Goal: Task Accomplishment & Management: Use online tool/utility

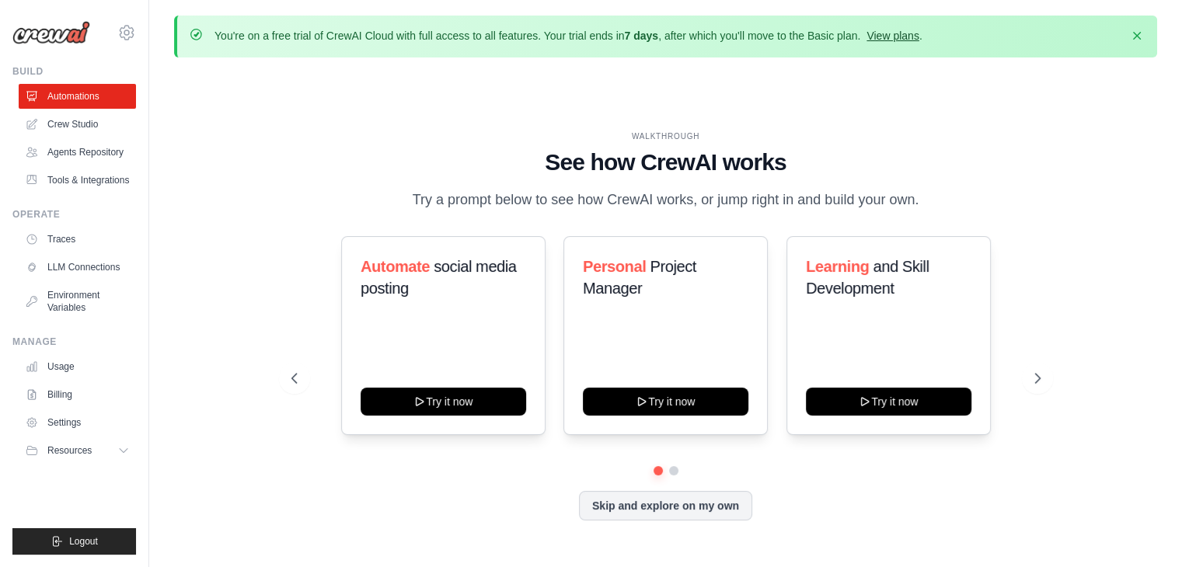
click at [905, 35] on link "View plans" at bounding box center [893, 36] width 52 height 12
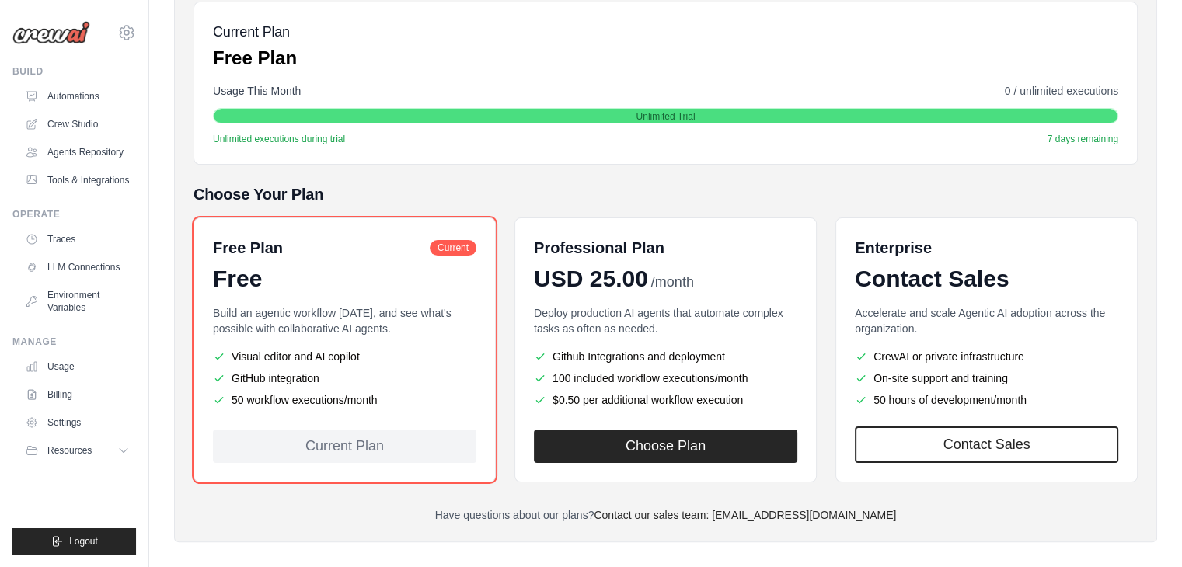
scroll to position [246, 0]
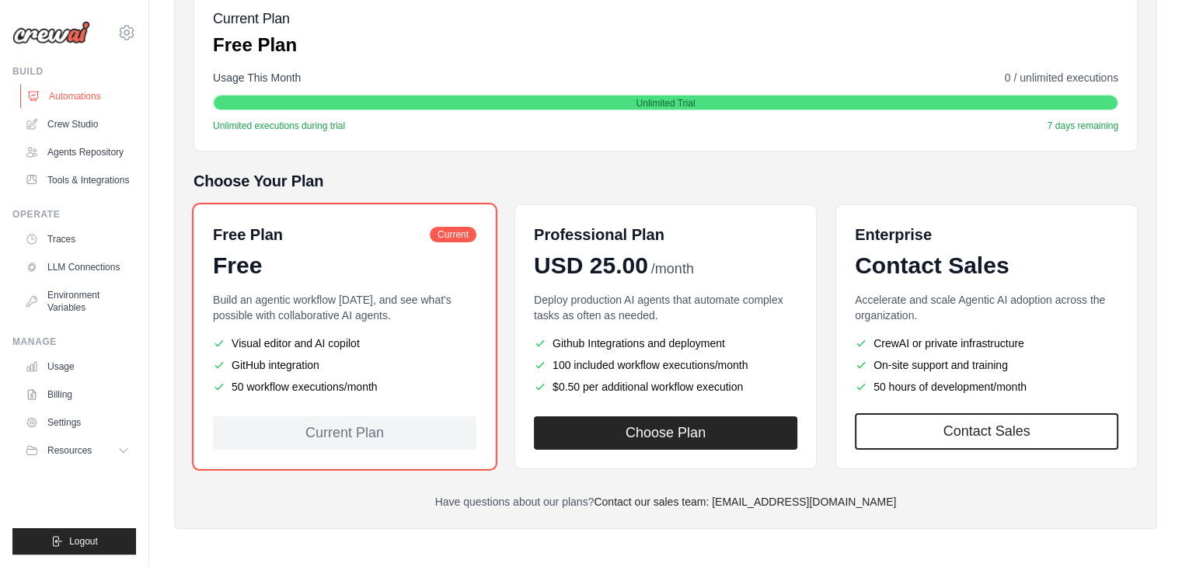
click at [83, 105] on link "Automations" at bounding box center [78, 96] width 117 height 25
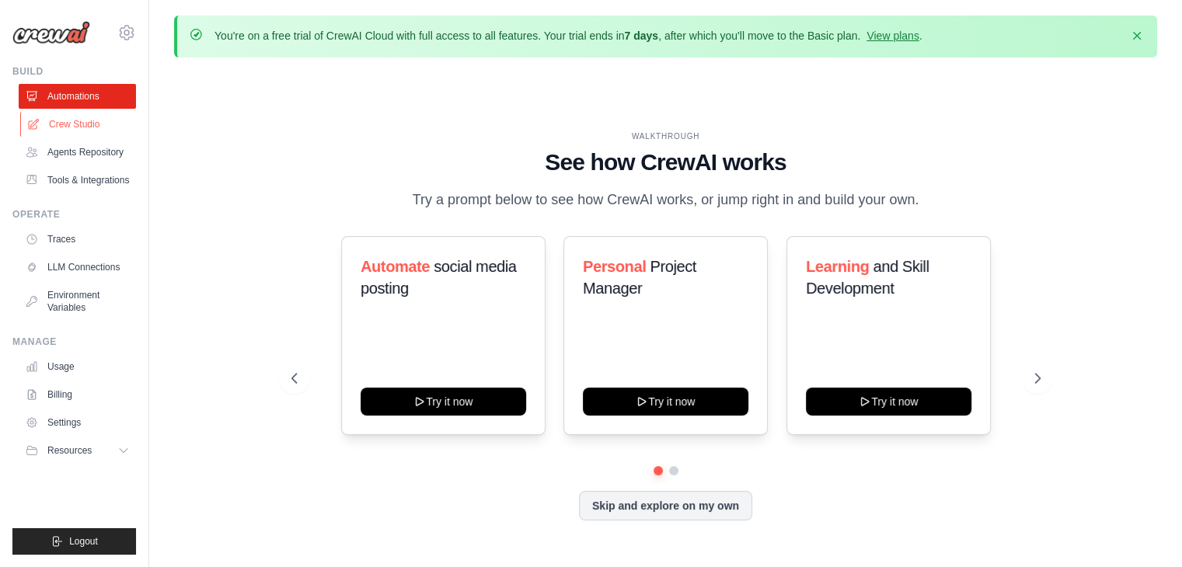
click at [79, 122] on link "Crew Studio" at bounding box center [78, 124] width 117 height 25
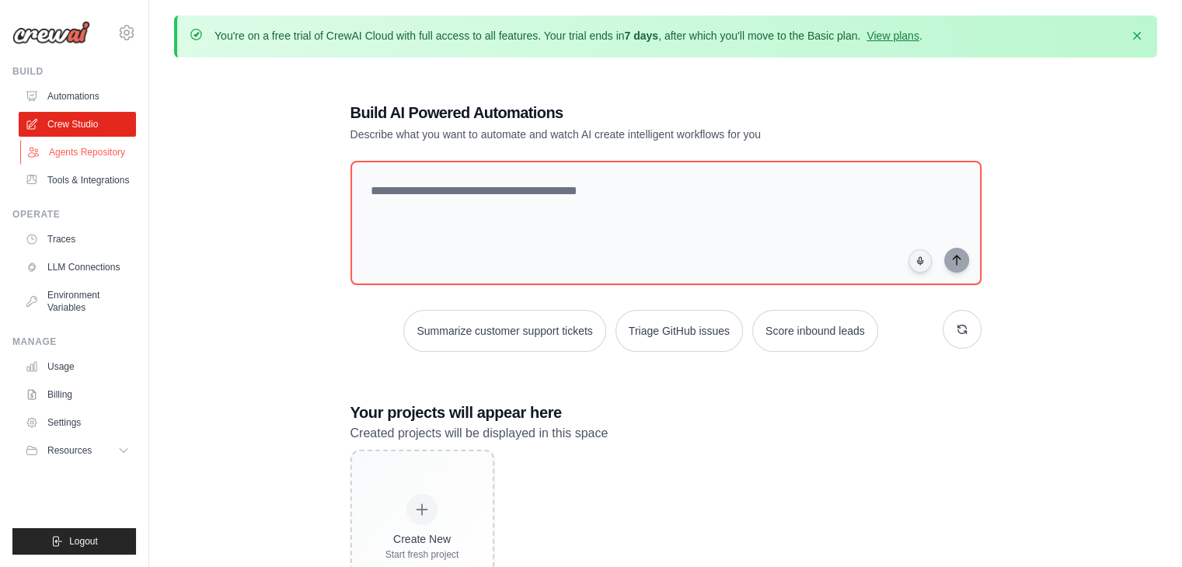
click at [96, 154] on link "Agents Repository" at bounding box center [78, 152] width 117 height 25
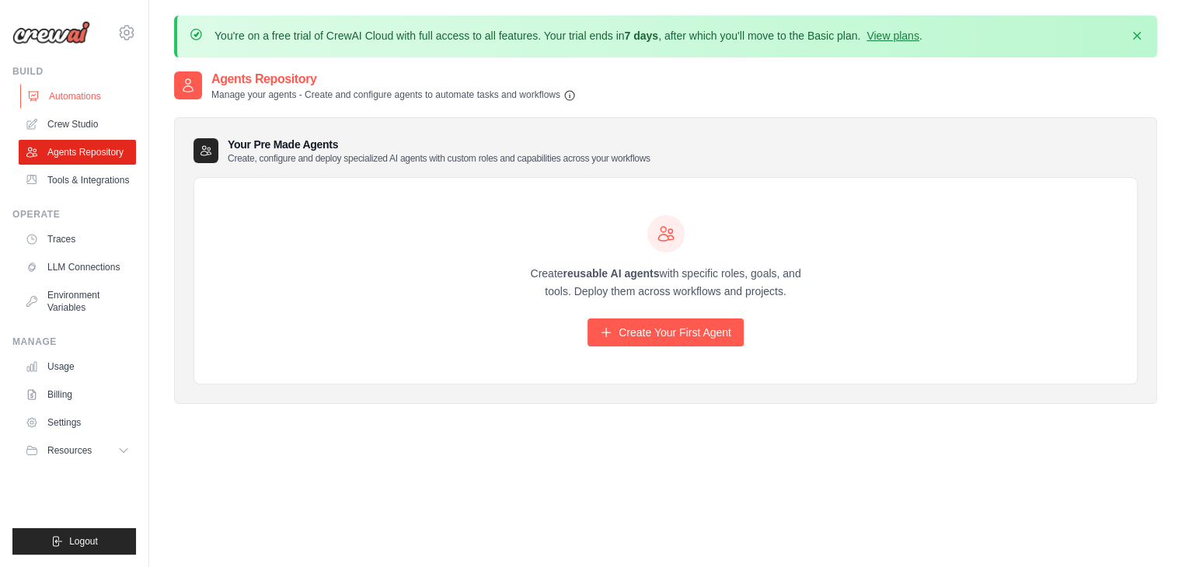
click at [60, 100] on link "Automations" at bounding box center [78, 96] width 117 height 25
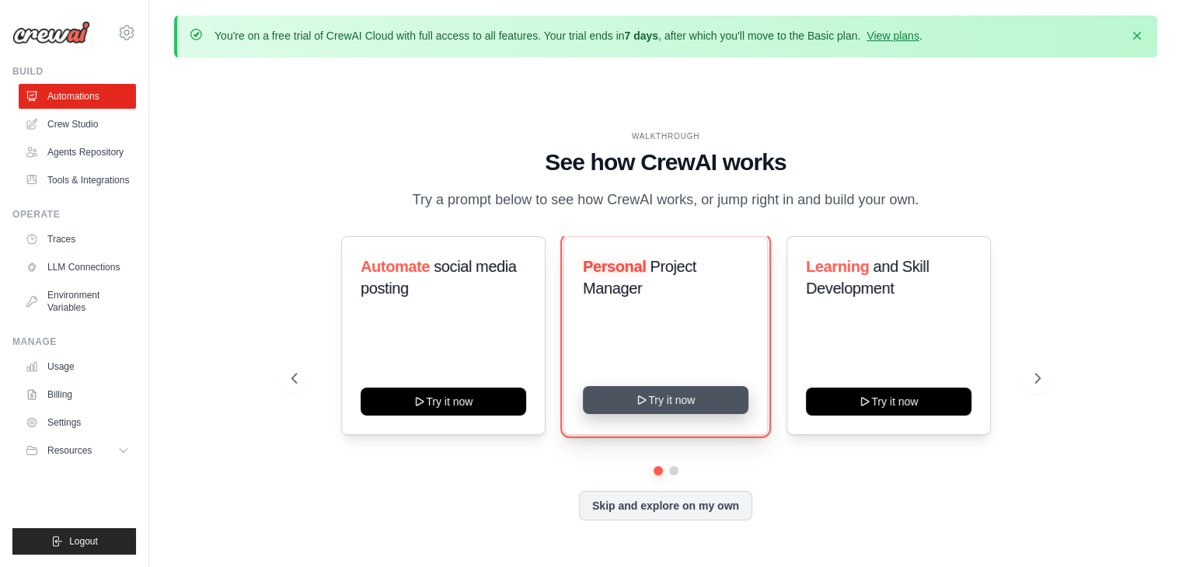
click at [692, 404] on button "Try it now" at bounding box center [666, 400] width 166 height 28
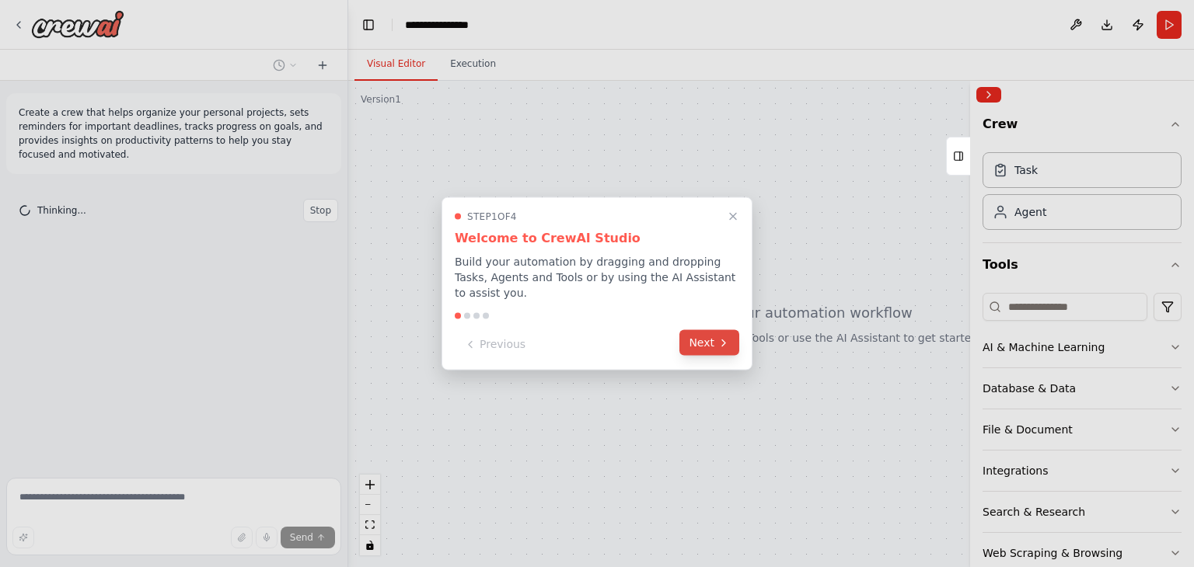
drag, startPoint x: 712, startPoint y: 340, endPoint x: 703, endPoint y: 340, distance: 9.3
click at [703, 340] on button "Next" at bounding box center [709, 343] width 60 height 26
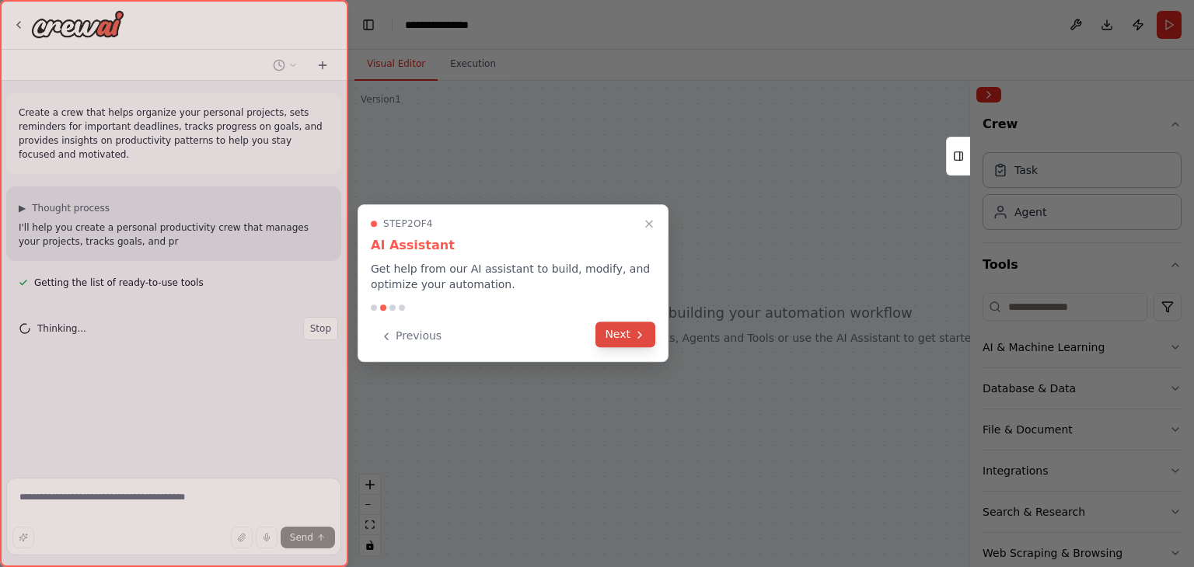
click at [632, 326] on button "Next" at bounding box center [625, 335] width 60 height 26
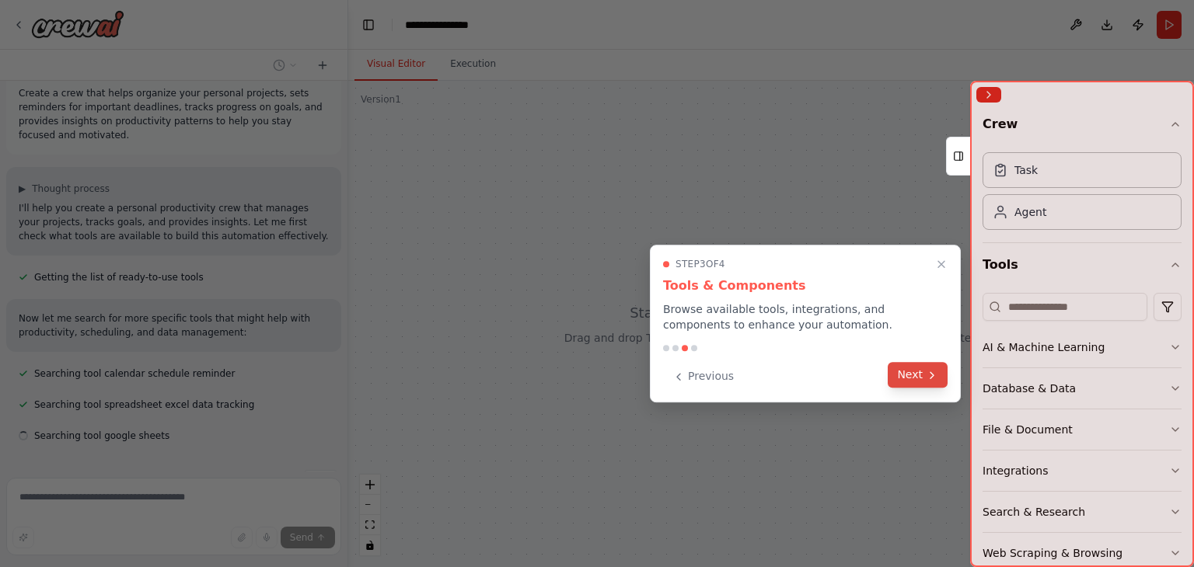
scroll to position [51, 0]
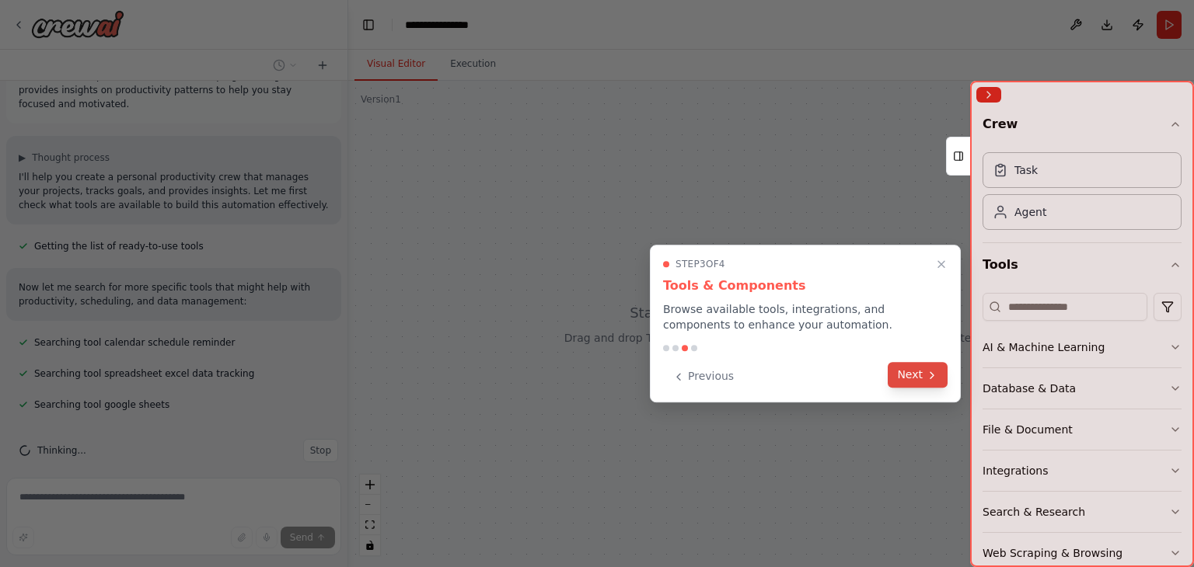
click at [912, 386] on button "Next" at bounding box center [918, 375] width 60 height 26
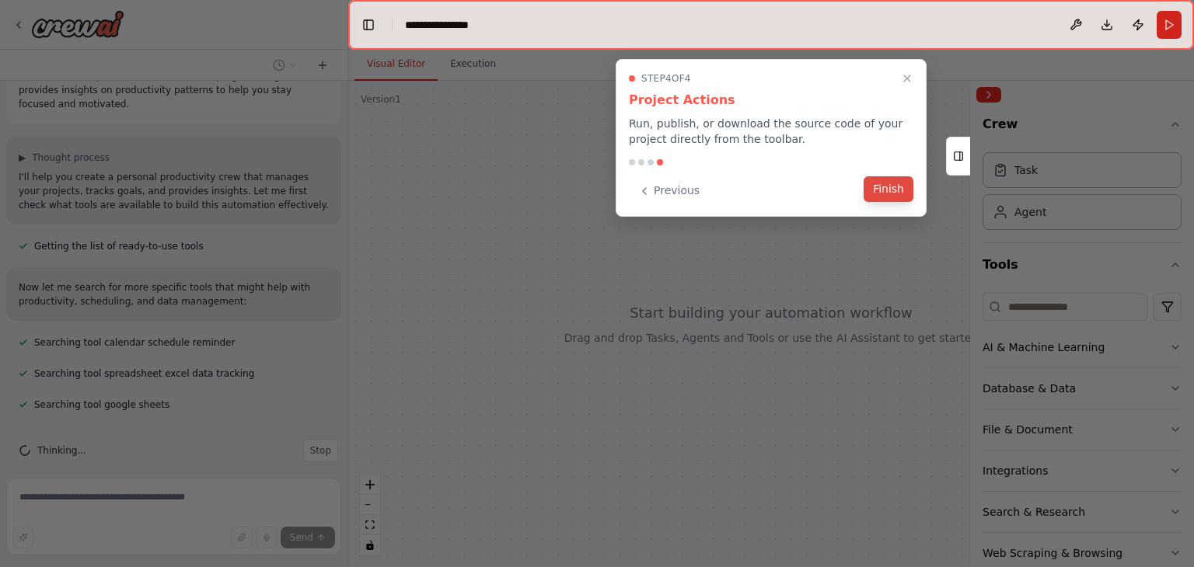
click at [884, 190] on button "Finish" at bounding box center [889, 189] width 50 height 26
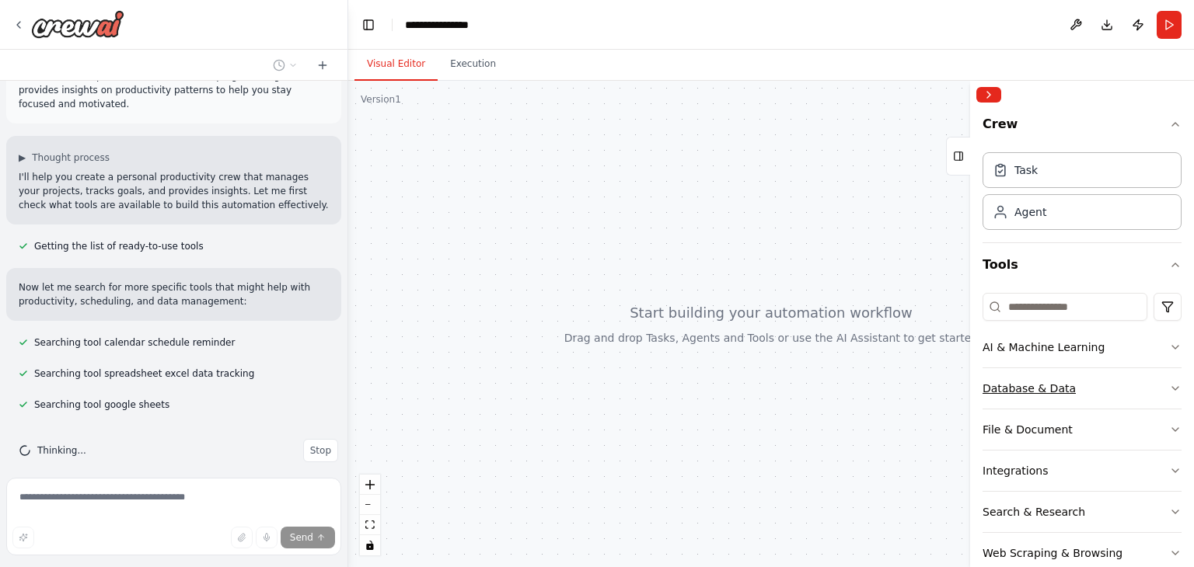
scroll to position [72, 0]
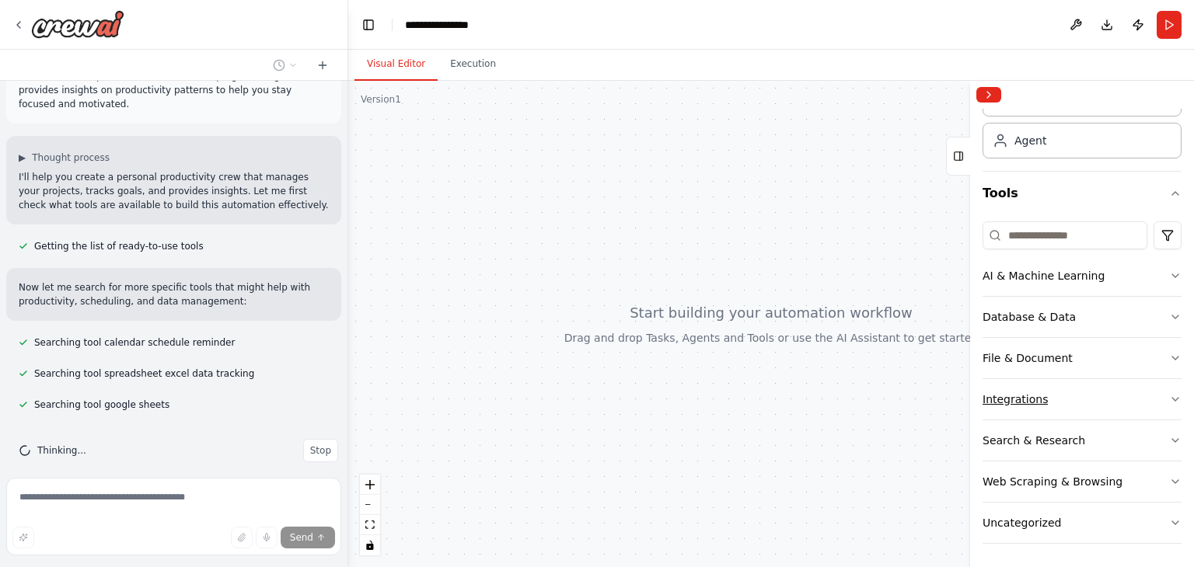
click at [1103, 408] on button "Integrations" at bounding box center [1082, 399] width 199 height 40
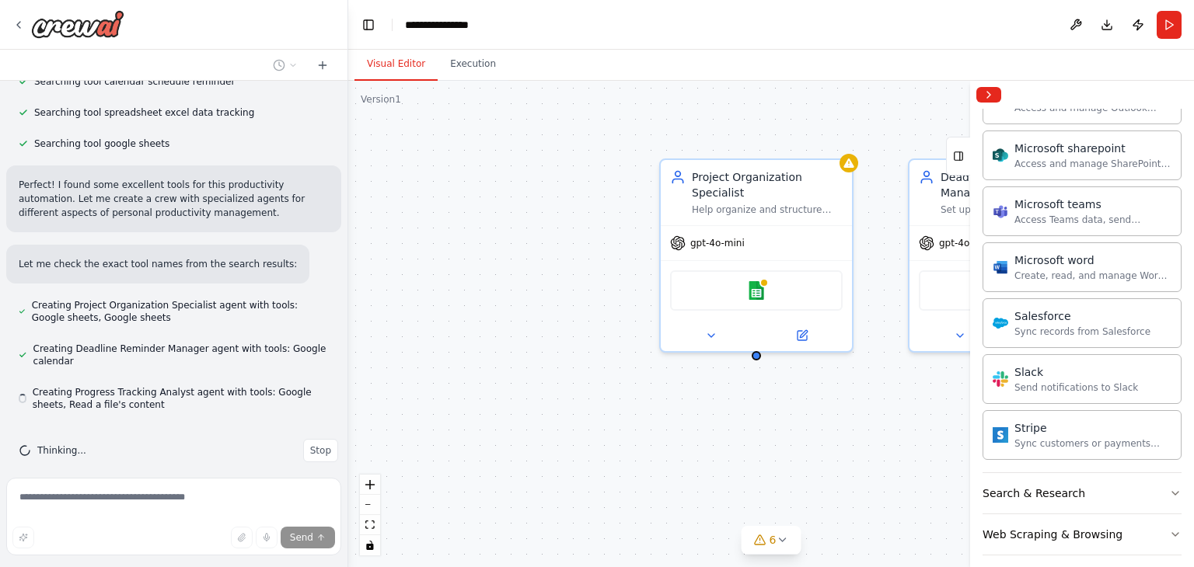
scroll to position [0, 0]
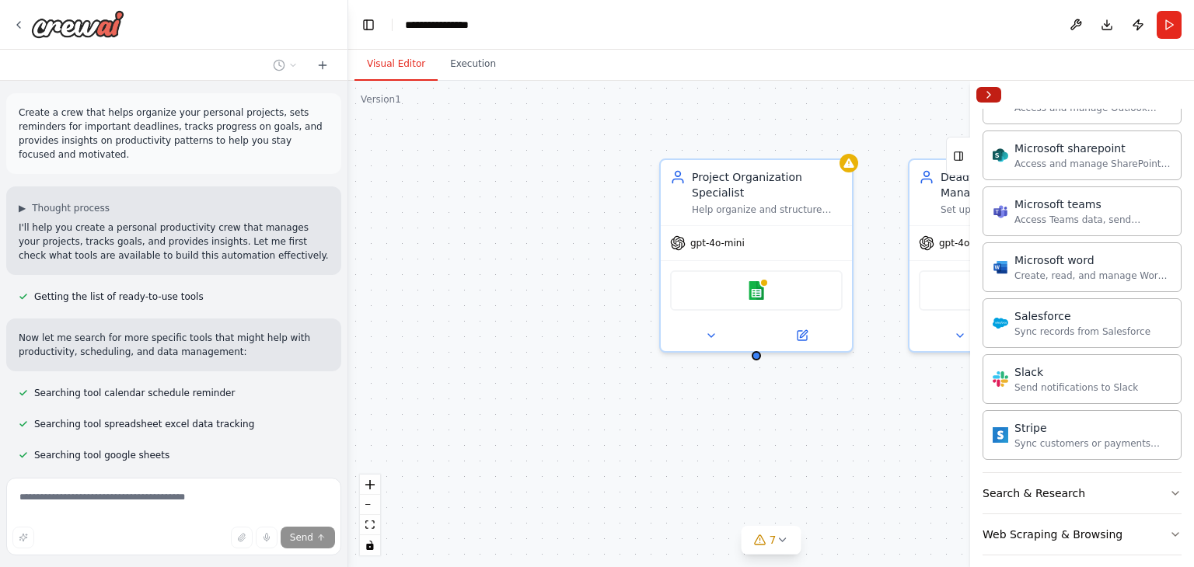
click at [990, 97] on button "Collapse right sidebar" at bounding box center [988, 95] width 25 height 16
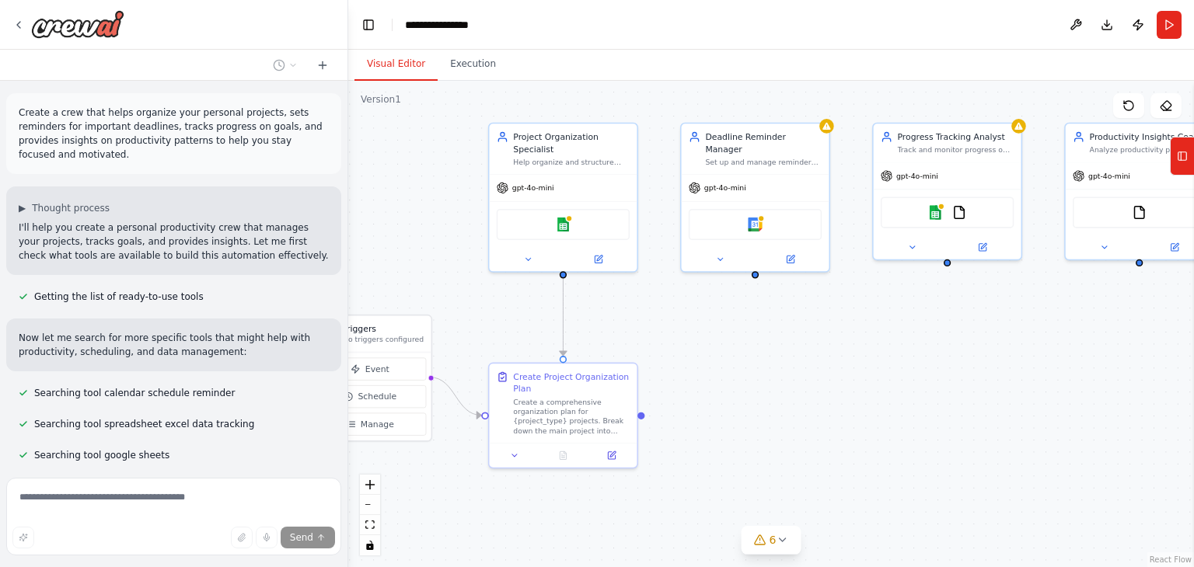
drag, startPoint x: 891, startPoint y: 431, endPoint x: 506, endPoint y: 196, distance: 450.7
click at [506, 196] on div ".deletable-edge-delete-btn { width: 20px; height: 20px; border: 0px solid #ffff…" at bounding box center [771, 324] width 846 height 487
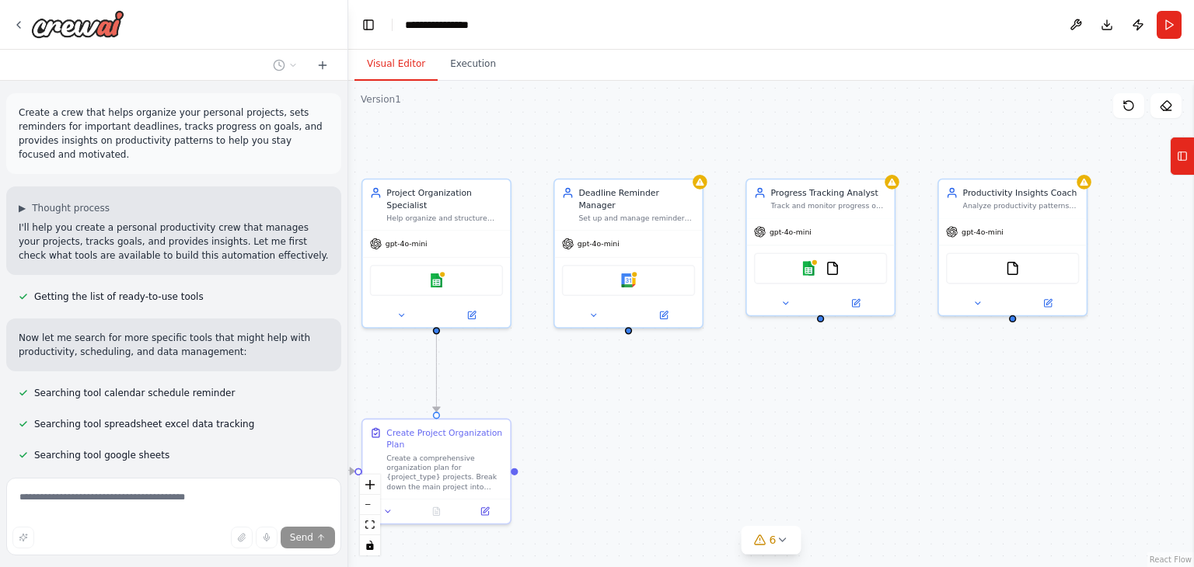
drag, startPoint x: 823, startPoint y: 365, endPoint x: 899, endPoint y: 523, distance: 174.9
click at [899, 523] on div ".deletable-edge-delete-btn { width: 20px; height: 20px; border: 0px solid #ffff…" at bounding box center [771, 324] width 846 height 487
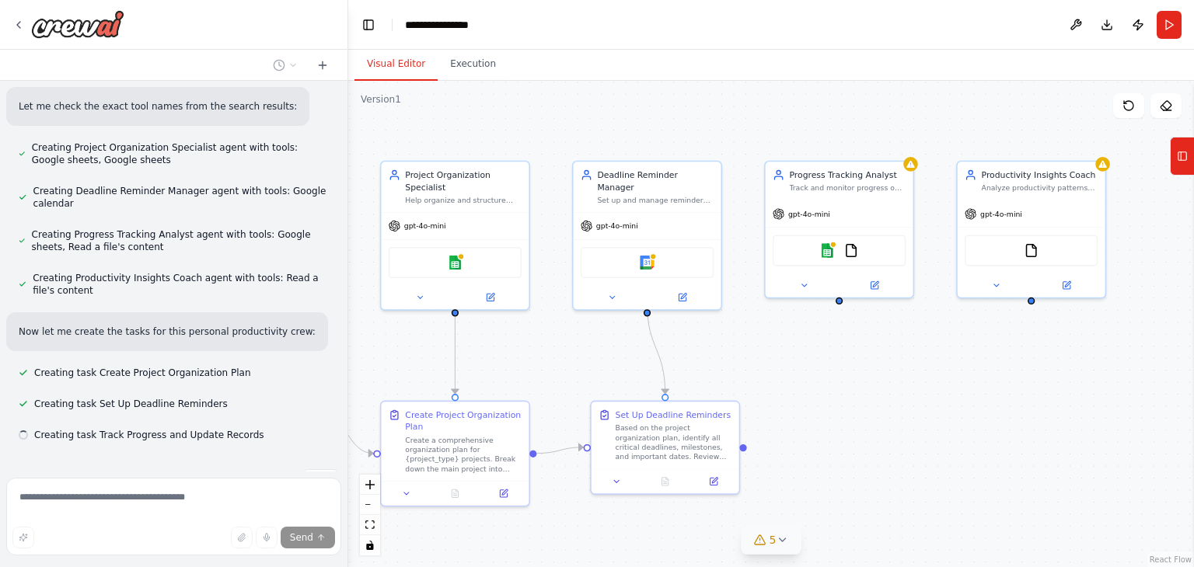
scroll to position [501, 0]
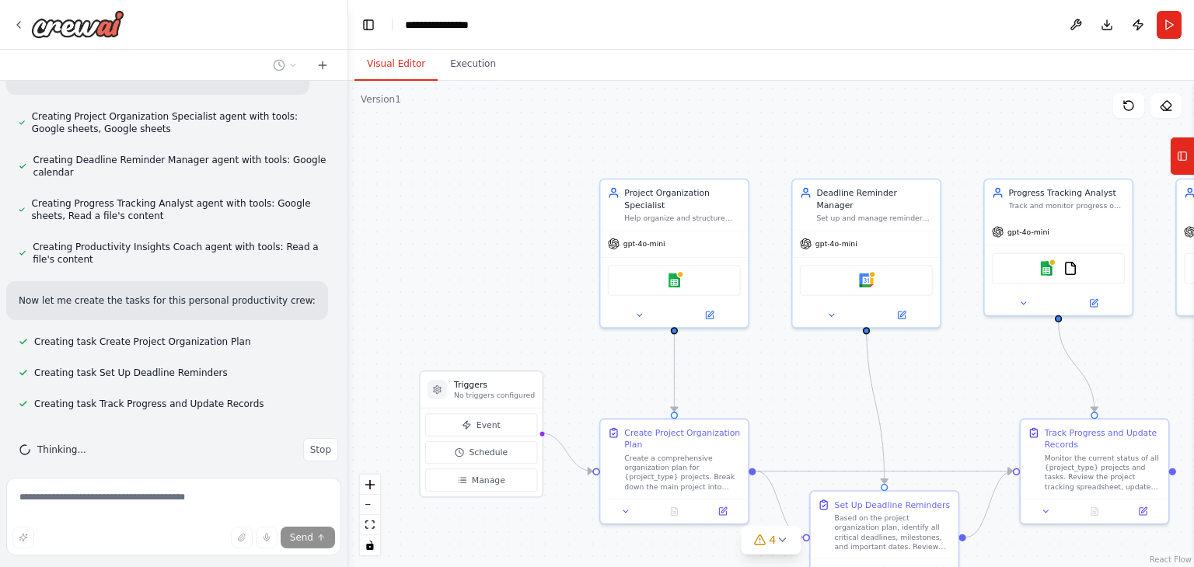
drag, startPoint x: 600, startPoint y: 398, endPoint x: 819, endPoint y: 416, distance: 219.9
click at [819, 416] on div ".deletable-edge-delete-btn { width: 20px; height: 20px; border: 0px solid #ffff…" at bounding box center [771, 324] width 846 height 487
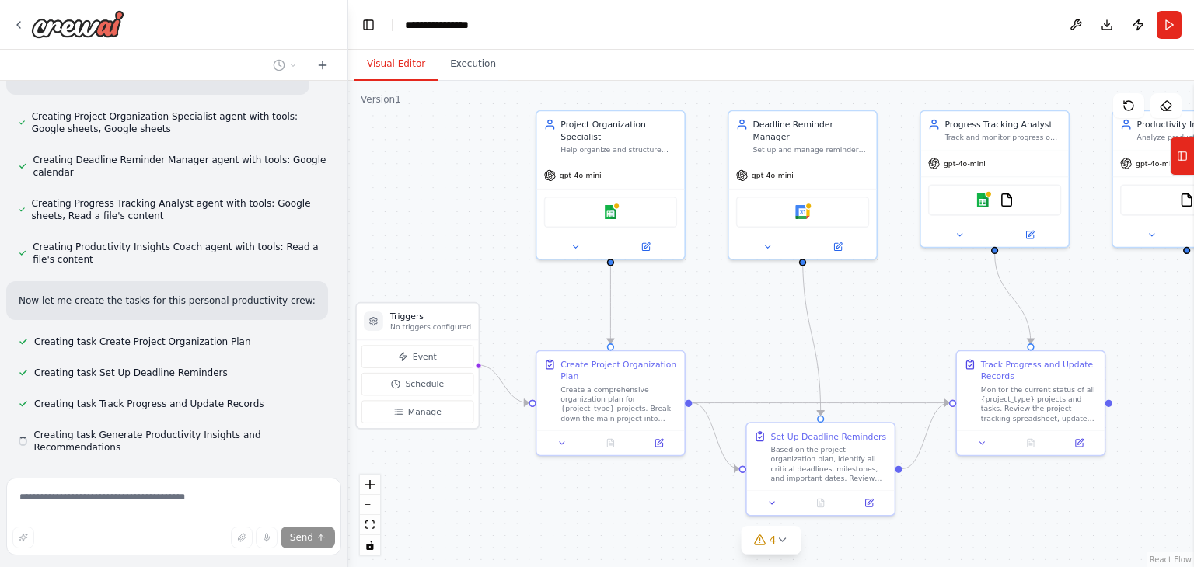
scroll to position [532, 0]
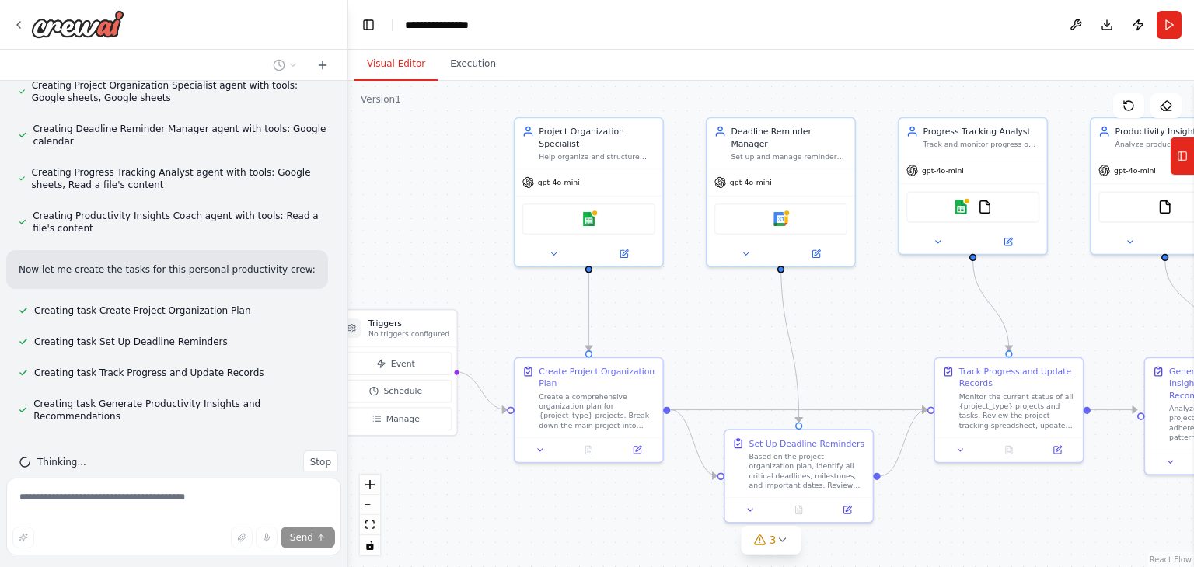
drag, startPoint x: 756, startPoint y: 448, endPoint x: 687, endPoint y: 395, distance: 87.1
click at [687, 395] on div ".deletable-edge-delete-btn { width: 20px; height: 20px; border: 0px solid #ffff…" at bounding box center [771, 324] width 846 height 487
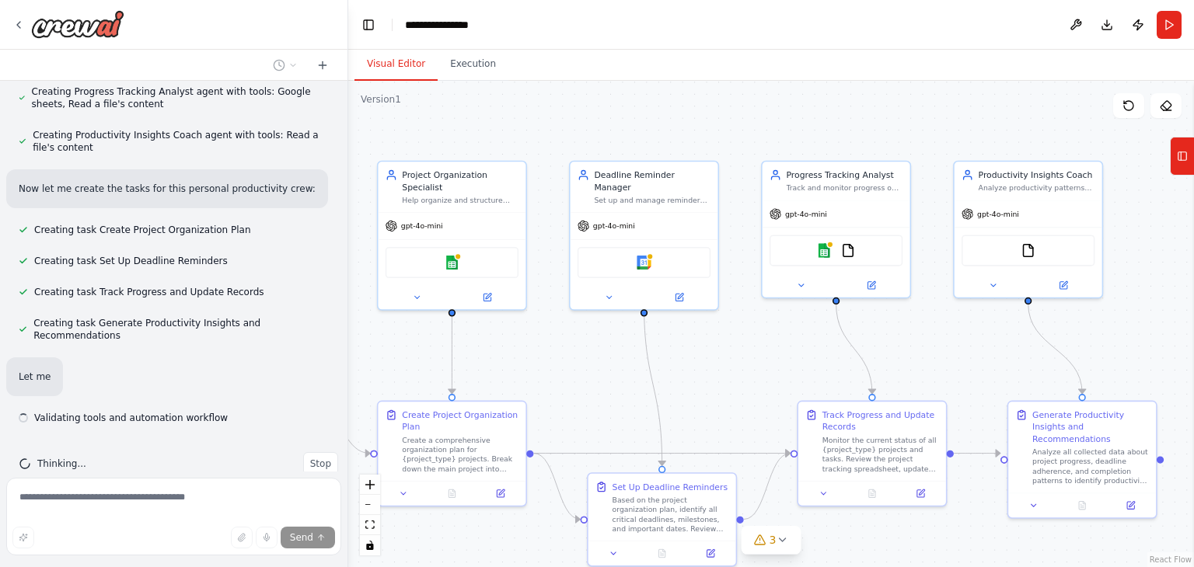
scroll to position [613, 0]
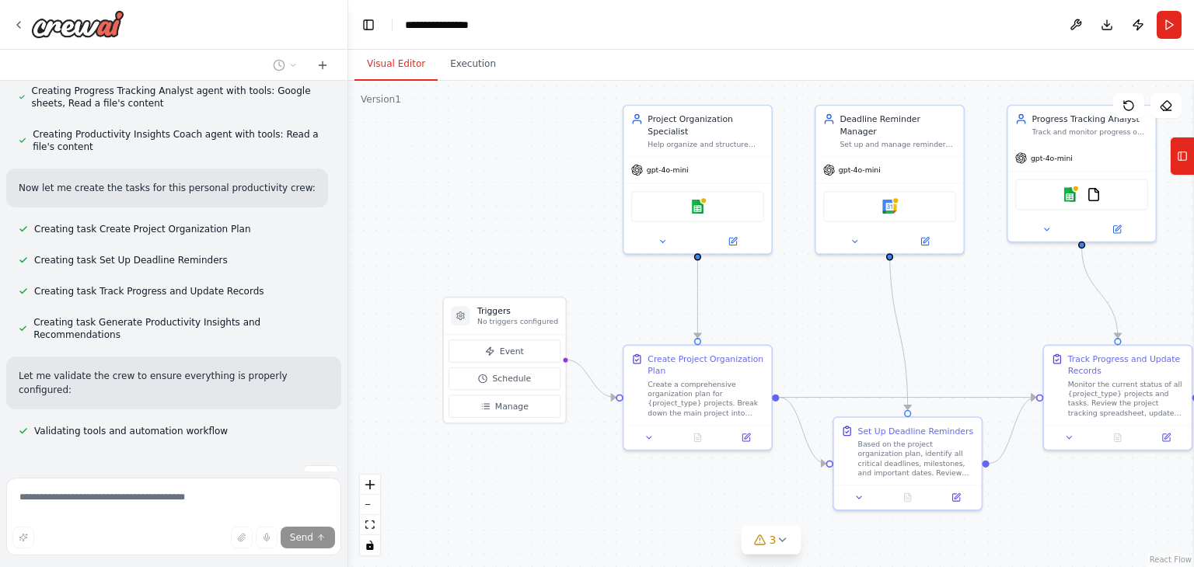
drag, startPoint x: 728, startPoint y: 327, endPoint x: 825, endPoint y: 320, distance: 97.4
click at [825, 320] on div ".deletable-edge-delete-btn { width: 20px; height: 20px; border: 0px solid #ffff…" at bounding box center [771, 324] width 846 height 487
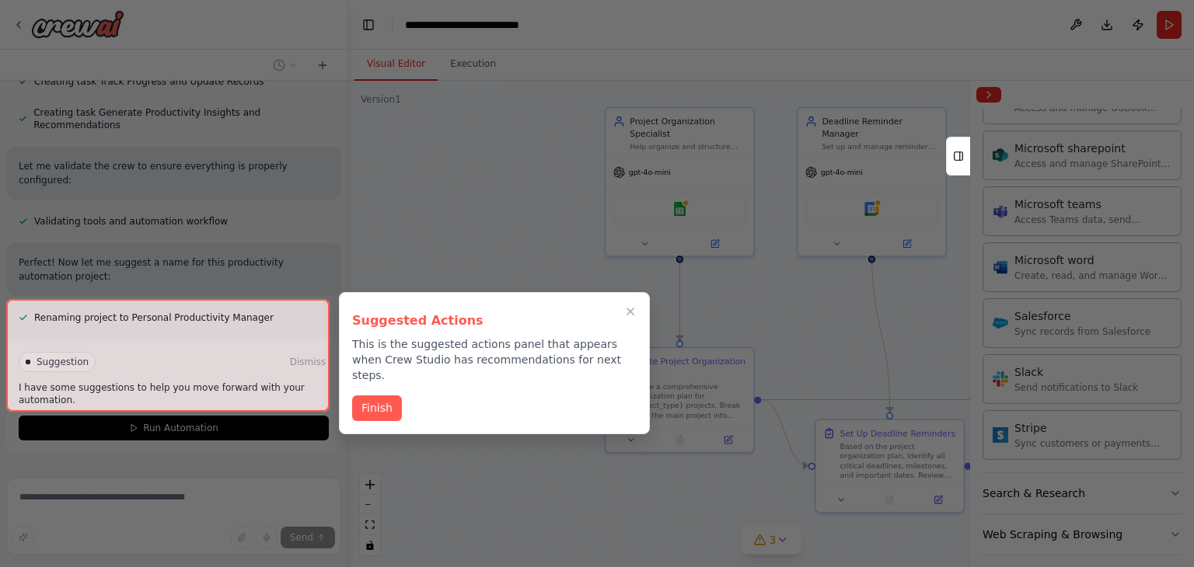
scroll to position [836, 0]
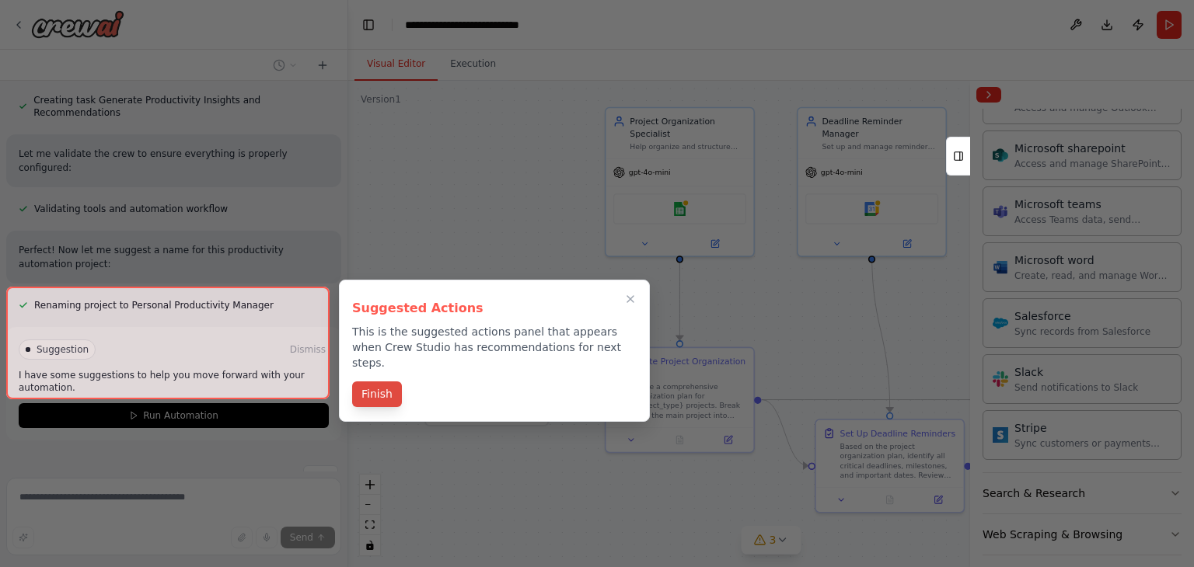
click at [379, 382] on button "Finish" at bounding box center [377, 395] width 50 height 26
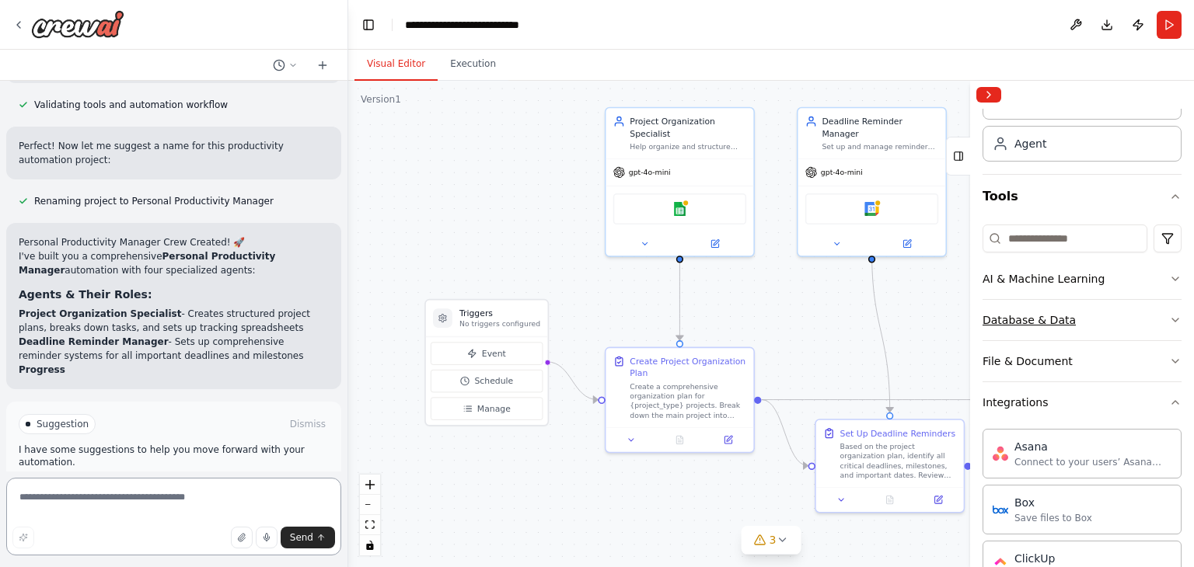
scroll to position [955, 0]
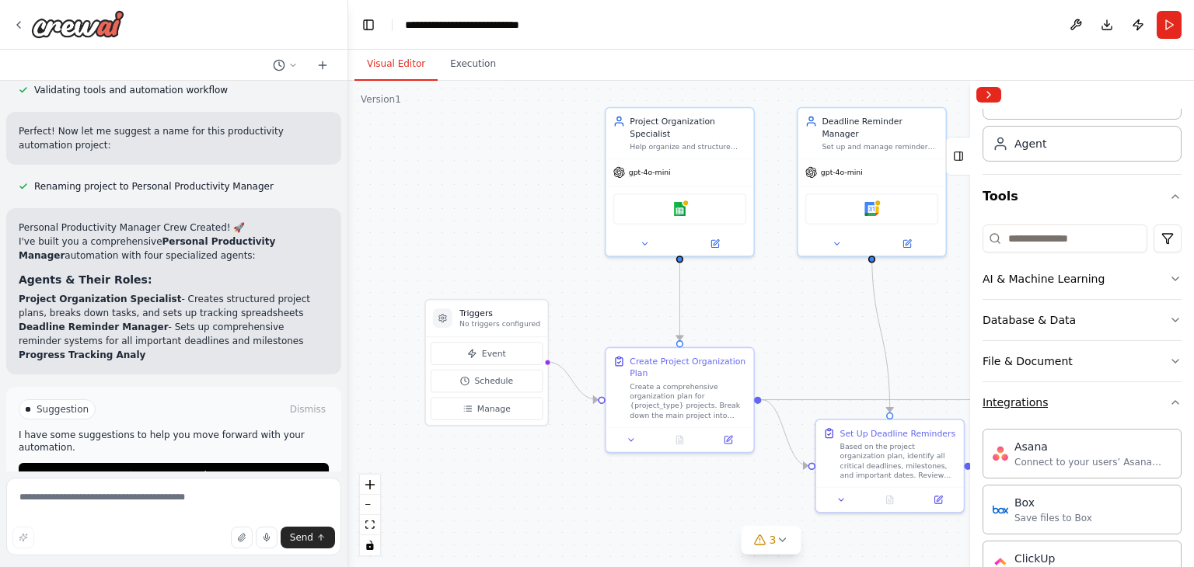
click at [1169, 405] on icon "button" at bounding box center [1175, 402] width 12 height 12
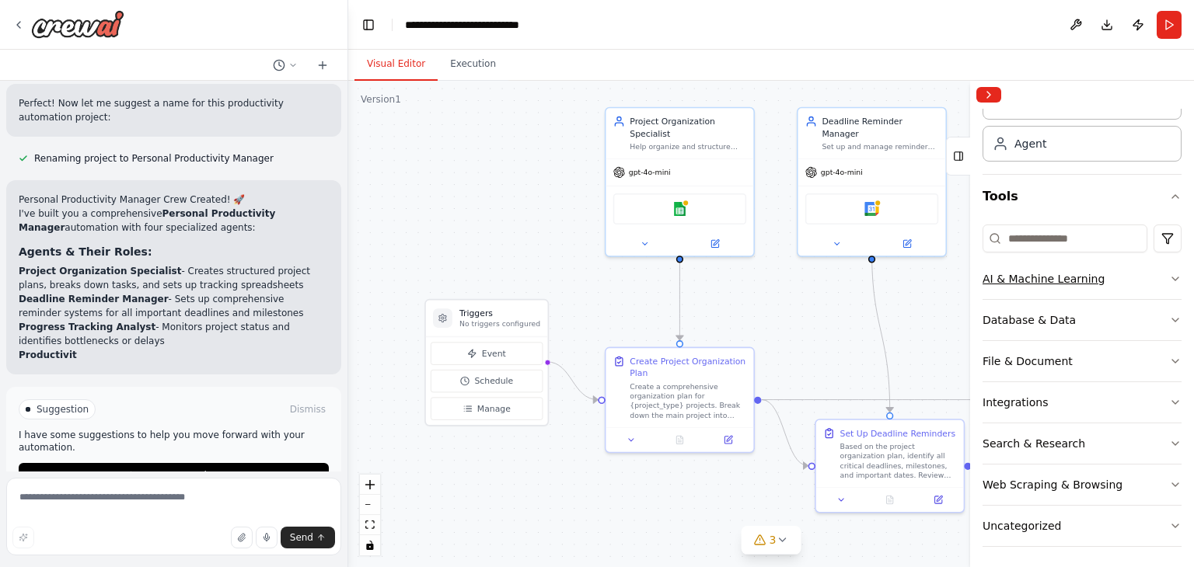
scroll to position [0, 0]
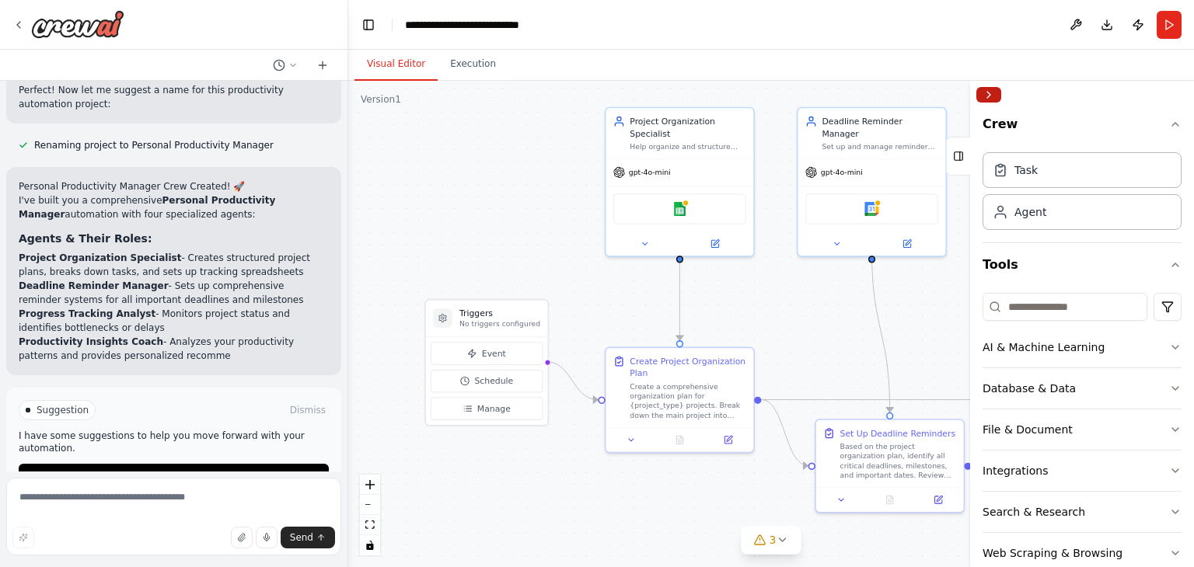
click at [987, 94] on button "Collapse right sidebar" at bounding box center [988, 95] width 25 height 16
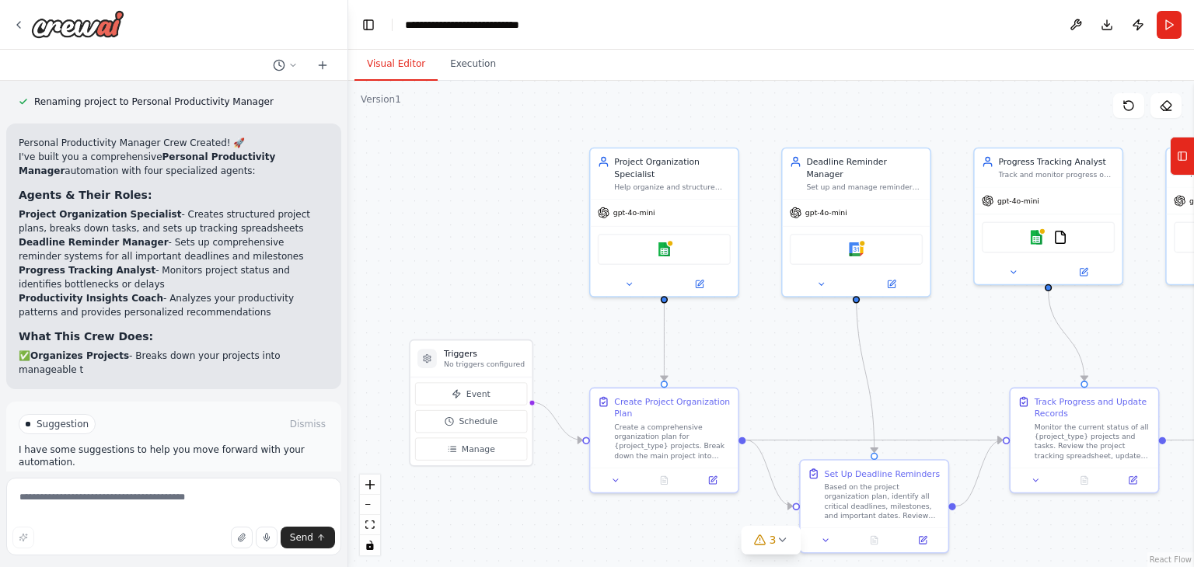
scroll to position [1054, 0]
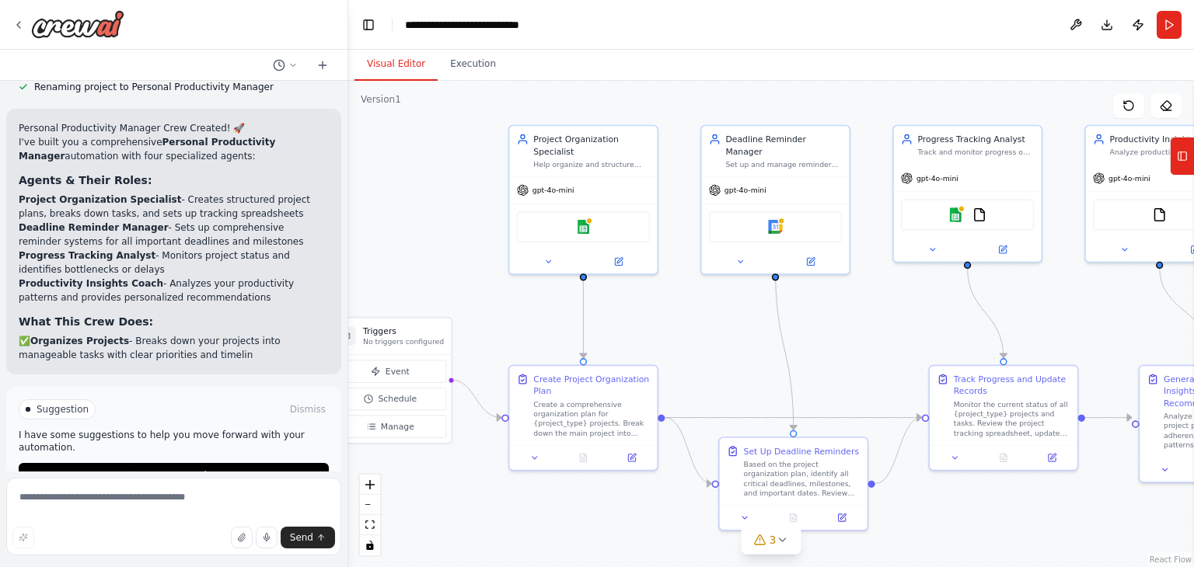
drag, startPoint x: 1042, startPoint y: 293, endPoint x: 945, endPoint y: 311, distance: 98.0
click at [945, 311] on div ".deletable-edge-delete-btn { width: 20px; height: 20px; border: 0px solid #ffff…" at bounding box center [771, 324] width 846 height 487
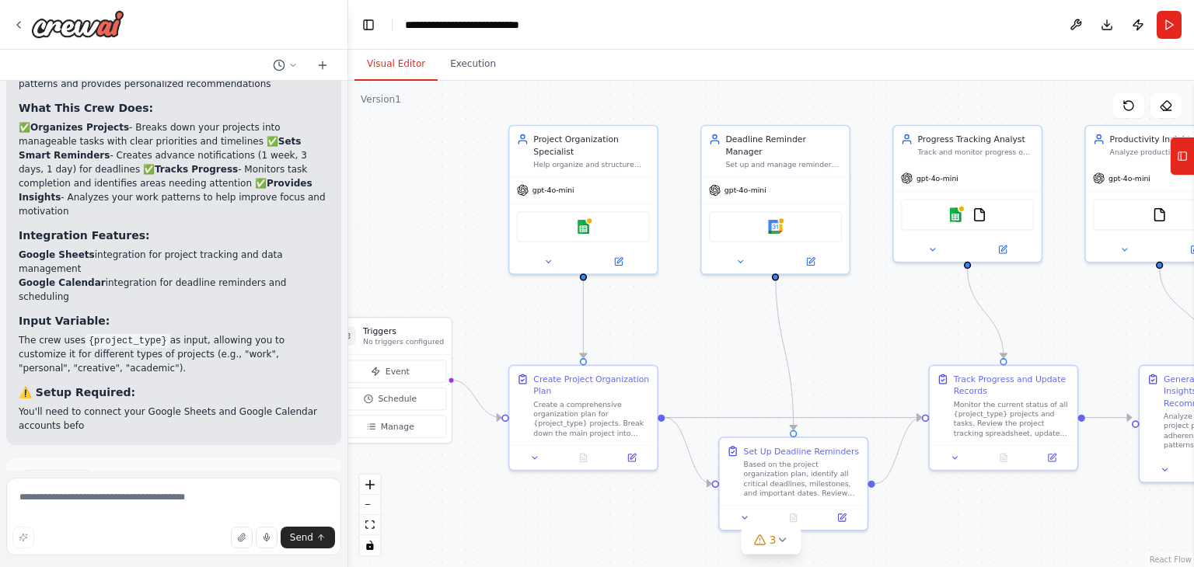
scroll to position [0, 0]
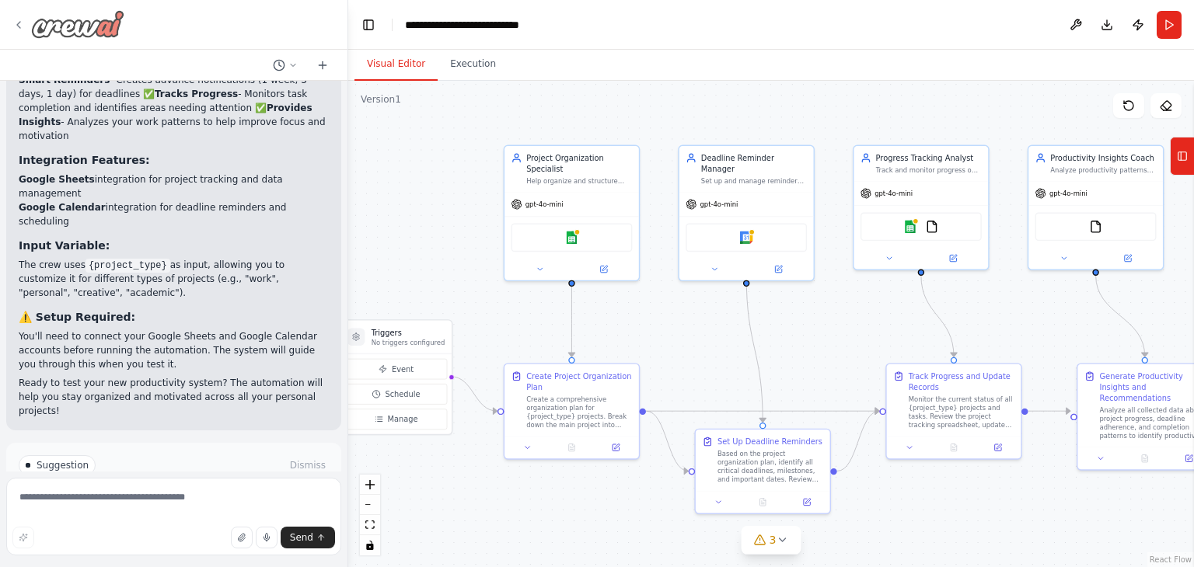
click at [22, 23] on icon at bounding box center [18, 25] width 12 height 12
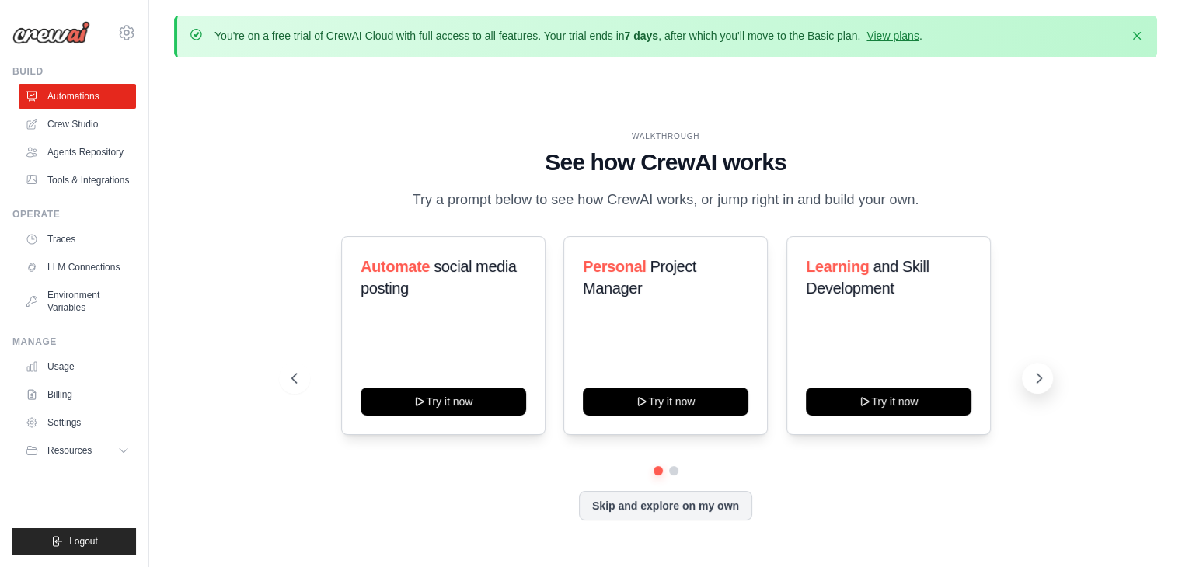
click at [1032, 377] on icon at bounding box center [1040, 379] width 16 height 16
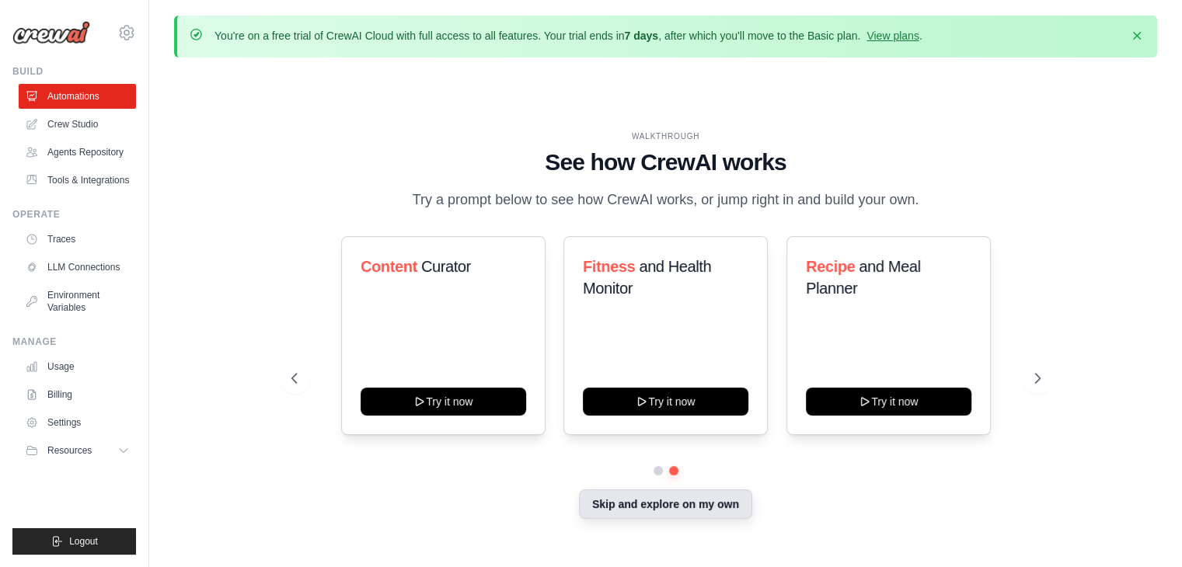
click at [644, 517] on button "Skip and explore on my own" at bounding box center [665, 505] width 173 height 30
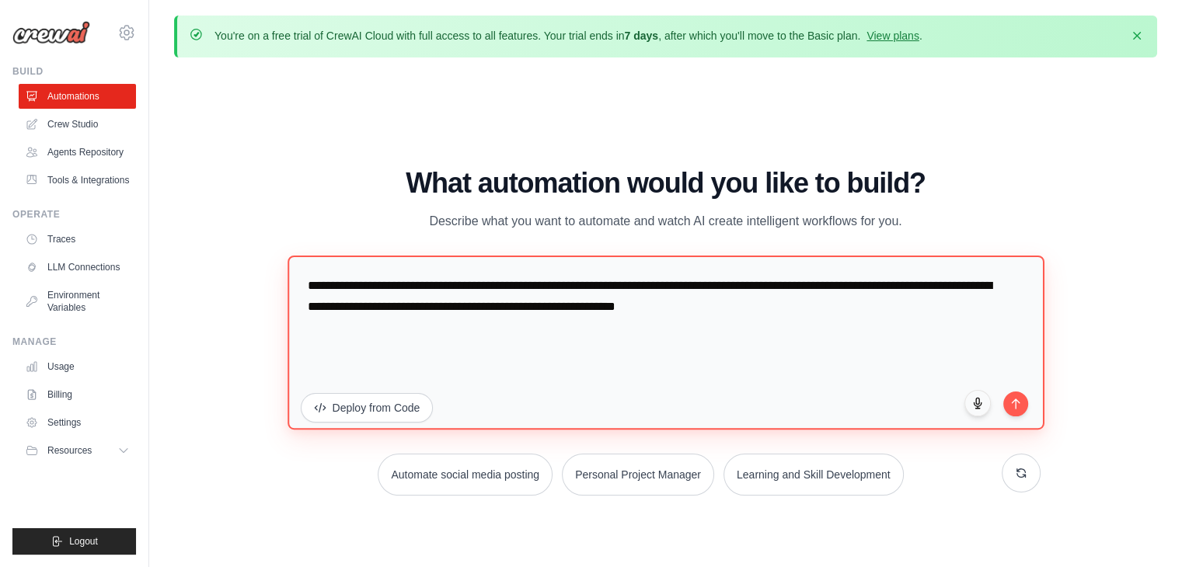
drag, startPoint x: 789, startPoint y: 313, endPoint x: 272, endPoint y: 250, distance: 520.8
click at [273, 250] on div "WALKTHROUGH See how CrewAI works Try a prompt below to see how CrewAI works, or…" at bounding box center [666, 338] width 787 height 340
click at [433, 309] on textarea "**********" at bounding box center [666, 343] width 757 height 174
click at [297, 306] on textarea "**********" at bounding box center [666, 343] width 757 height 174
click at [396, 315] on textarea "**********" at bounding box center [666, 343] width 757 height 174
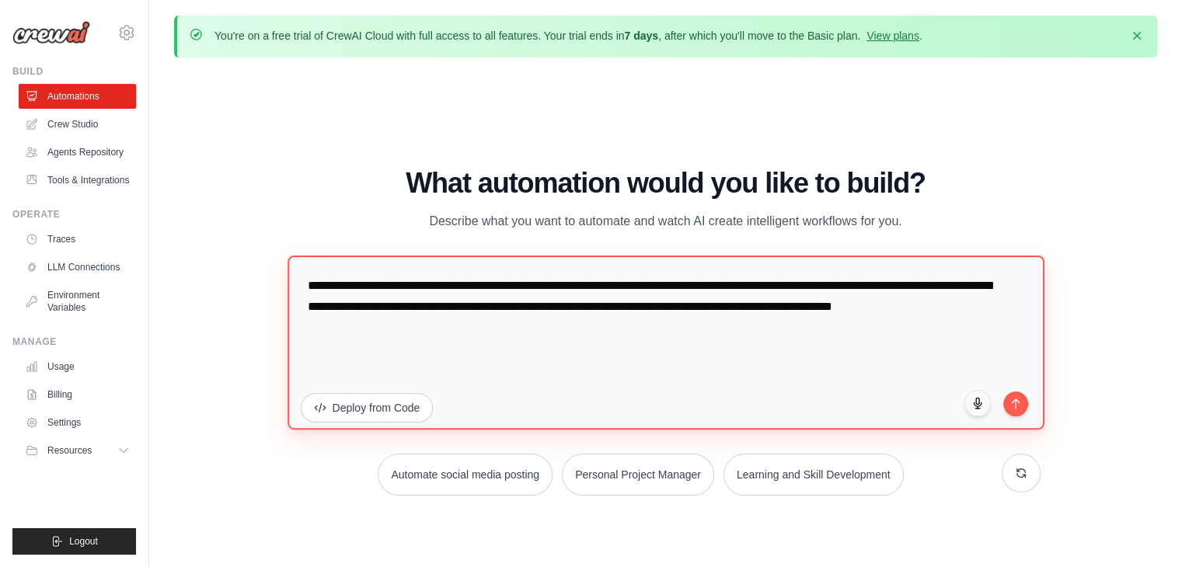
click at [585, 310] on textarea "**********" at bounding box center [666, 343] width 757 height 174
click at [595, 305] on textarea "**********" at bounding box center [666, 343] width 757 height 174
click at [591, 352] on textarea "**********" at bounding box center [666, 343] width 757 height 174
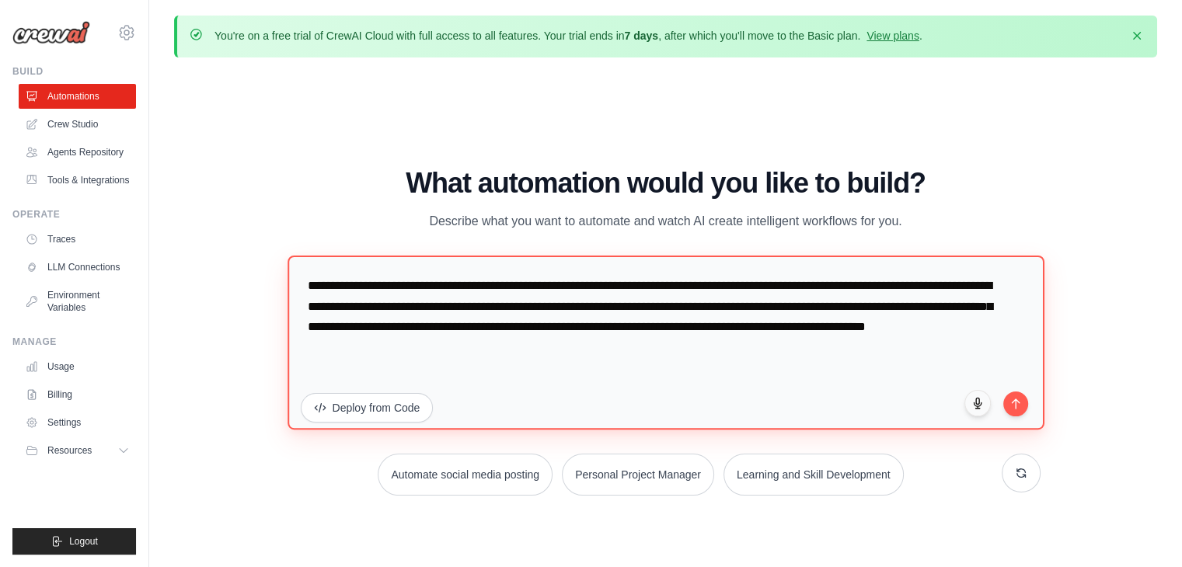
click at [836, 326] on textarea "**********" at bounding box center [666, 343] width 757 height 174
click at [840, 330] on textarea "**********" at bounding box center [666, 343] width 757 height 174
click at [676, 358] on textarea "**********" at bounding box center [666, 343] width 757 height 174
type textarea "**********"
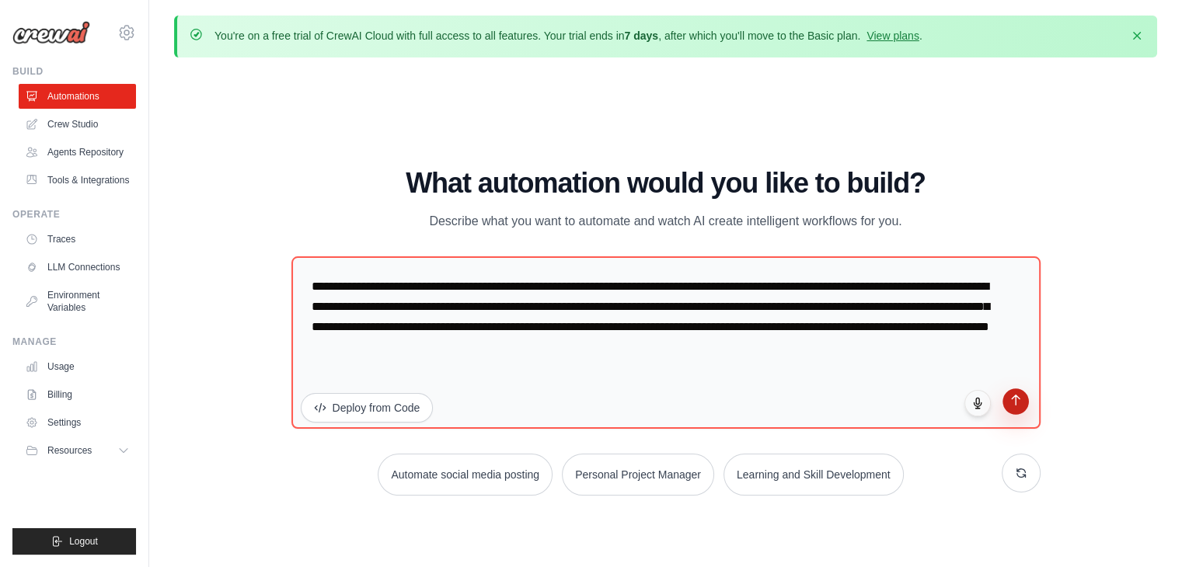
click at [1014, 408] on button "submit" at bounding box center [1016, 402] width 26 height 26
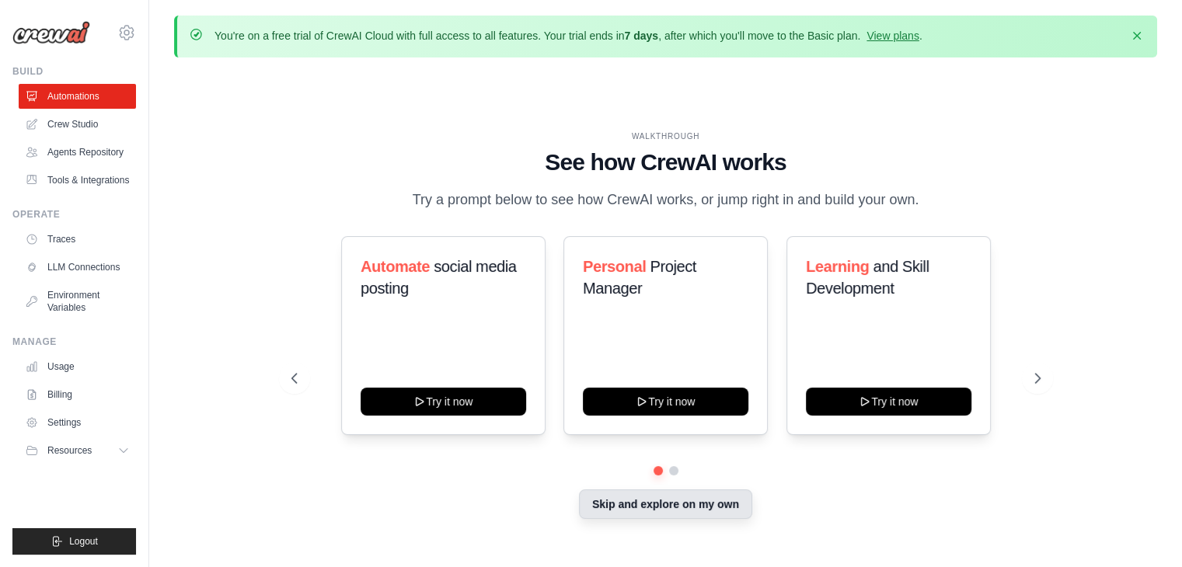
click at [714, 507] on button "Skip and explore on my own" at bounding box center [665, 505] width 173 height 30
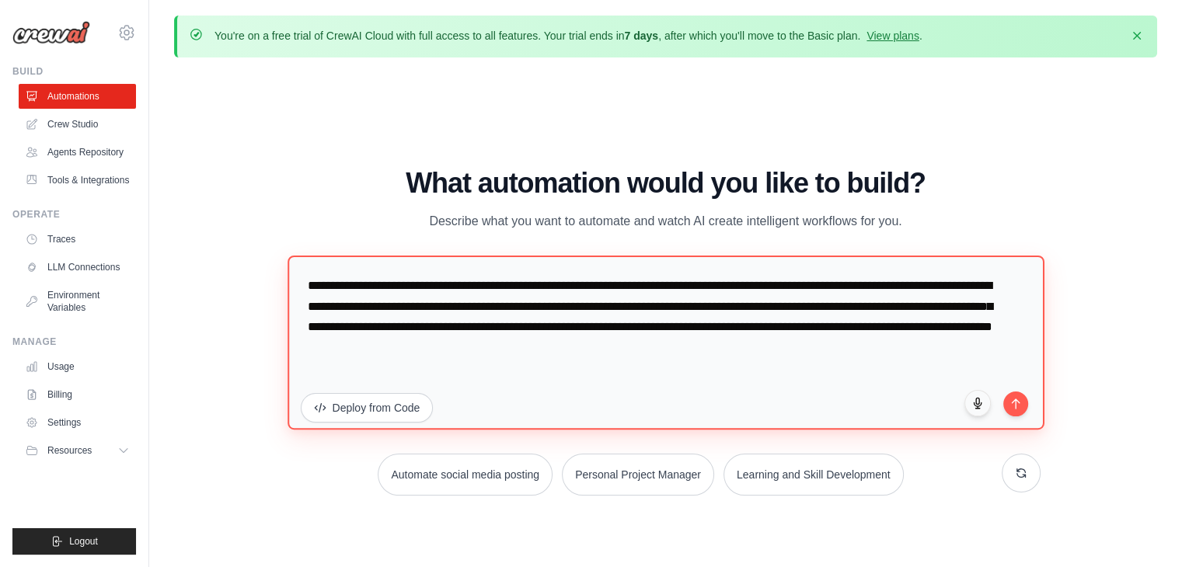
click at [695, 358] on textarea "**********" at bounding box center [666, 343] width 757 height 174
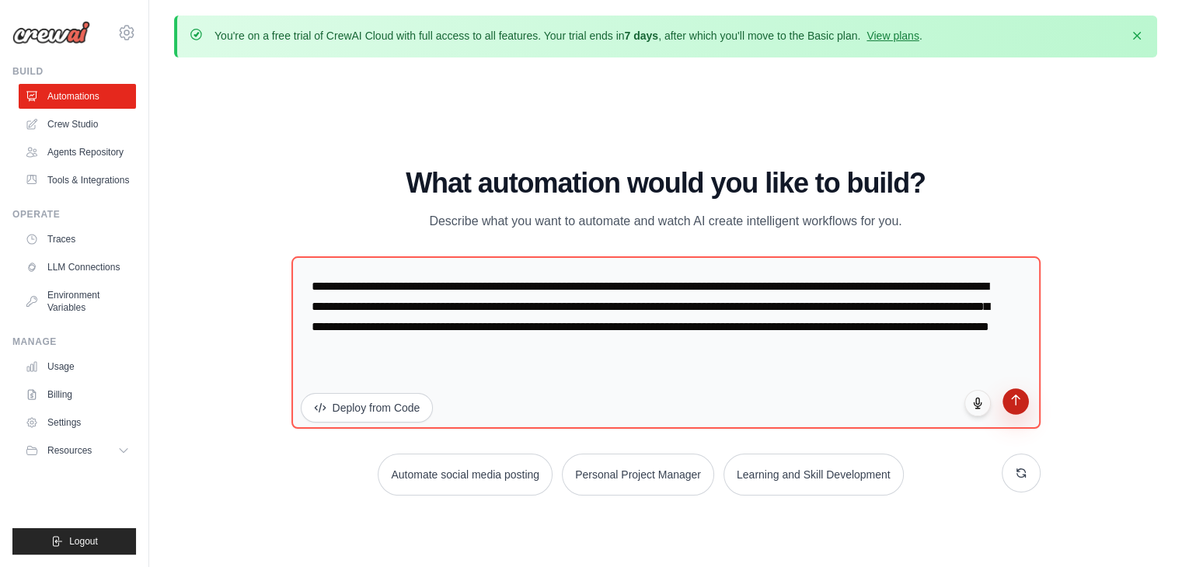
click at [1026, 399] on button "submit" at bounding box center [1016, 402] width 26 height 26
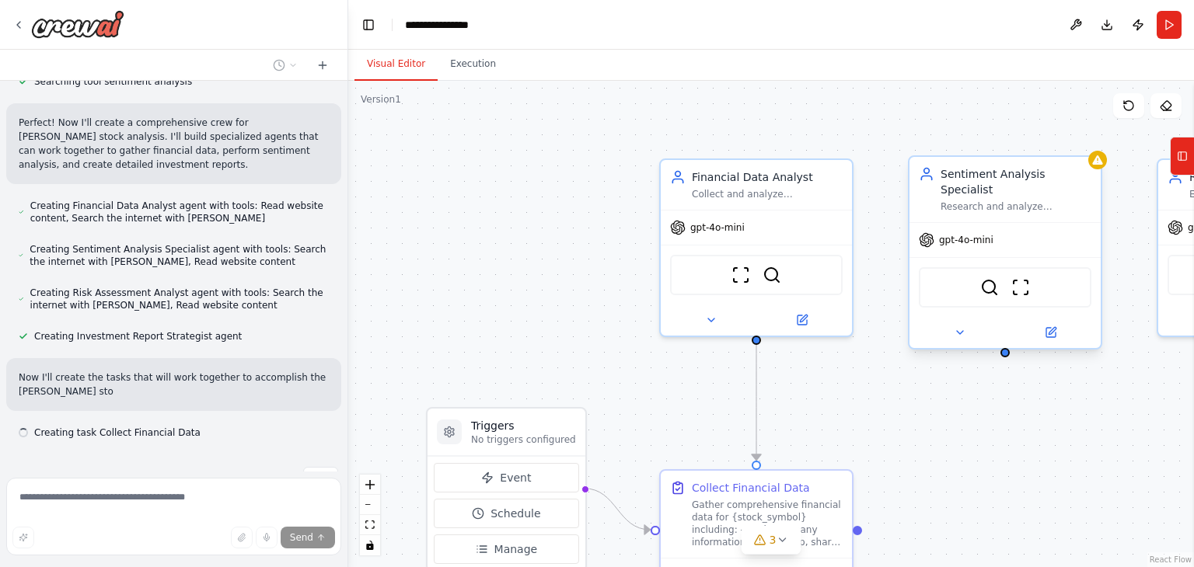
scroll to position [507, 0]
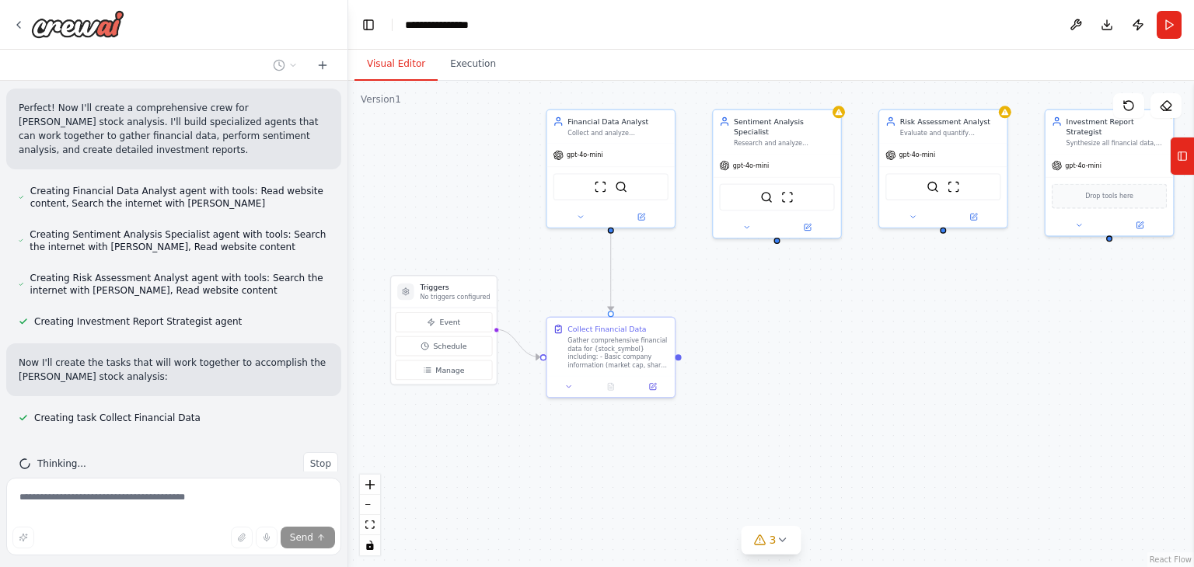
drag, startPoint x: 1129, startPoint y: 425, endPoint x: 881, endPoint y: 302, distance: 276.7
click at [881, 302] on div ".deletable-edge-delete-btn { width: 20px; height: 20px; border: 0px solid #ffff…" at bounding box center [771, 324] width 846 height 487
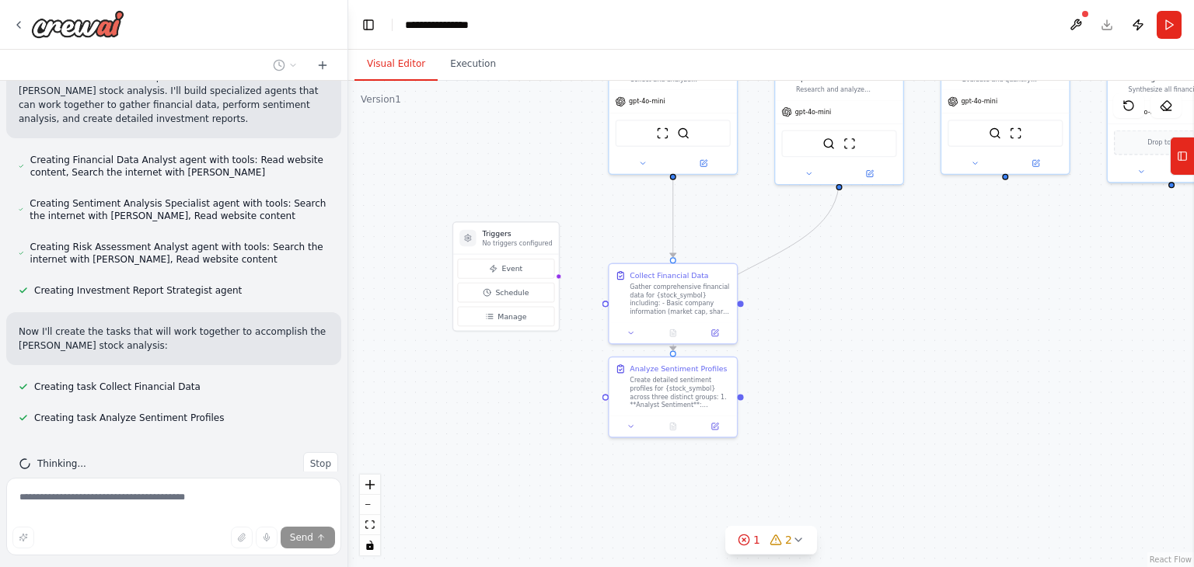
drag, startPoint x: 1032, startPoint y: 359, endPoint x: 1098, endPoint y: 303, distance: 86.6
click at [1098, 303] on div ".deletable-edge-delete-btn { width: 20px; height: 20px; border: 0px solid #ffff…" at bounding box center [771, 324] width 846 height 487
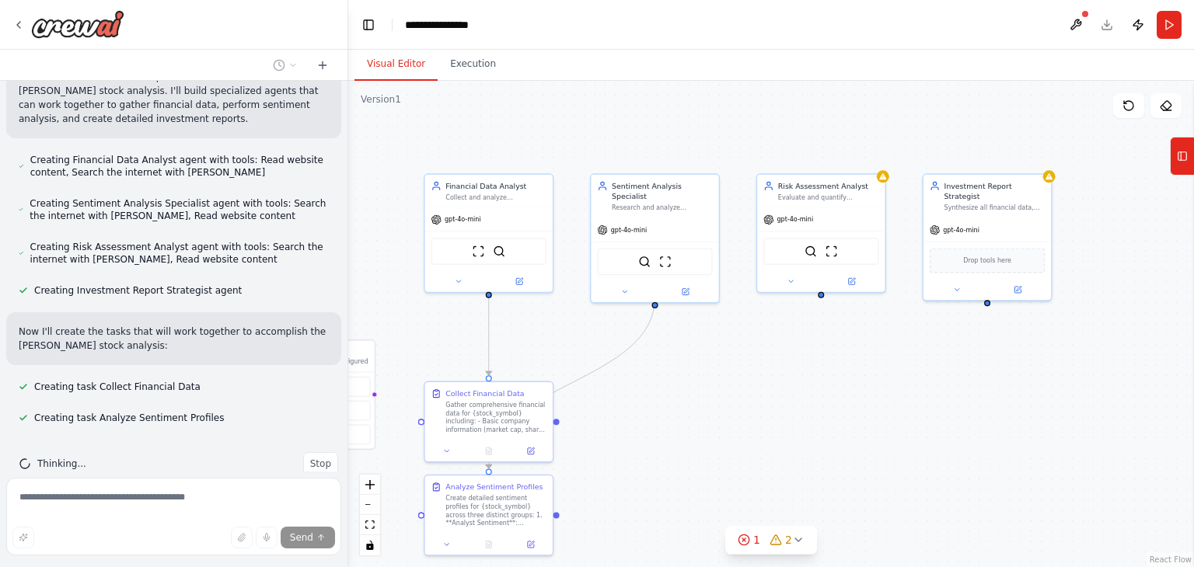
drag, startPoint x: 1042, startPoint y: 346, endPoint x: 855, endPoint y: 466, distance: 222.1
click at [855, 466] on div ".deletable-edge-delete-btn { width: 20px; height: 20px; border: 0px solid #ffff…" at bounding box center [771, 324] width 846 height 487
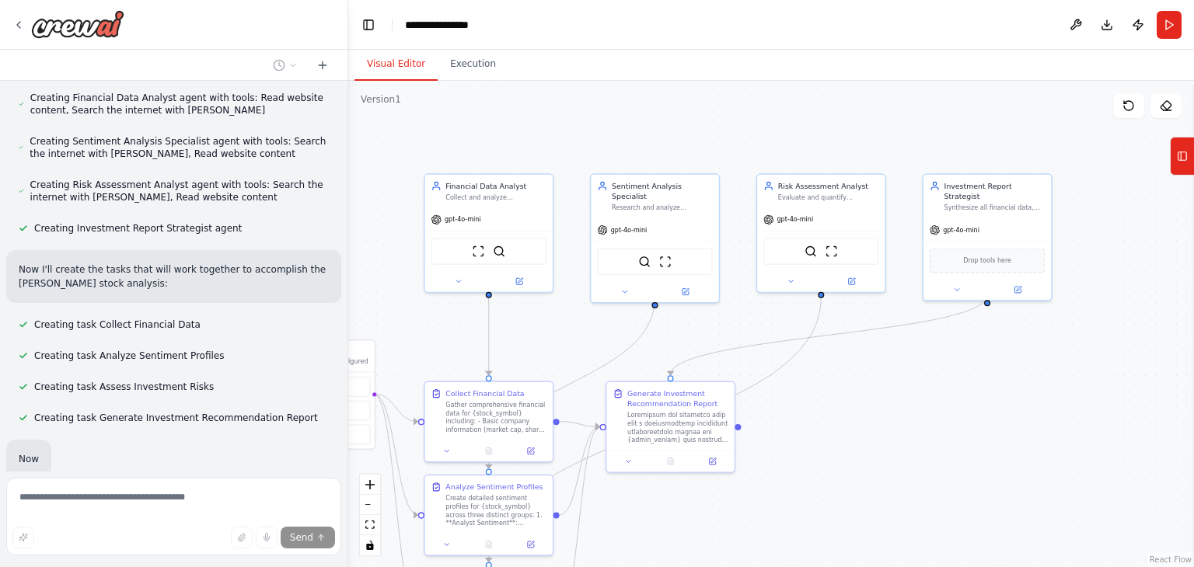
scroll to position [637, 0]
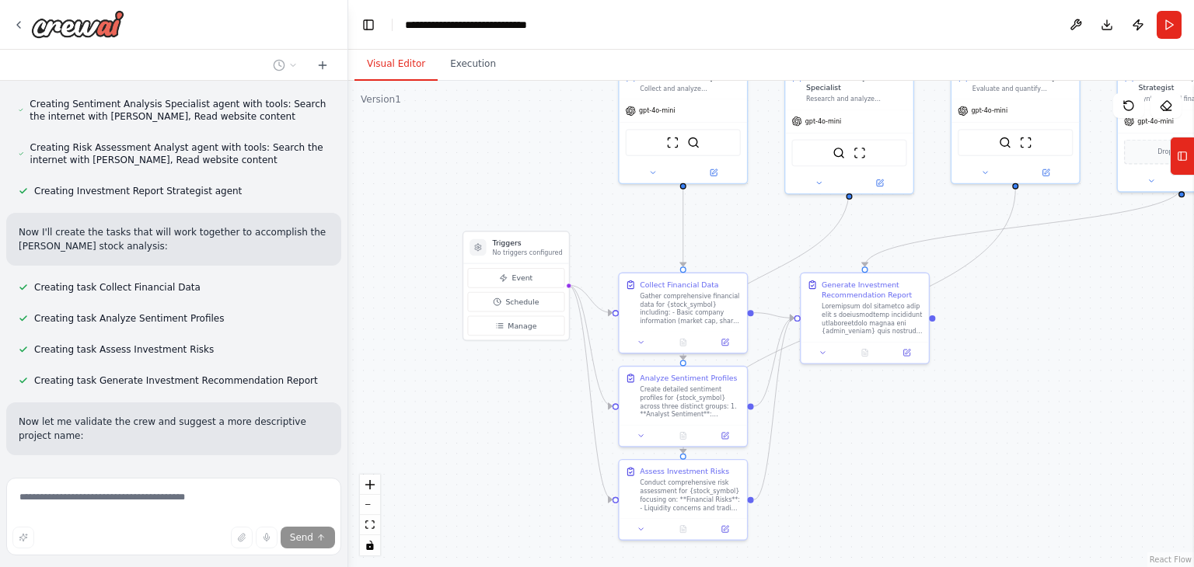
drag, startPoint x: 815, startPoint y: 405, endPoint x: 998, endPoint y: 274, distance: 225.2
click at [998, 274] on div ".deletable-edge-delete-btn { width: 20px; height: 20px; border: 0px solid #ffff…" at bounding box center [771, 324] width 846 height 487
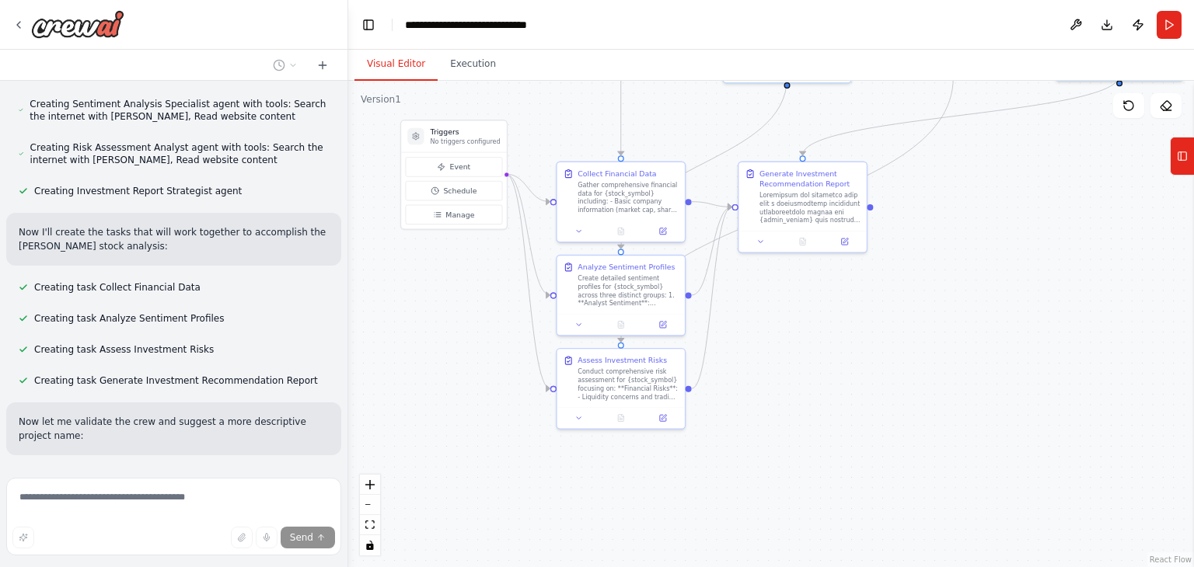
drag, startPoint x: 1018, startPoint y: 379, endPoint x: 967, endPoint y: 289, distance: 103.1
click at [967, 289] on div ".deletable-edge-delete-btn { width: 20px; height: 20px; border: 0px solid #ffff…" at bounding box center [771, 324] width 846 height 487
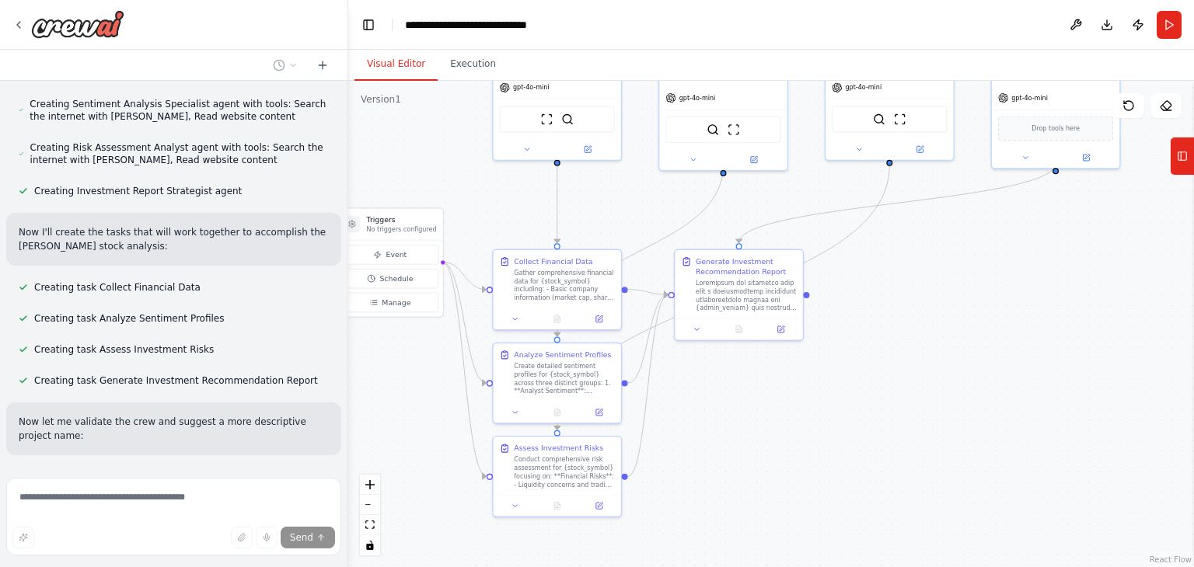
drag, startPoint x: 969, startPoint y: 295, endPoint x: 899, endPoint y: 368, distance: 100.6
click at [899, 368] on div ".deletable-edge-delete-btn { width: 20px; height: 20px; border: 0px solid #ffff…" at bounding box center [771, 324] width 846 height 487
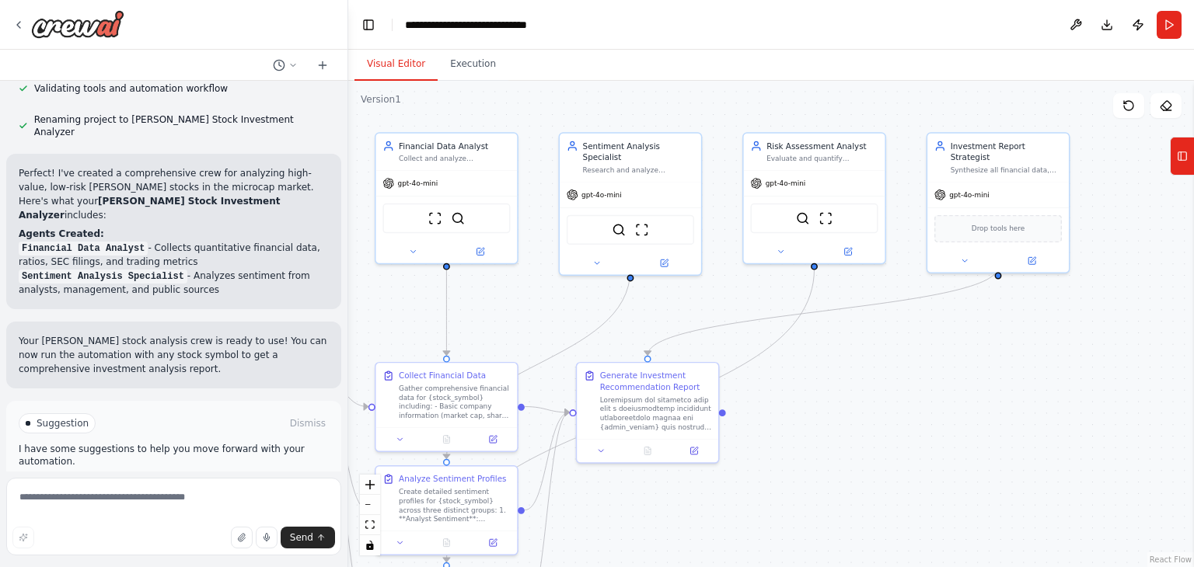
scroll to position [1039, 0]
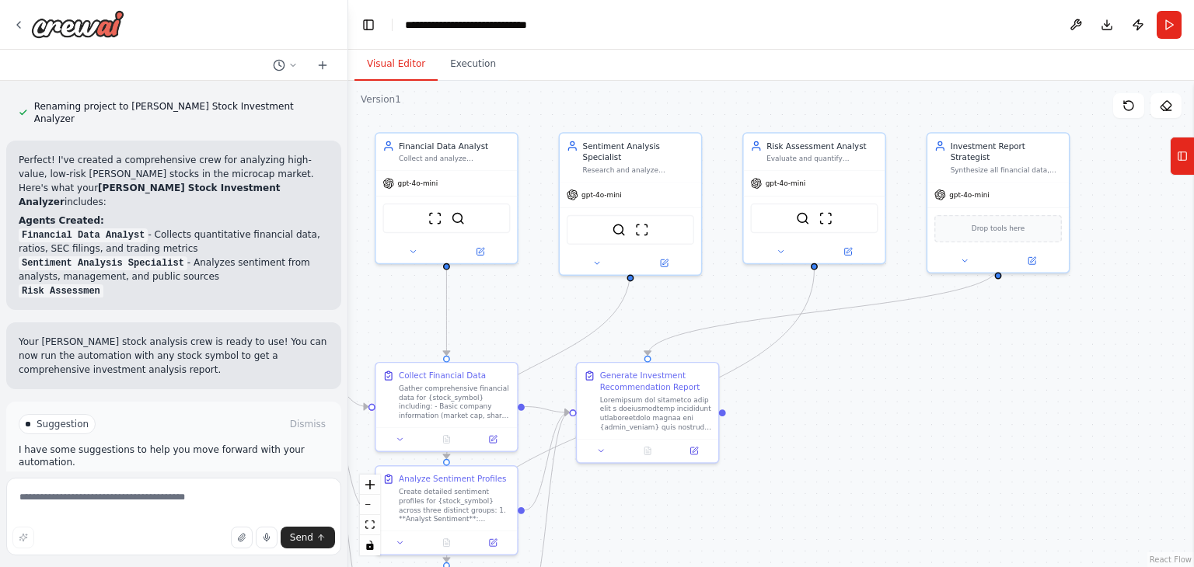
drag, startPoint x: 864, startPoint y: 312, endPoint x: 788, endPoint y: 454, distance: 160.7
click at [788, 454] on div ".deletable-edge-delete-btn { width: 20px; height: 20px; border: 0px solid #ffff…" at bounding box center [771, 324] width 846 height 487
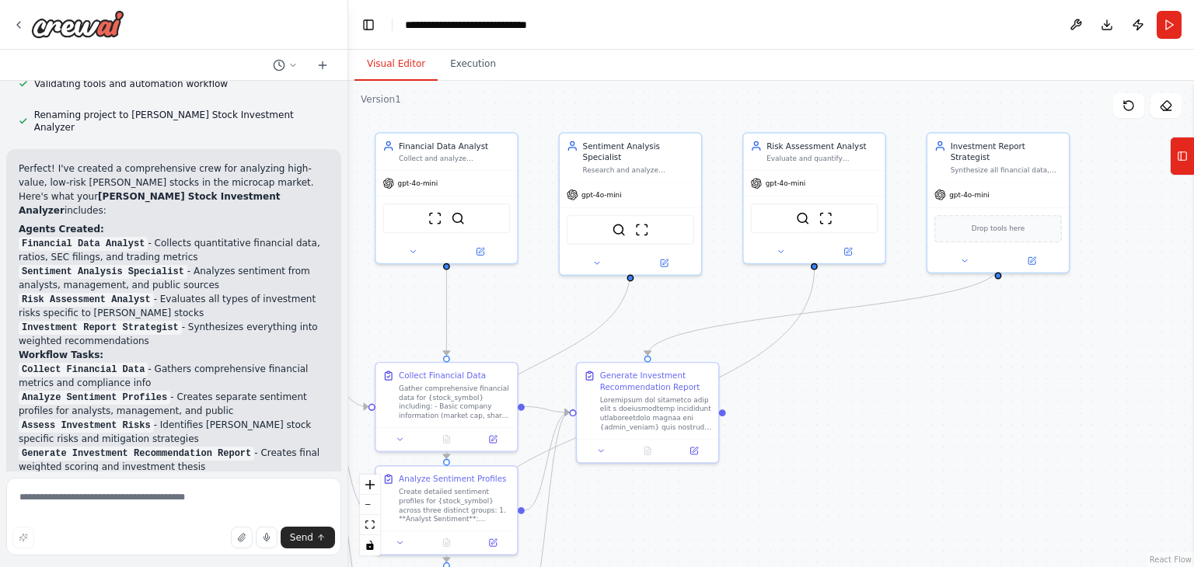
scroll to position [1032, 0]
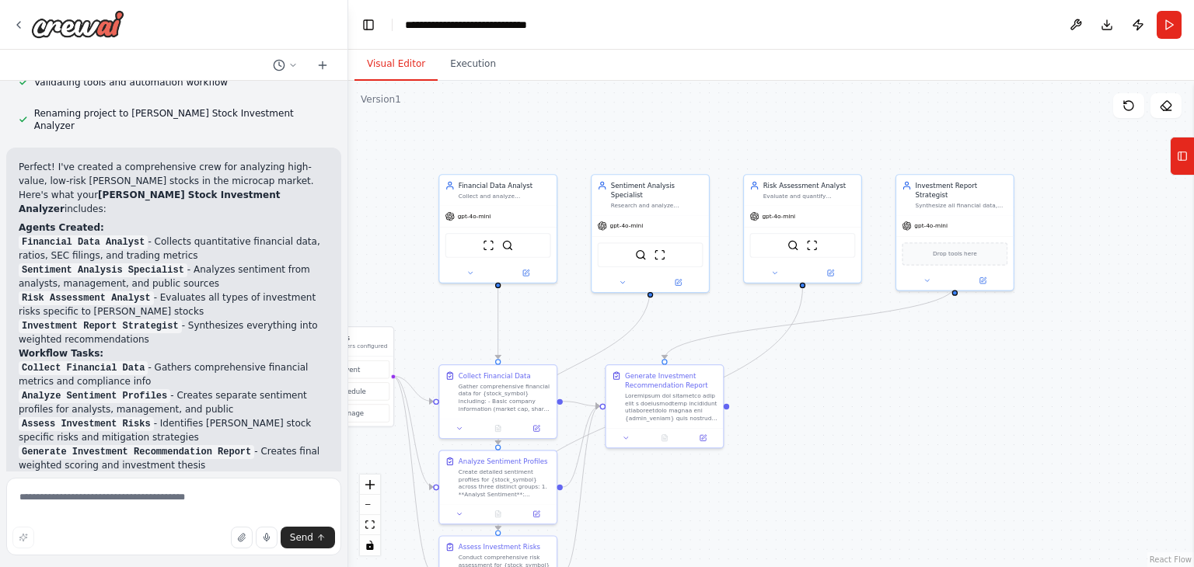
drag, startPoint x: 833, startPoint y: 473, endPoint x: 878, endPoint y: 334, distance: 146.0
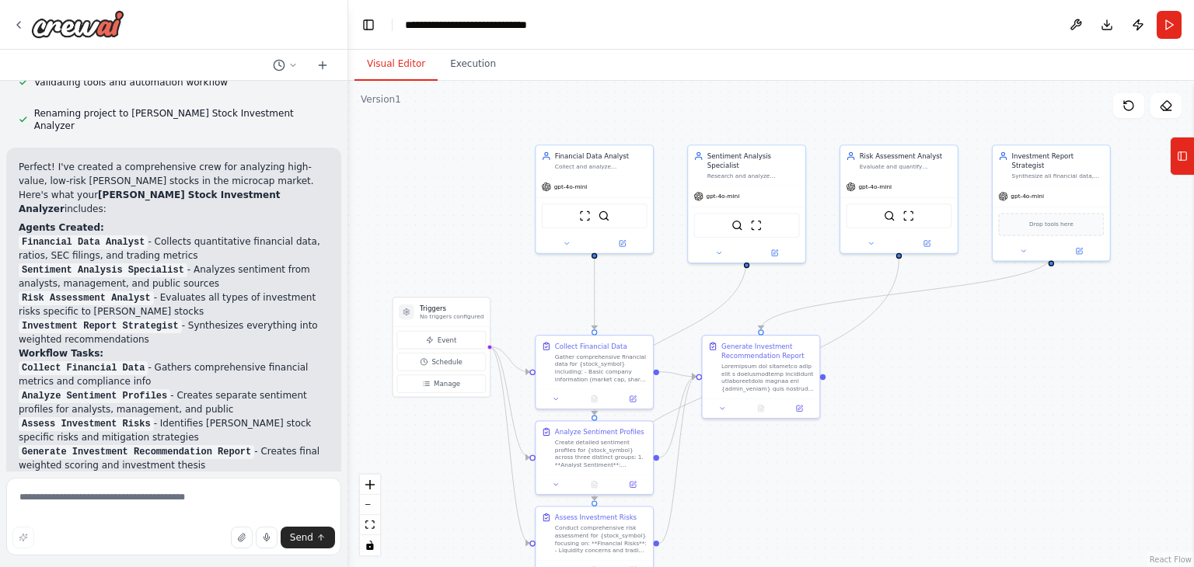
drag, startPoint x: 878, startPoint y: 334, endPoint x: 894, endPoint y: 388, distance: 56.1
click at [894, 388] on div ".deletable-edge-delete-btn { width: 20px; height: 20px; border: 0px solid #ffff…" at bounding box center [771, 324] width 846 height 487
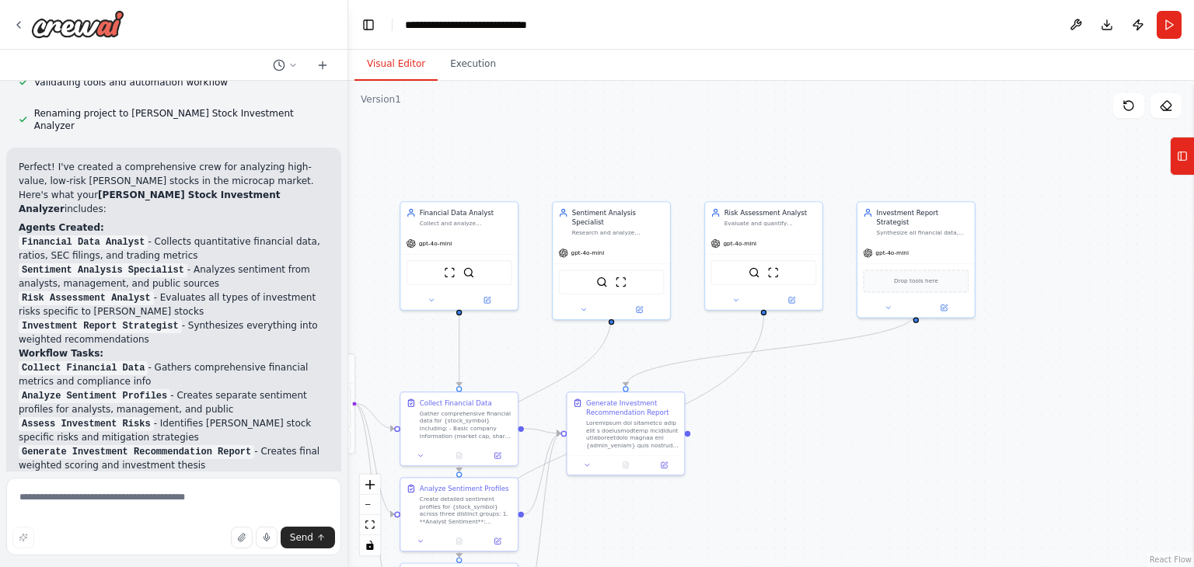
drag, startPoint x: 925, startPoint y: 428, endPoint x: 790, endPoint y: 485, distance: 146.7
click at [790, 485] on div ".deletable-edge-delete-btn { width: 20px; height: 20px; border: 0px solid #ffff…" at bounding box center [771, 324] width 846 height 487
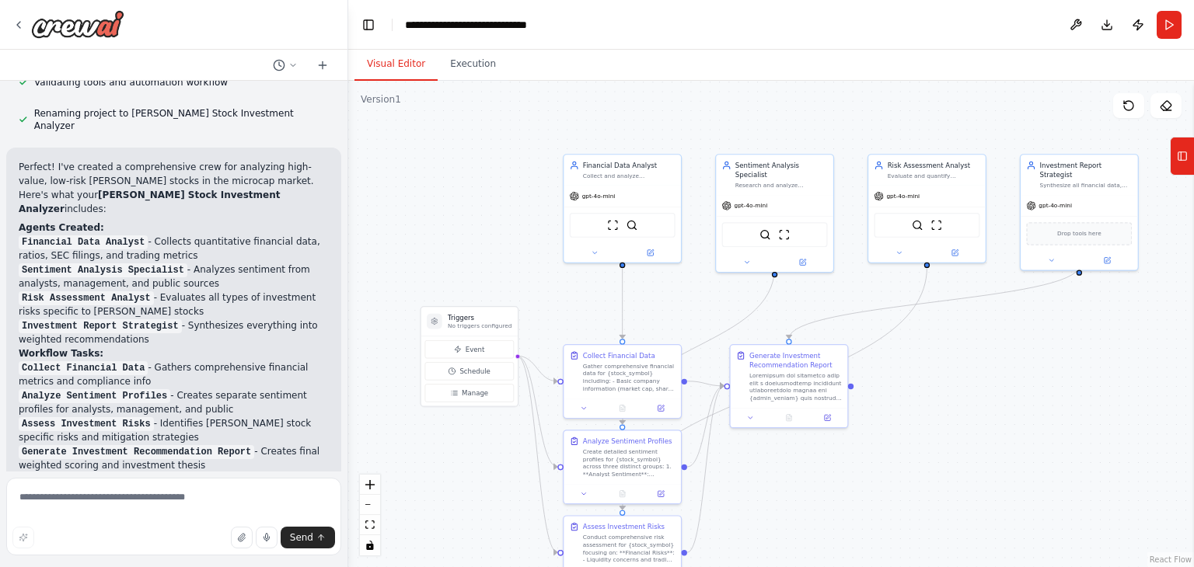
drag, startPoint x: 732, startPoint y: 504, endPoint x: 894, endPoint y: 457, distance: 168.5
click at [894, 457] on div ".deletable-edge-delete-btn { width: 20px; height: 20px; border: 0px solid #ffff…" at bounding box center [771, 324] width 846 height 487
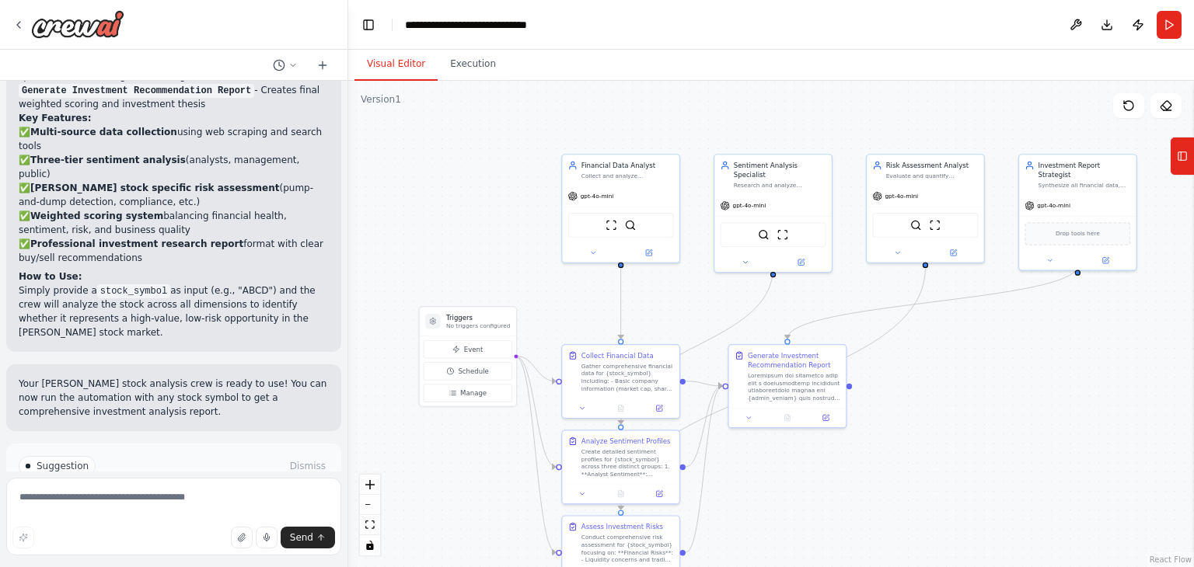
click at [60, 460] on span "Suggestion" at bounding box center [63, 466] width 52 height 12
click at [31, 456] on div "Suggestion" at bounding box center [57, 466] width 77 height 20
click at [30, 464] on div at bounding box center [28, 466] width 5 height 5
click at [43, 486] on p "I have some suggestions to help you move forward with your automation." at bounding box center [174, 498] width 310 height 25
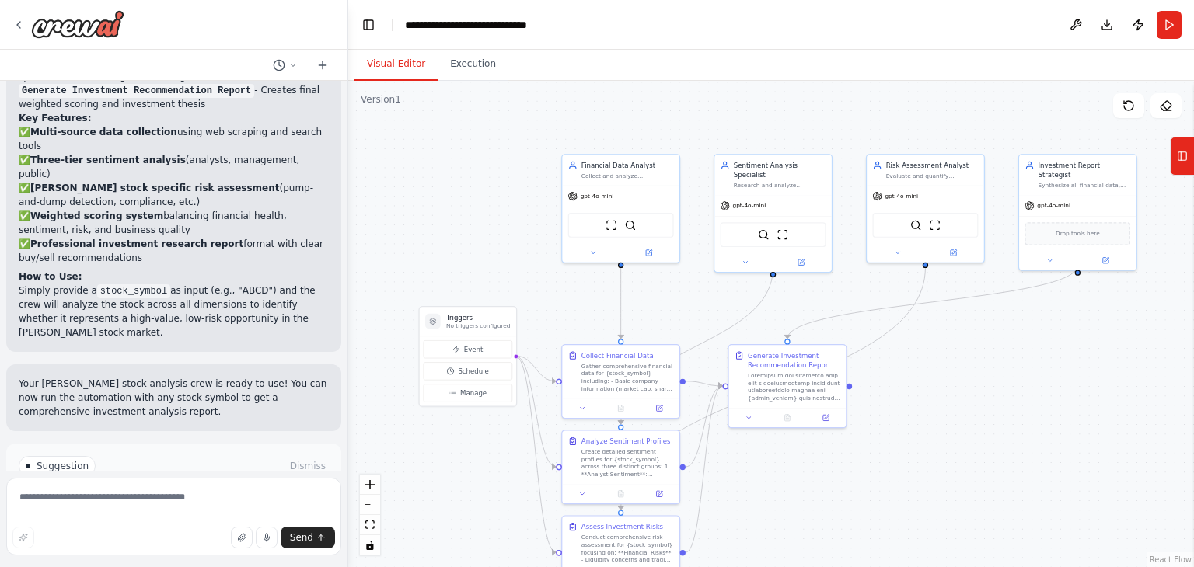
click at [43, 486] on p "I have some suggestions to help you move forward with your automation." at bounding box center [174, 498] width 310 height 25
click at [279, 456] on div "Suggestion Dismiss" at bounding box center [174, 466] width 310 height 20
click at [163, 501] on textarea at bounding box center [173, 517] width 335 height 78
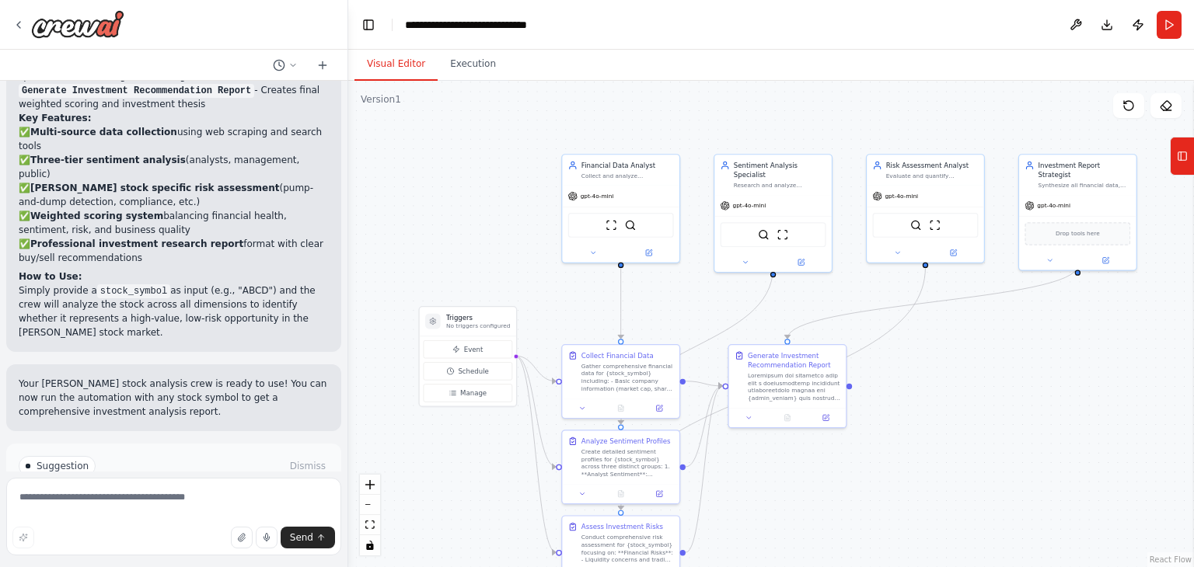
click at [120, 520] on button "Run Automation" at bounding box center [174, 532] width 310 height 25
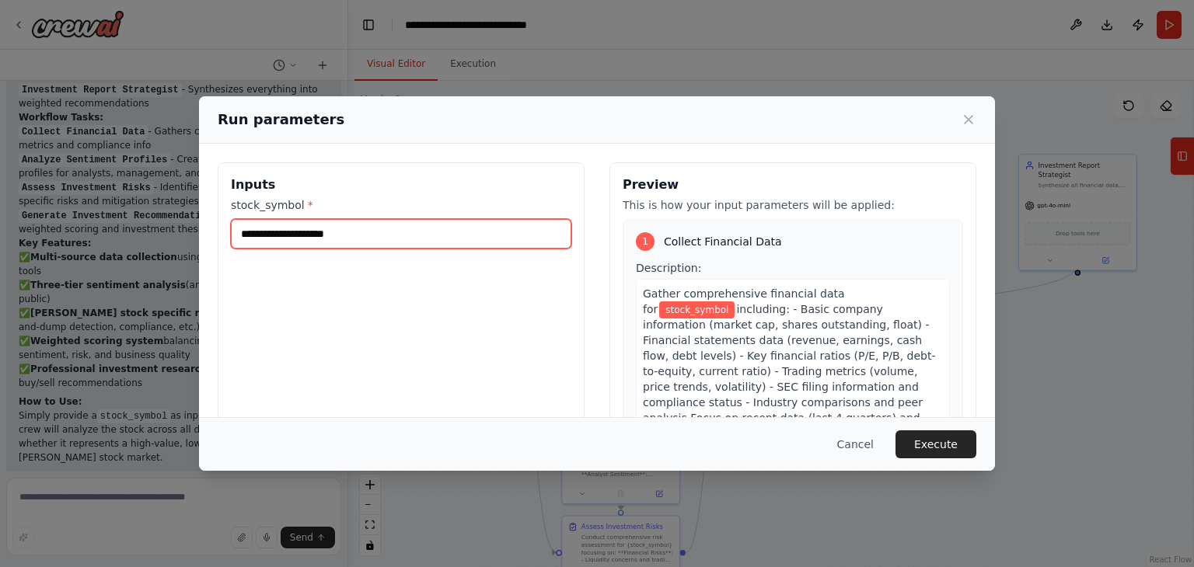
click at [304, 239] on input "stock_symbol *" at bounding box center [401, 234] width 340 height 30
type input "****"
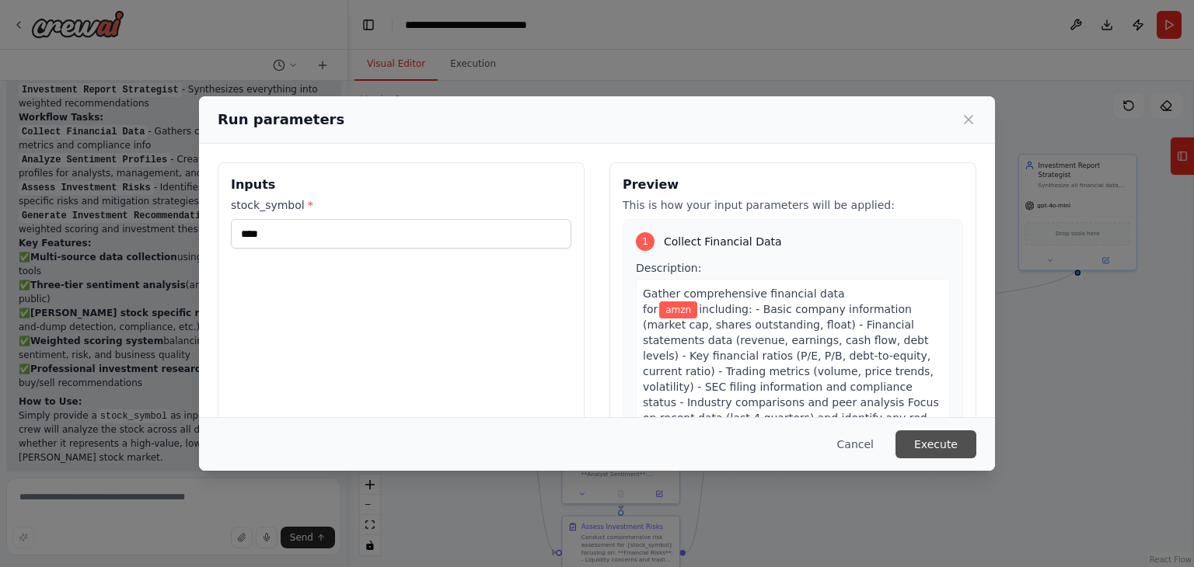
click at [931, 439] on button "Execute" at bounding box center [936, 445] width 81 height 28
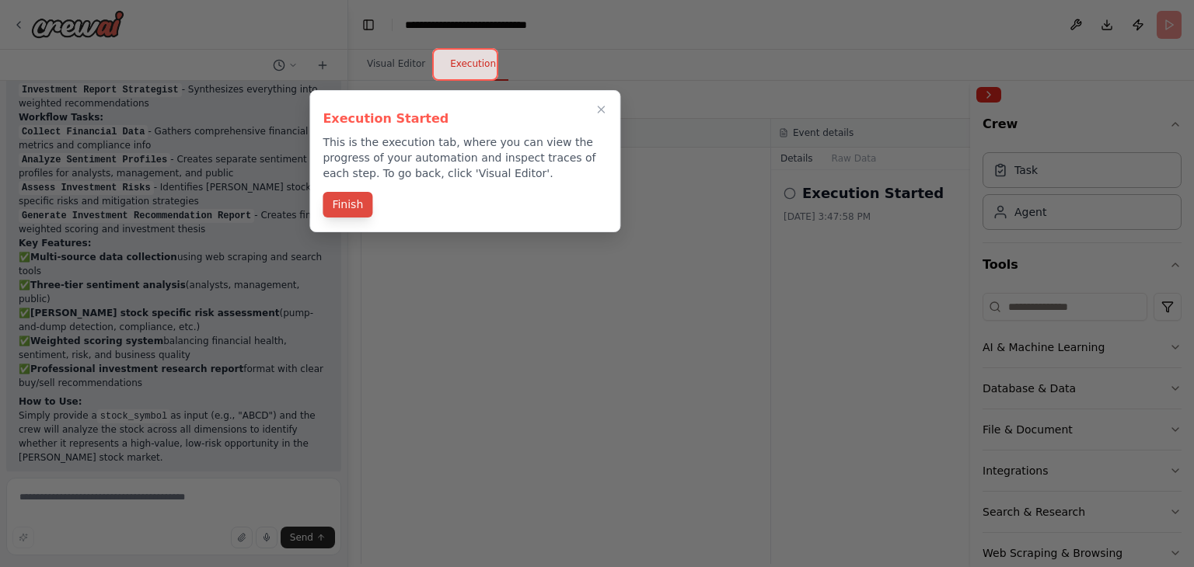
click at [350, 201] on button "Finish" at bounding box center [348, 205] width 50 height 26
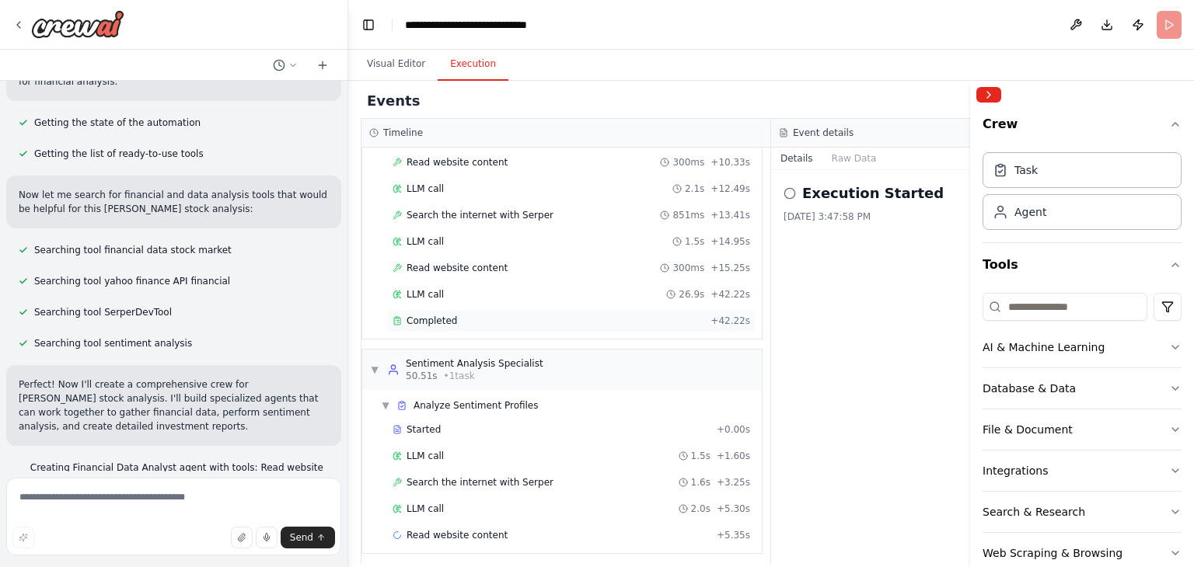
scroll to position [311, 0]
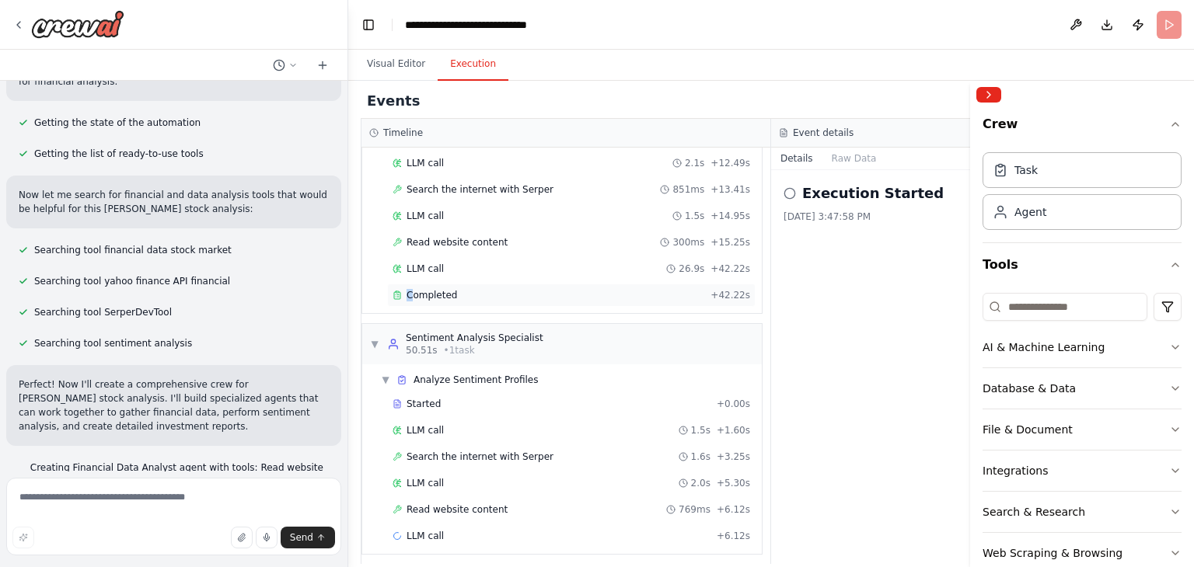
drag, startPoint x: 420, startPoint y: 291, endPoint x: 409, endPoint y: 292, distance: 11.0
click at [409, 292] on span "Completed" at bounding box center [432, 295] width 51 height 12
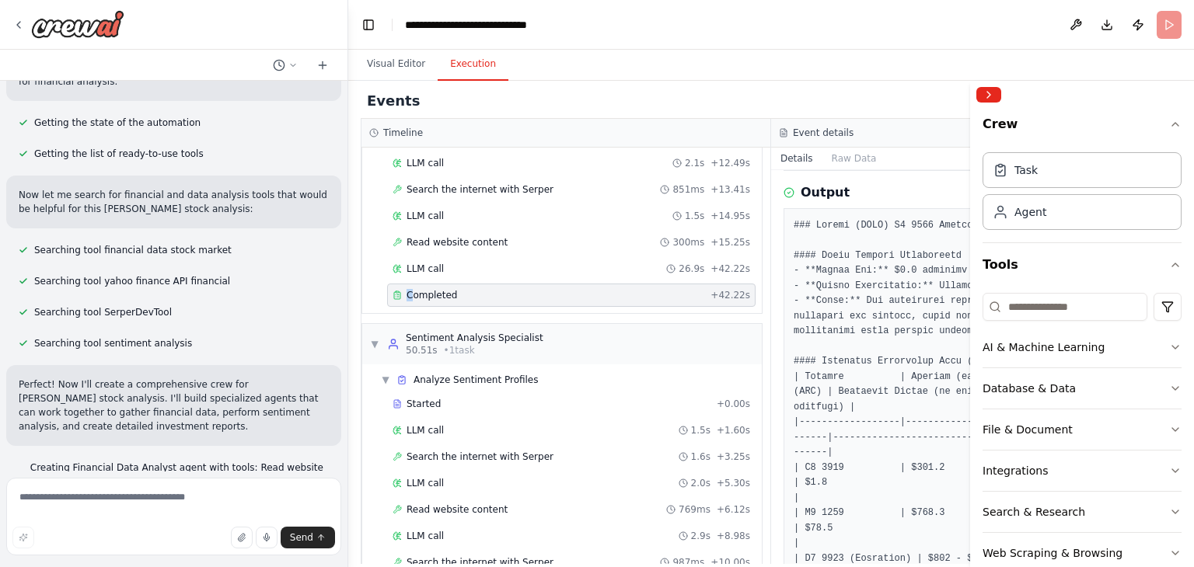
scroll to position [274, 0]
click at [993, 94] on button "Collapse right sidebar" at bounding box center [988, 95] width 25 height 16
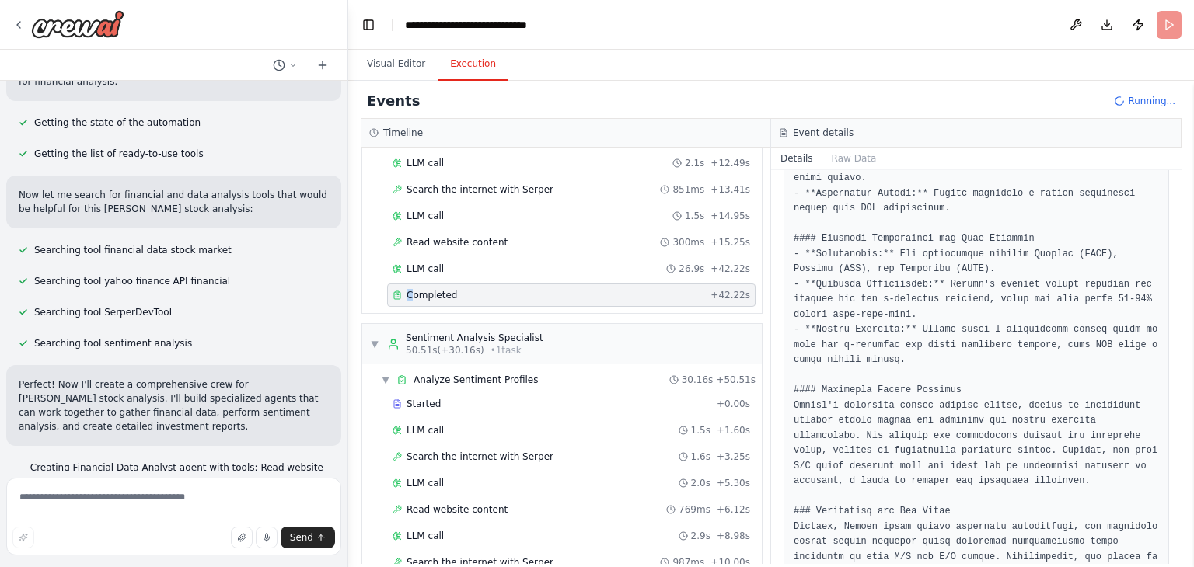
scroll to position [1068, 0]
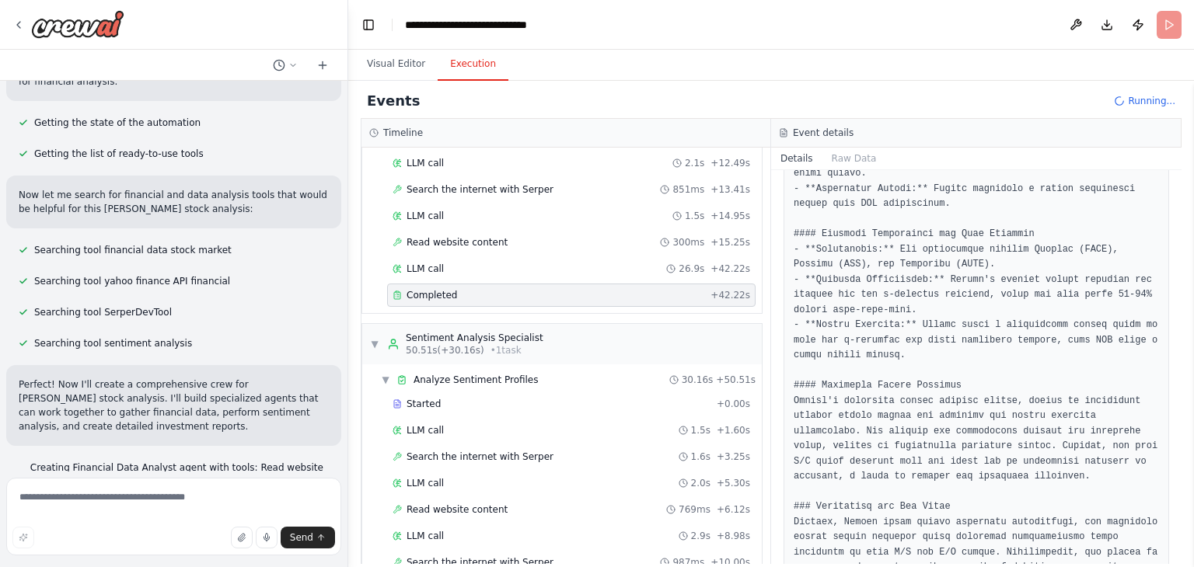
click at [543, 313] on div "▼ Financial Data Analyst 8.29s (+42.22s) • 1 task ▼ Collect Financial Data 42.2…" at bounding box center [565, 356] width 409 height 417
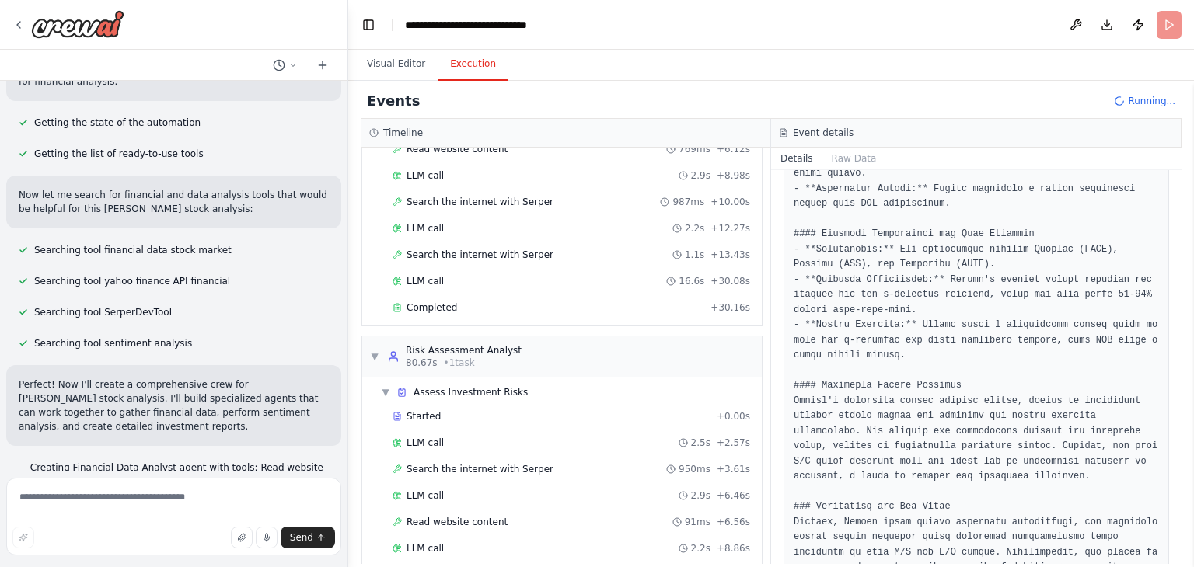
scroll to position [733, 0]
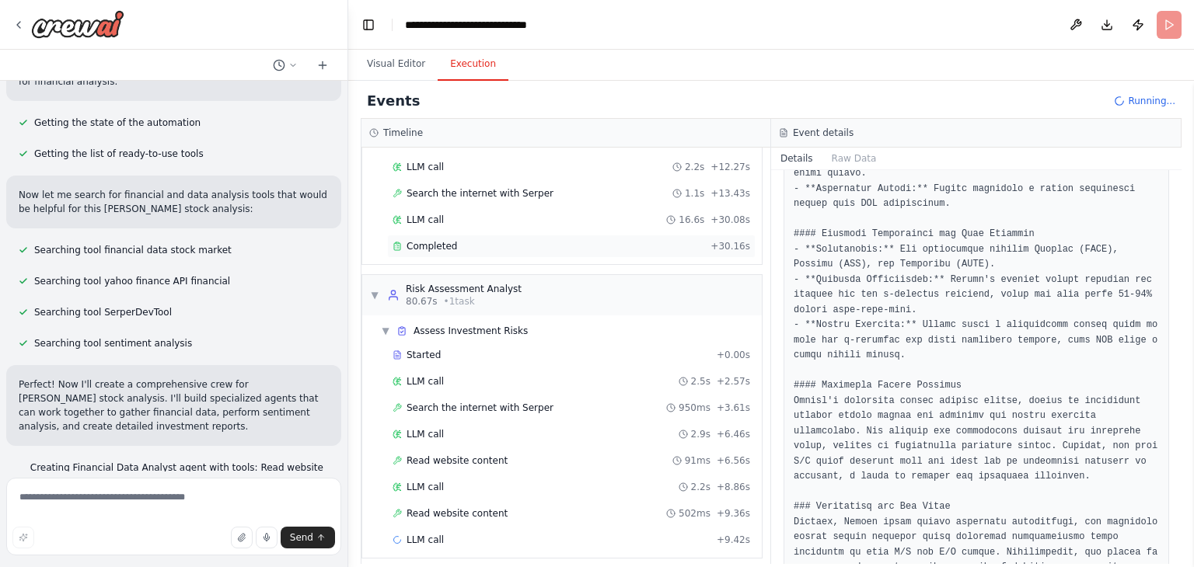
click at [491, 246] on div "Completed + 30.16s" at bounding box center [571, 246] width 368 height 23
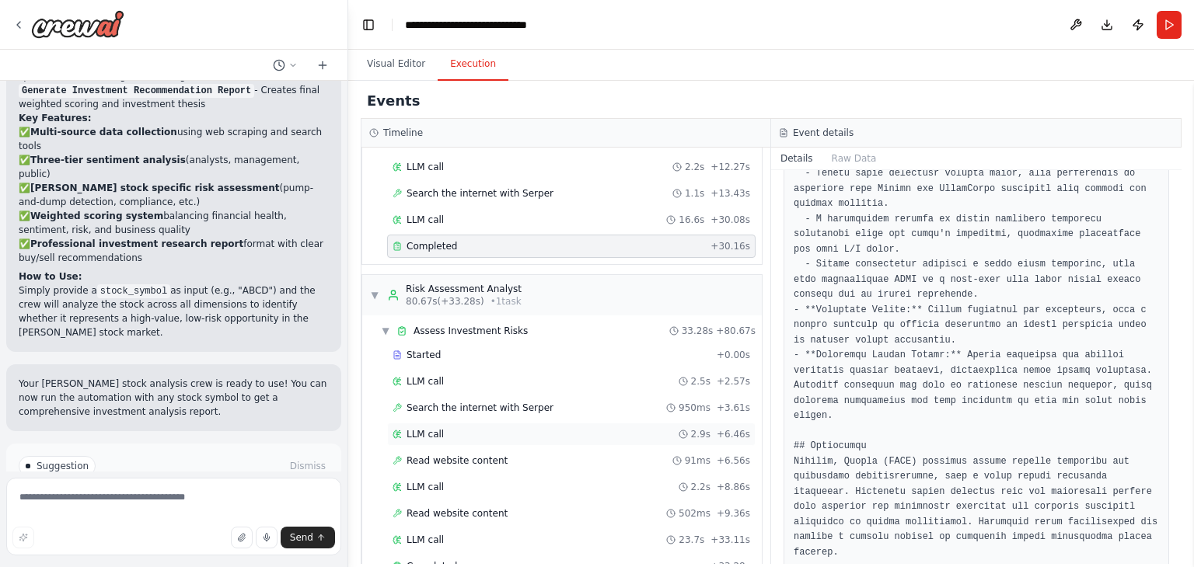
scroll to position [920, 0]
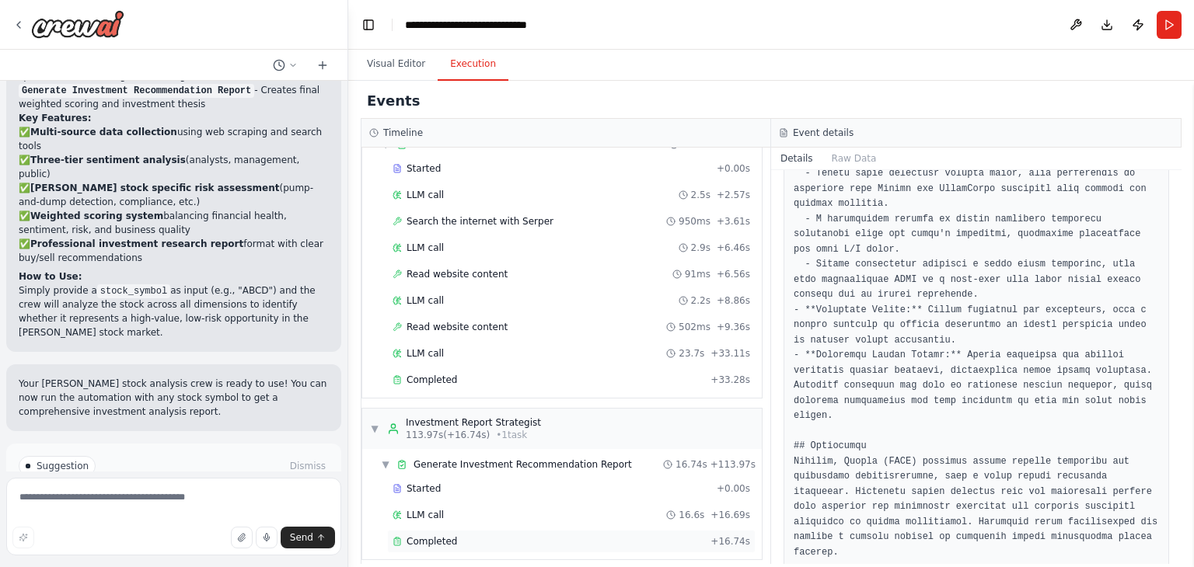
click at [509, 536] on div "Completed" at bounding box center [549, 542] width 312 height 12
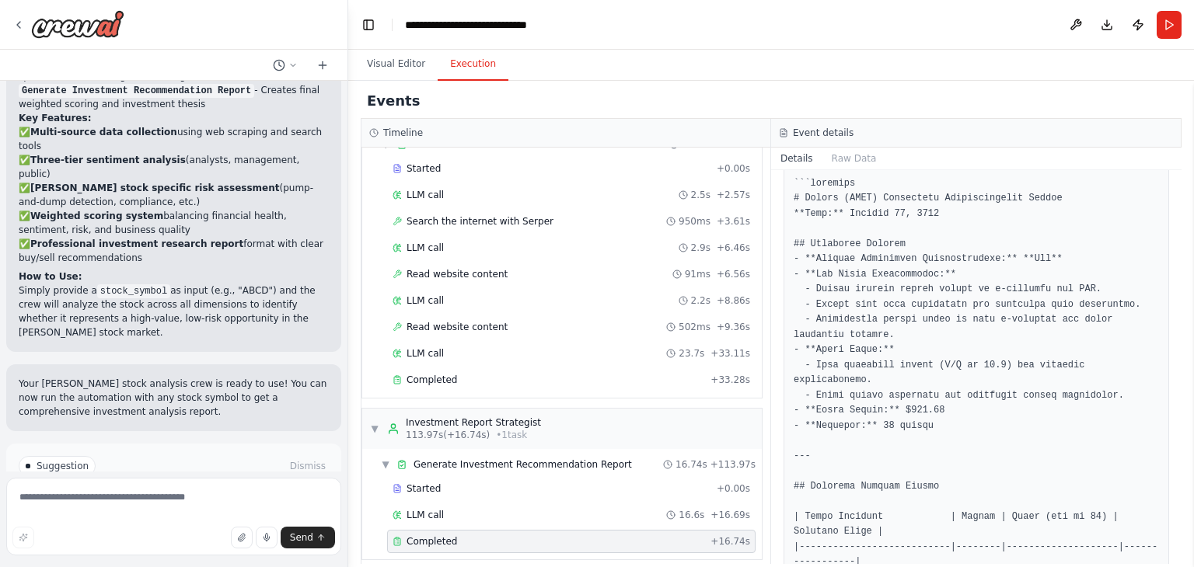
scroll to position [650, 0]
click at [201, 520] on button "Improve automation" at bounding box center [174, 532] width 310 height 25
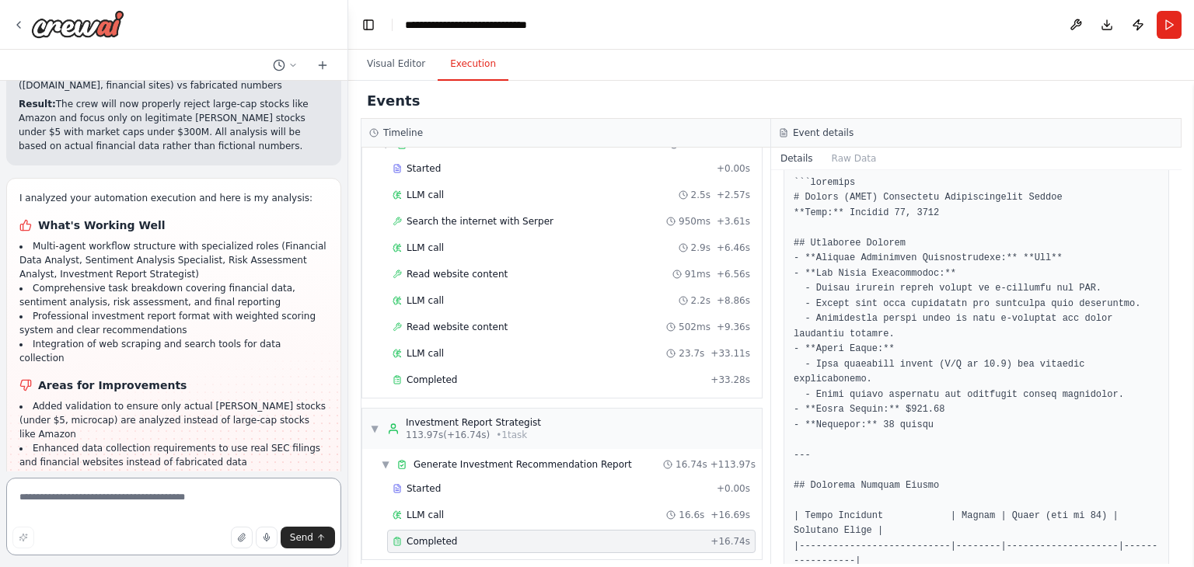
scroll to position [2583, 0]
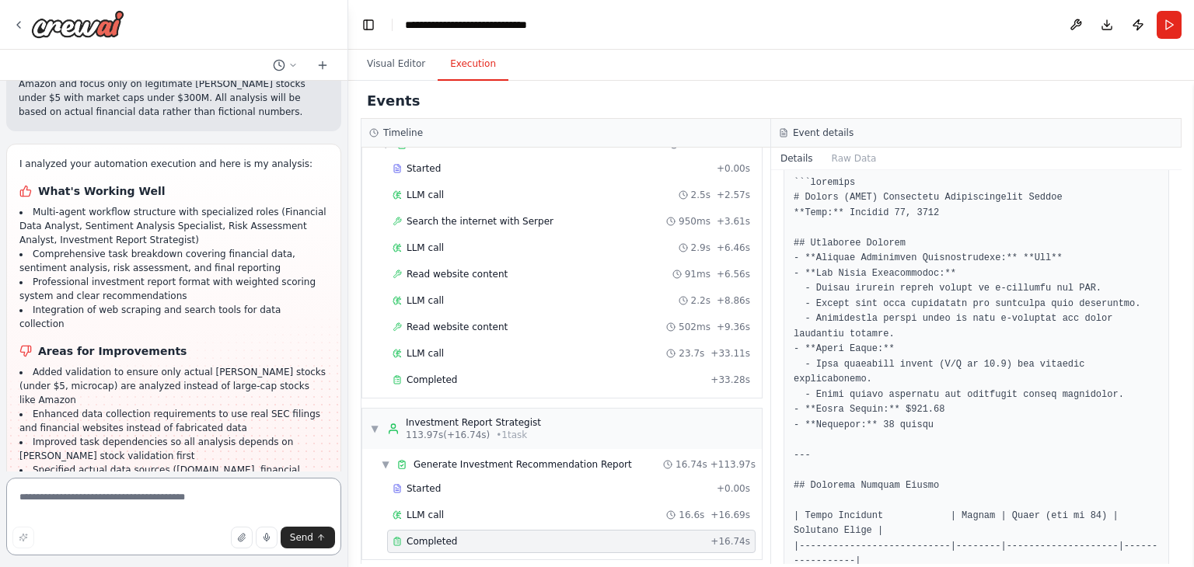
click at [96, 506] on textarea at bounding box center [173, 517] width 335 height 78
click at [22, 553] on div "Suggestion" at bounding box center [57, 563] width 77 height 20
click at [30, 553] on div "Suggestion" at bounding box center [57, 563] width 77 height 20
click at [30, 560] on div at bounding box center [28, 562] width 5 height 5
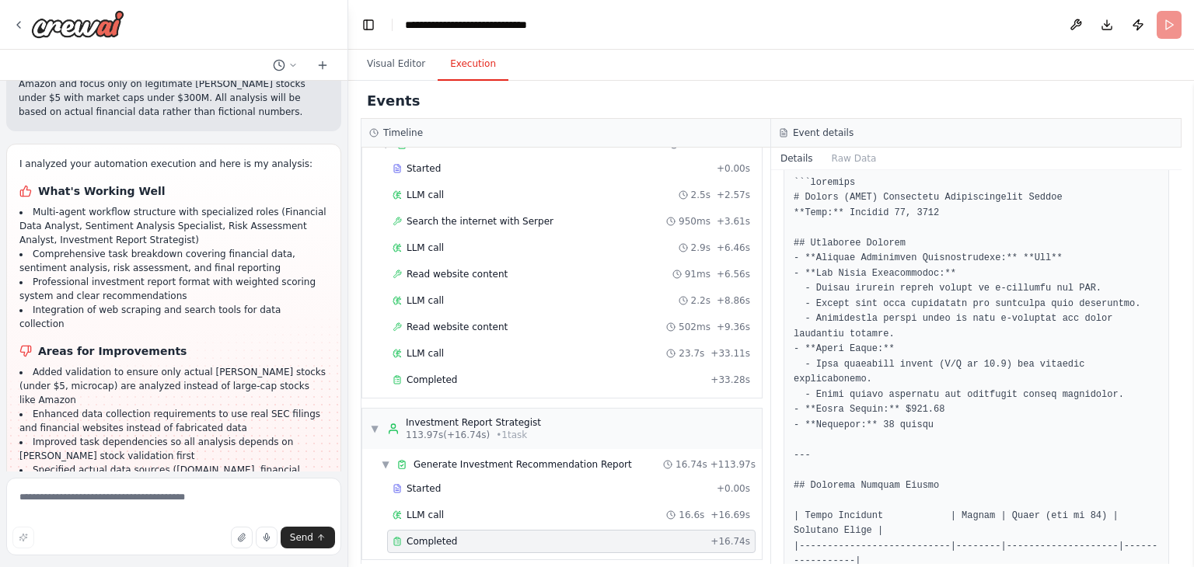
scroll to position [2457, 0]
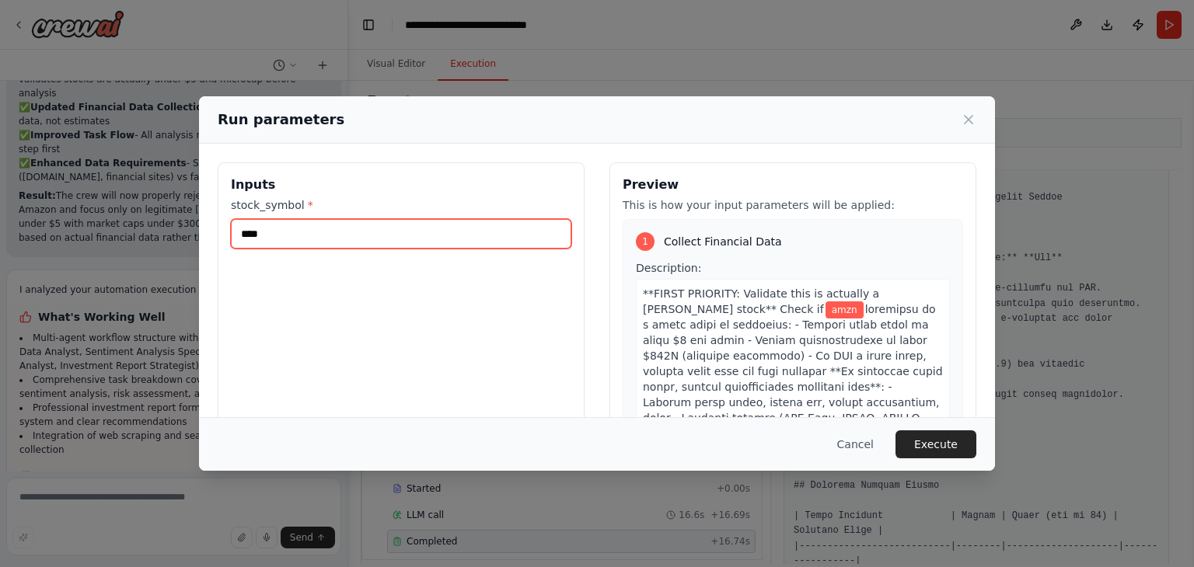
click at [297, 243] on input "****" at bounding box center [401, 234] width 340 height 30
type input "****"
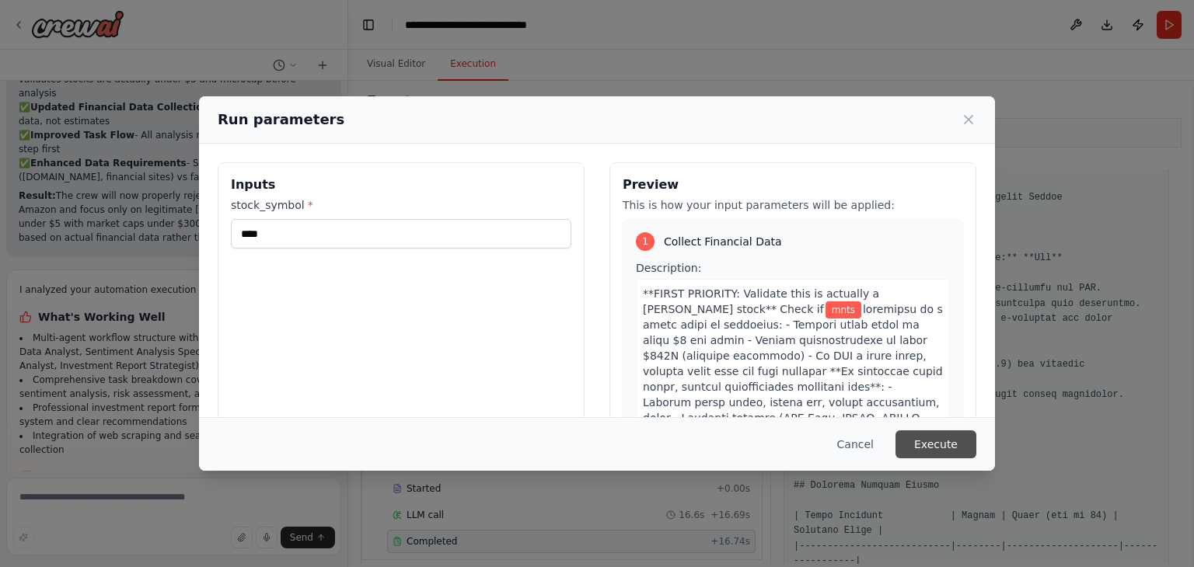
click at [937, 448] on button "Execute" at bounding box center [936, 445] width 81 height 28
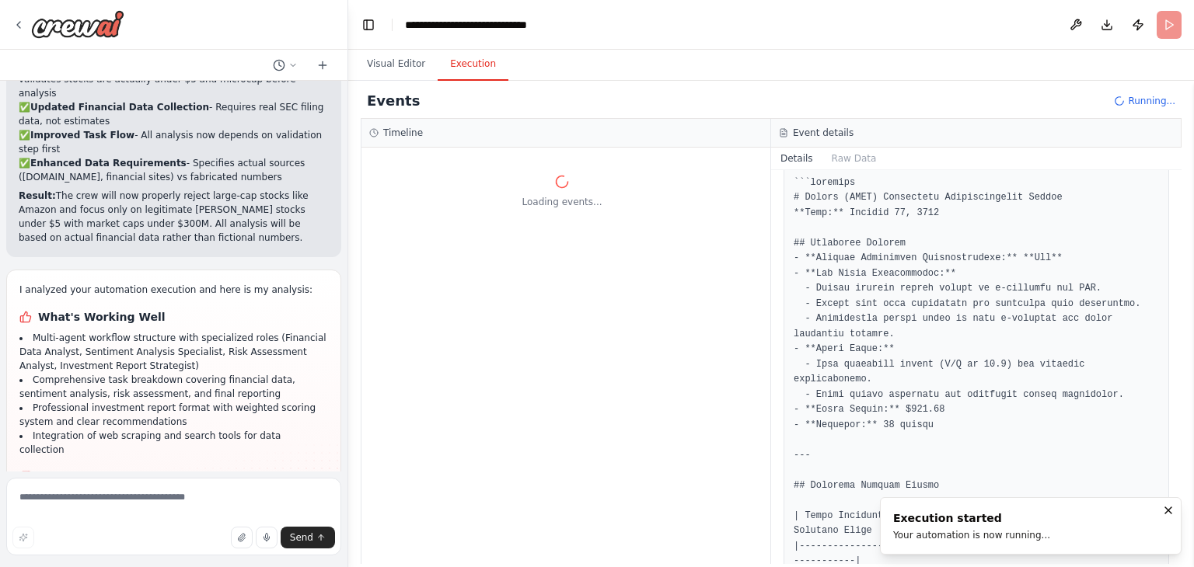
scroll to position [0, 0]
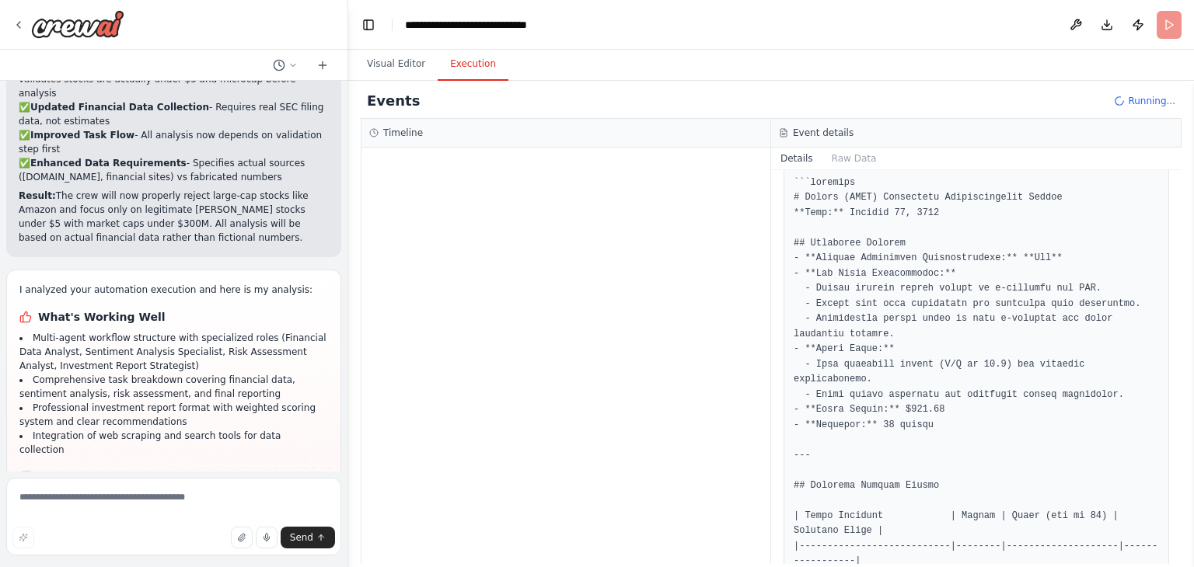
click at [808, 134] on h3 "Event details" at bounding box center [823, 133] width 61 height 12
click at [787, 158] on button "Details" at bounding box center [796, 159] width 51 height 22
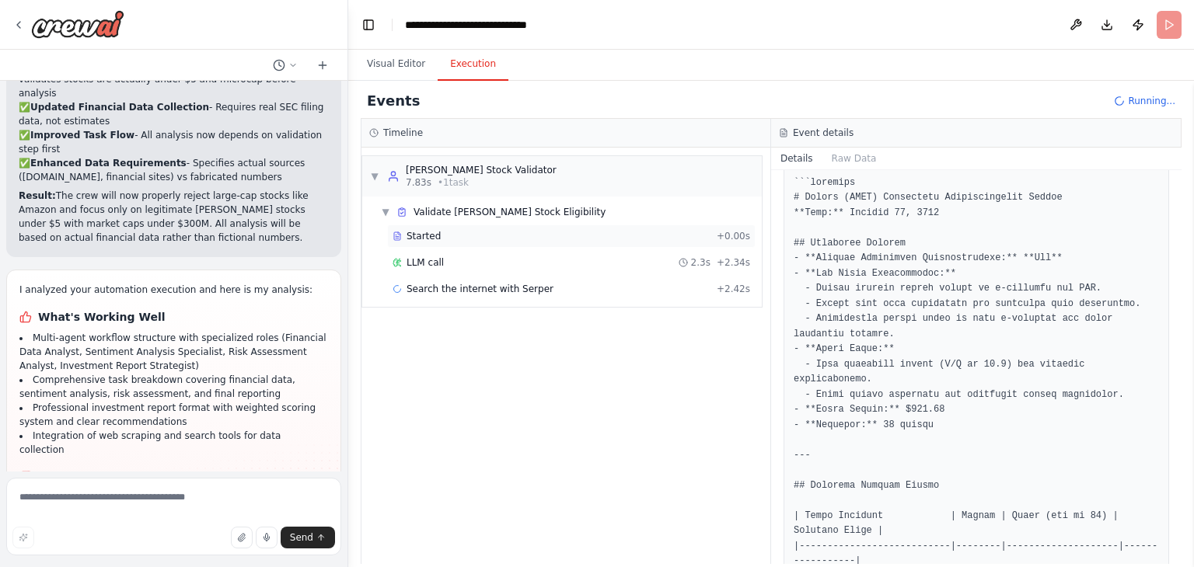
click at [417, 243] on div "Started + 0.00s" at bounding box center [571, 236] width 368 height 23
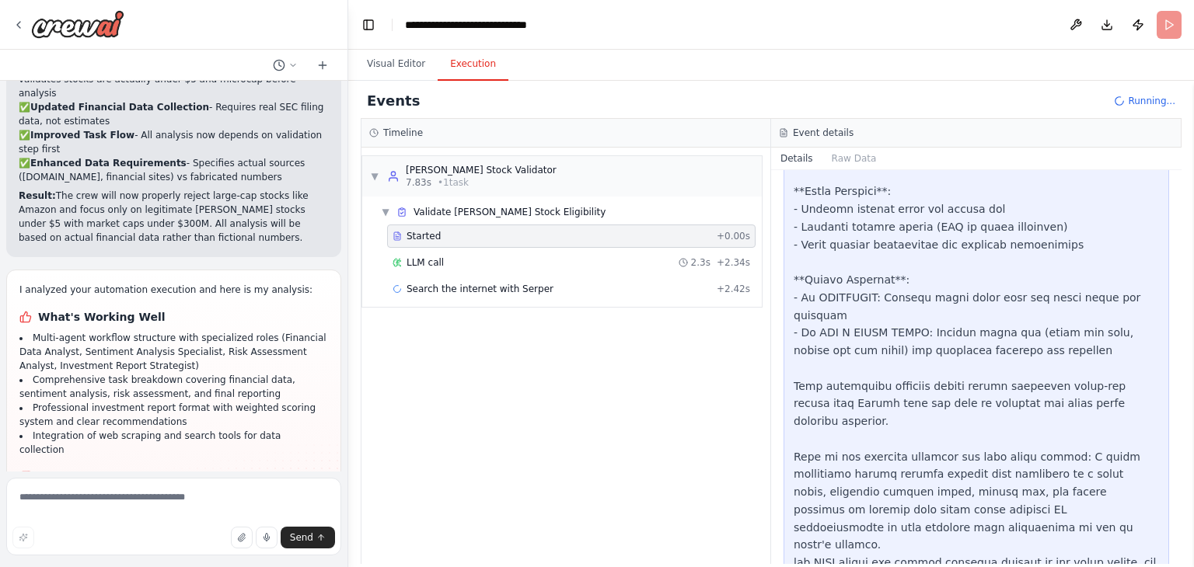
scroll to position [623, 0]
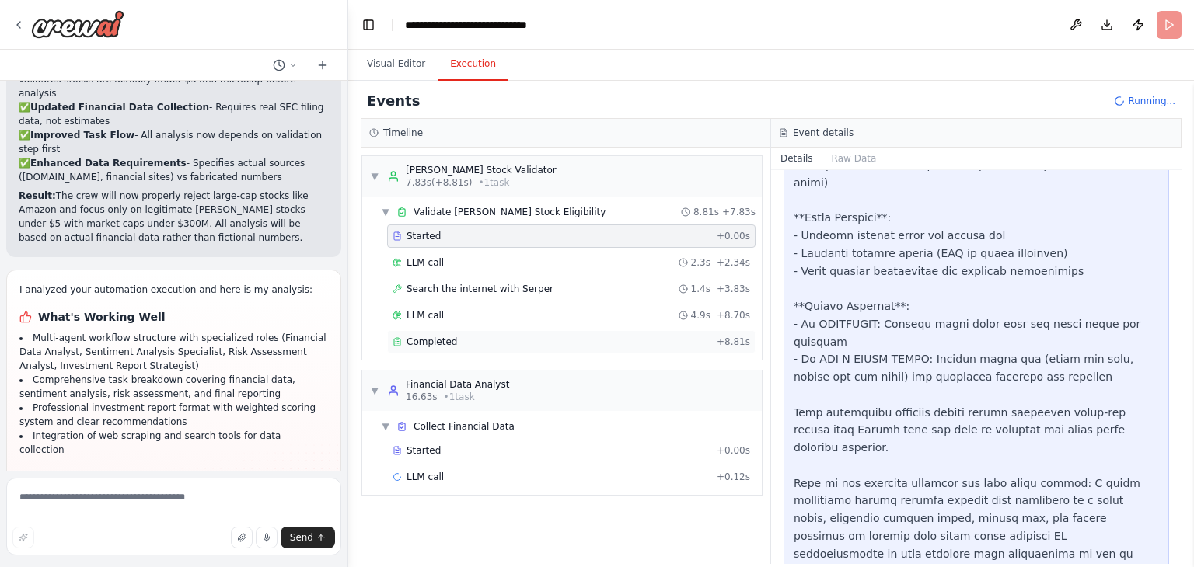
click at [435, 338] on span "Completed" at bounding box center [432, 342] width 51 height 12
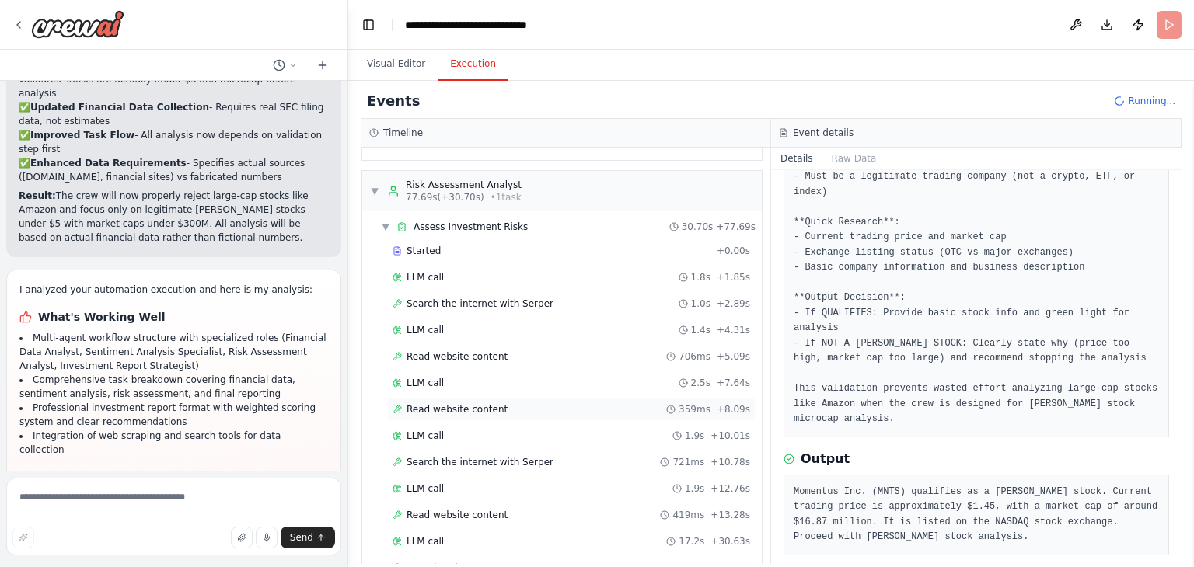
scroll to position [1054, 0]
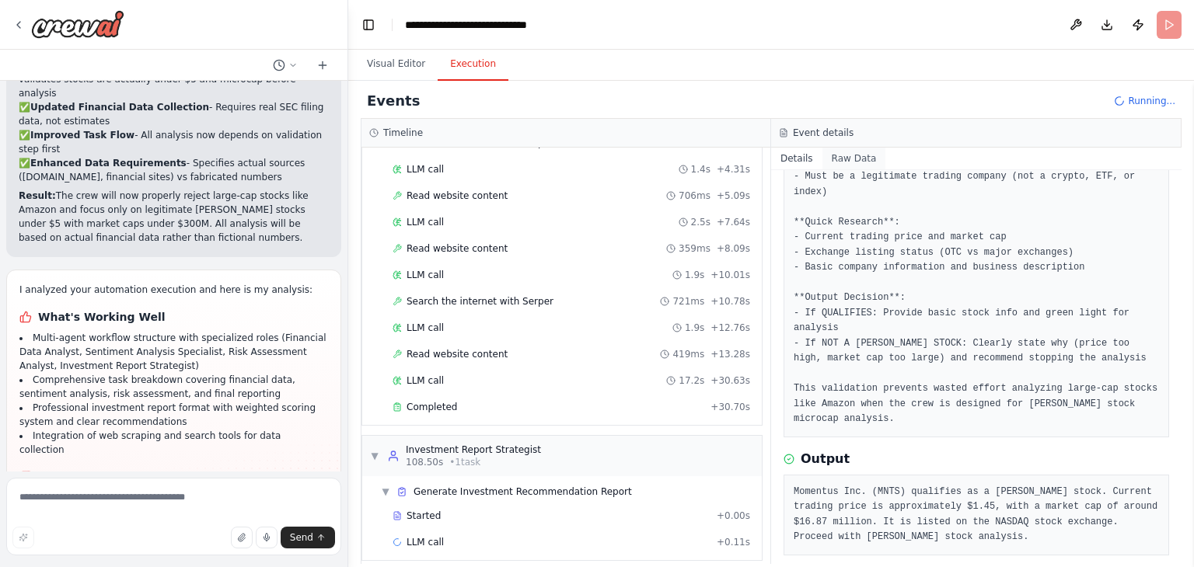
click at [833, 158] on button "Raw Data" at bounding box center [854, 159] width 64 height 22
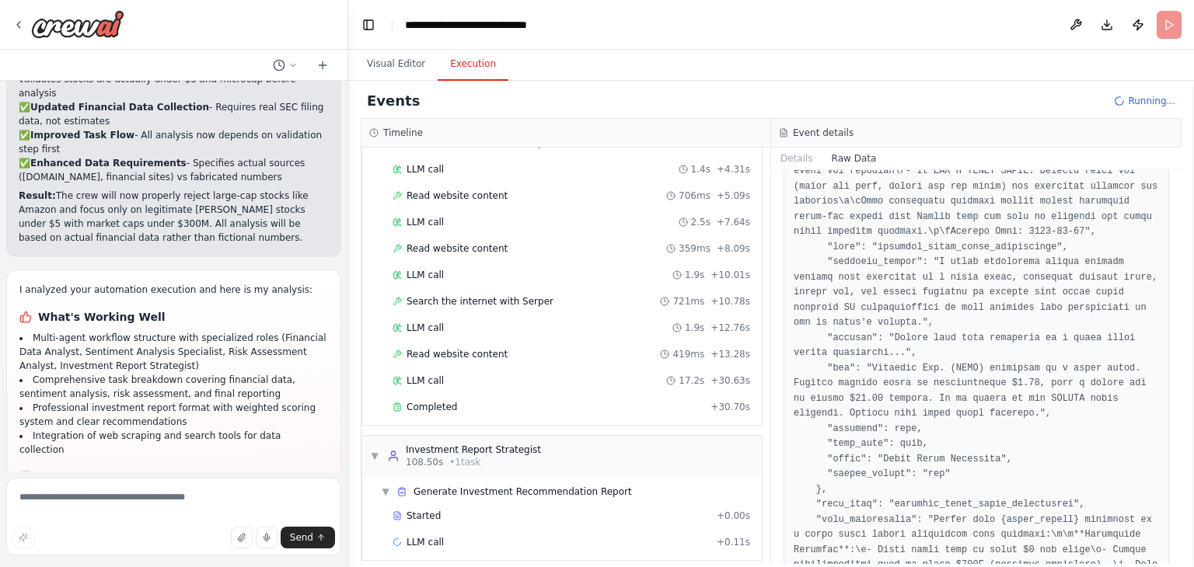
scroll to position [1424, 0]
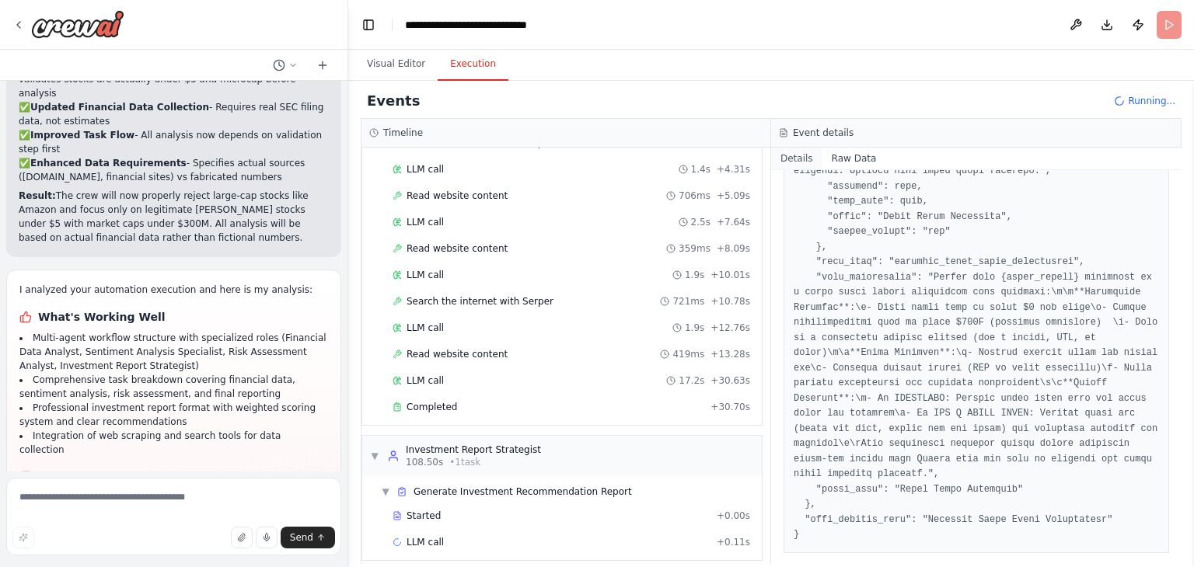
click at [784, 160] on button "Details" at bounding box center [796, 159] width 51 height 22
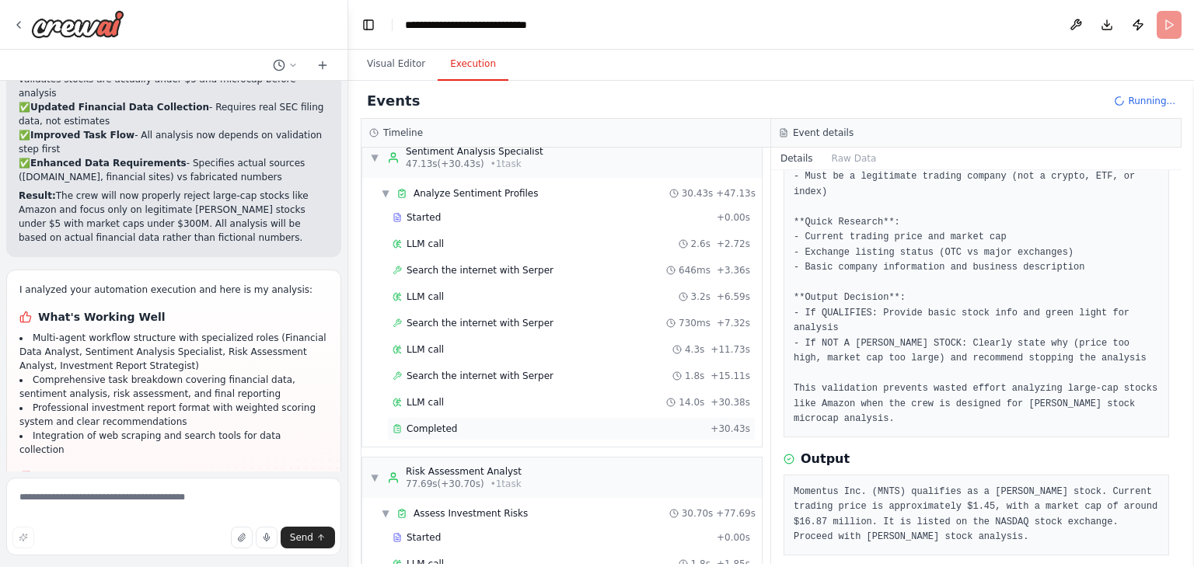
scroll to position [2583, 0]
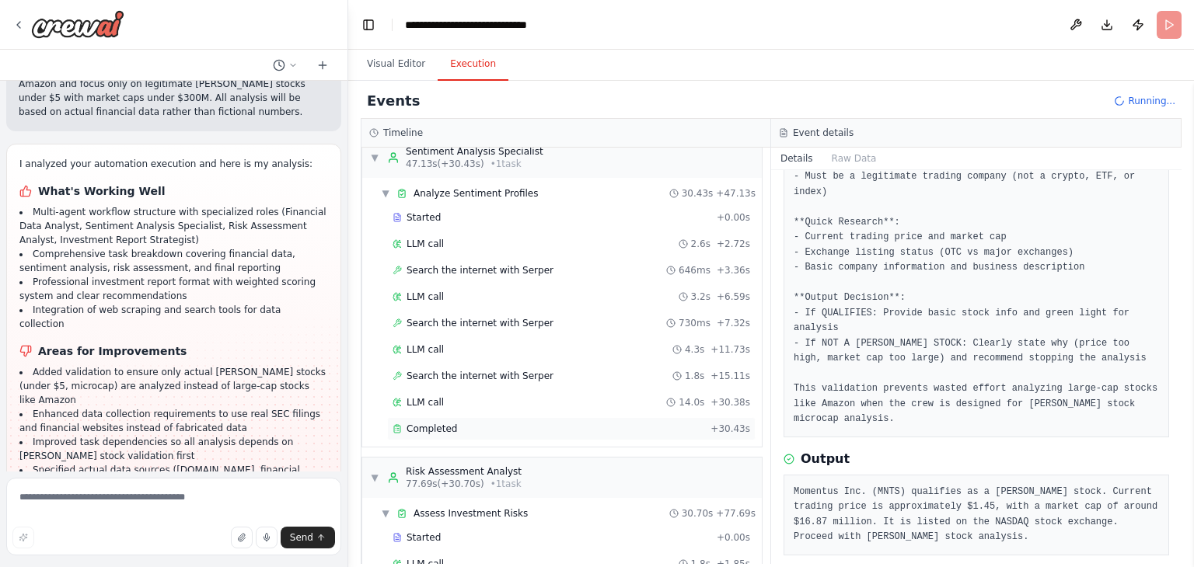
click at [422, 423] on span "Completed" at bounding box center [432, 429] width 51 height 12
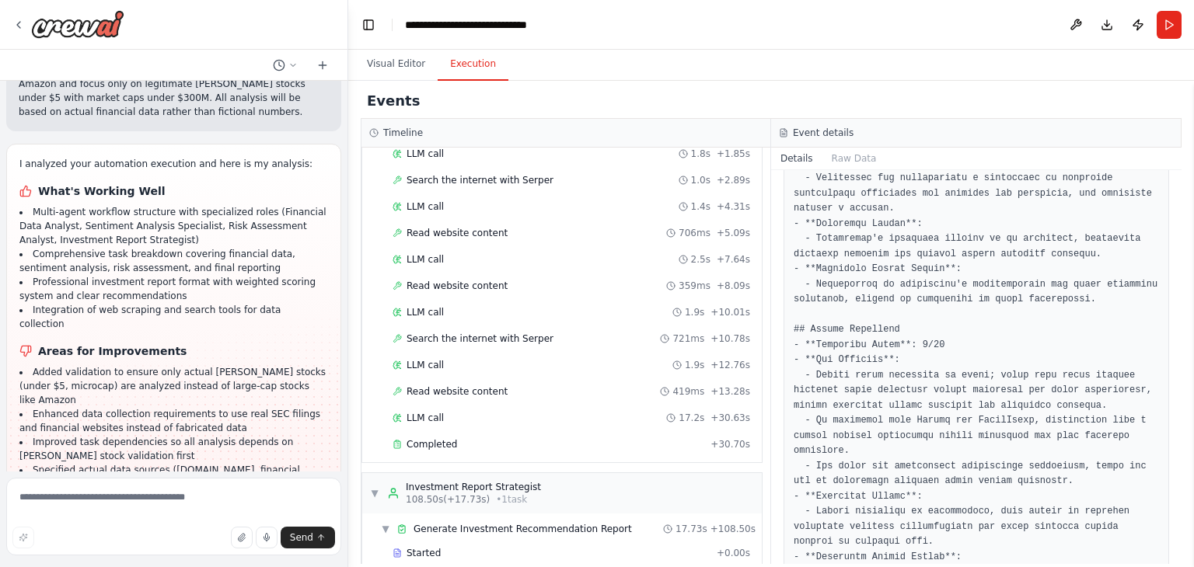
scroll to position [1080, 0]
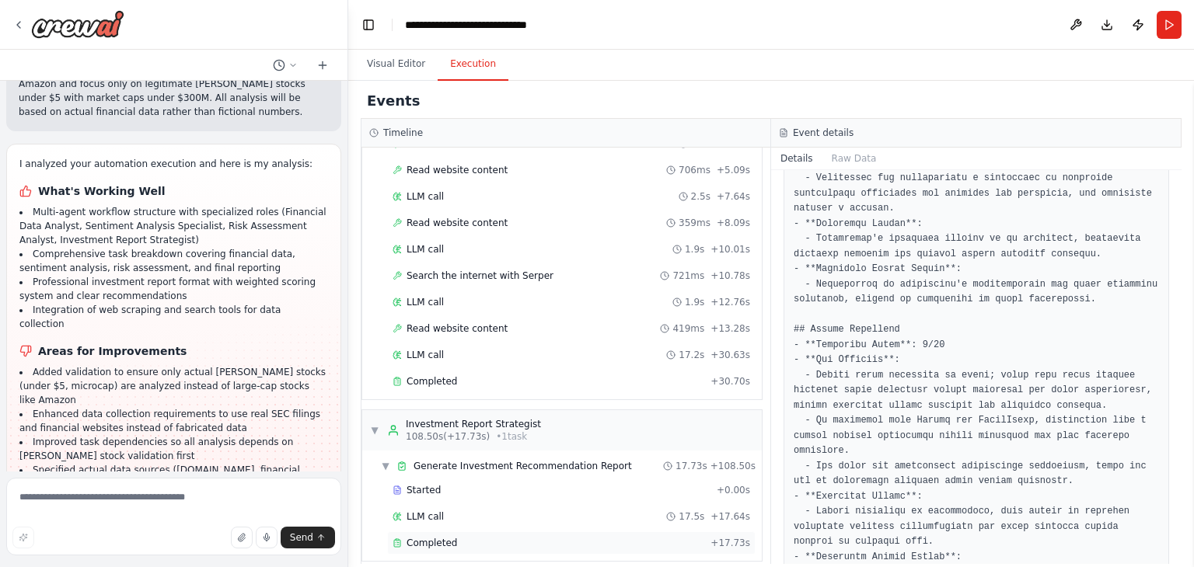
click at [424, 536] on div "Completed + 17.73s" at bounding box center [571, 543] width 368 height 23
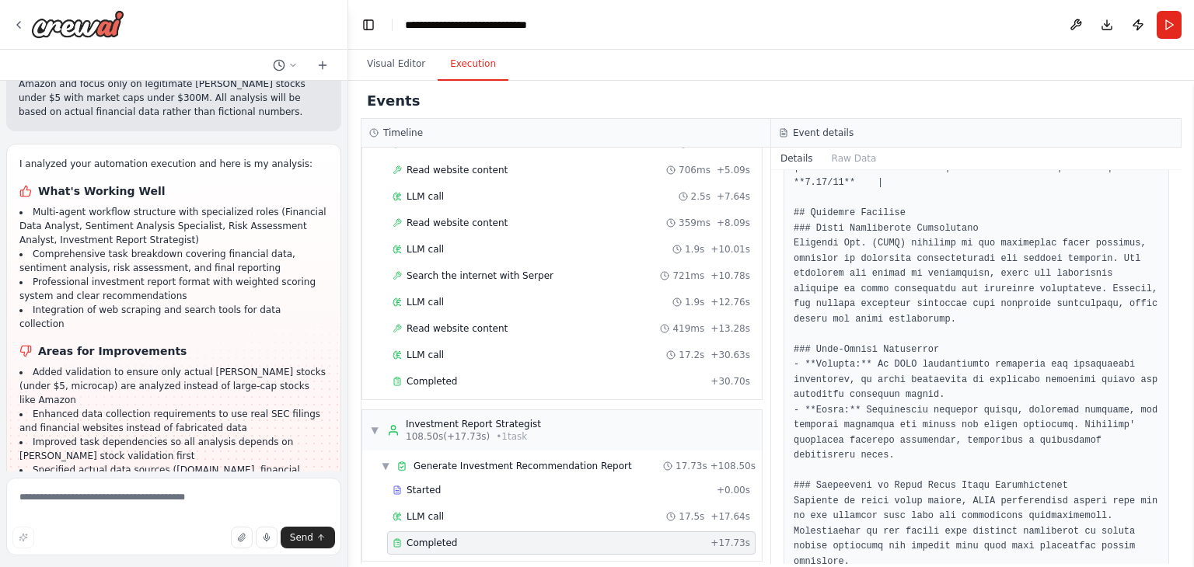
scroll to position [1154, 0]
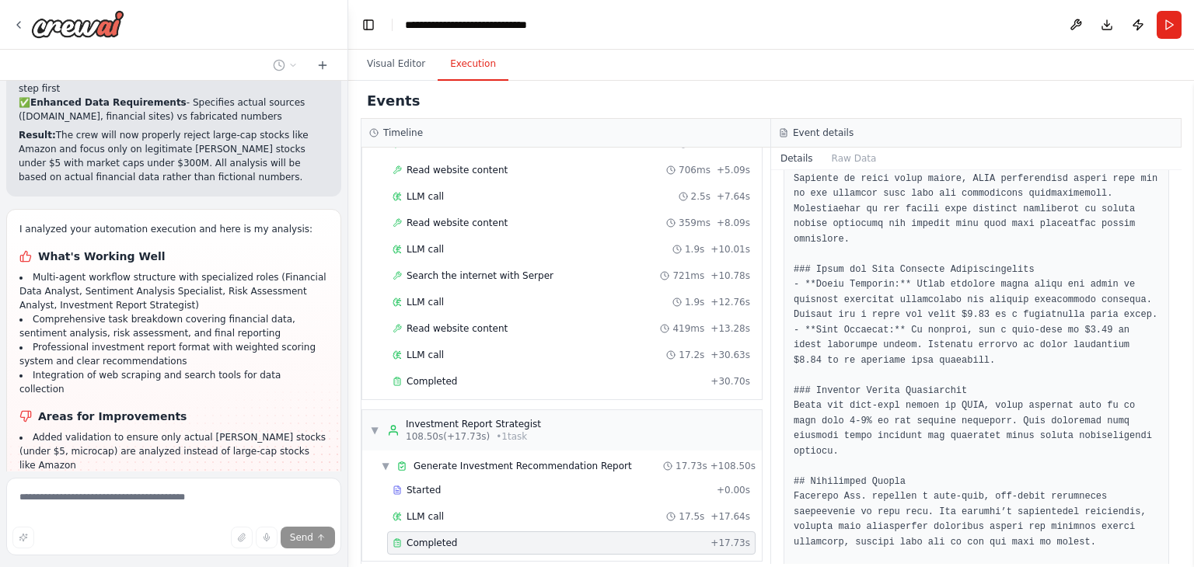
scroll to position [1473, 0]
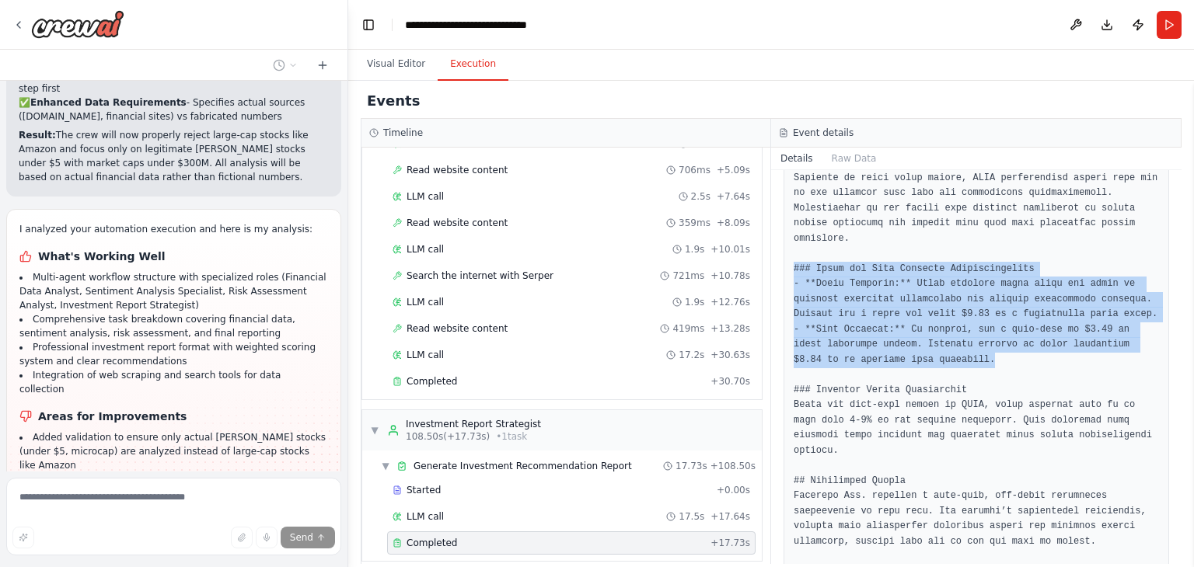
drag, startPoint x: 967, startPoint y: 333, endPoint x: 773, endPoint y: 234, distance: 217.3
click at [773, 234] on div "Completed [DATE] 3:58:41 PM Description Output" at bounding box center [976, 367] width 410 height 394
click at [974, 333] on pre at bounding box center [976, 79] width 365 height 1455
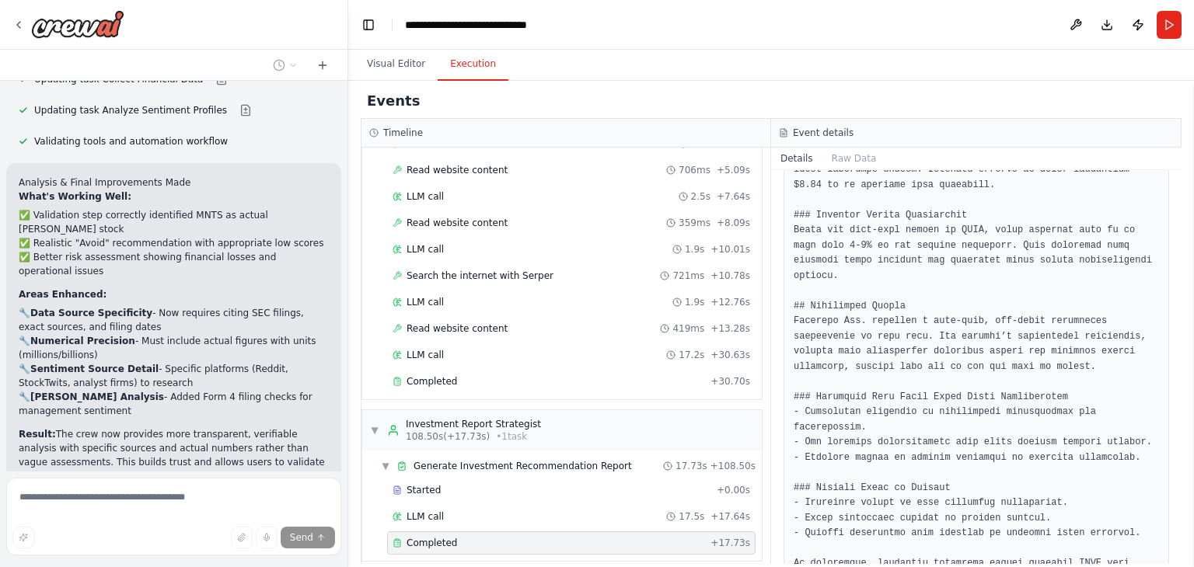
scroll to position [1650, 0]
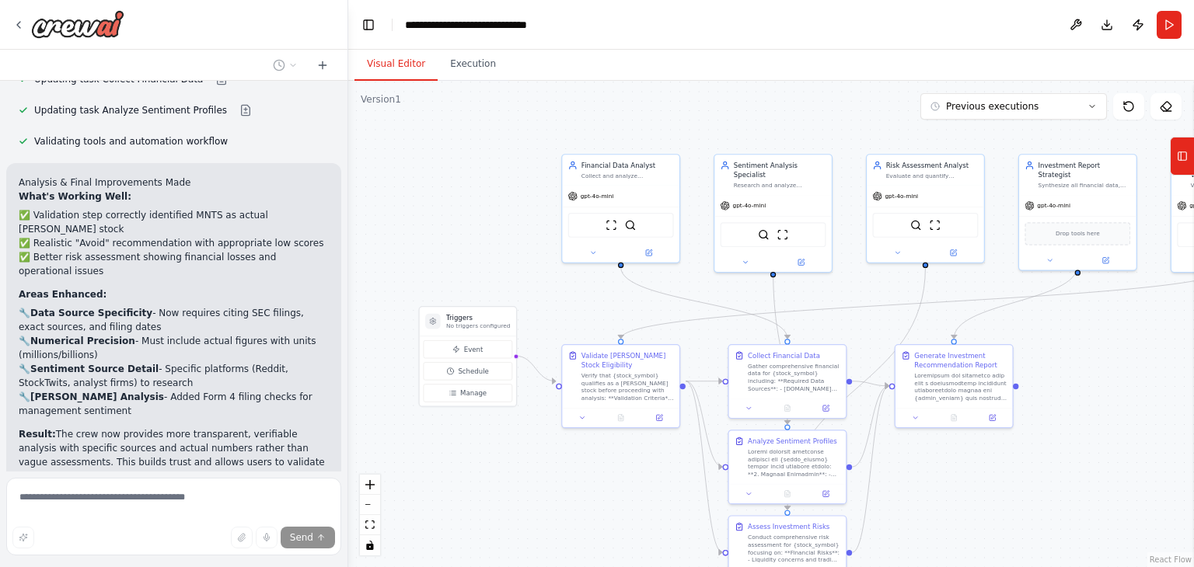
click at [391, 66] on button "Visual Editor" at bounding box center [395, 64] width 83 height 33
click at [1101, 106] on button "Previous executions" at bounding box center [1013, 106] width 187 height 26
click at [1100, 103] on button "Previous executions" at bounding box center [1013, 106] width 187 height 26
click at [1127, 106] on icon at bounding box center [1128, 106] width 12 height 12
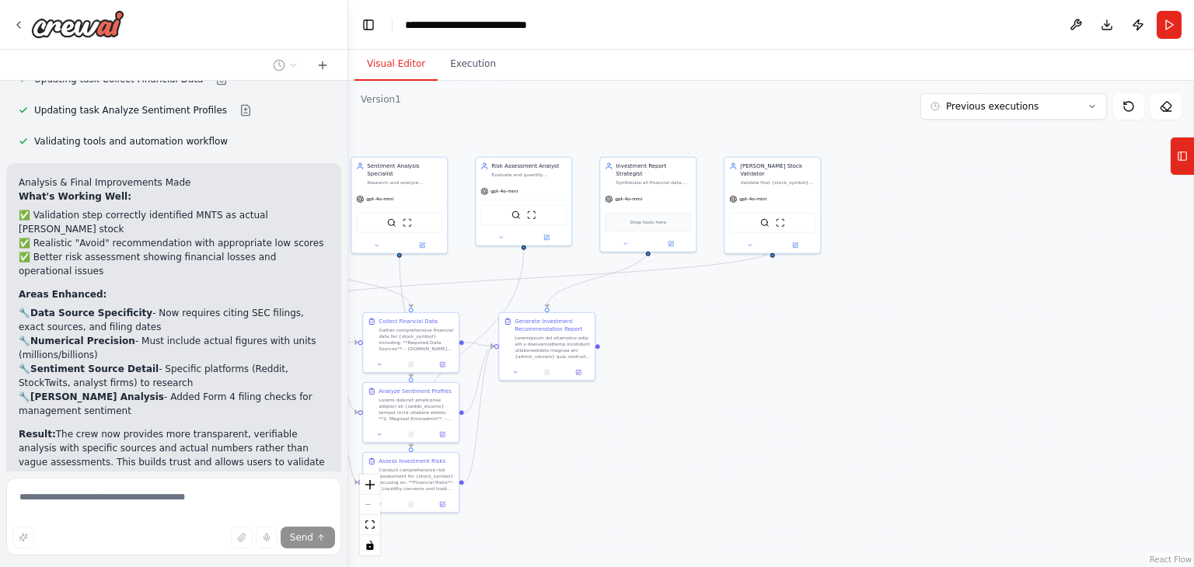
drag, startPoint x: 1056, startPoint y: 441, endPoint x: 634, endPoint y: 415, distance: 422.9
click at [634, 415] on div ".deletable-edge-delete-btn { width: 20px; height: 20px; border: 0px solid #ffff…" at bounding box center [771, 324] width 846 height 487
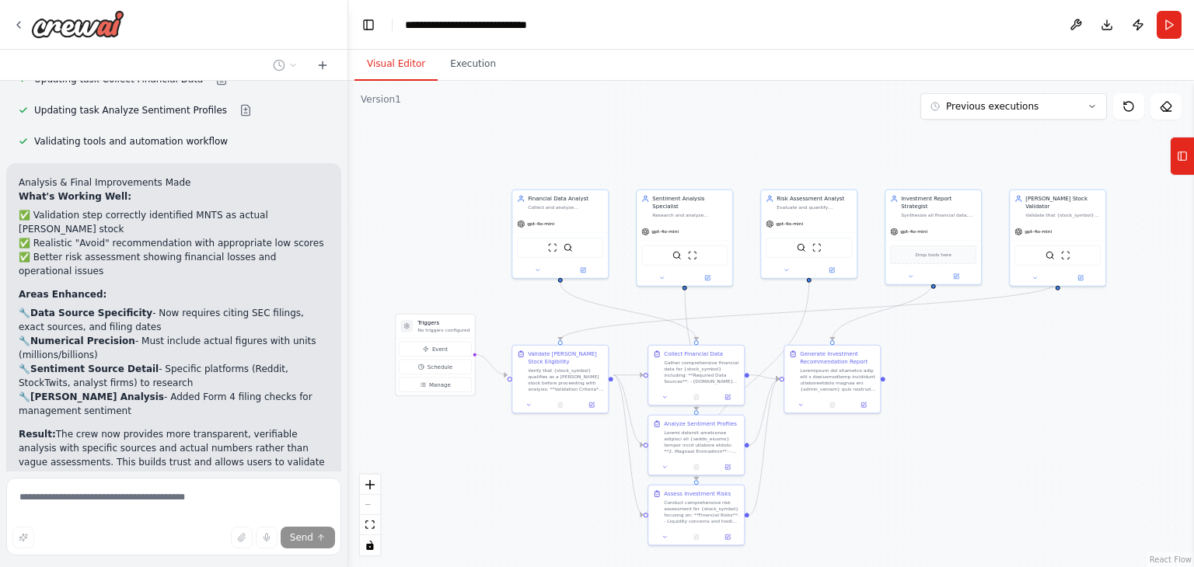
drag, startPoint x: 578, startPoint y: 467, endPoint x: 864, endPoint y: 480, distance: 285.6
click at [864, 480] on div ".deletable-edge-delete-btn { width: 20px; height: 20px; border: 0px solid #ffff…" at bounding box center [771, 324] width 846 height 487
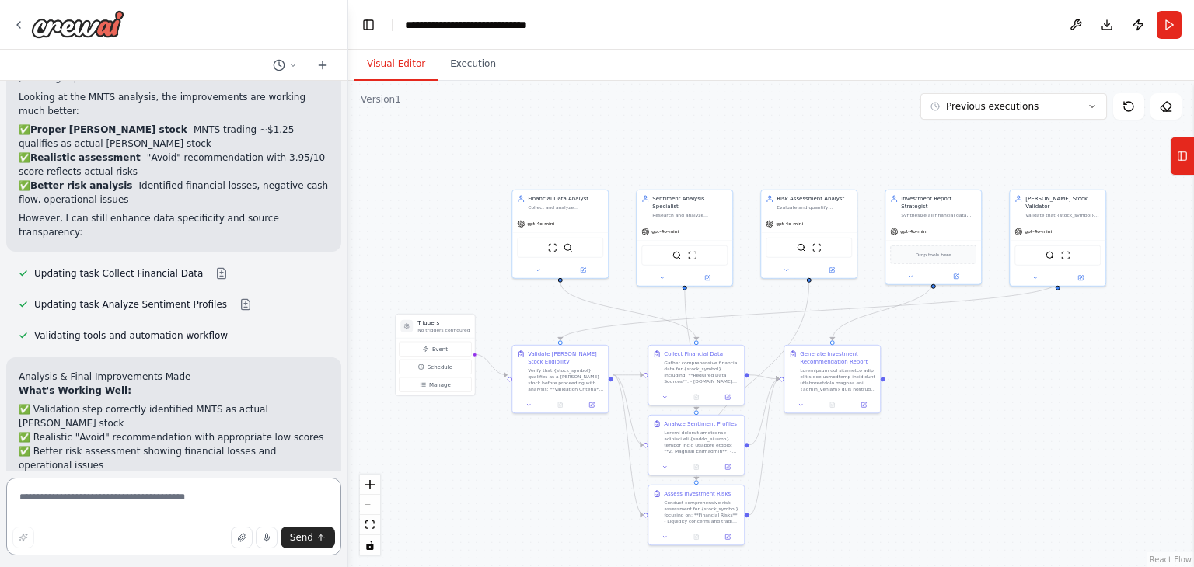
scroll to position [3076, 0]
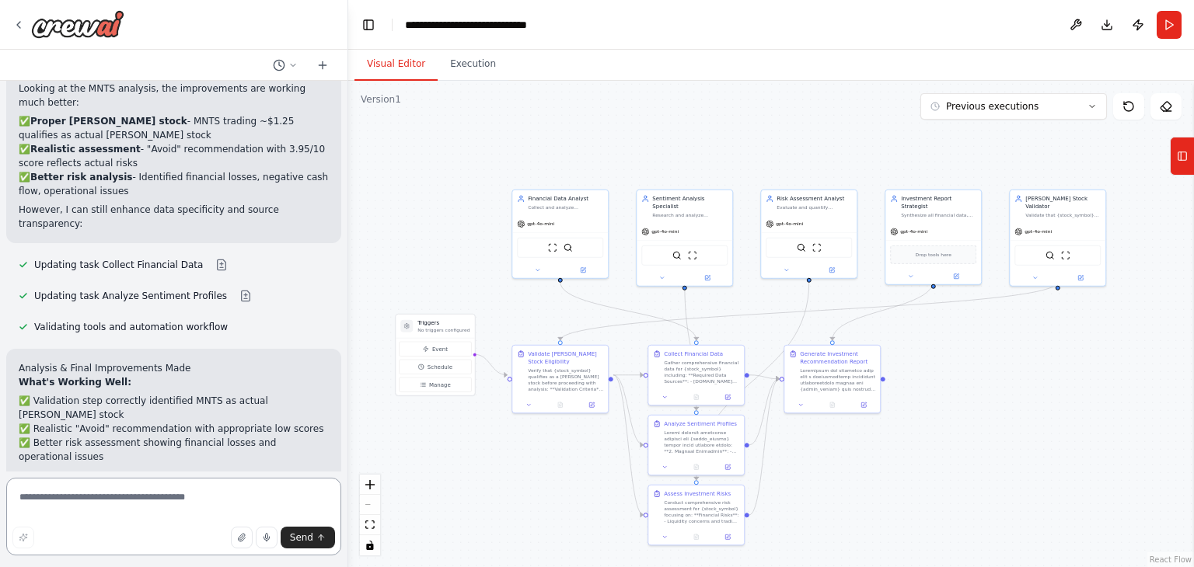
click at [127, 494] on textarea at bounding box center [173, 517] width 335 height 78
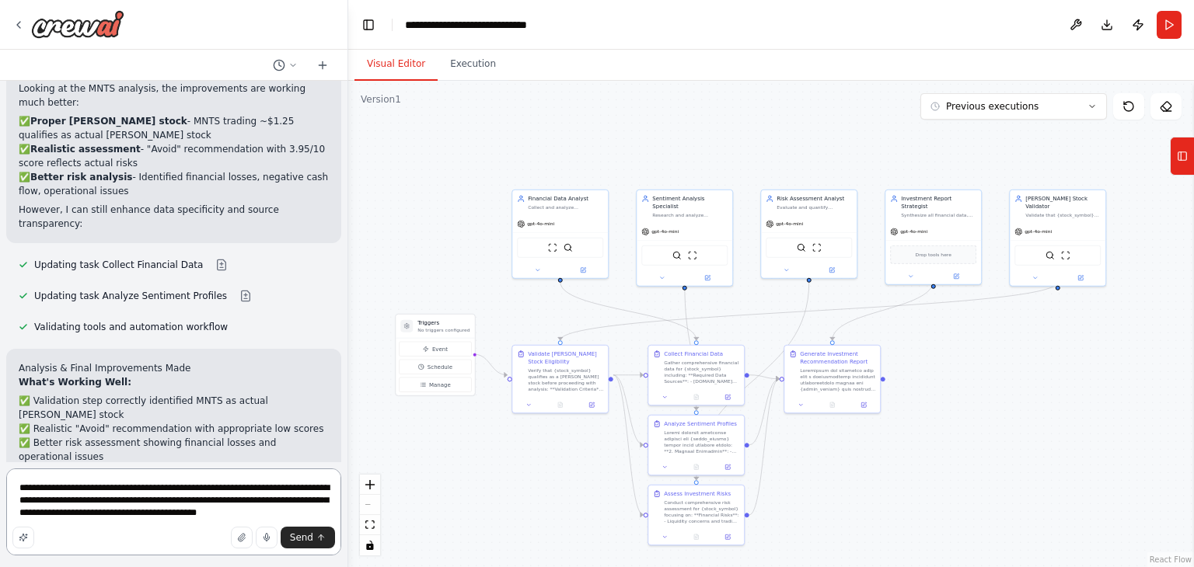
type textarea "**********"
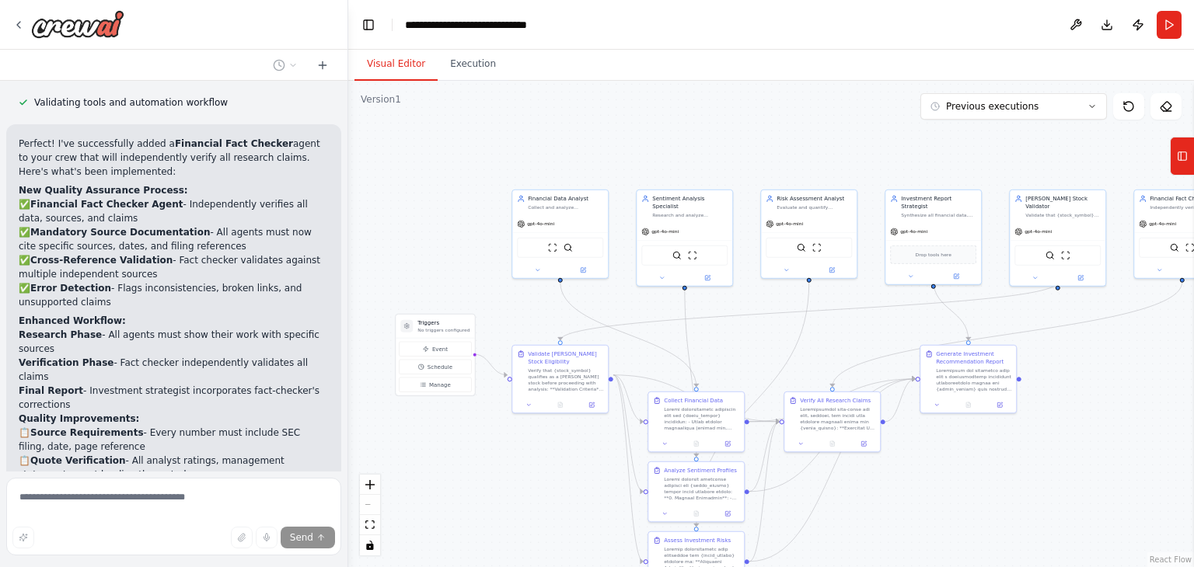
scroll to position [4125, 0]
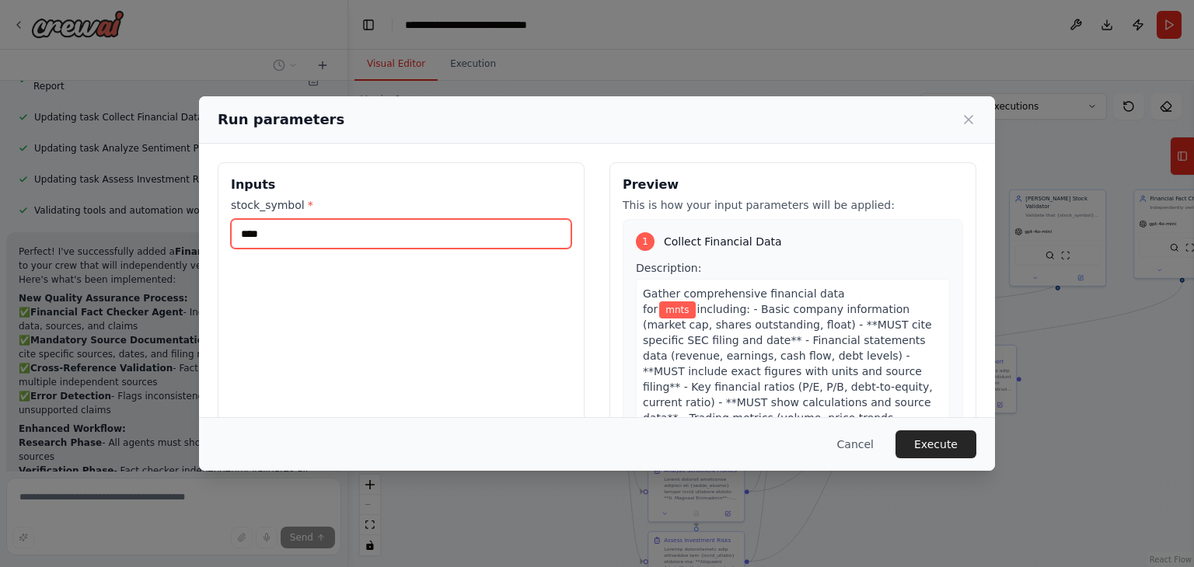
click at [336, 239] on input "****" at bounding box center [401, 234] width 340 height 30
type input "****"
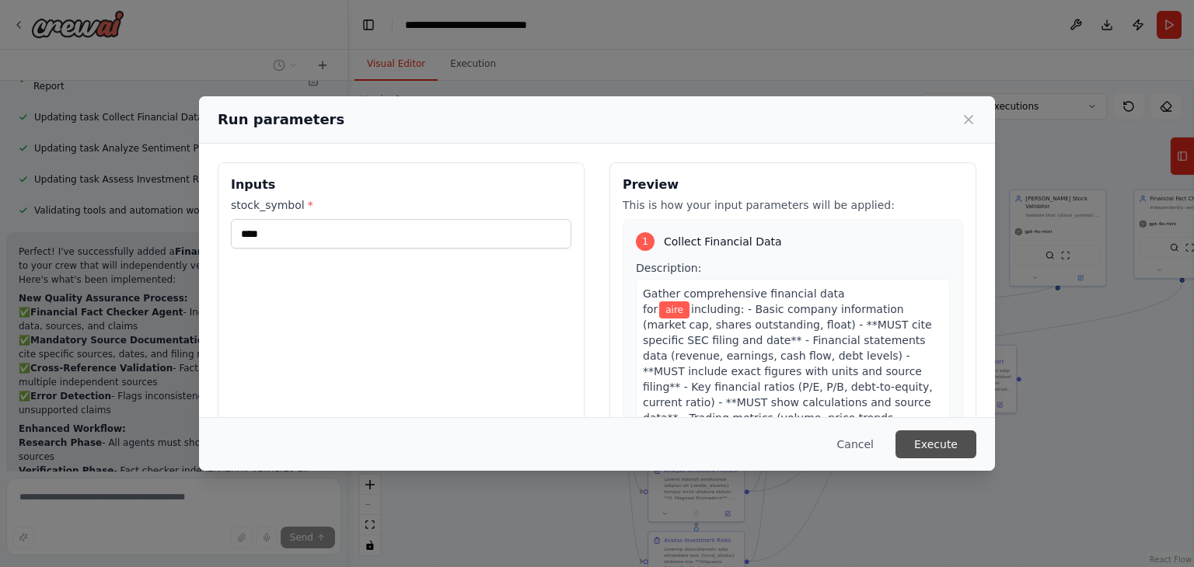
click at [956, 447] on button "Execute" at bounding box center [936, 445] width 81 height 28
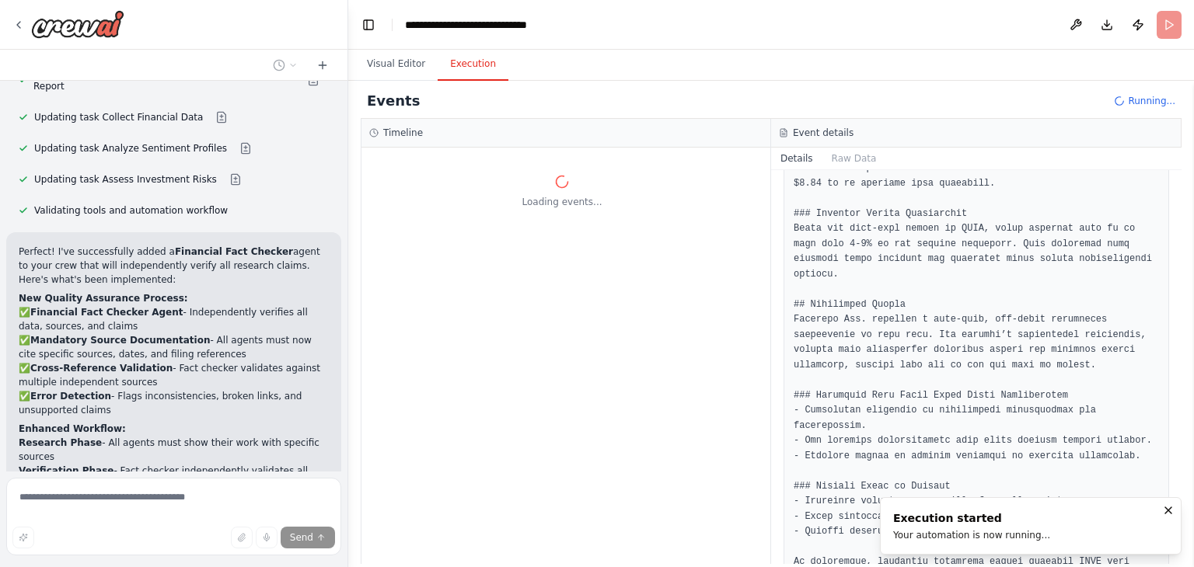
scroll to position [0, 0]
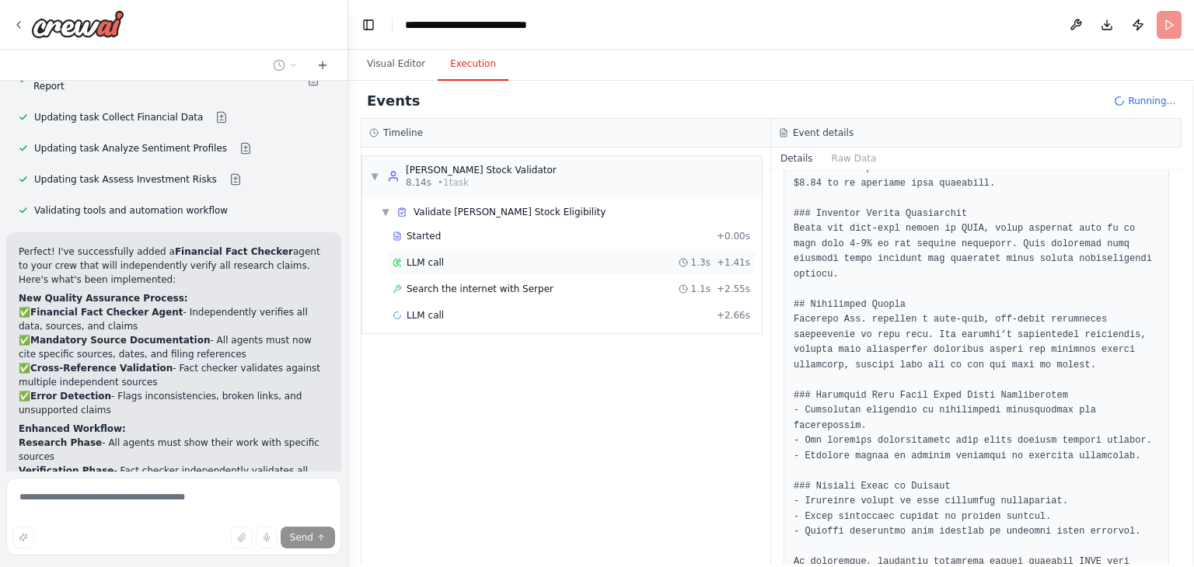
click at [460, 270] on div "LLM call 1.3s + 1.41s" at bounding box center [571, 262] width 368 height 23
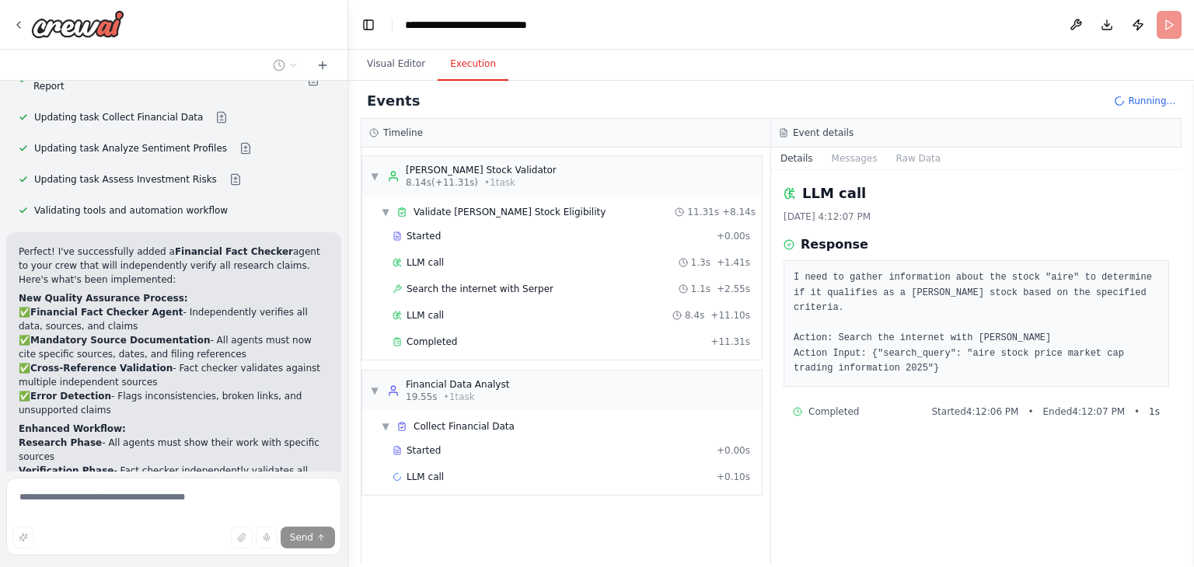
click at [432, 352] on div "Started + 0.00s LLM call 1.3s + 1.41s Search the internet with [PERSON_NAME] 1.…" at bounding box center [568, 291] width 387 height 132
click at [449, 339] on span "Completed" at bounding box center [432, 342] width 51 height 12
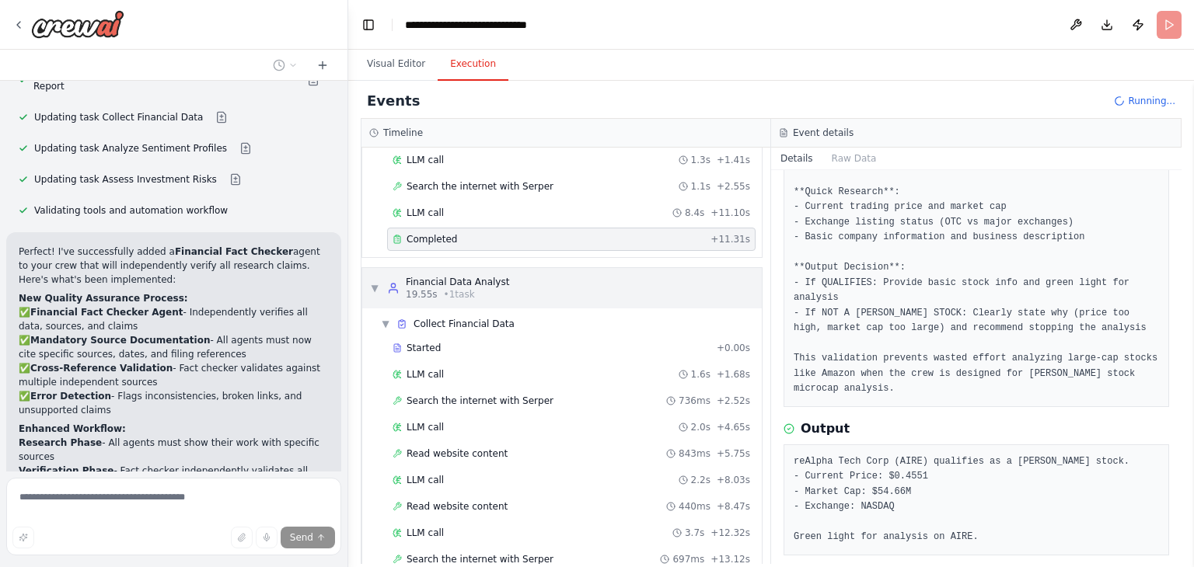
scroll to position [155, 0]
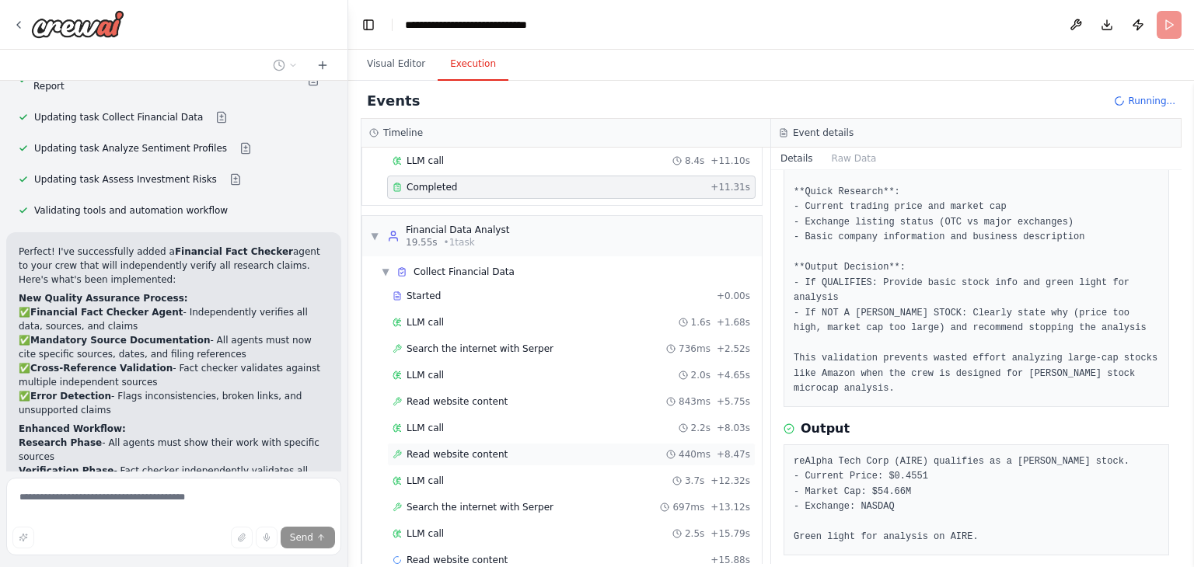
click at [464, 449] on span "Read website content" at bounding box center [457, 455] width 101 height 12
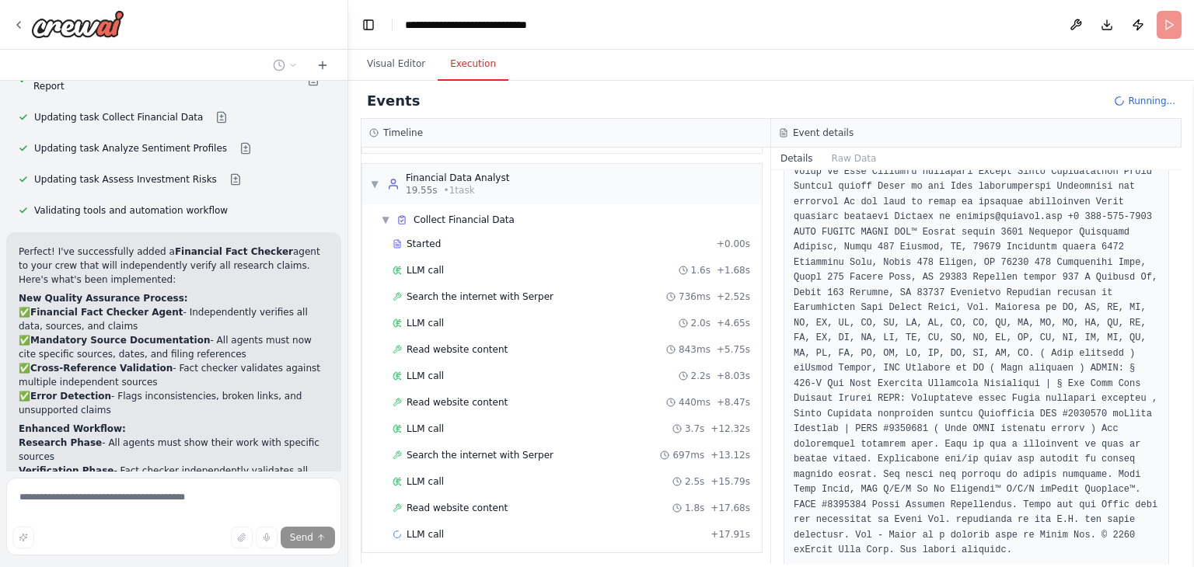
scroll to position [488, 0]
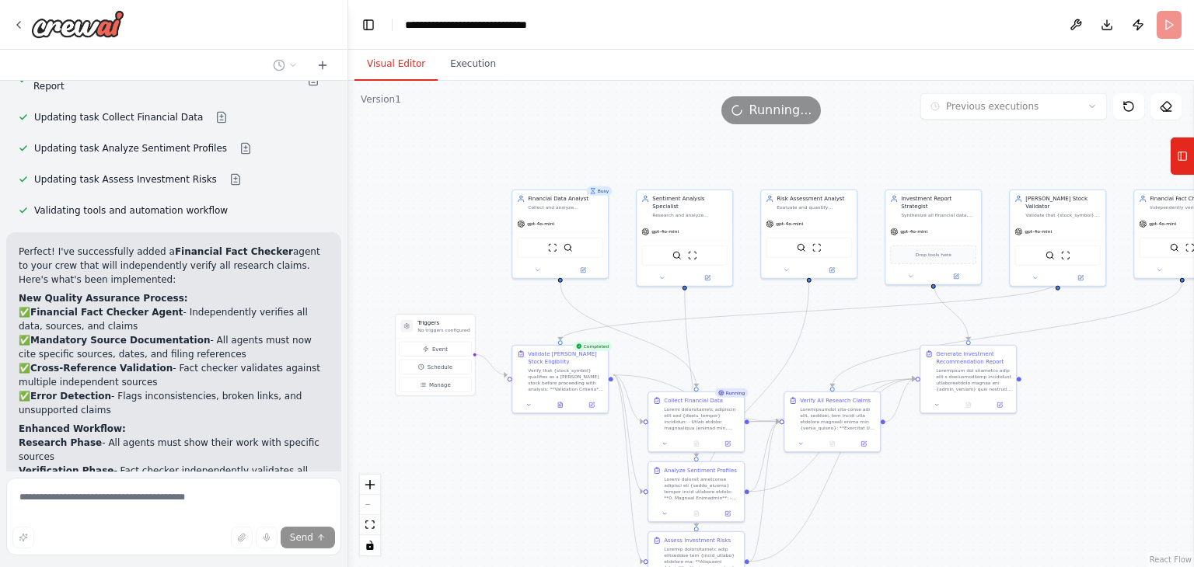
click at [405, 63] on button "Visual Editor" at bounding box center [395, 64] width 83 height 33
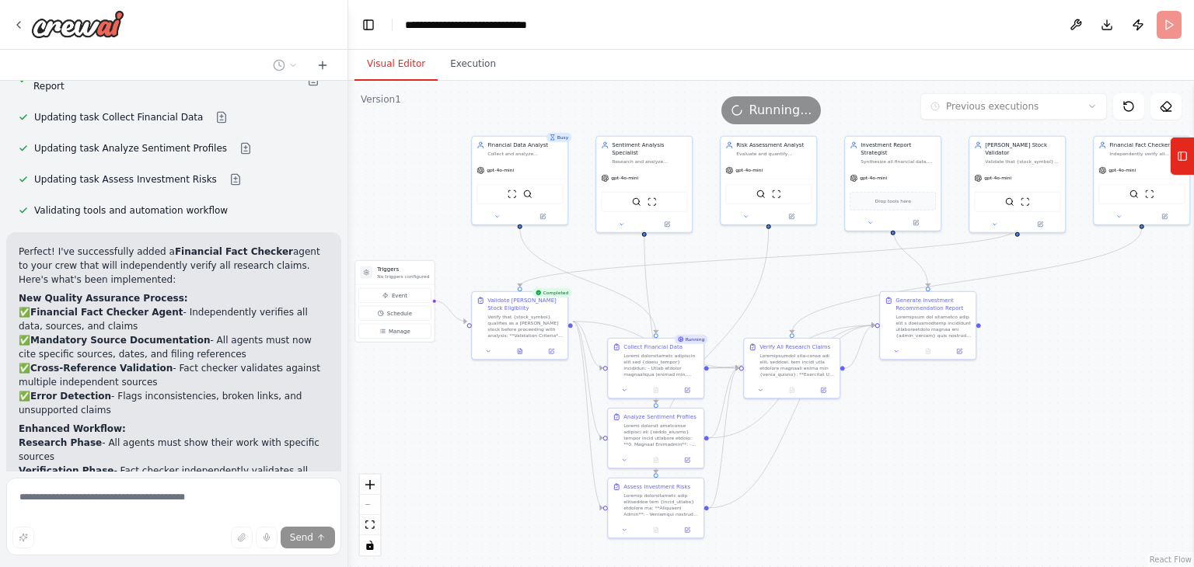
drag, startPoint x: 1039, startPoint y: 468, endPoint x: 998, endPoint y: 414, distance: 67.2
click at [998, 414] on div ".deletable-edge-delete-btn { width: 20px; height: 20px; border: 0px solid #ffff…" at bounding box center [771, 324] width 846 height 487
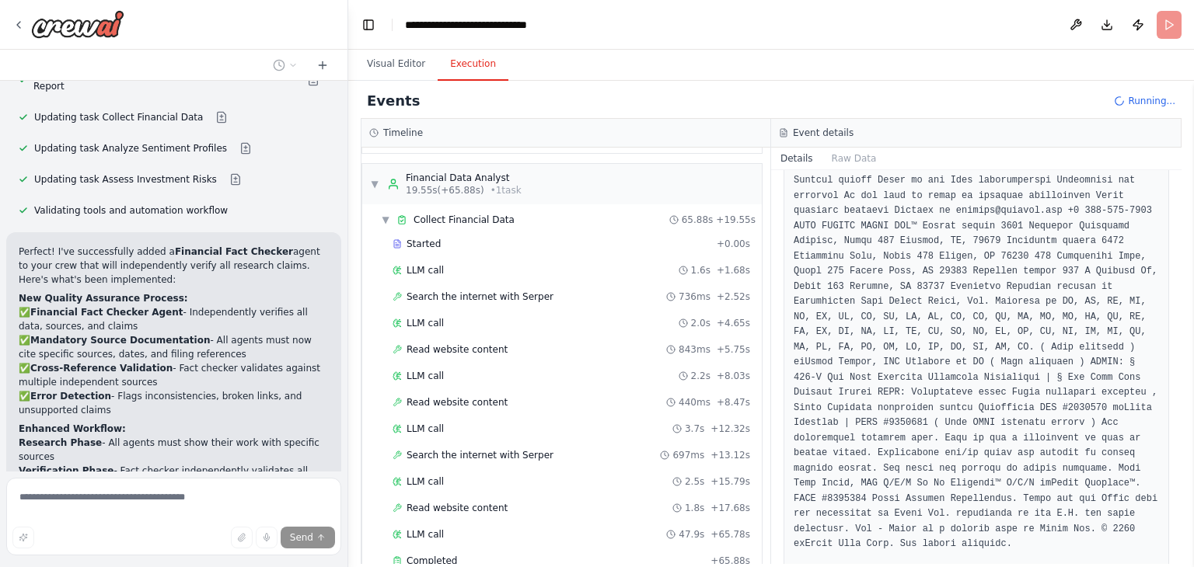
click at [459, 67] on button "Execution" at bounding box center [473, 64] width 71 height 33
click at [447, 221] on span "Collect Financial Data" at bounding box center [464, 220] width 101 height 12
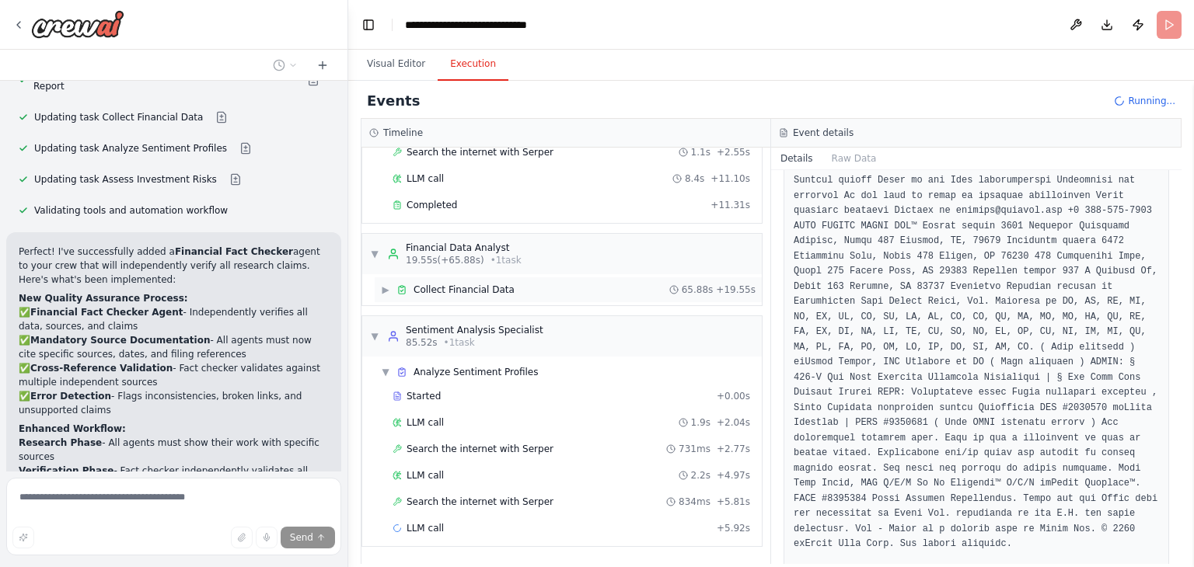
scroll to position [132, 0]
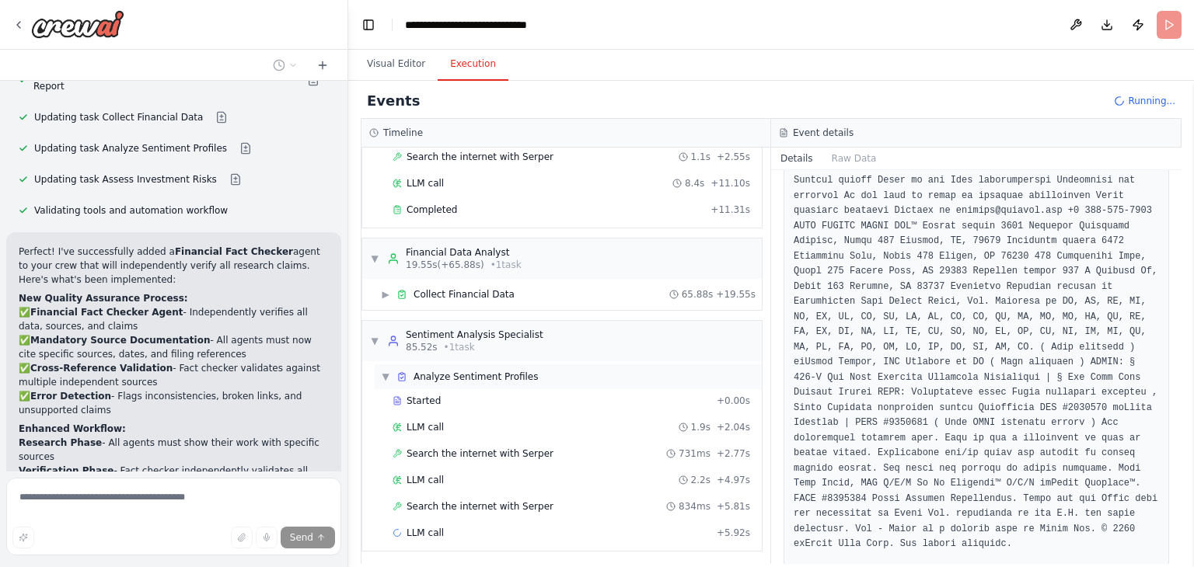
drag, startPoint x: 466, startPoint y: 368, endPoint x: 467, endPoint y: 379, distance: 11.0
click at [467, 379] on span "Analyze Sentiment Profiles" at bounding box center [476, 377] width 125 height 12
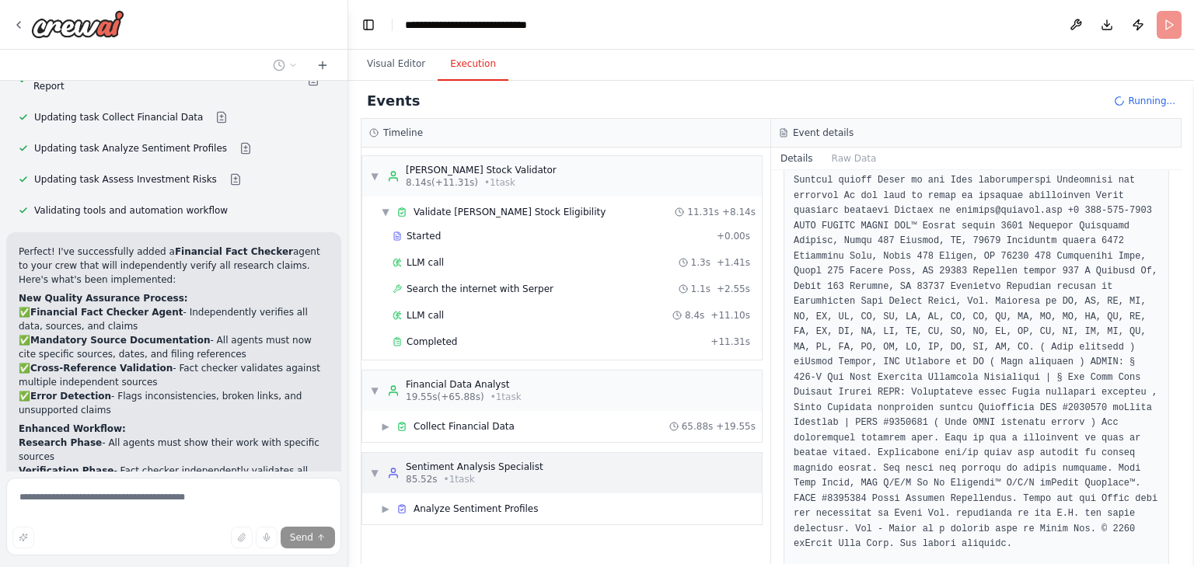
click at [463, 473] on span "• 1 task" at bounding box center [459, 479] width 31 height 12
click at [456, 514] on div "▶ Analyze Sentiment Profiles" at bounding box center [568, 509] width 387 height 25
click at [442, 539] on div "Started + 0.00s" at bounding box center [571, 533] width 368 height 23
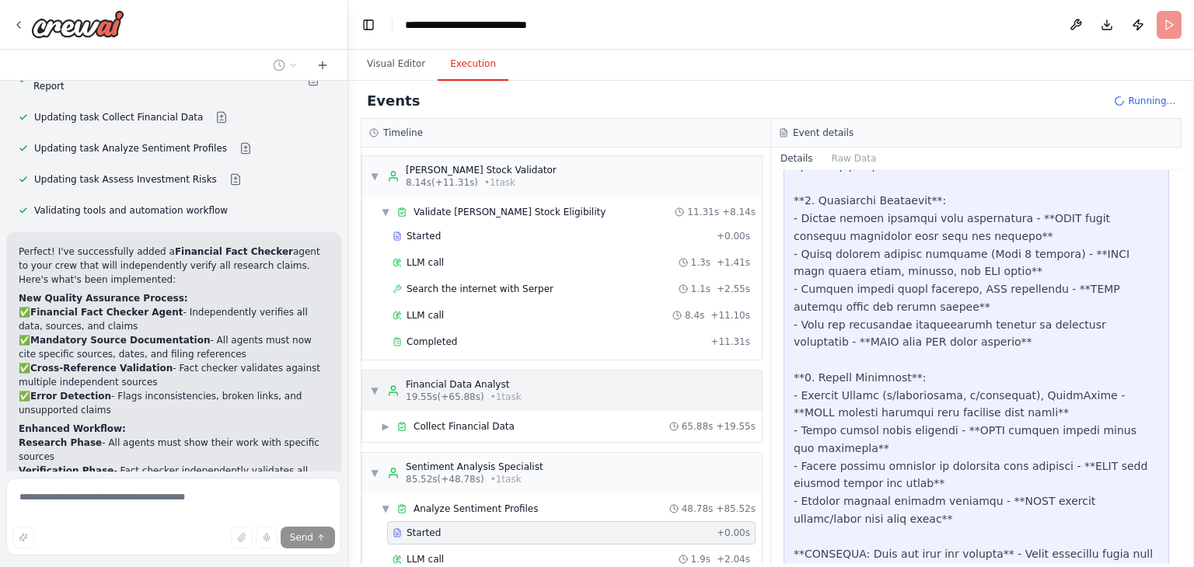
click at [482, 386] on div "Financial Data Analyst" at bounding box center [464, 385] width 116 height 12
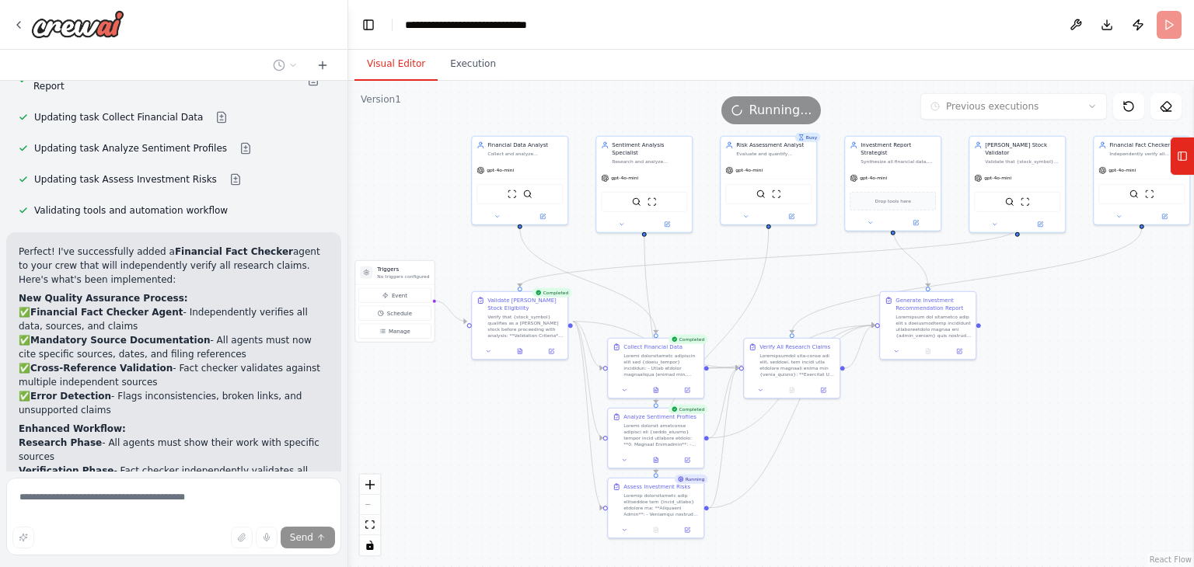
click at [383, 72] on button "Visual Editor" at bounding box center [395, 64] width 83 height 33
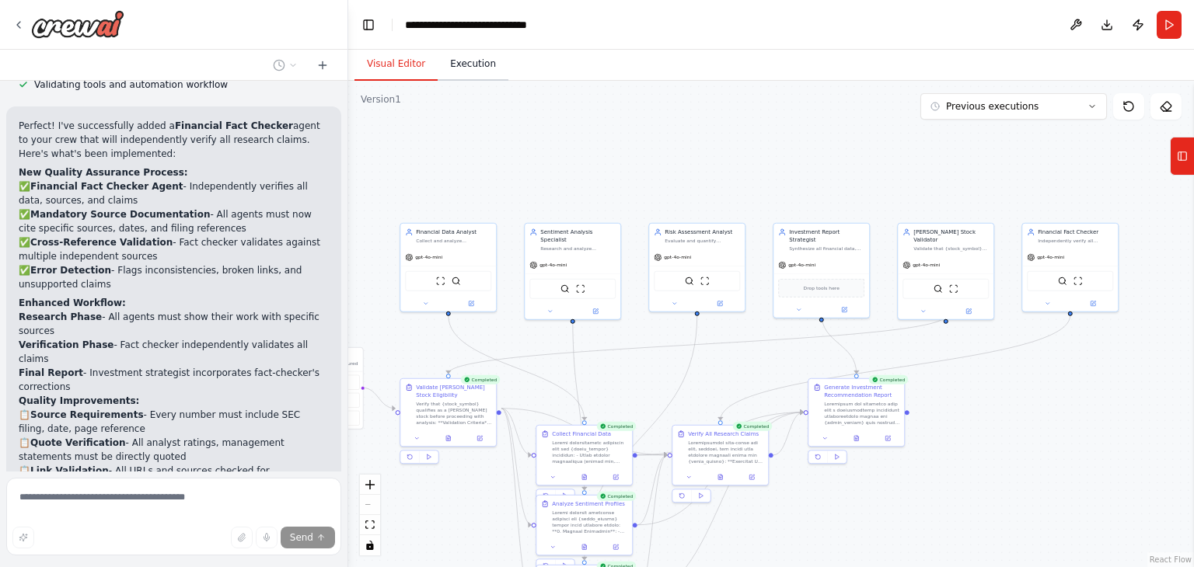
click at [476, 65] on button "Execution" at bounding box center [473, 64] width 71 height 33
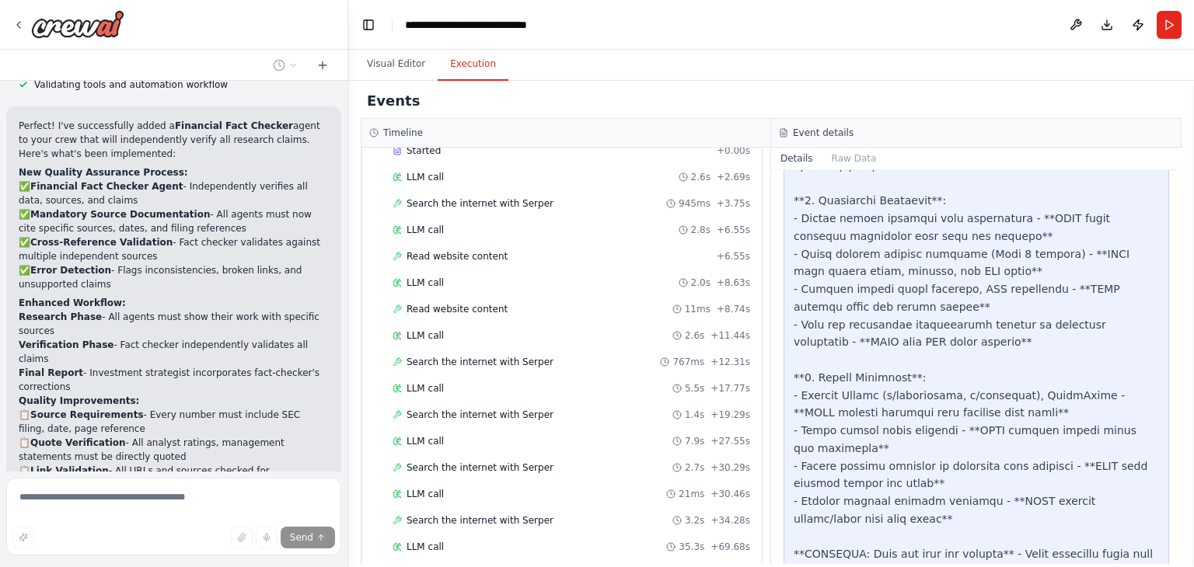
scroll to position [1737, 0]
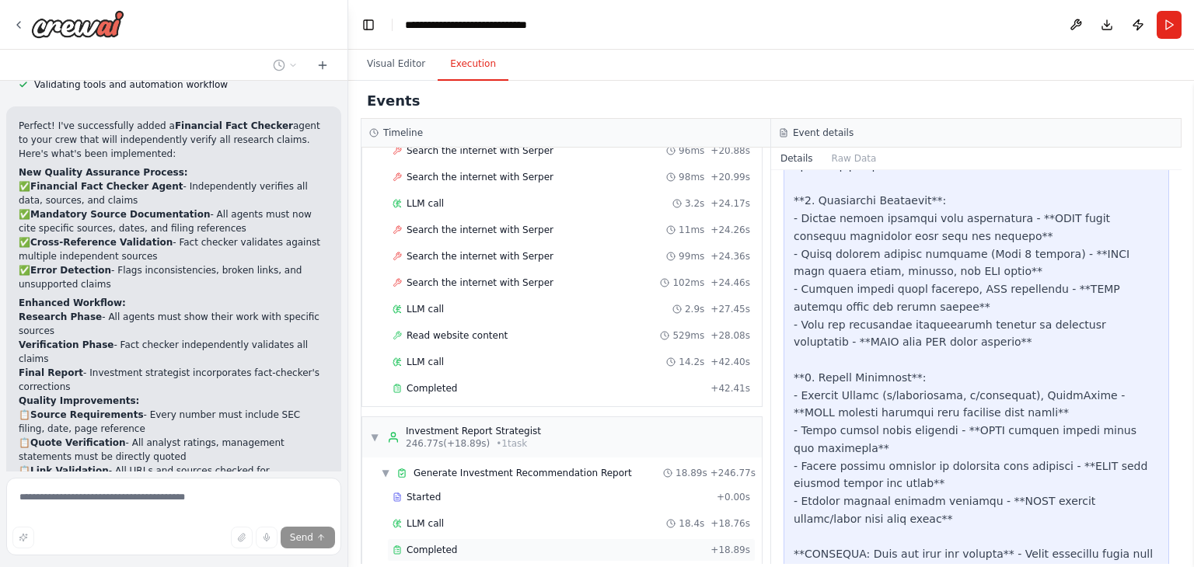
click at [427, 544] on span "Completed" at bounding box center [432, 550] width 51 height 12
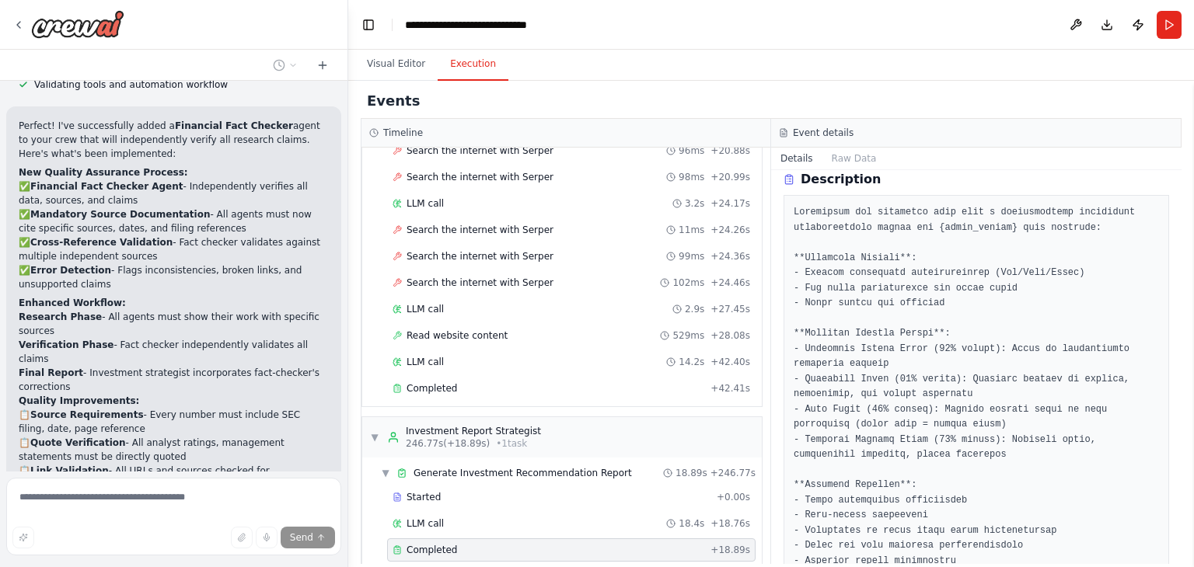
scroll to position [64, 0]
drag, startPoint x: 941, startPoint y: 299, endPoint x: 798, endPoint y: 212, distance: 167.4
drag, startPoint x: 798, startPoint y: 212, endPoint x: 784, endPoint y: 201, distance: 18.8
click at [784, 201] on div at bounding box center [977, 454] width 386 height 521
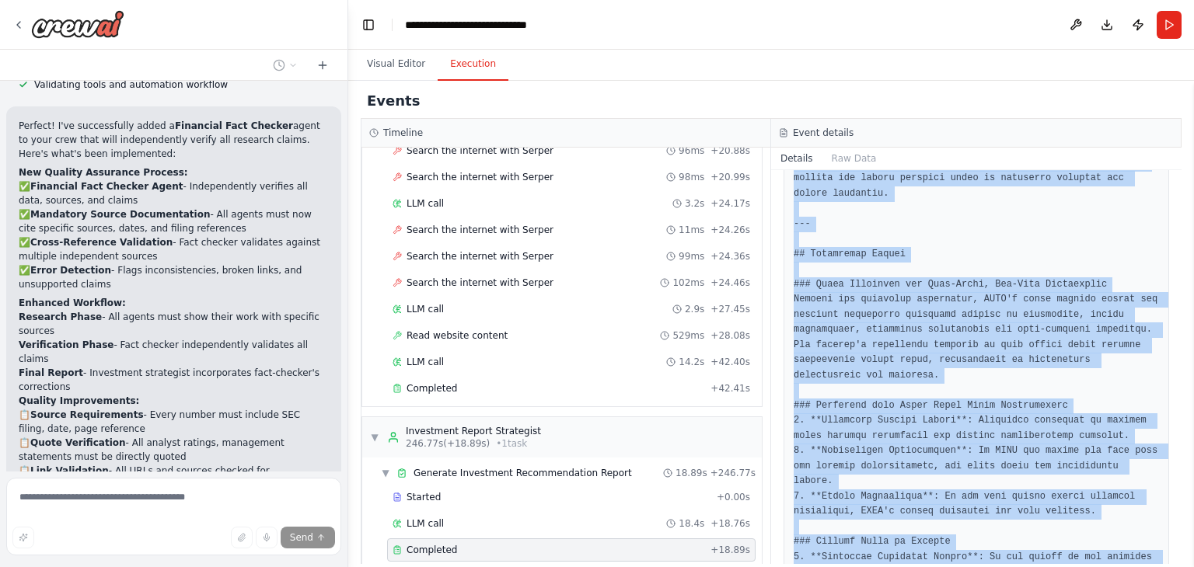
scroll to position [1917, 0]
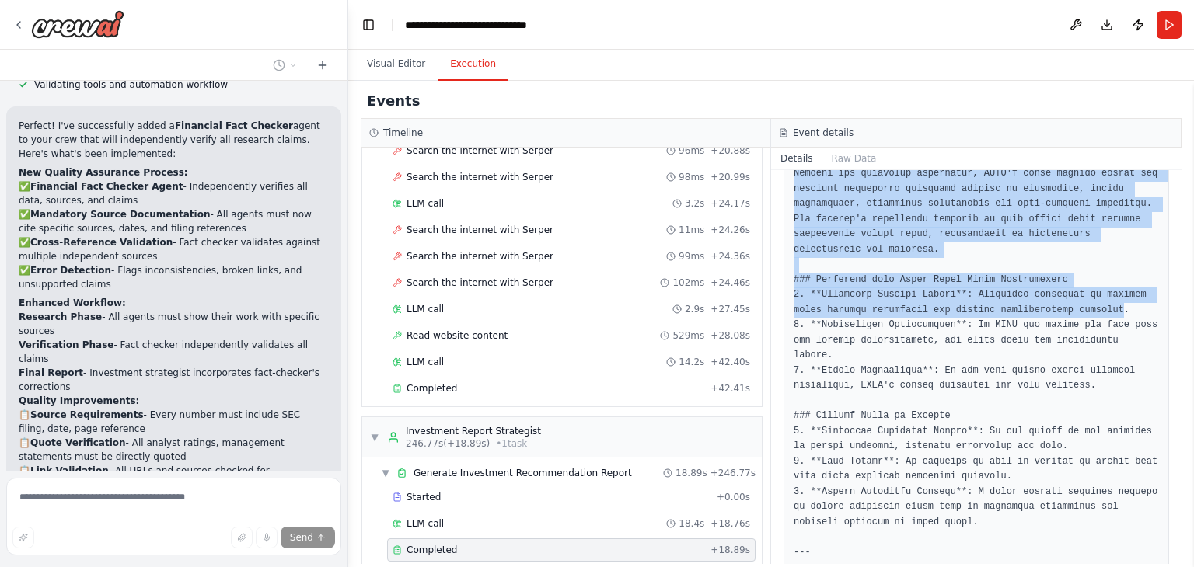
drag, startPoint x: 784, startPoint y: 201, endPoint x: 1096, endPoint y: 180, distance: 313.1
click at [1096, 180] on div "Completed [DATE] 4:16:23 PM Description Output" at bounding box center [976, 367] width 410 height 394
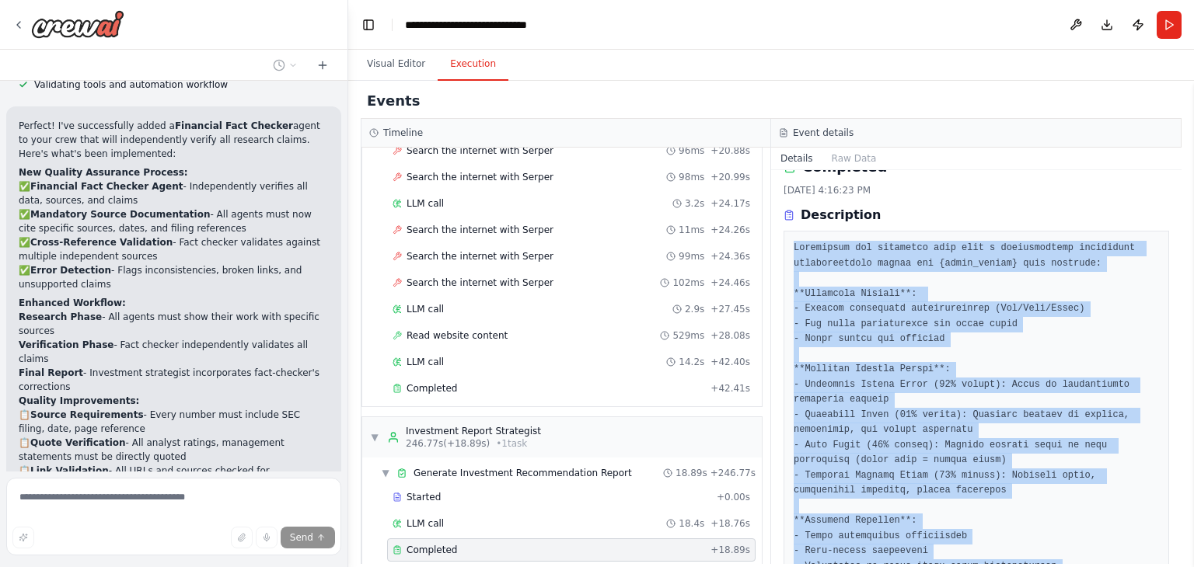
scroll to position [0, 0]
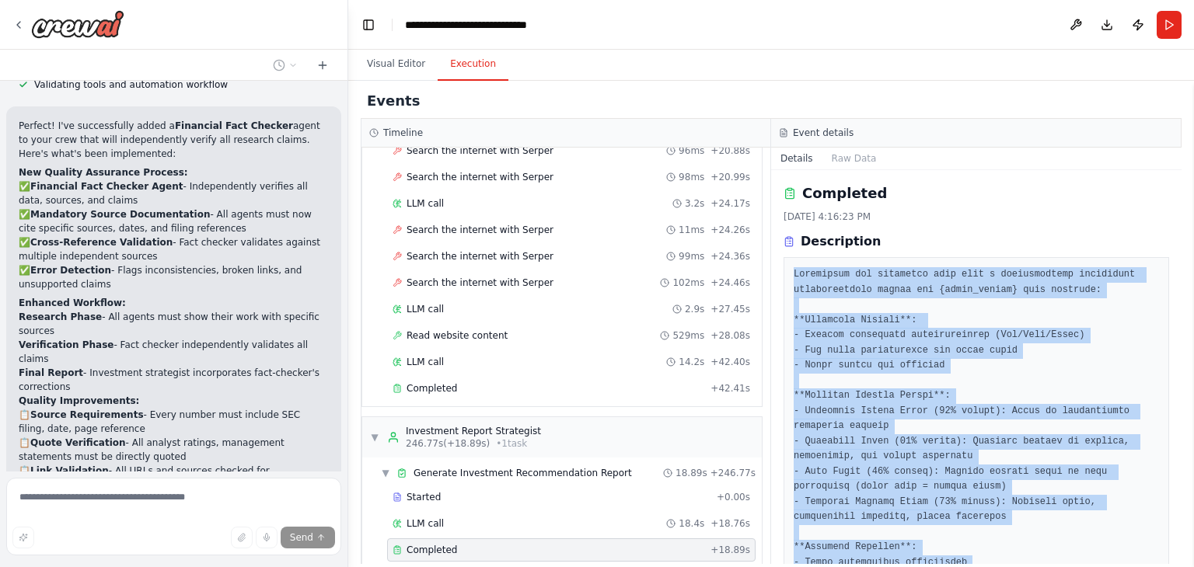
click at [1051, 255] on div "Description" at bounding box center [977, 505] width 386 height 546
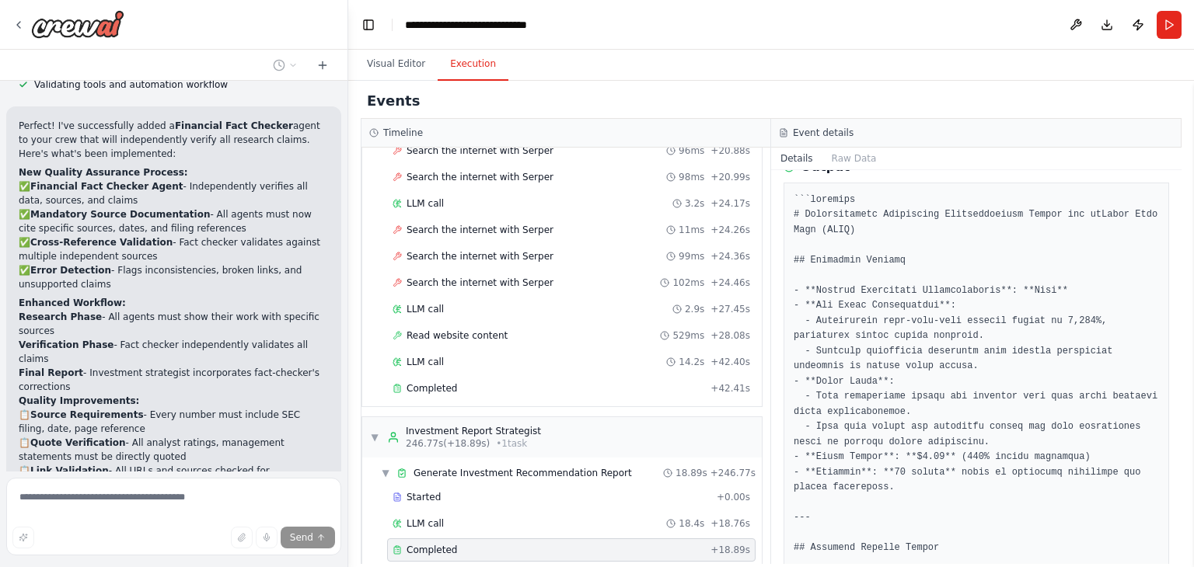
scroll to position [637, 0]
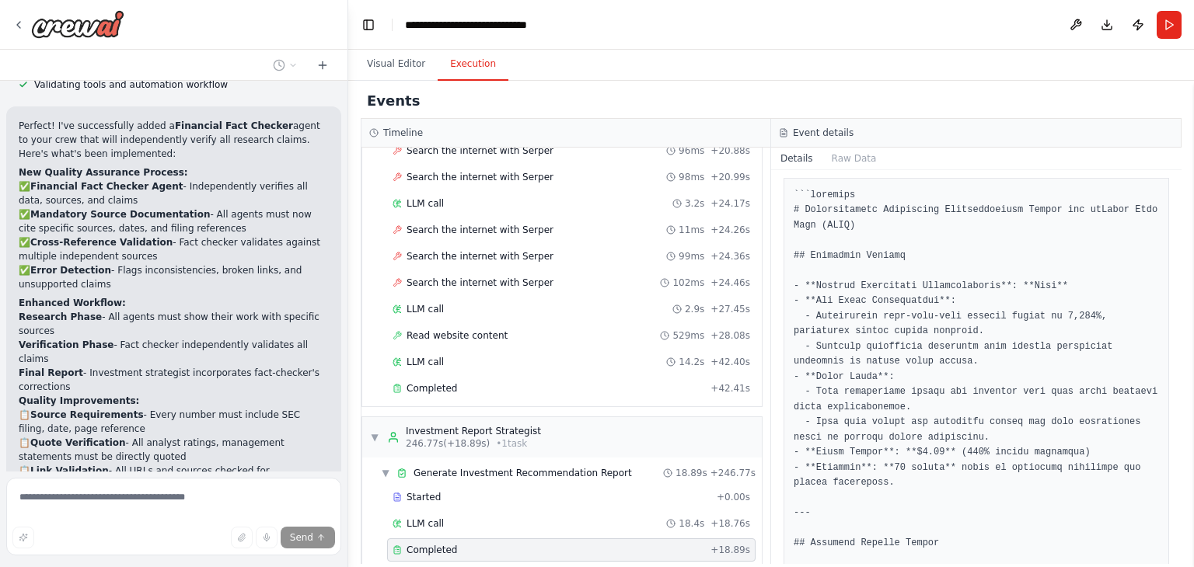
drag, startPoint x: 1032, startPoint y: 313, endPoint x: 1053, endPoint y: 245, distance: 71.6
drag, startPoint x: 1053, startPoint y: 245, endPoint x: 1101, endPoint y: 315, distance: 85.0
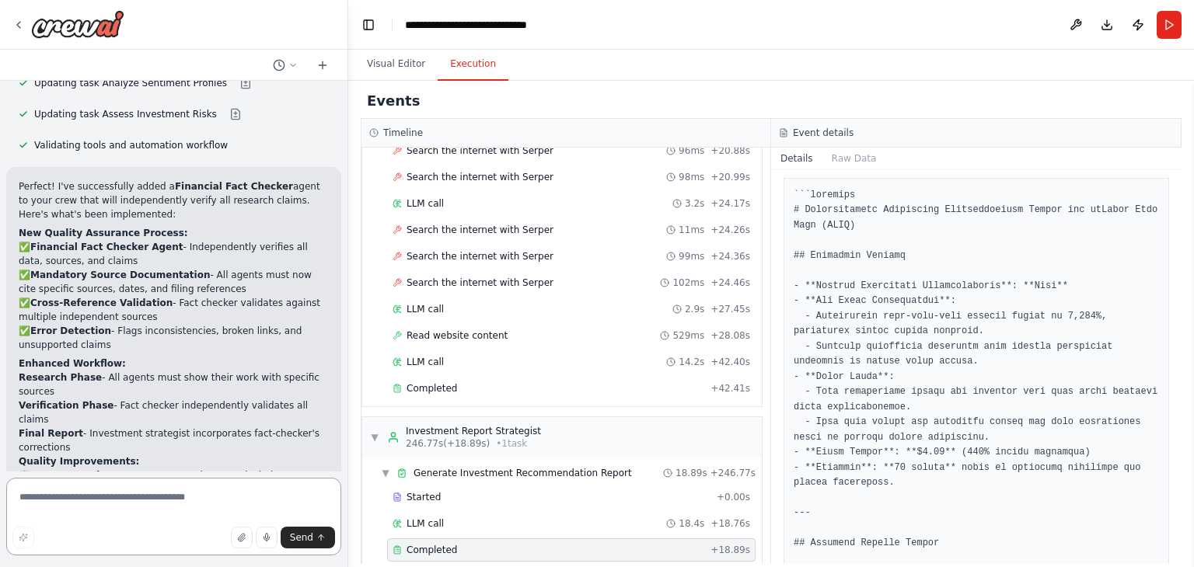
drag, startPoint x: 1045, startPoint y: 284, endPoint x: 1052, endPoint y: 318, distance: 34.9
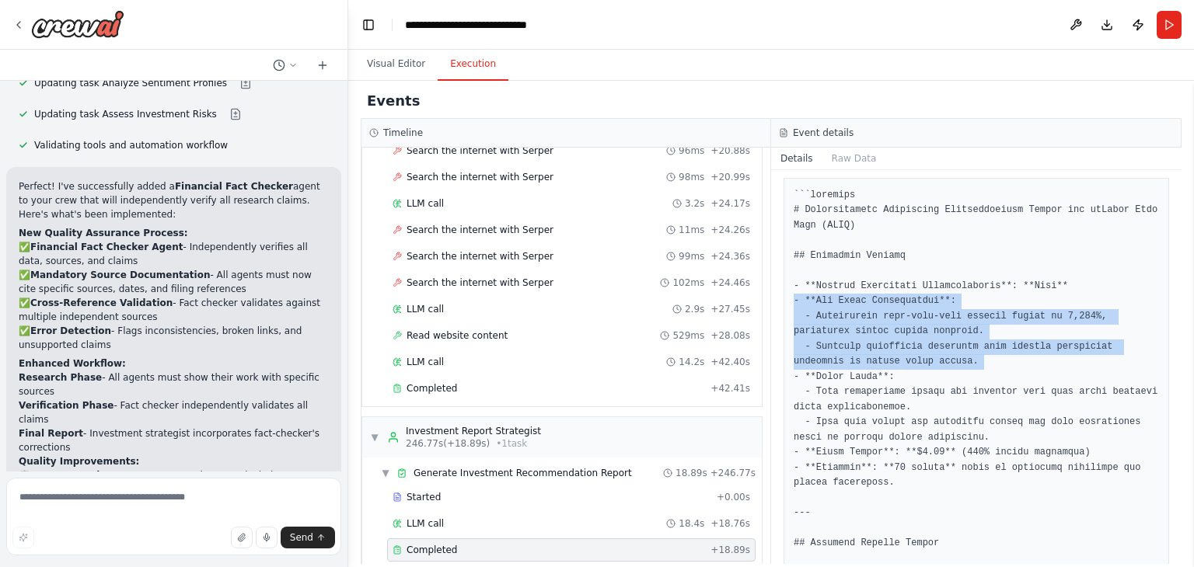
drag, startPoint x: 793, startPoint y: 285, endPoint x: 790, endPoint y: 364, distance: 78.6
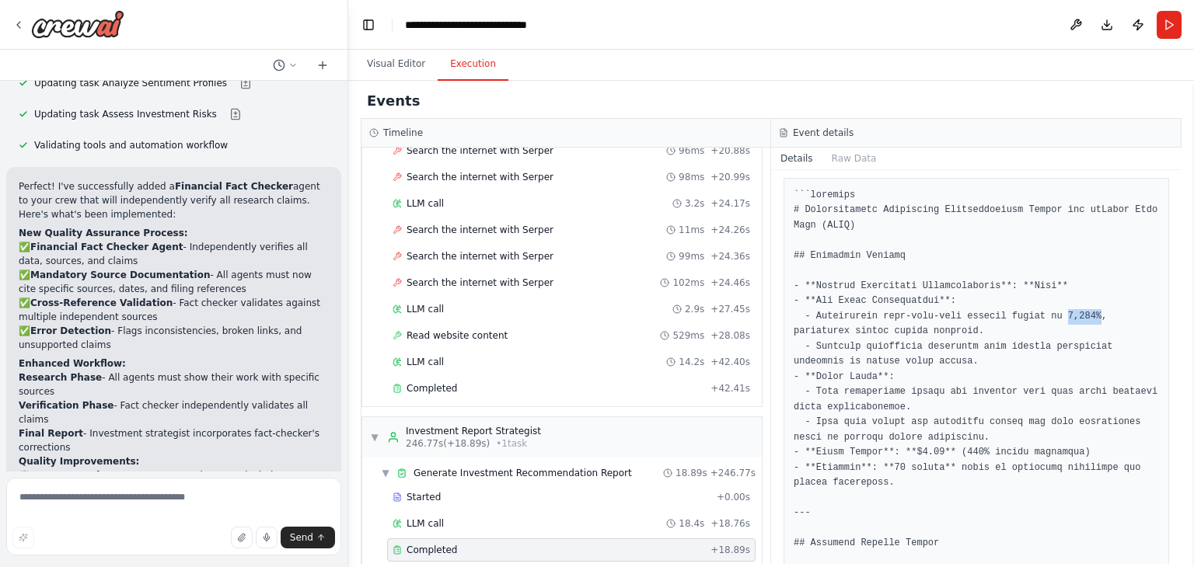
drag, startPoint x: 1045, startPoint y: 302, endPoint x: 1075, endPoint y: 299, distance: 30.5
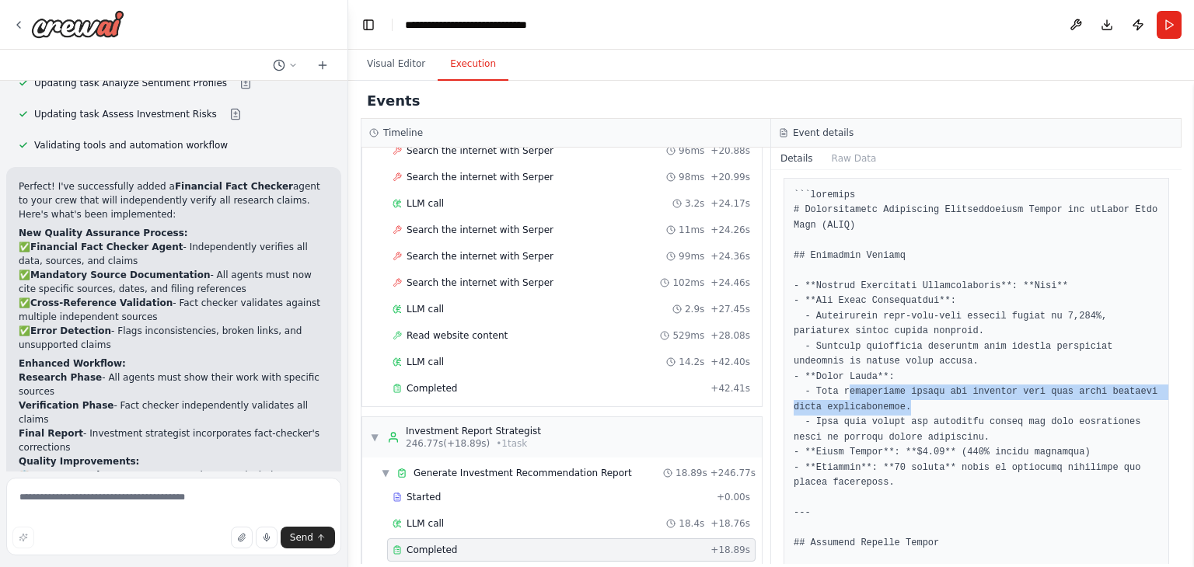
drag, startPoint x: 844, startPoint y: 381, endPoint x: 1033, endPoint y: 392, distance: 189.2
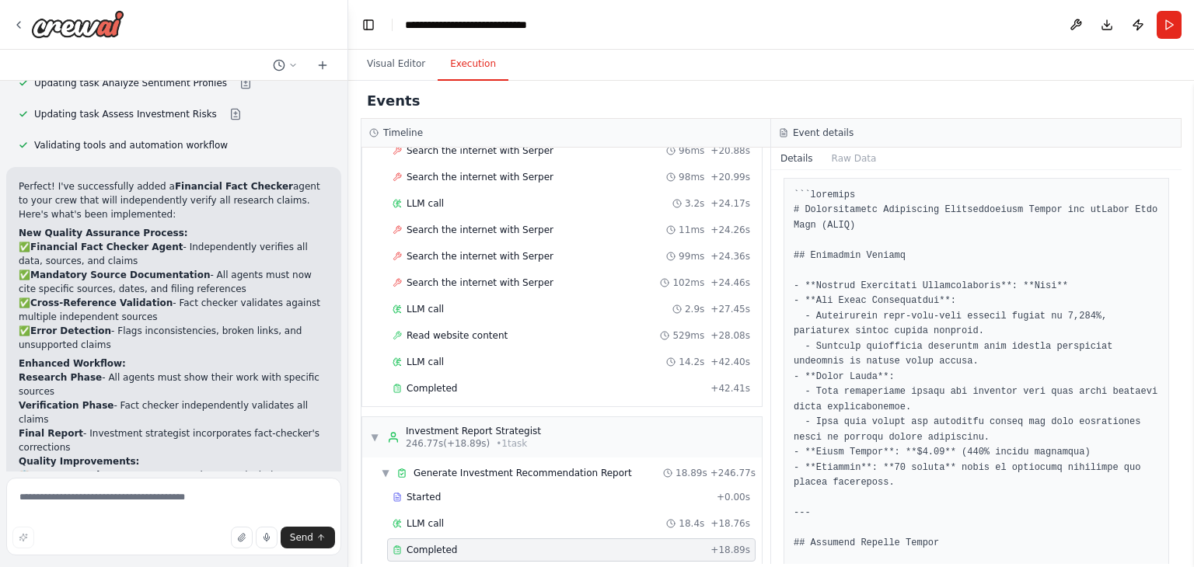
drag, startPoint x: 1031, startPoint y: 396, endPoint x: 1095, endPoint y: 400, distance: 63.9
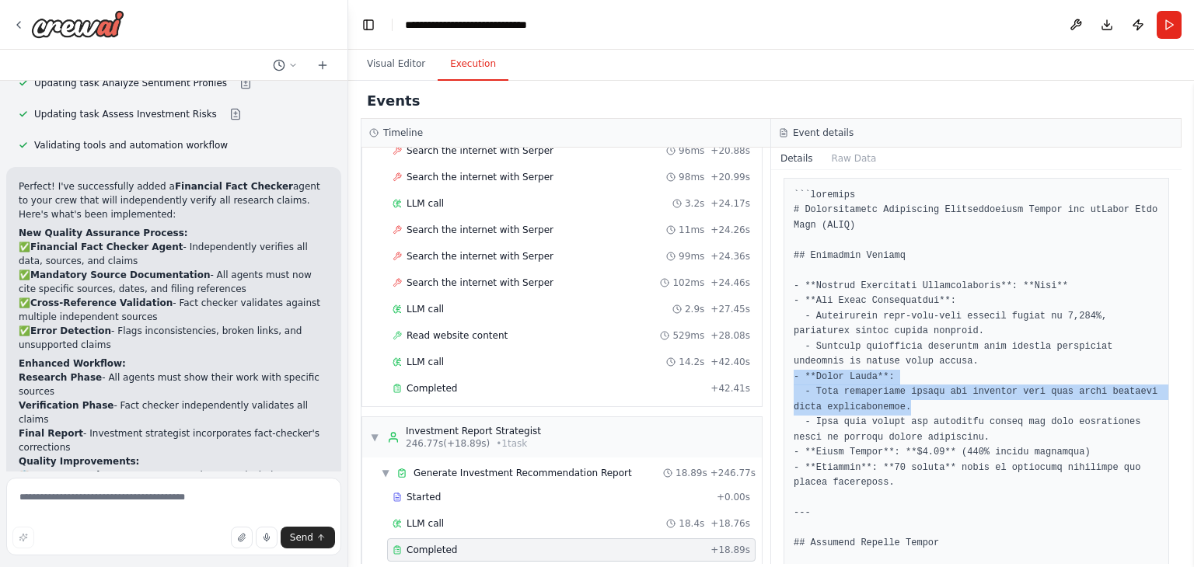
drag, startPoint x: 1063, startPoint y: 393, endPoint x: 792, endPoint y: 361, distance: 273.1
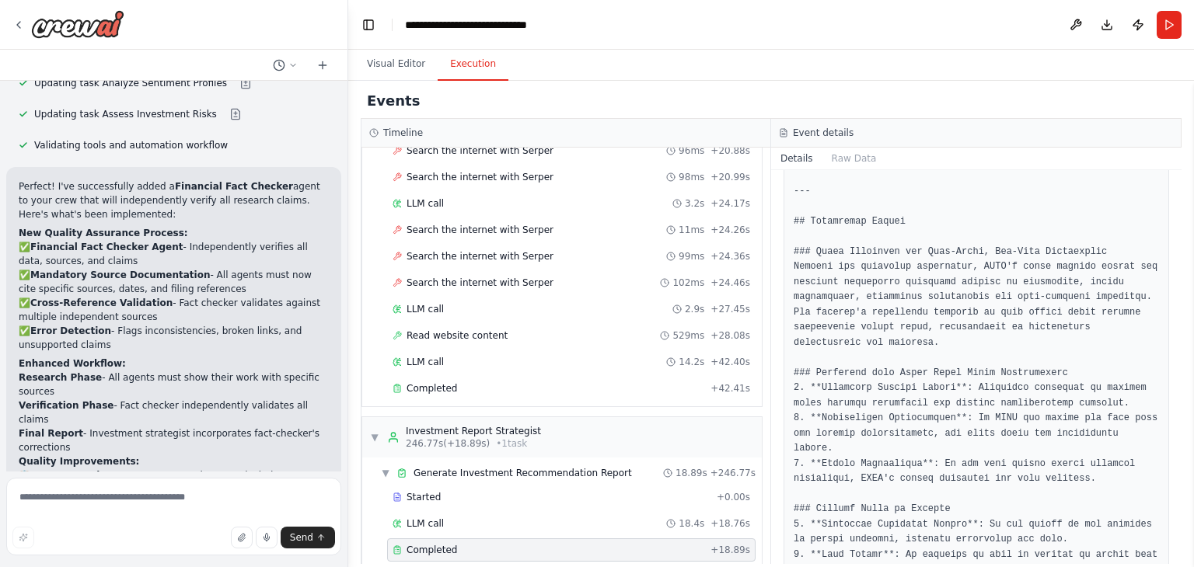
scroll to position [1828, 0]
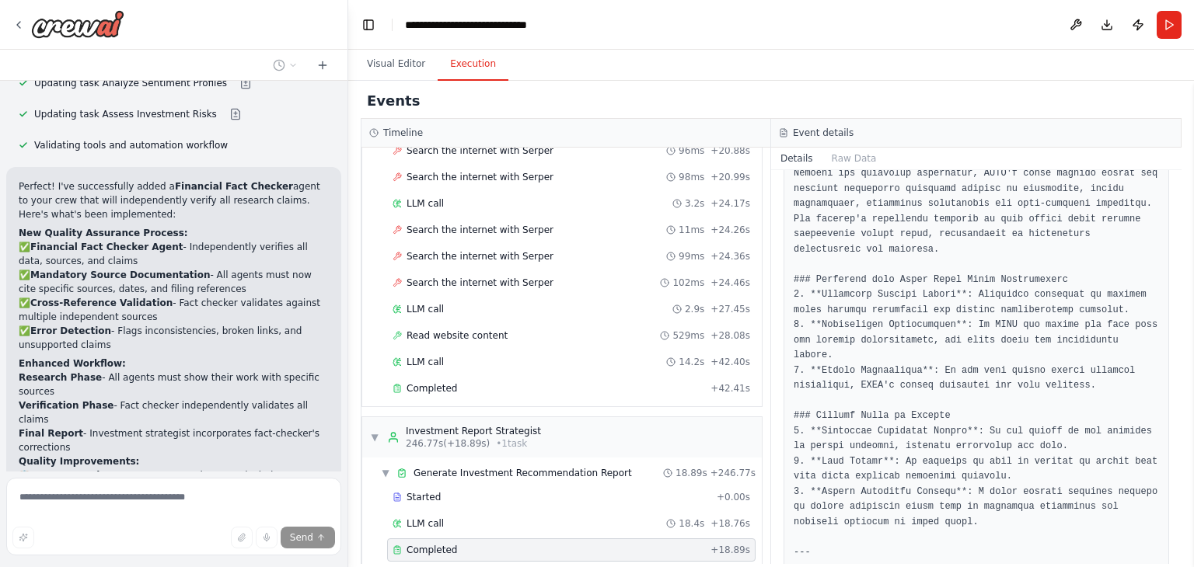
scroll to position [4104, 0]
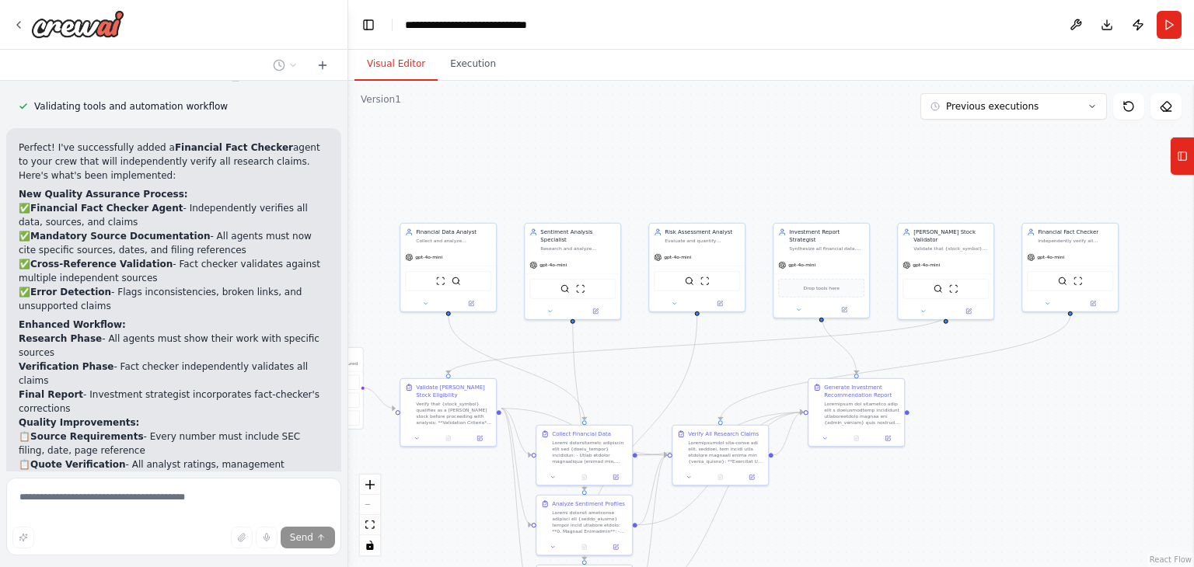
click at [386, 65] on button "Visual Editor" at bounding box center [395, 64] width 83 height 33
click at [818, 284] on div "Drop tools here" at bounding box center [821, 287] width 86 height 19
click at [799, 305] on icon at bounding box center [799, 308] width 6 height 6
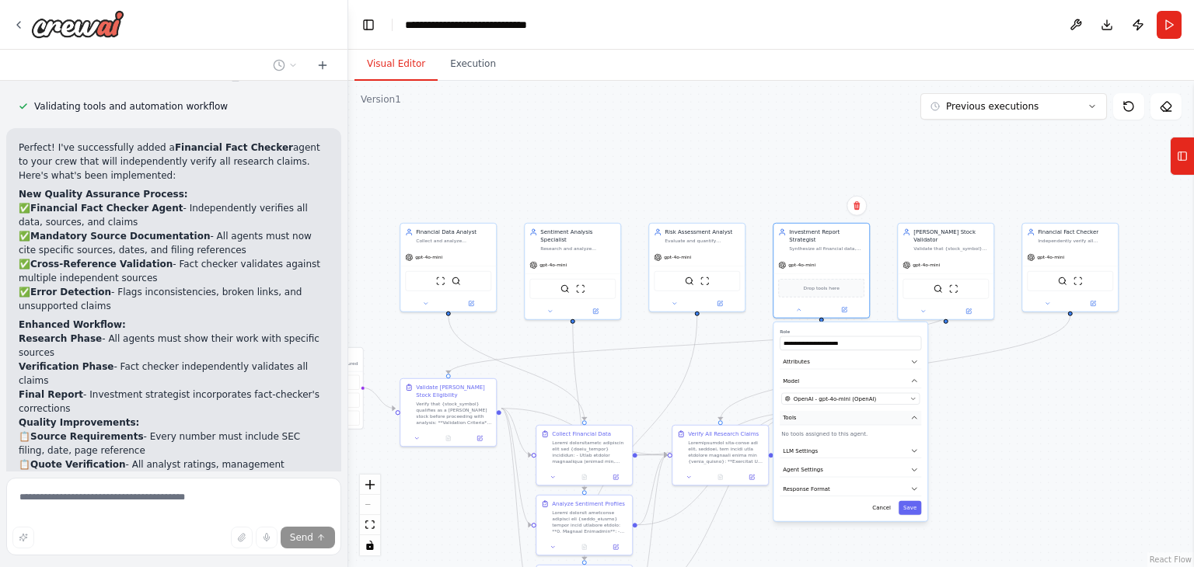
click at [849, 413] on button "Tools" at bounding box center [850, 418] width 141 height 15
click at [830, 430] on p "No tools assigned to this agent." at bounding box center [850, 434] width 138 height 8
click at [805, 447] on span "LLM Settings" at bounding box center [800, 451] width 35 height 8
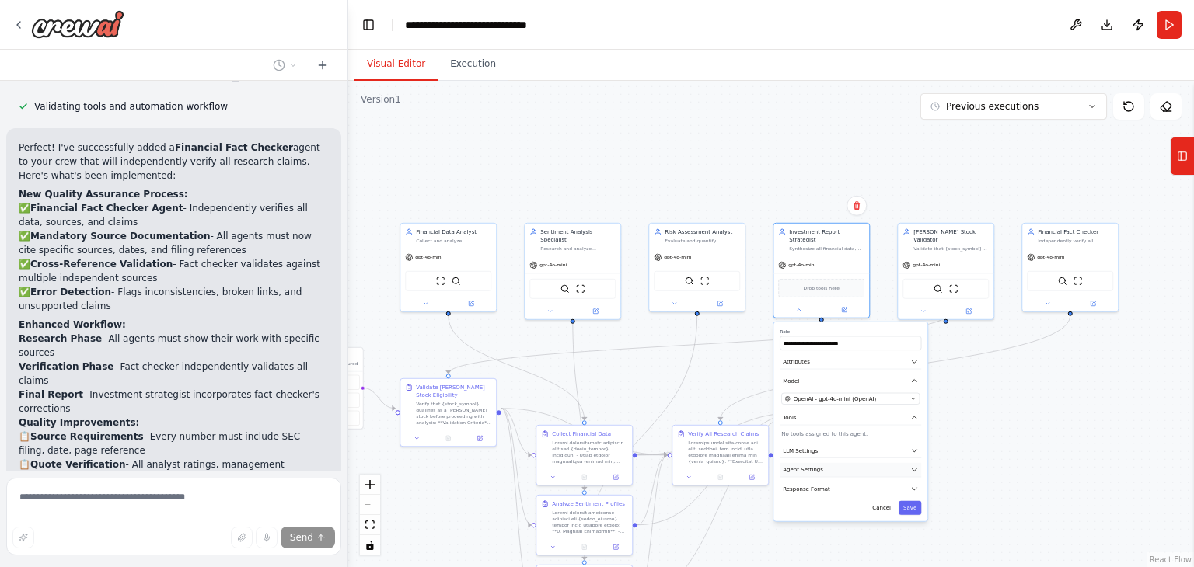
click at [833, 463] on button "Agent Settings" at bounding box center [850, 470] width 141 height 15
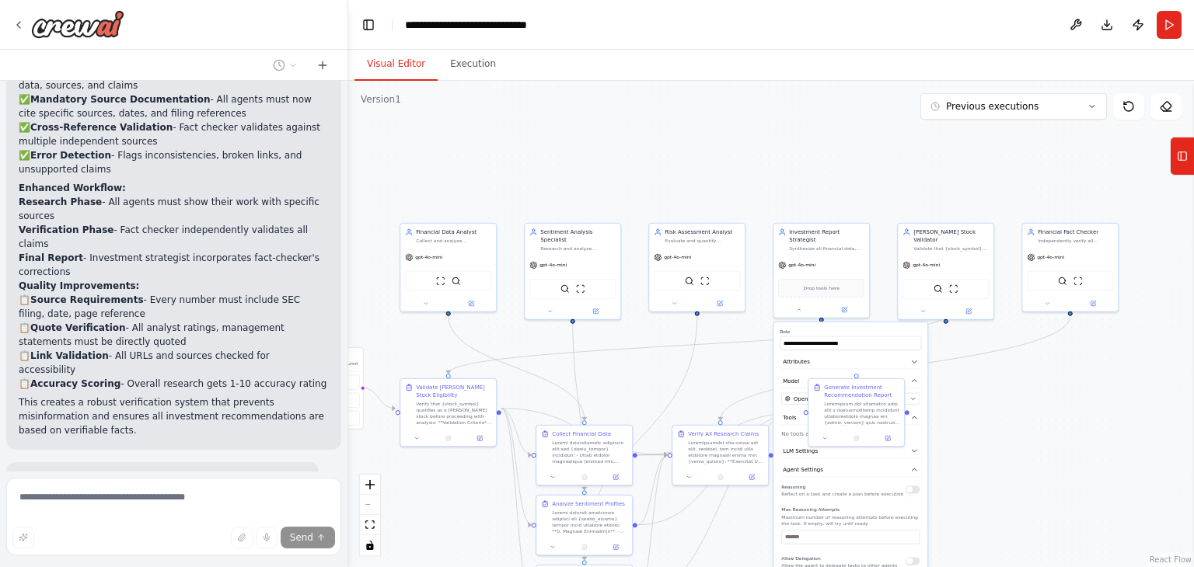
scroll to position [4272, 0]
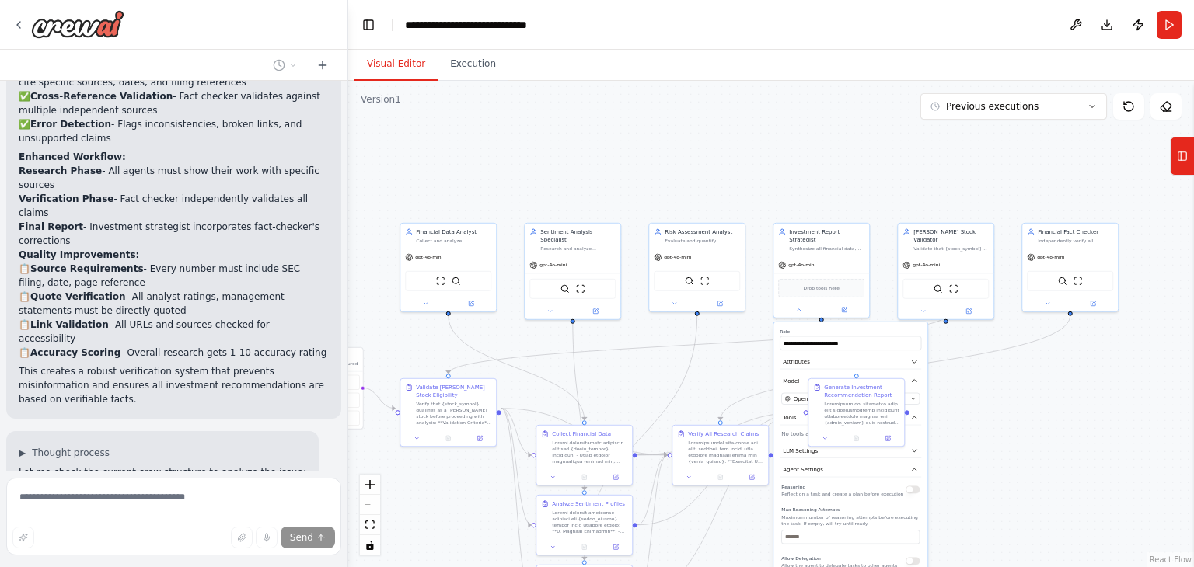
click at [952, 452] on div ".deletable-edge-delete-btn { width: 20px; height: 20px; border: 0px solid #ffff…" at bounding box center [771, 324] width 846 height 487
click at [797, 305] on icon at bounding box center [799, 308] width 6 height 6
click at [768, 354] on div ".deletable-edge-delete-btn { width: 20px; height: 20px; border: 0px solid #ffff…" at bounding box center [771, 324] width 846 height 487
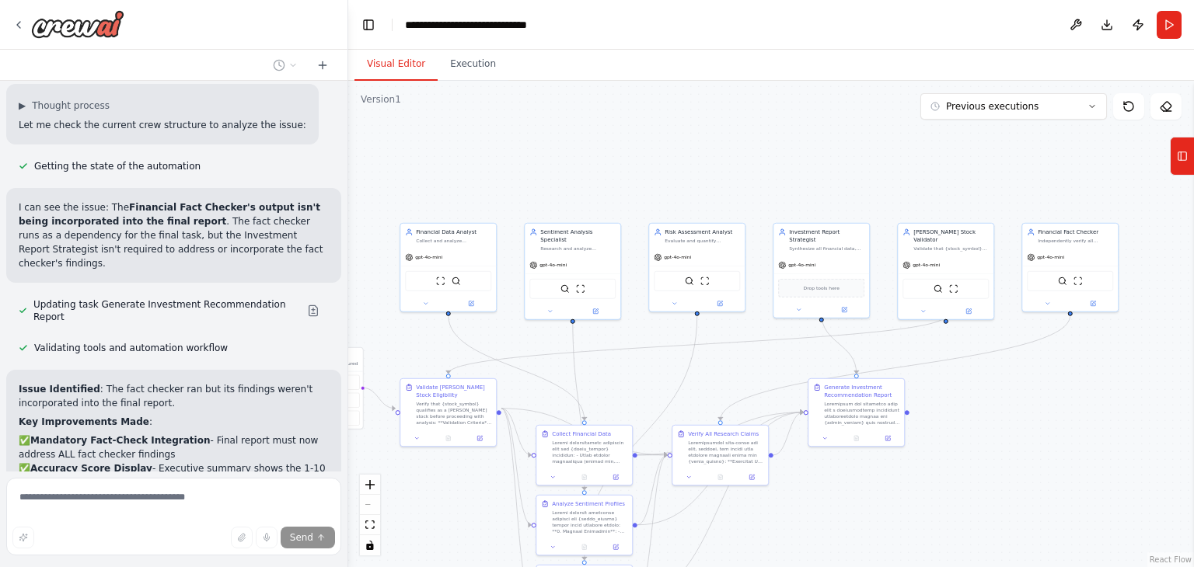
scroll to position [4630, 0]
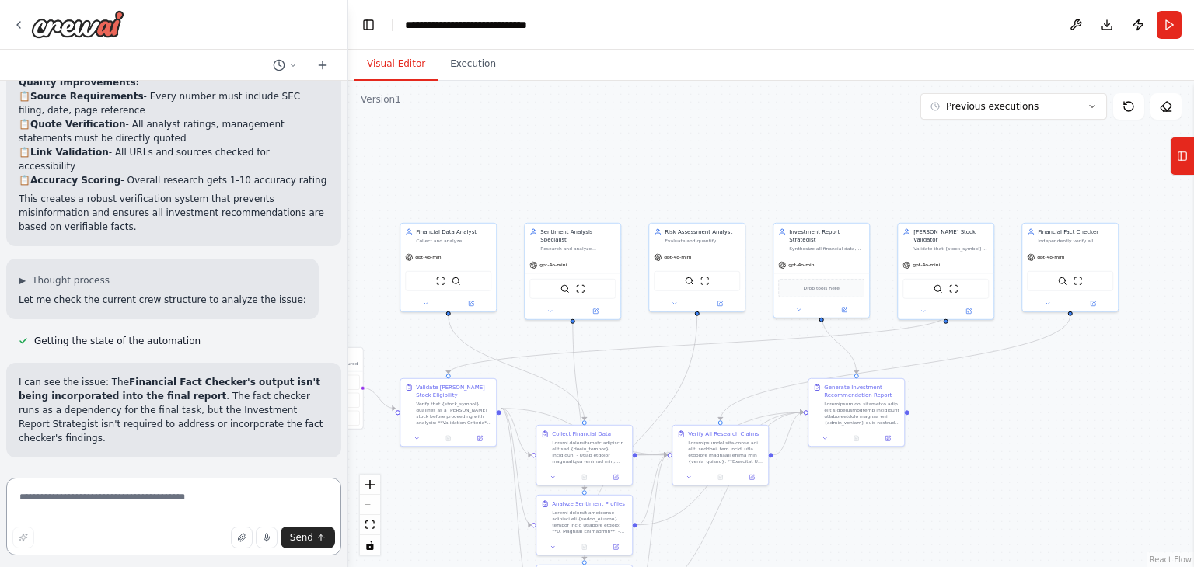
click at [163, 494] on textarea at bounding box center [173, 517] width 335 height 78
drag, startPoint x: 185, startPoint y: 495, endPoint x: 0, endPoint y: 494, distance: 185.0
click at [0, 494] on div "Create a crew that helps identify high value, low risk stocks in the [PERSON_NA…" at bounding box center [174, 283] width 348 height 567
click at [147, 485] on textarea "**********" at bounding box center [173, 517] width 335 height 78
type textarea "**********"
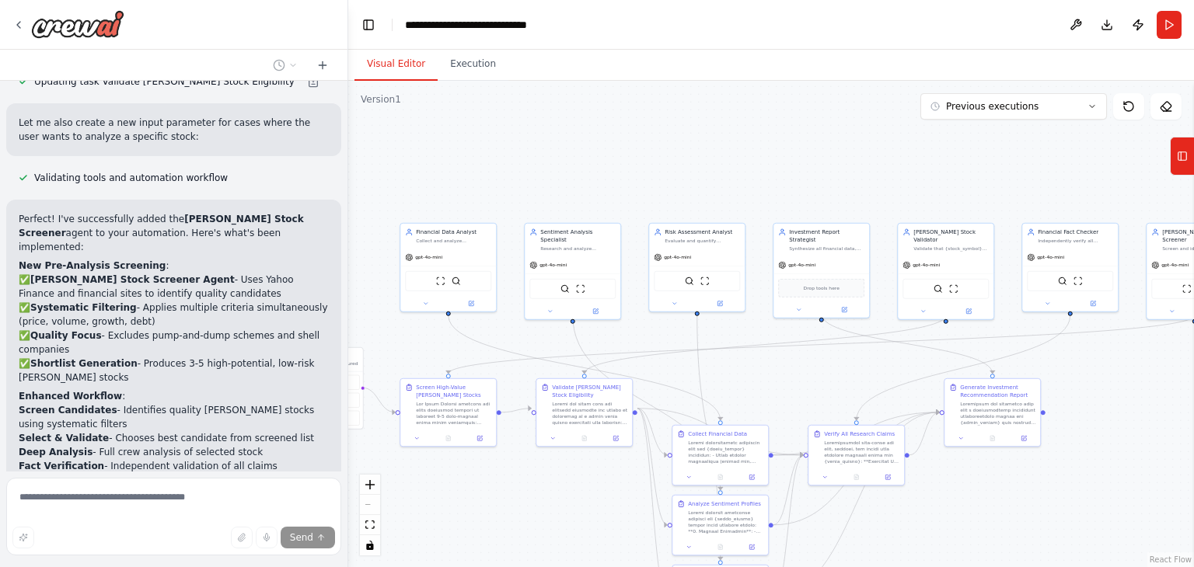
scroll to position [5845, 0]
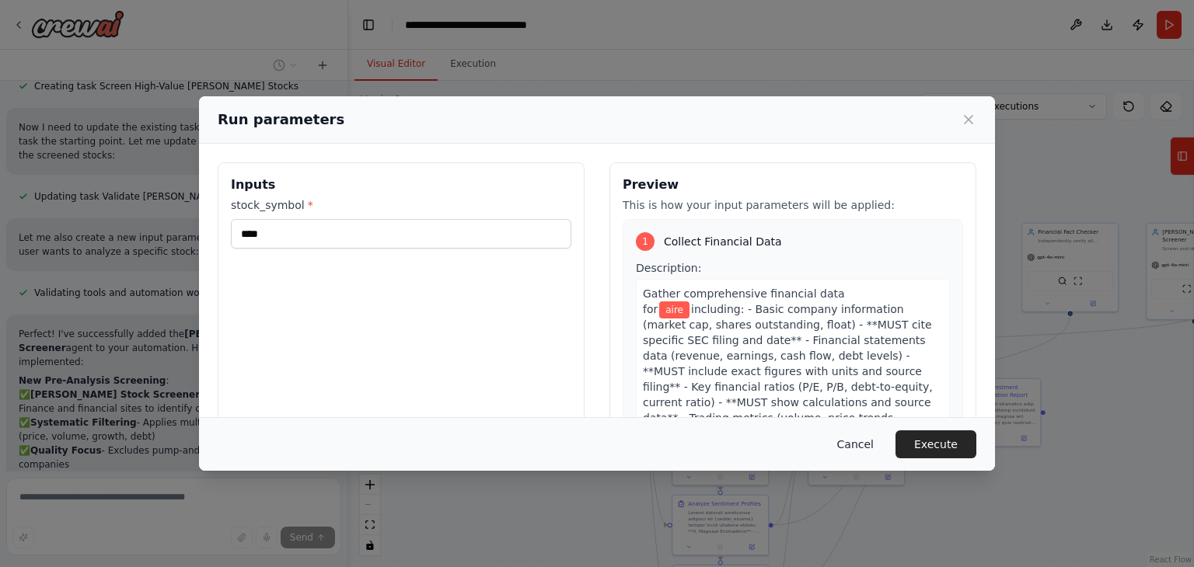
click at [851, 444] on button "Cancel" at bounding box center [855, 445] width 61 height 28
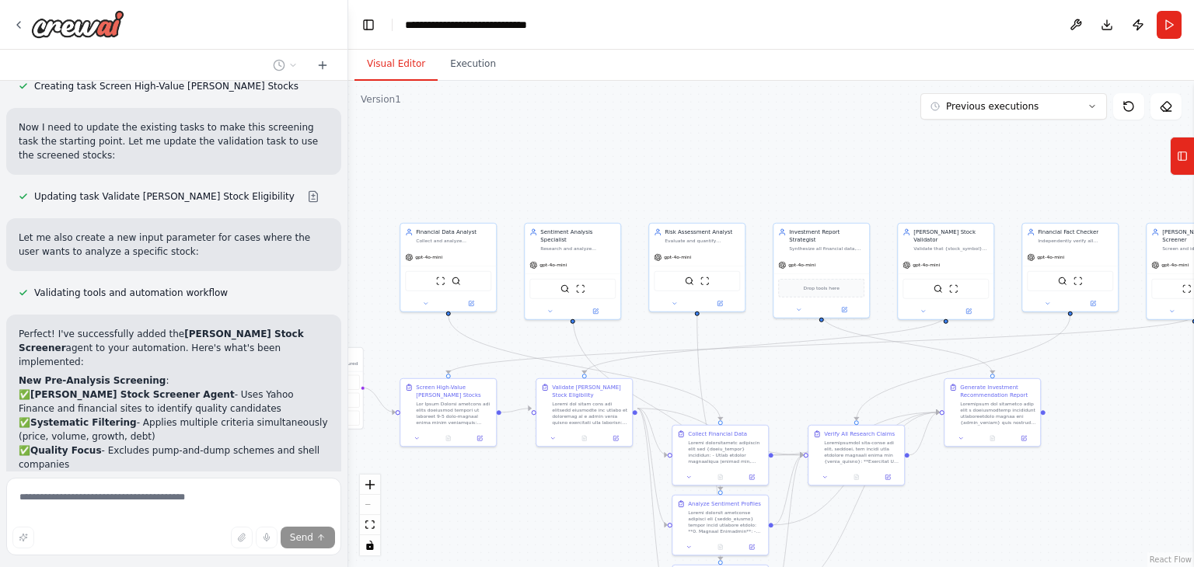
drag, startPoint x: 417, startPoint y: 355, endPoint x: 578, endPoint y: 335, distance: 162.9
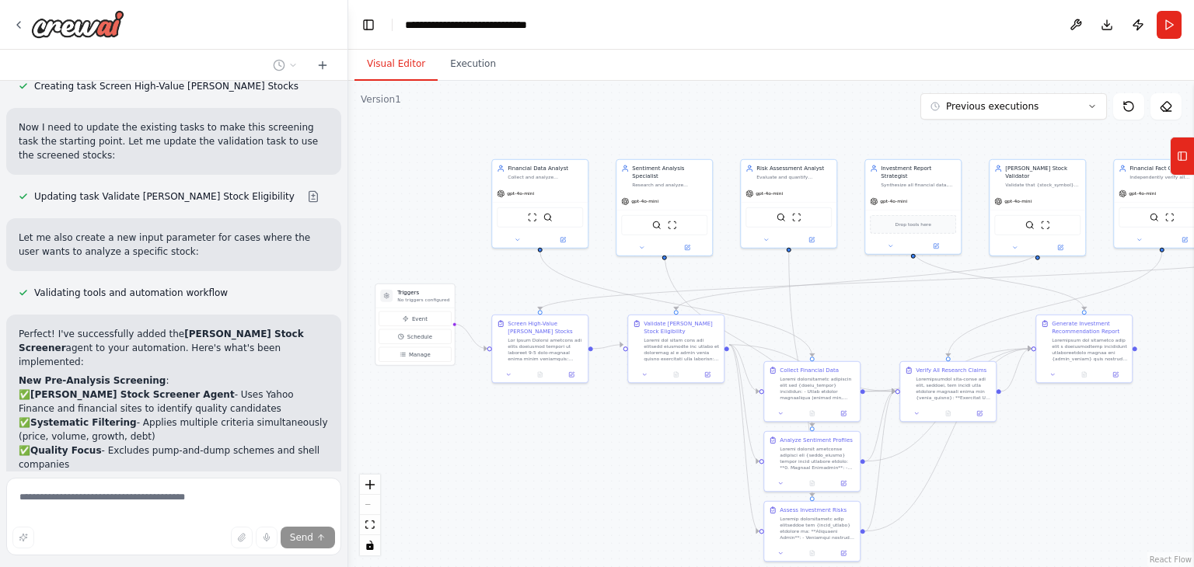
drag, startPoint x: 578, startPoint y: 335, endPoint x: 468, endPoint y: 295, distance: 117.6
click at [468, 295] on div ".deletable-edge-delete-btn { width: 20px; height: 20px; border: 0px solid #ffff…" at bounding box center [771, 324] width 846 height 487
click at [425, 303] on div "Triggers No triggers configured" at bounding box center [414, 297] width 79 height 24
click at [430, 358] on button "Manage" at bounding box center [415, 354] width 72 height 15
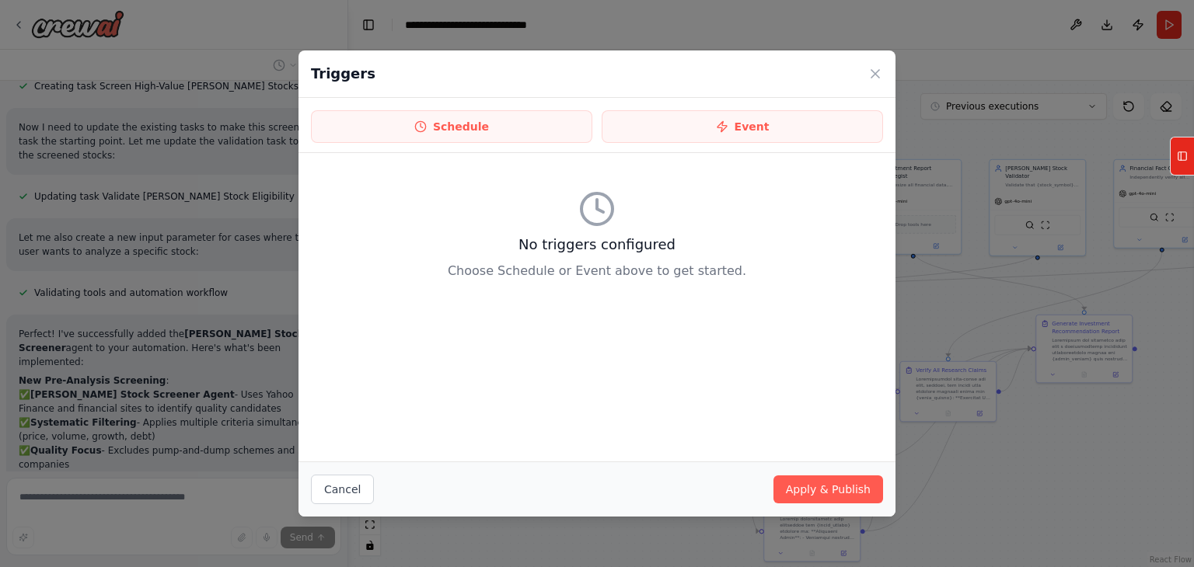
click at [880, 85] on div "Triggers" at bounding box center [597, 74] width 597 height 47
click at [878, 73] on icon at bounding box center [876, 74] width 16 height 16
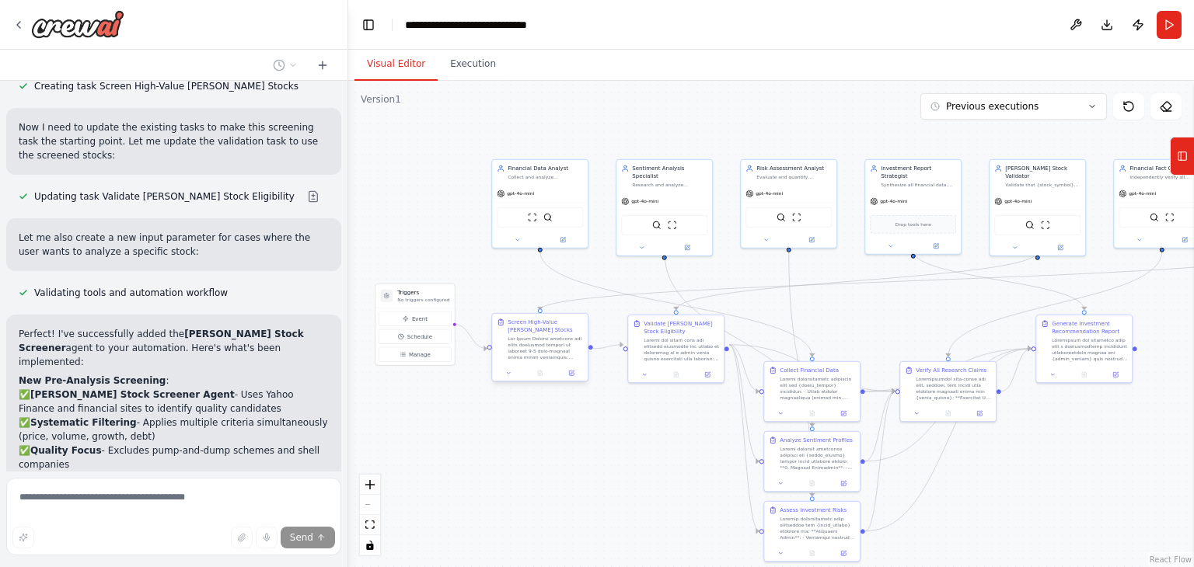
click at [552, 352] on div at bounding box center [545, 348] width 75 height 25
click at [572, 368] on button at bounding box center [571, 372] width 26 height 9
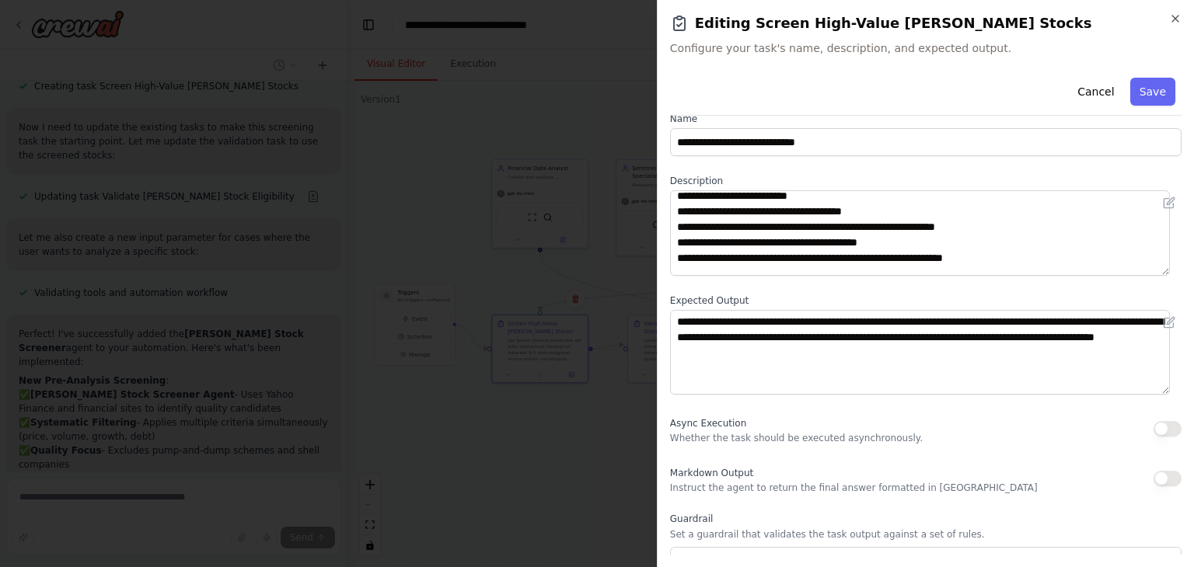
scroll to position [54, 0]
click at [1139, 92] on button "Save" at bounding box center [1152, 92] width 45 height 28
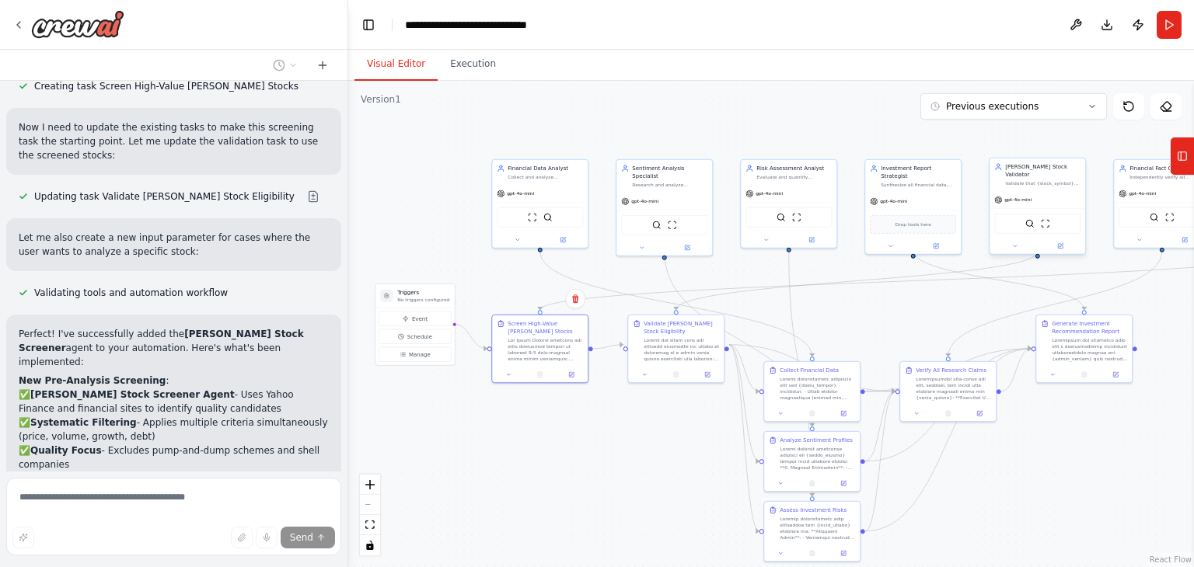
click at [1035, 180] on div "[PERSON_NAME] Stock Validator Validate that {stock_symbol} qualifies as a legit…" at bounding box center [1038, 175] width 96 height 33
click at [1057, 243] on icon at bounding box center [1060, 246] width 6 height 6
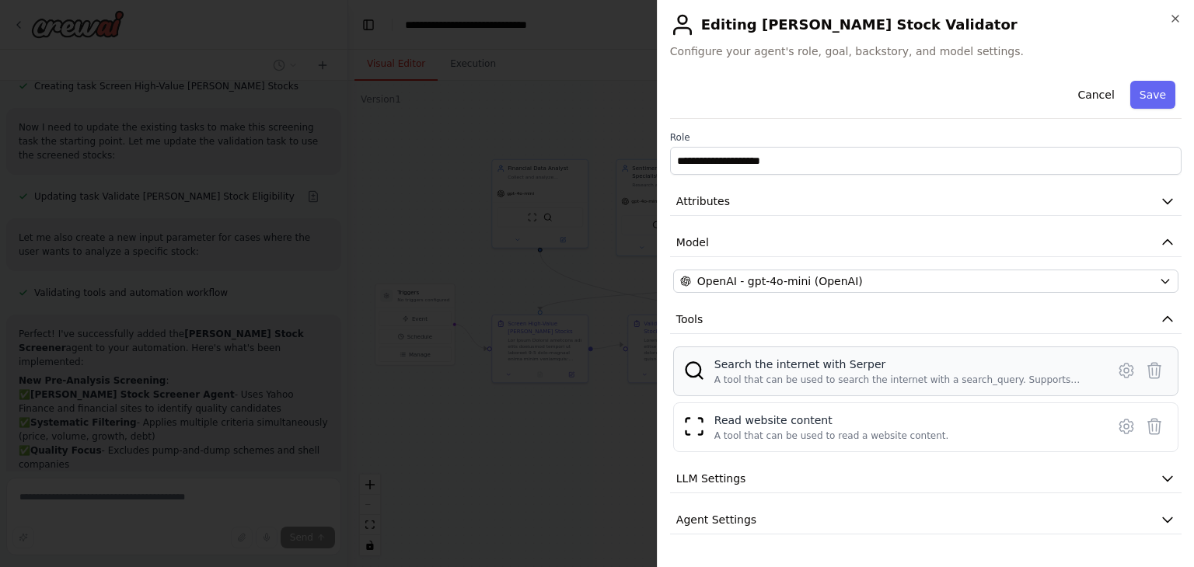
scroll to position [31, 0]
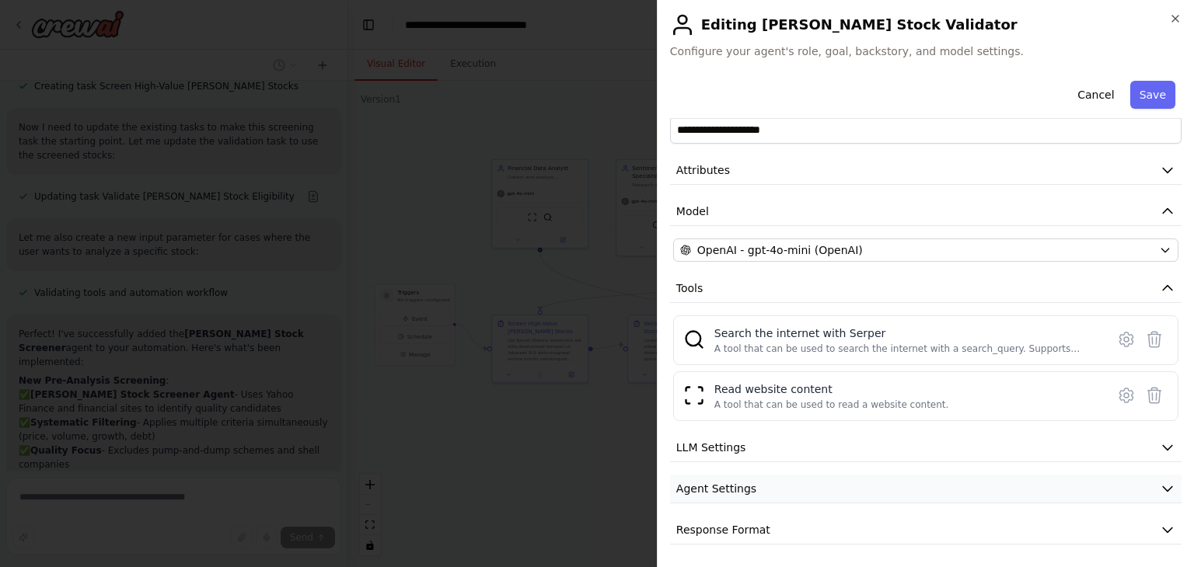
click at [1163, 487] on icon "button" at bounding box center [1167, 489] width 9 height 5
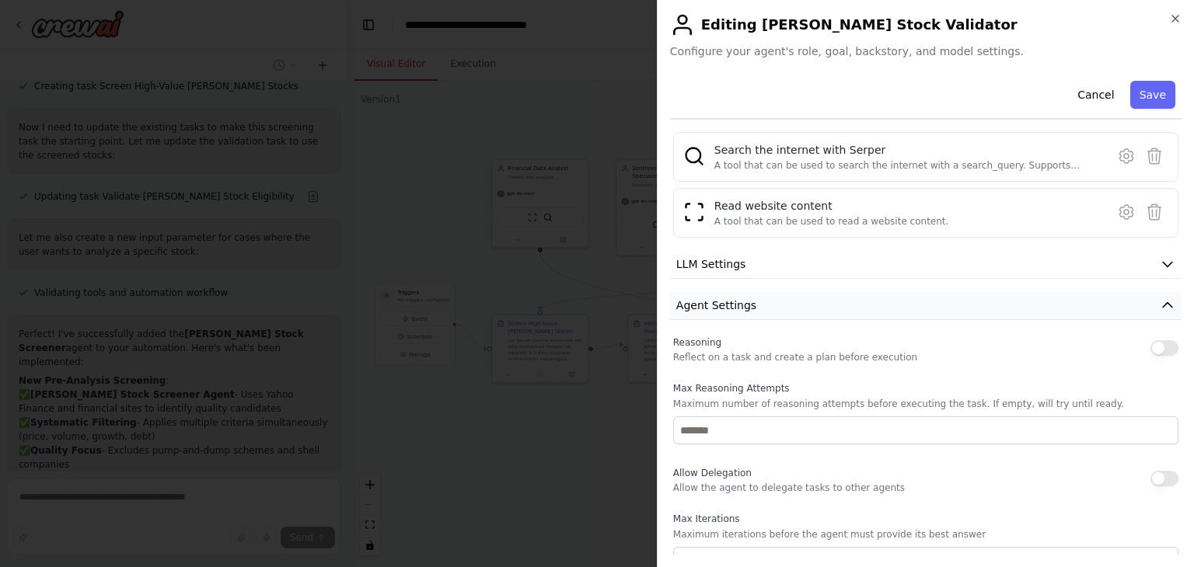
scroll to position [236, 0]
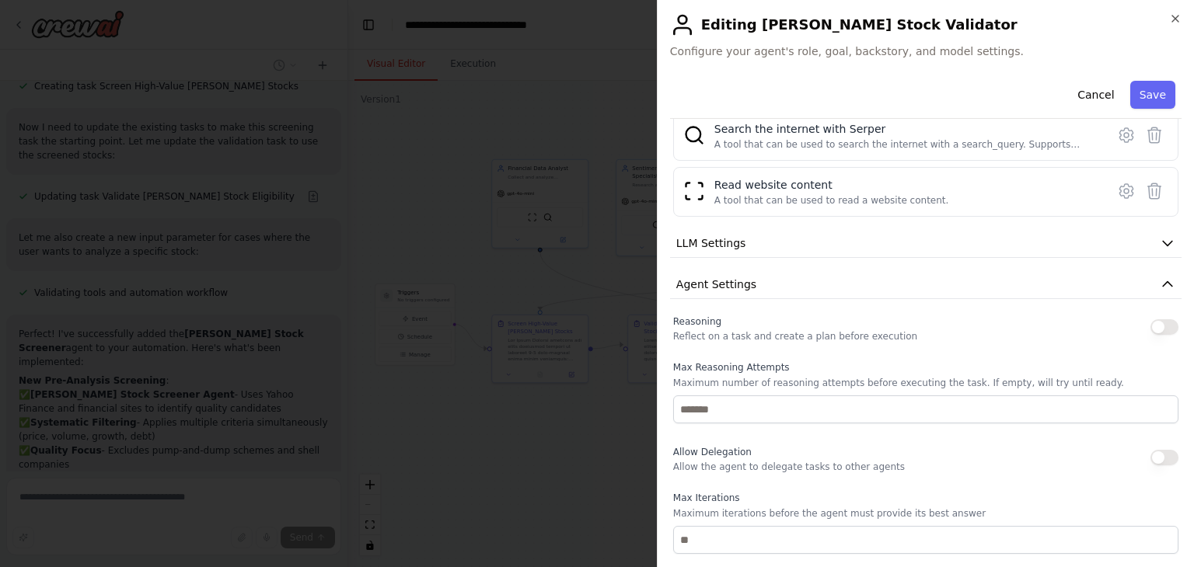
click at [1150, 323] on button "button" at bounding box center [1164, 327] width 28 height 16
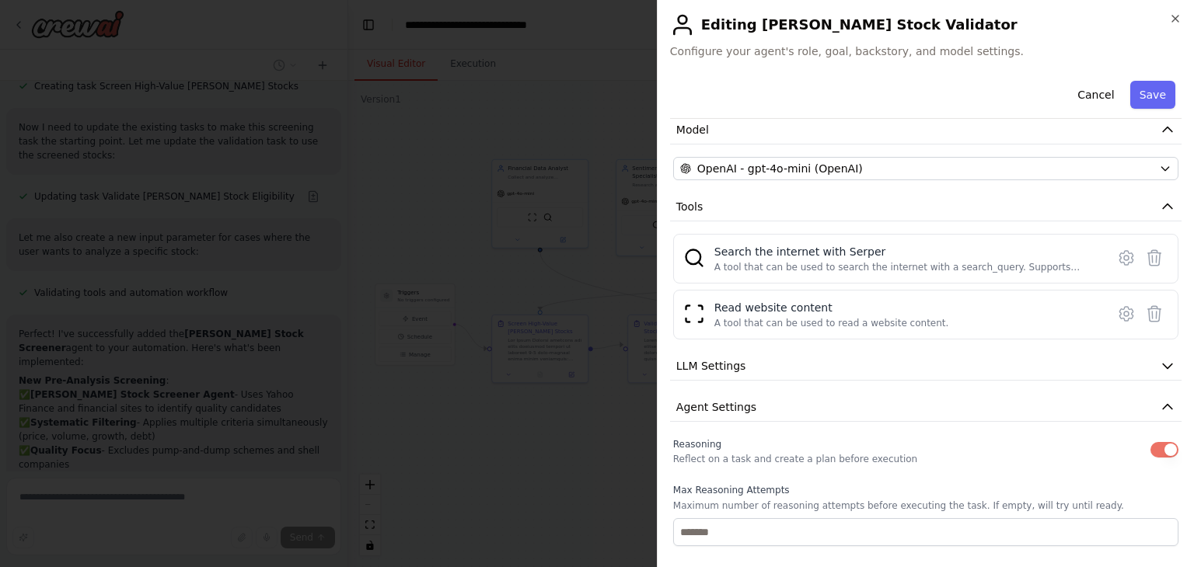
scroll to position [112, 0]
click at [1139, 396] on button "Agent Settings" at bounding box center [925, 408] width 511 height 29
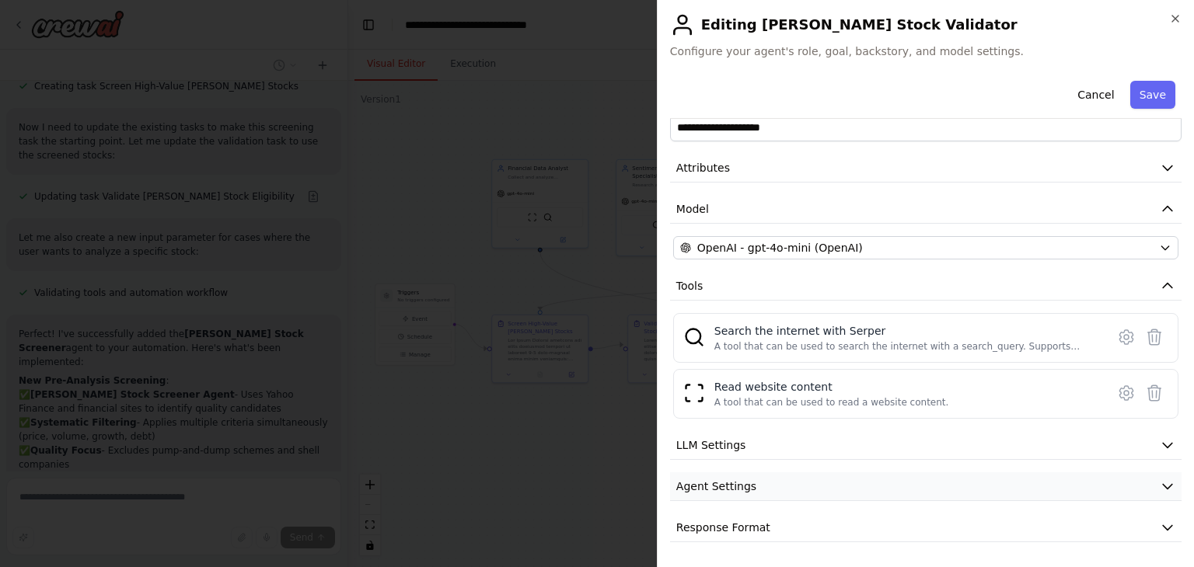
scroll to position [31, 0]
click at [1147, 461] on div "**********" at bounding box center [925, 294] width 511 height 501
click at [1149, 454] on button "LLM Settings" at bounding box center [925, 448] width 511 height 29
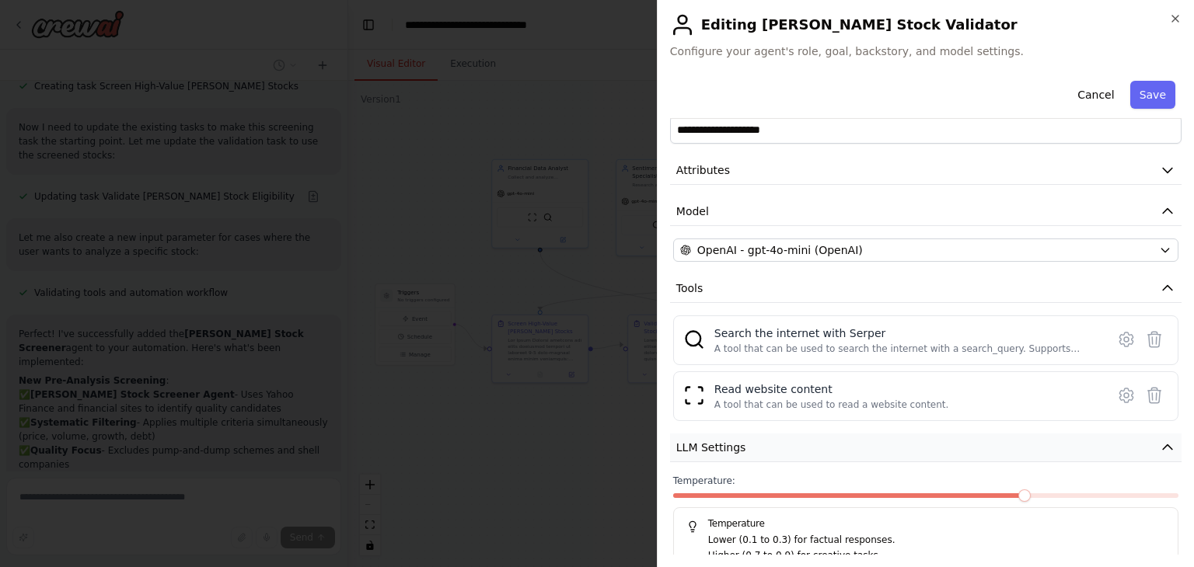
click at [1149, 454] on button "LLM Settings" at bounding box center [925, 448] width 511 height 29
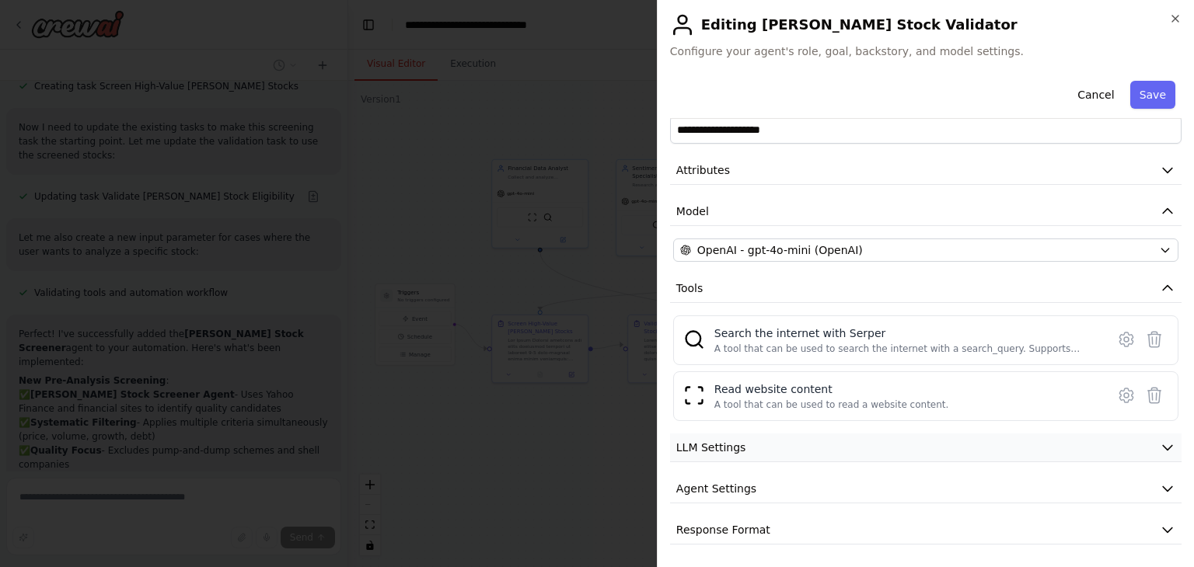
click at [1149, 454] on button "LLM Settings" at bounding box center [925, 448] width 511 height 29
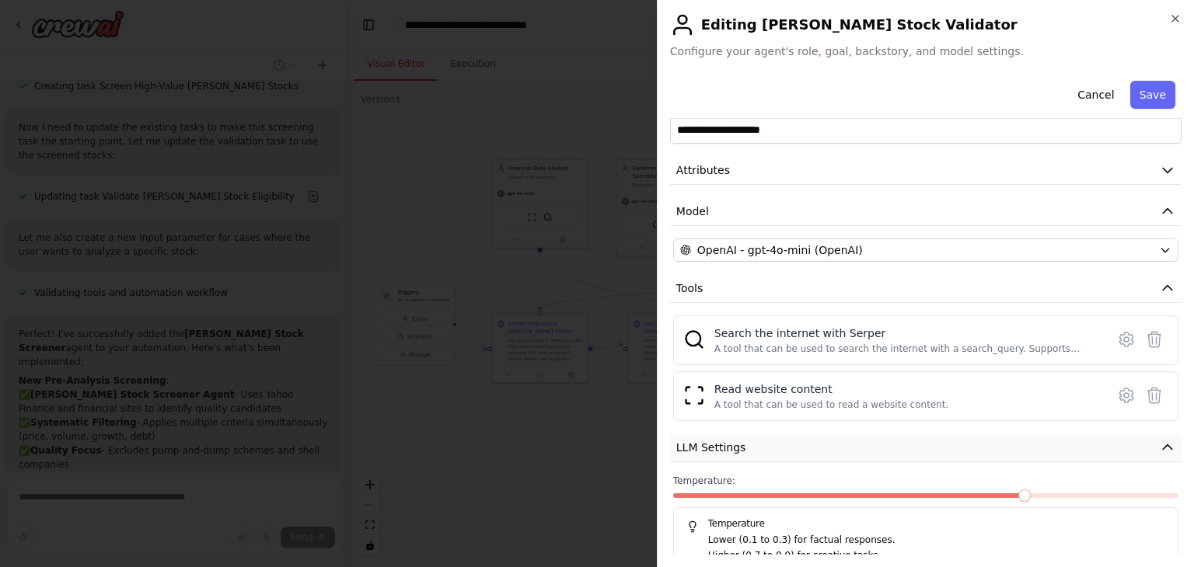
scroll to position [142, 0]
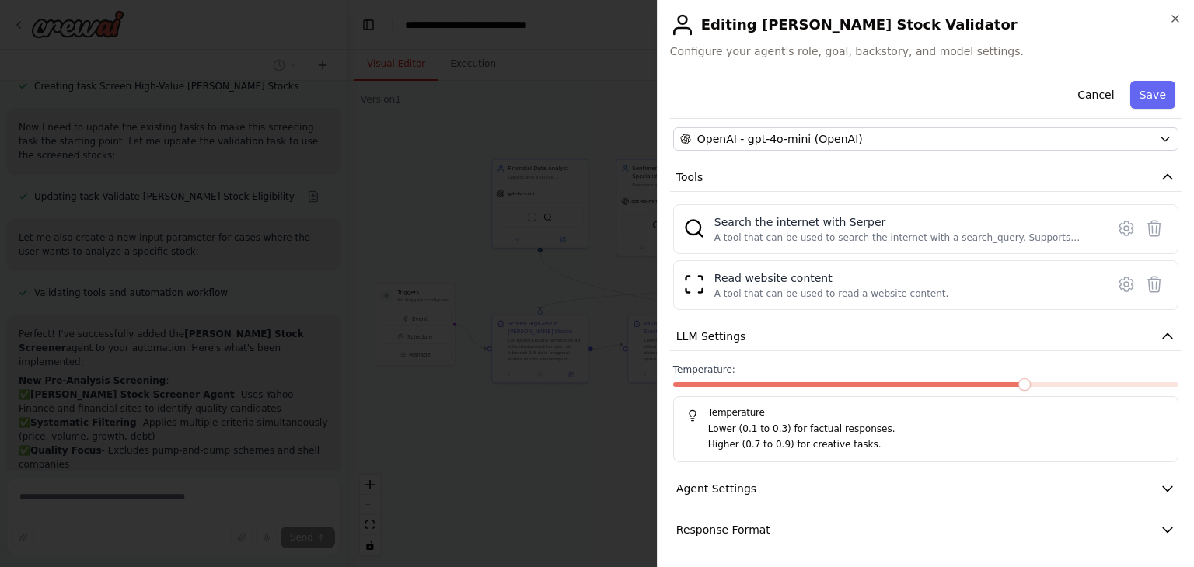
click at [745, 389] on div at bounding box center [925, 387] width 505 height 11
click at [724, 383] on span at bounding box center [698, 384] width 51 height 5
drag, startPoint x: 738, startPoint y: 383, endPoint x: 1025, endPoint y: 344, distance: 288.8
drag, startPoint x: 1025, startPoint y: 344, endPoint x: 1042, endPoint y: 390, distance: 50.0
click at [1042, 390] on div at bounding box center [925, 387] width 505 height 11
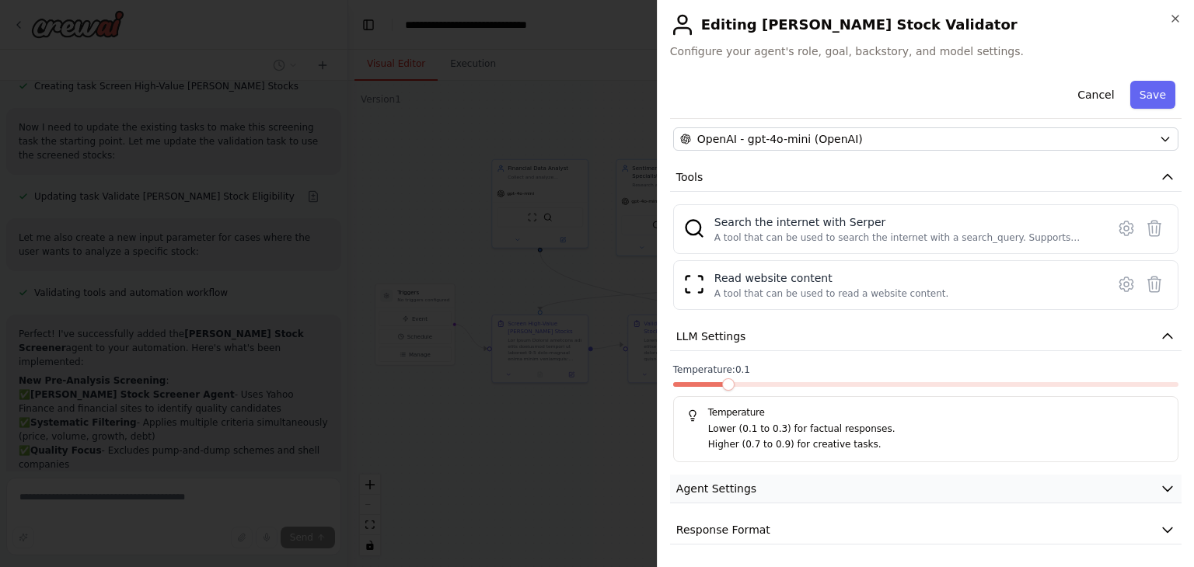
click at [1078, 483] on button "Agent Settings" at bounding box center [925, 489] width 511 height 29
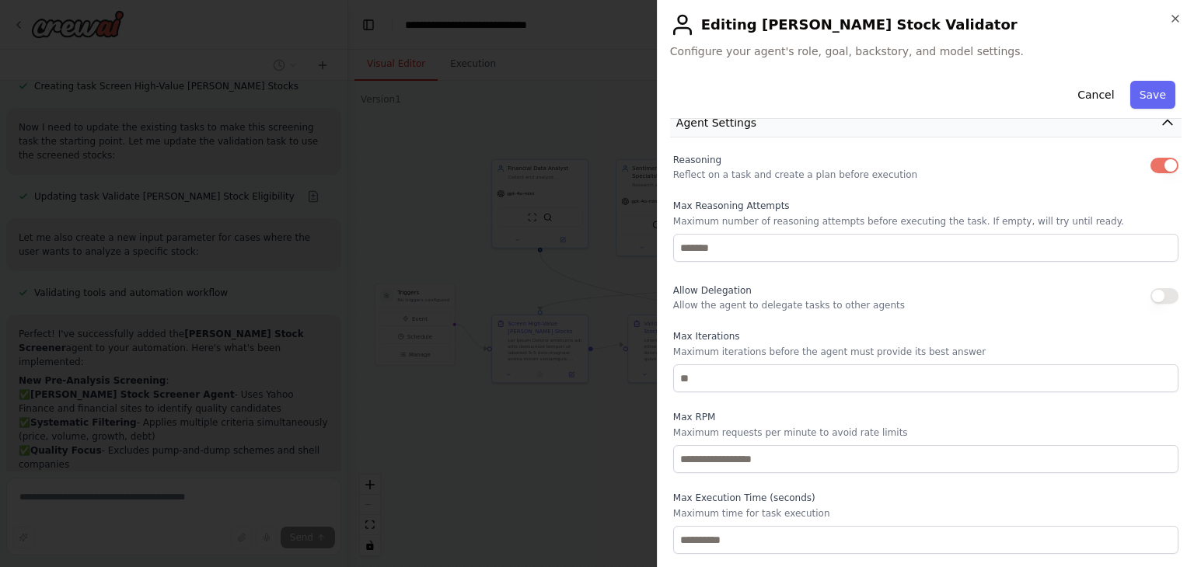
scroll to position [559, 0]
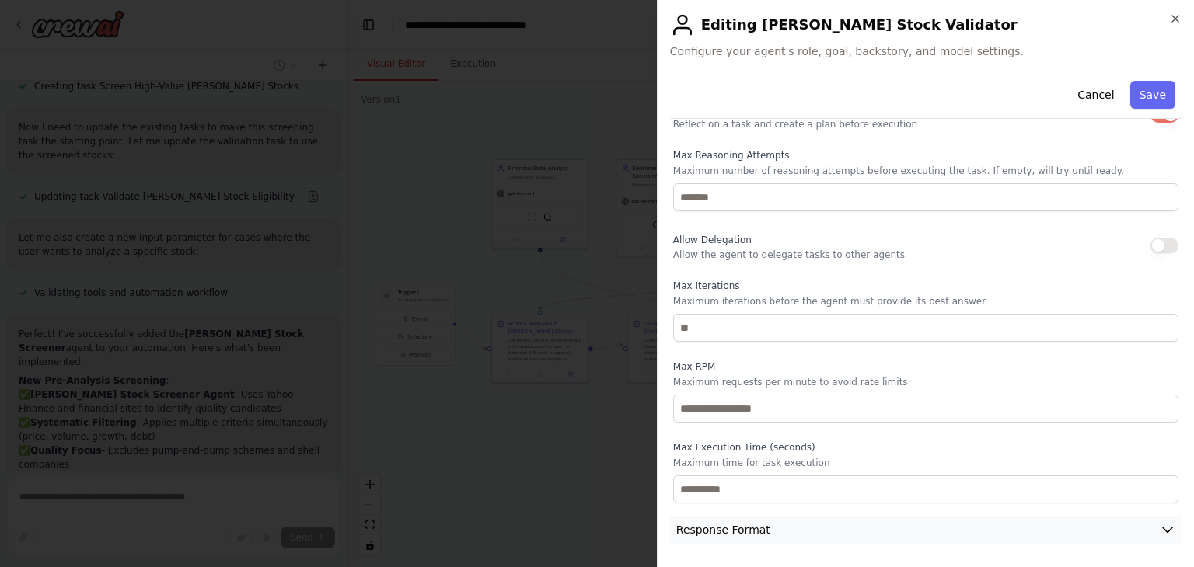
click at [1045, 533] on button "Response Format" at bounding box center [925, 530] width 511 height 29
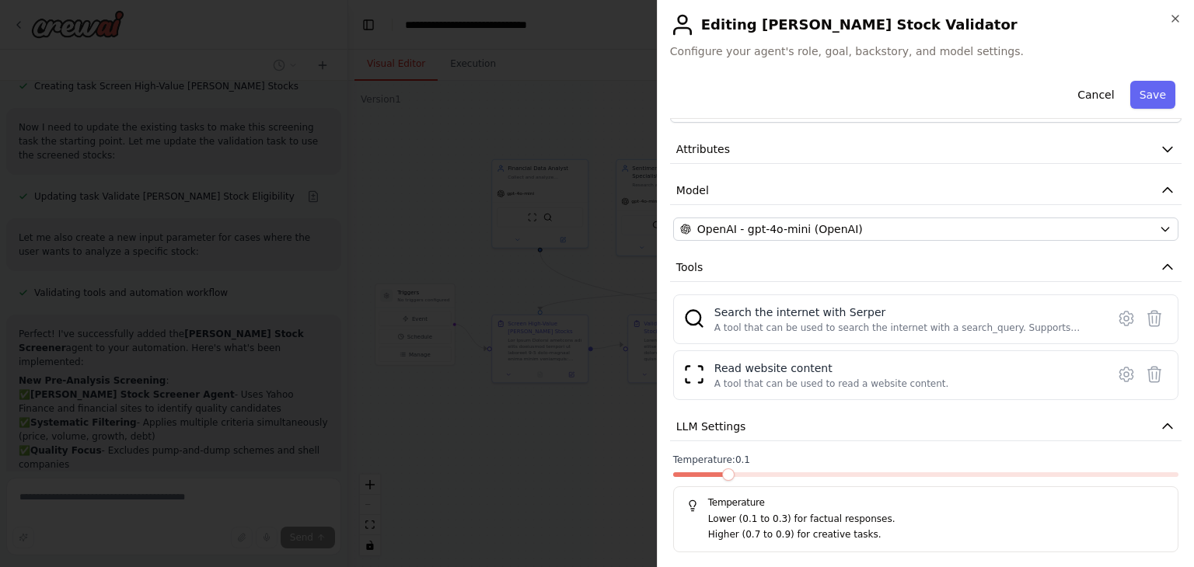
scroll to position [0, 0]
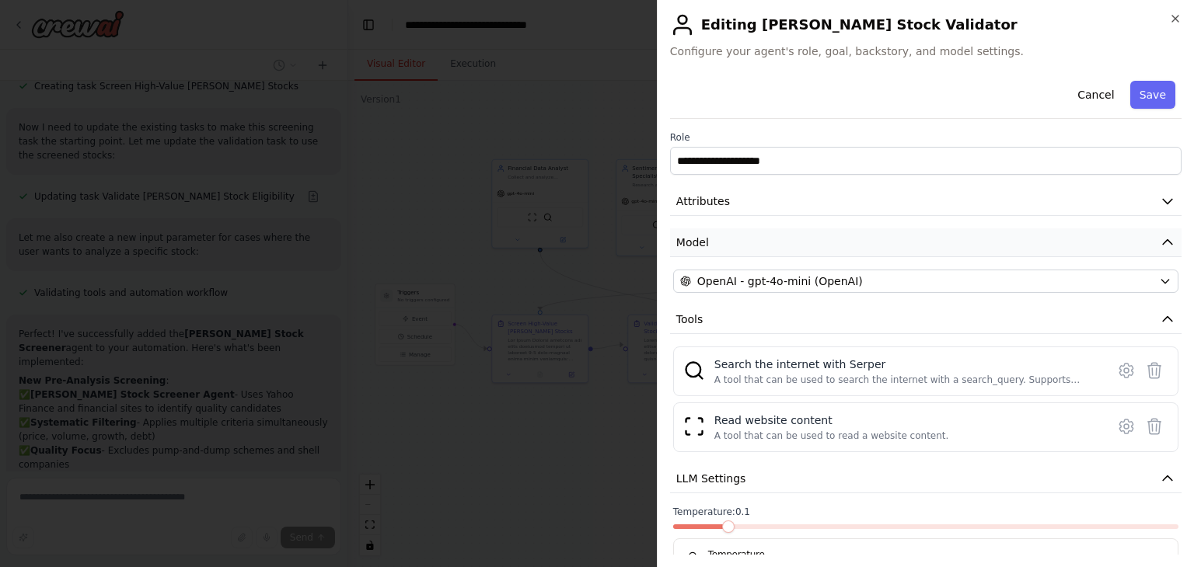
click at [983, 241] on button "Model" at bounding box center [925, 243] width 511 height 29
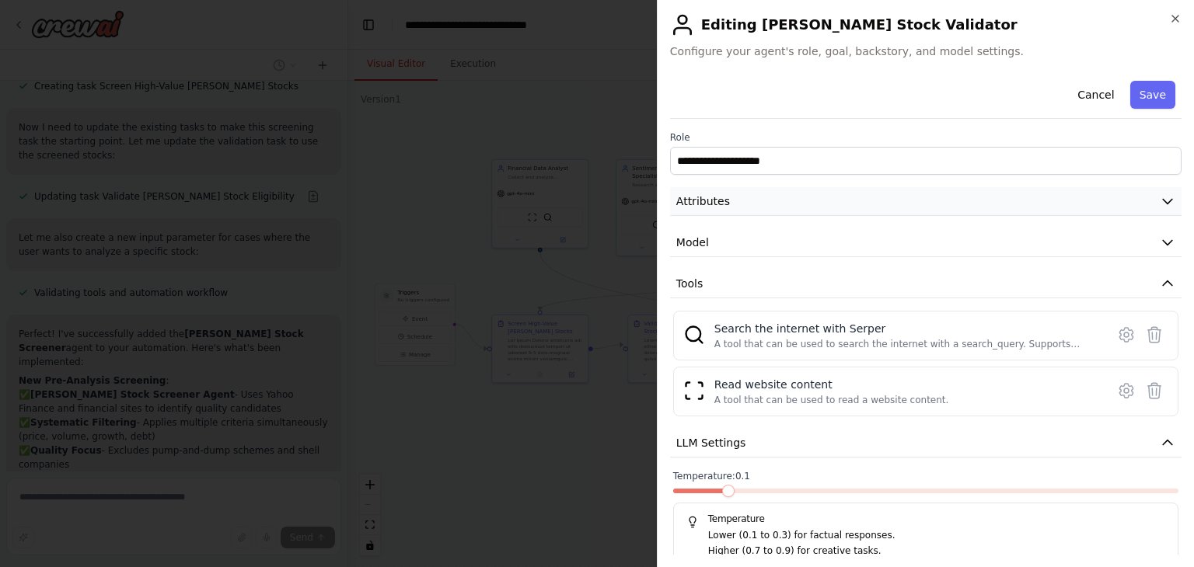
click at [1122, 200] on button "Attributes" at bounding box center [925, 201] width 511 height 29
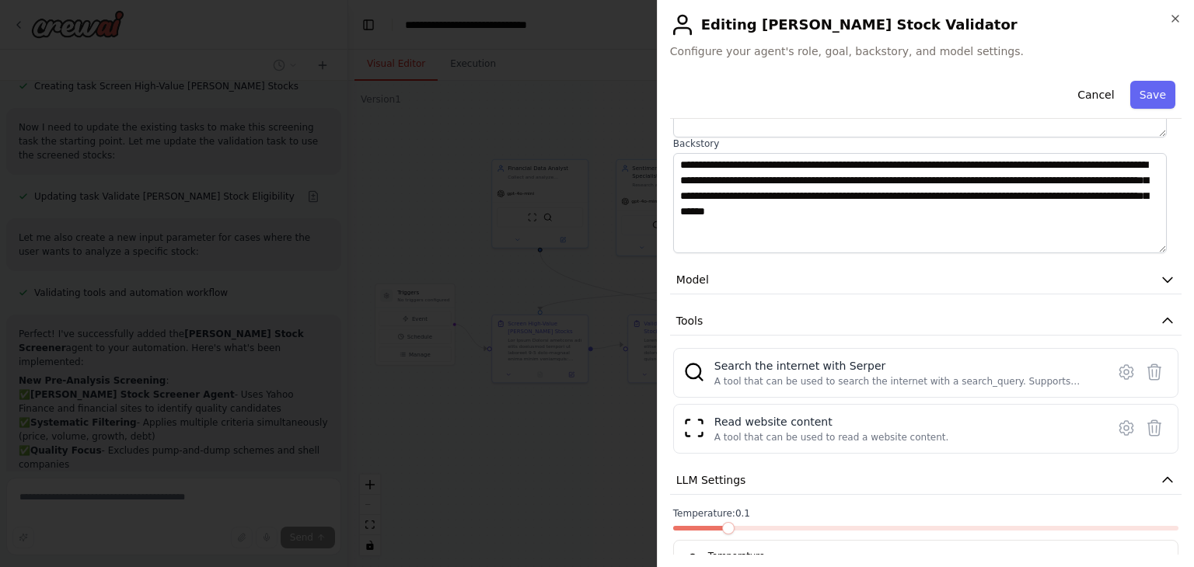
scroll to position [208, 0]
click at [1091, 275] on button "Model" at bounding box center [925, 279] width 511 height 29
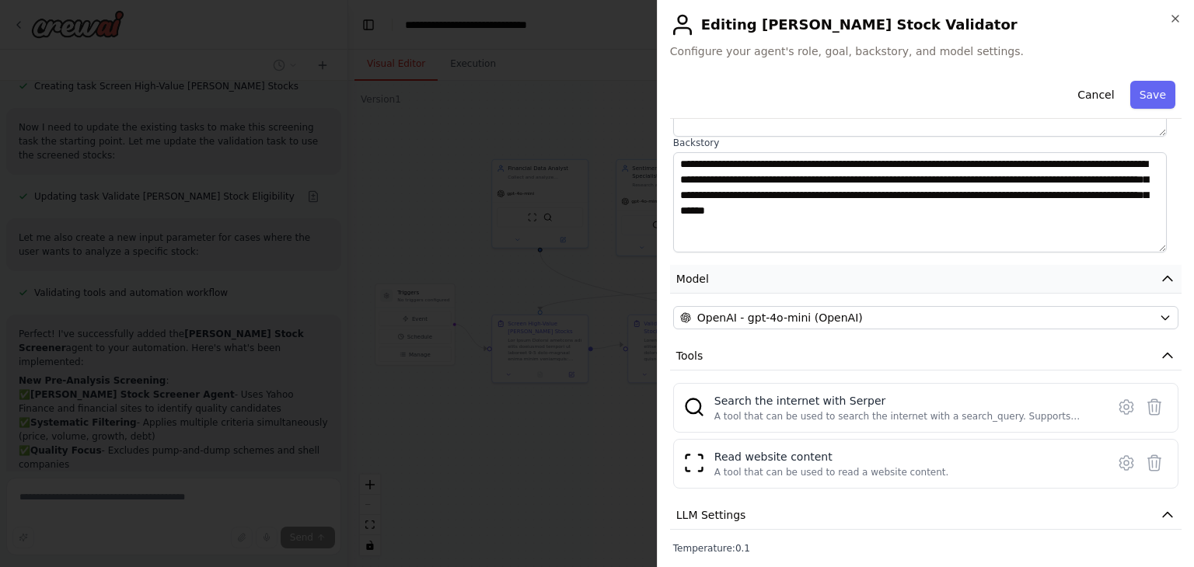
click at [1091, 275] on button "Model" at bounding box center [925, 279] width 511 height 29
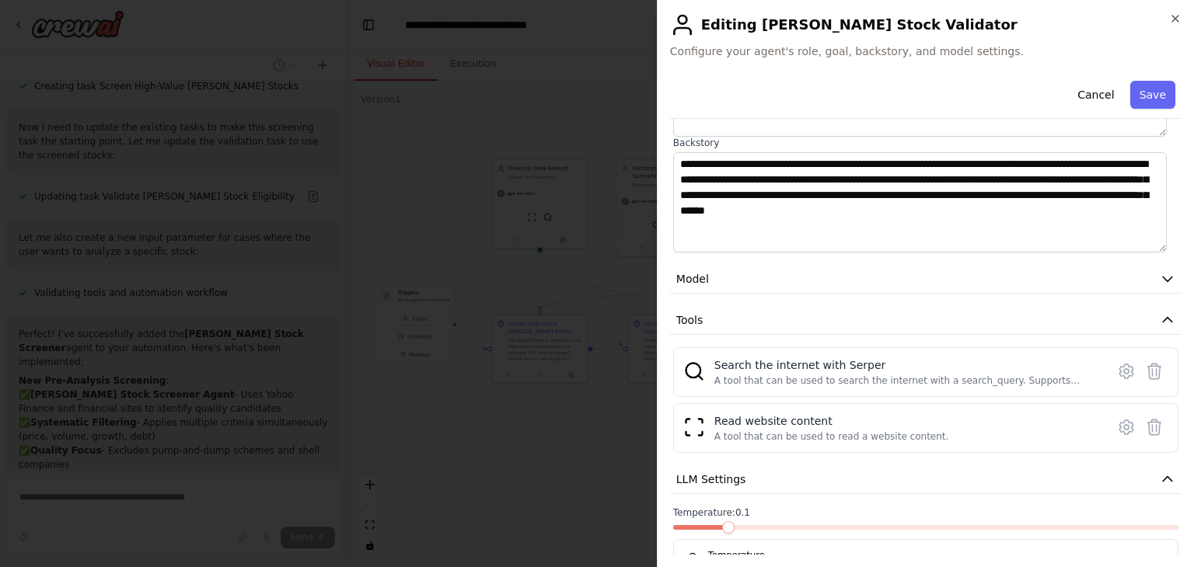
click at [1174, 26] on h2 "Editing [PERSON_NAME] Stock Validator" at bounding box center [925, 24] width 511 height 25
click at [1144, 97] on button "Save" at bounding box center [1152, 95] width 45 height 28
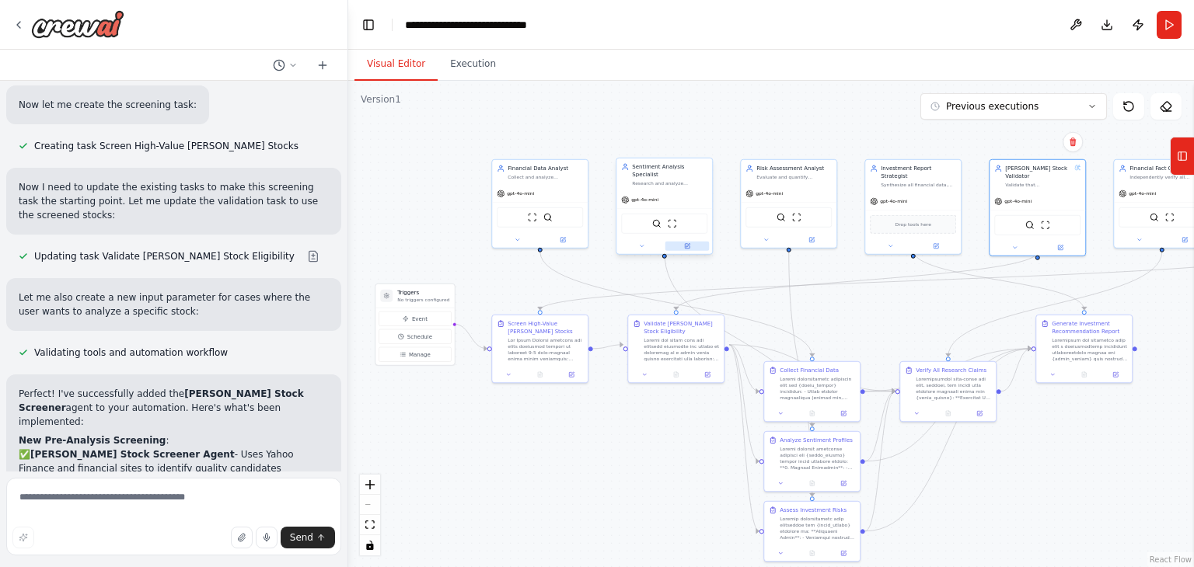
click at [690, 243] on icon at bounding box center [687, 246] width 6 height 6
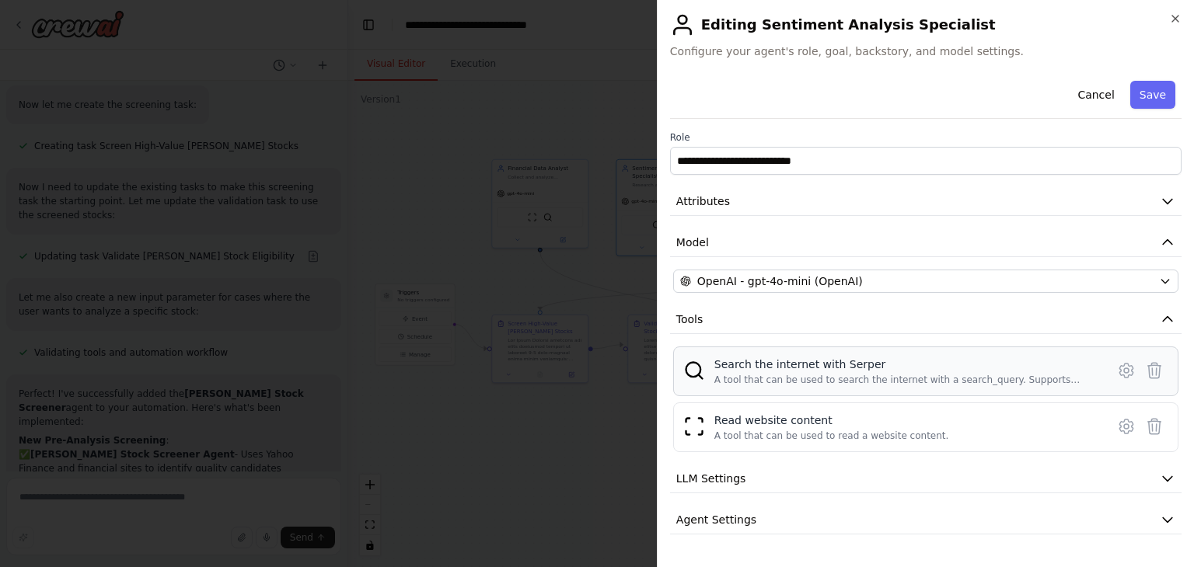
scroll to position [31, 0]
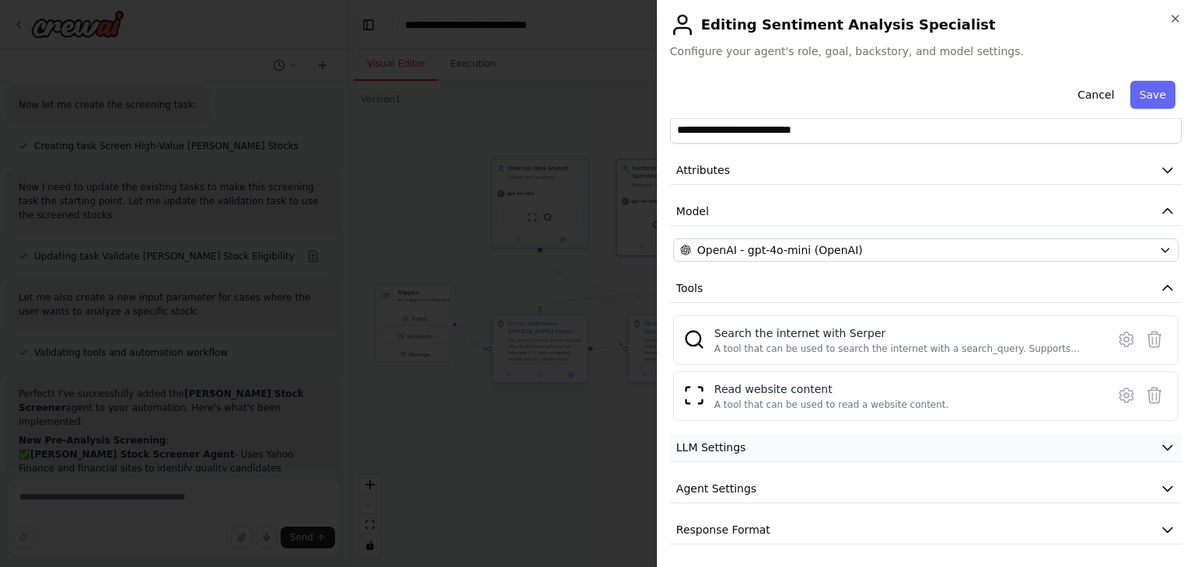
click at [766, 459] on button "LLM Settings" at bounding box center [925, 448] width 511 height 29
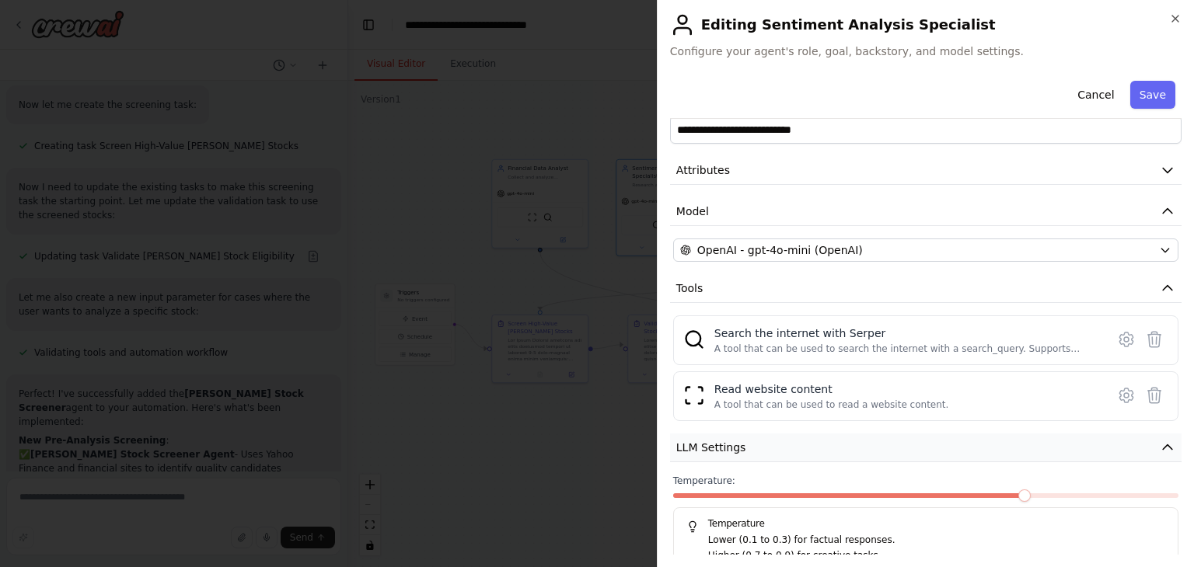
scroll to position [142, 0]
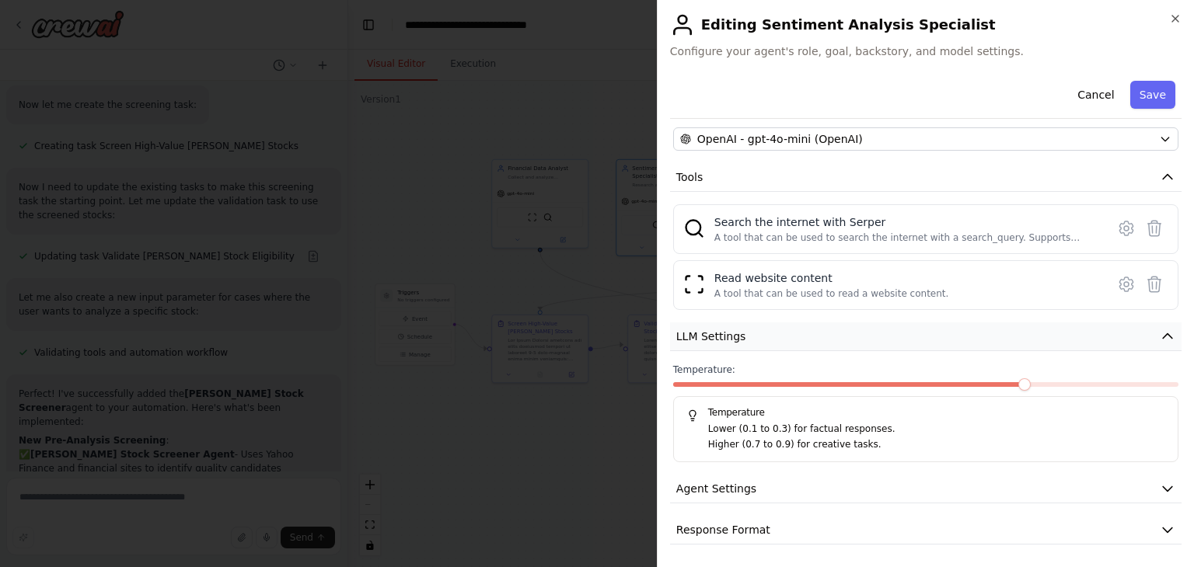
click at [738, 339] on span "LLM Settings" at bounding box center [711, 337] width 70 height 16
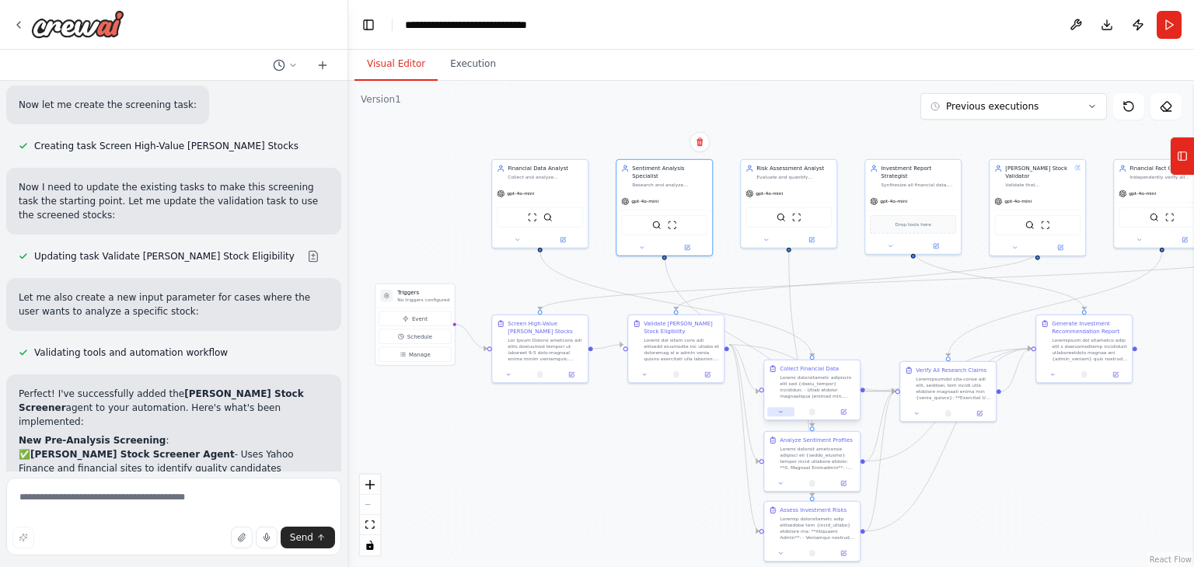
click at [780, 415] on button at bounding box center [780, 411] width 26 height 9
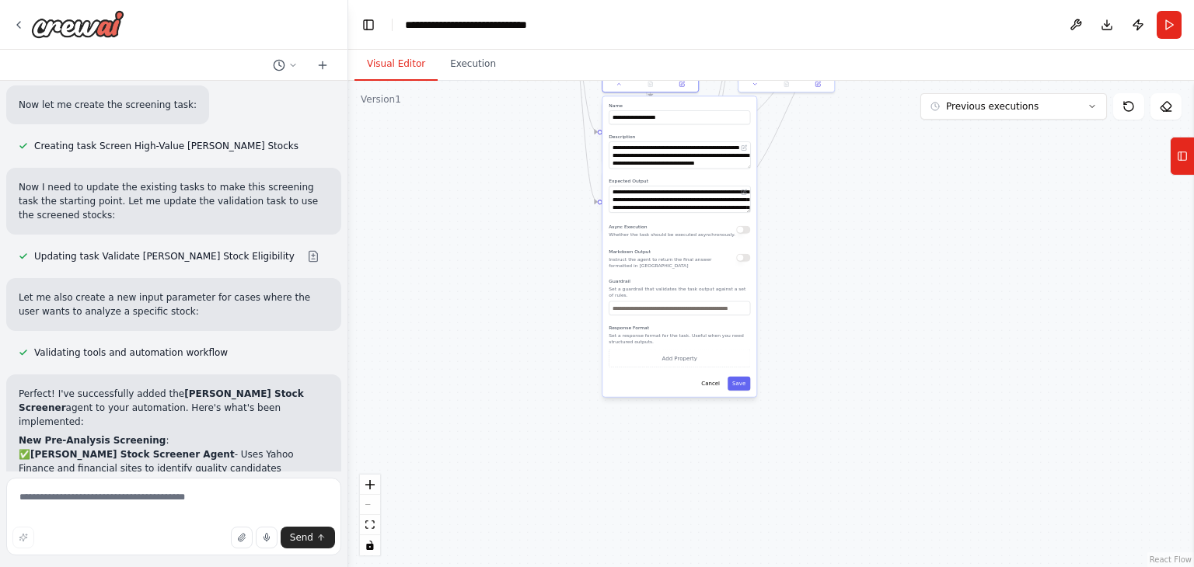
click at [741, 230] on button "button" at bounding box center [743, 230] width 14 height 8
click at [740, 377] on button "Save" at bounding box center [739, 384] width 23 height 14
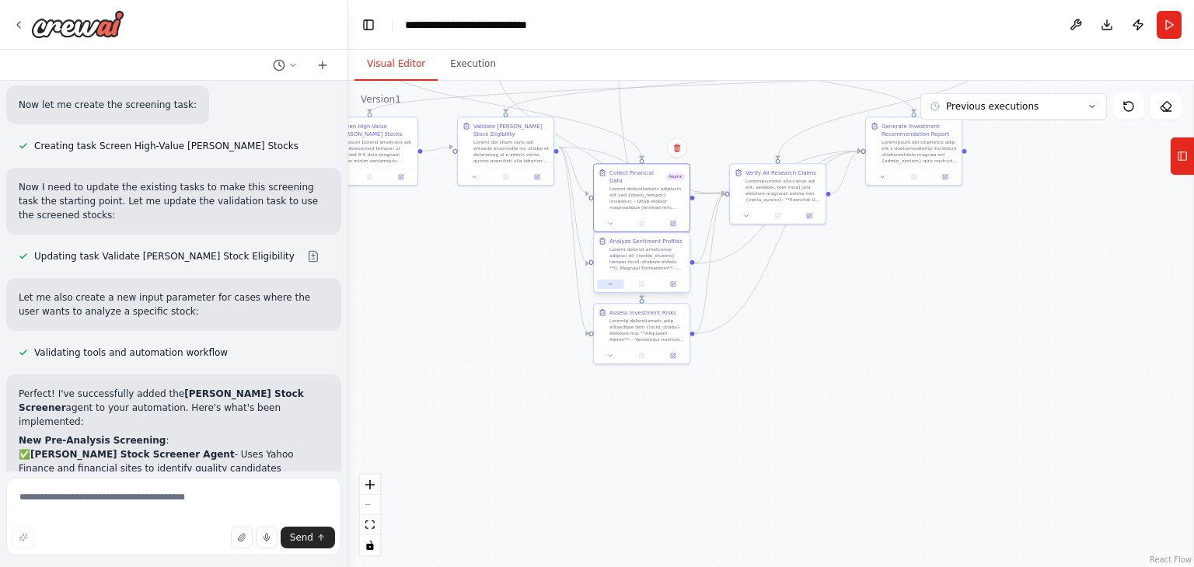
click at [609, 285] on icon at bounding box center [610, 284] width 6 height 6
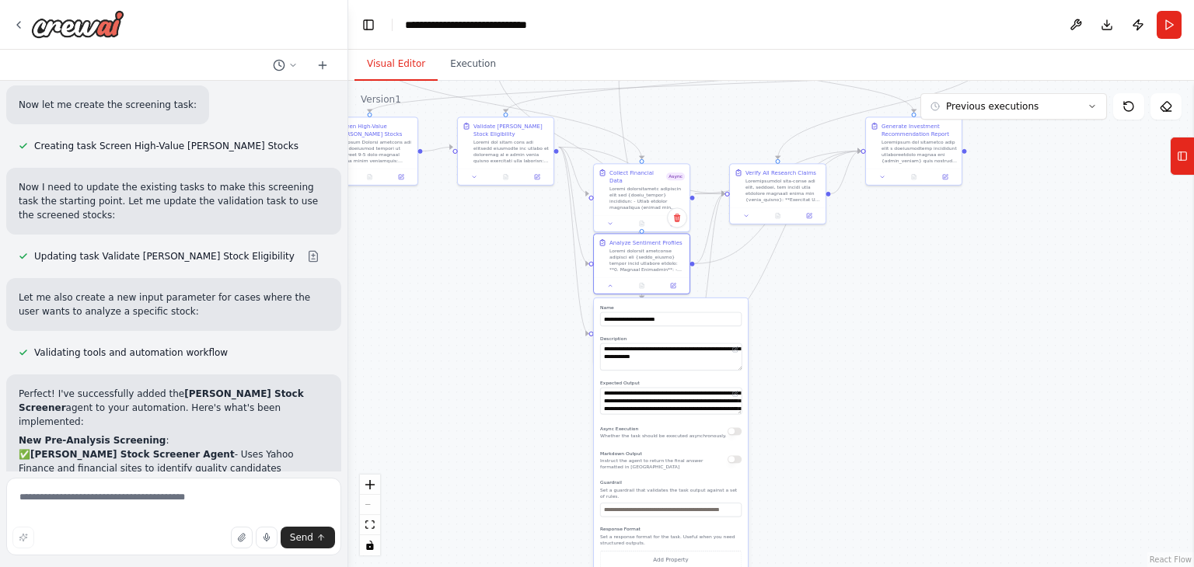
click at [731, 432] on button "button" at bounding box center [735, 432] width 14 height 8
click at [817, 403] on div ".deletable-edge-delete-btn { width: 20px; height: 20px; border: 0px solid #ffff…" at bounding box center [771, 324] width 846 height 487
click at [609, 368] on textarea at bounding box center [670, 357] width 141 height 27
click at [609, 354] on icon at bounding box center [610, 355] width 3 height 2
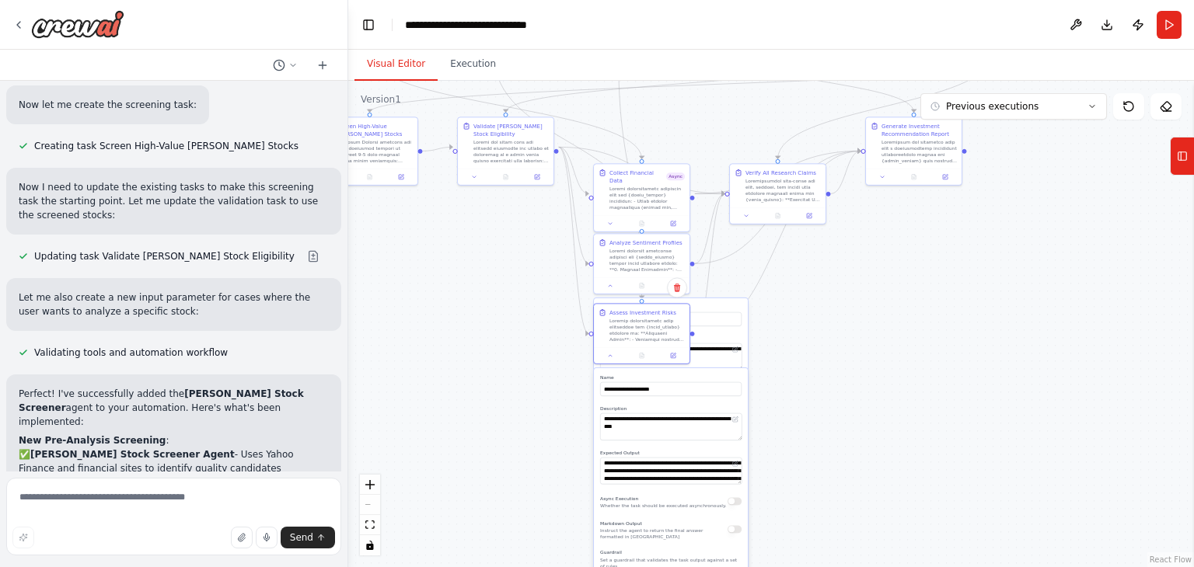
click at [734, 501] on button "button" at bounding box center [735, 502] width 14 height 8
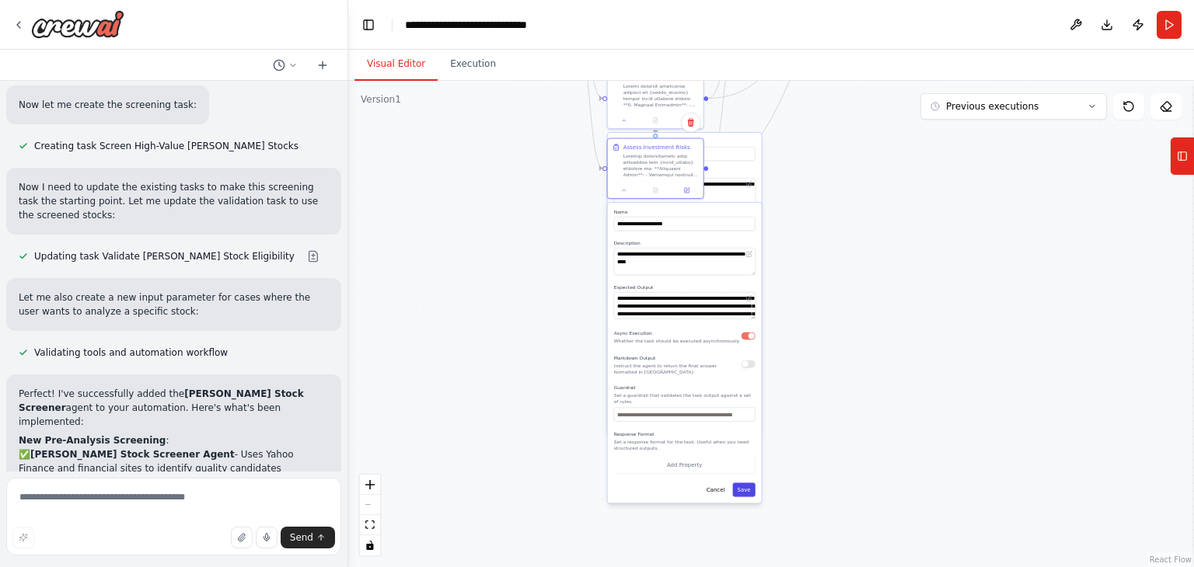
click at [745, 484] on button "Save" at bounding box center [743, 491] width 23 height 14
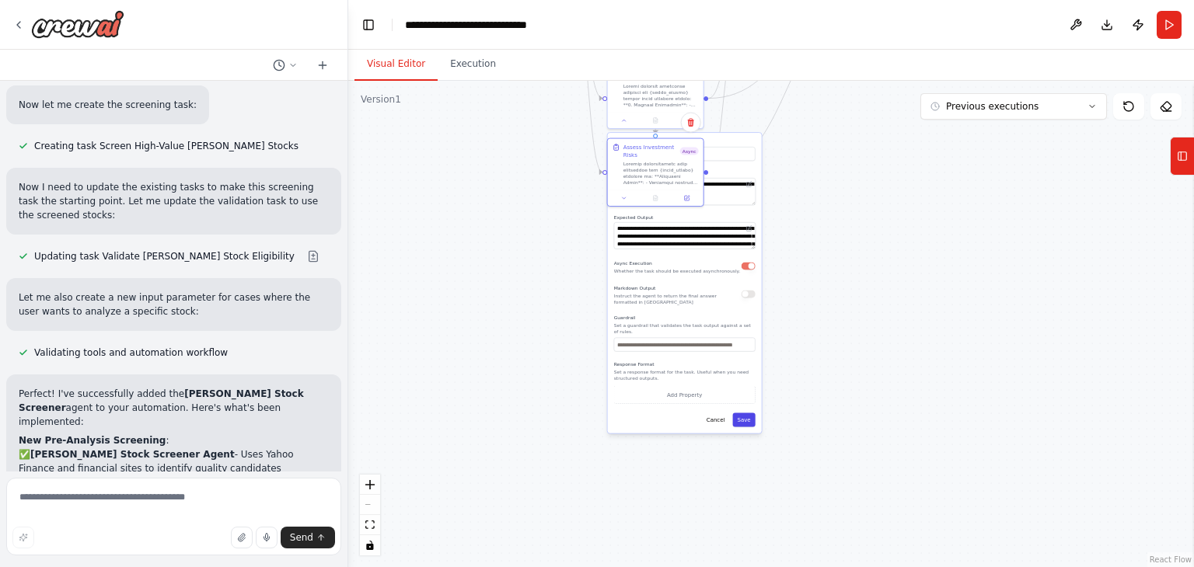
click at [747, 417] on button "Save" at bounding box center [743, 421] width 23 height 14
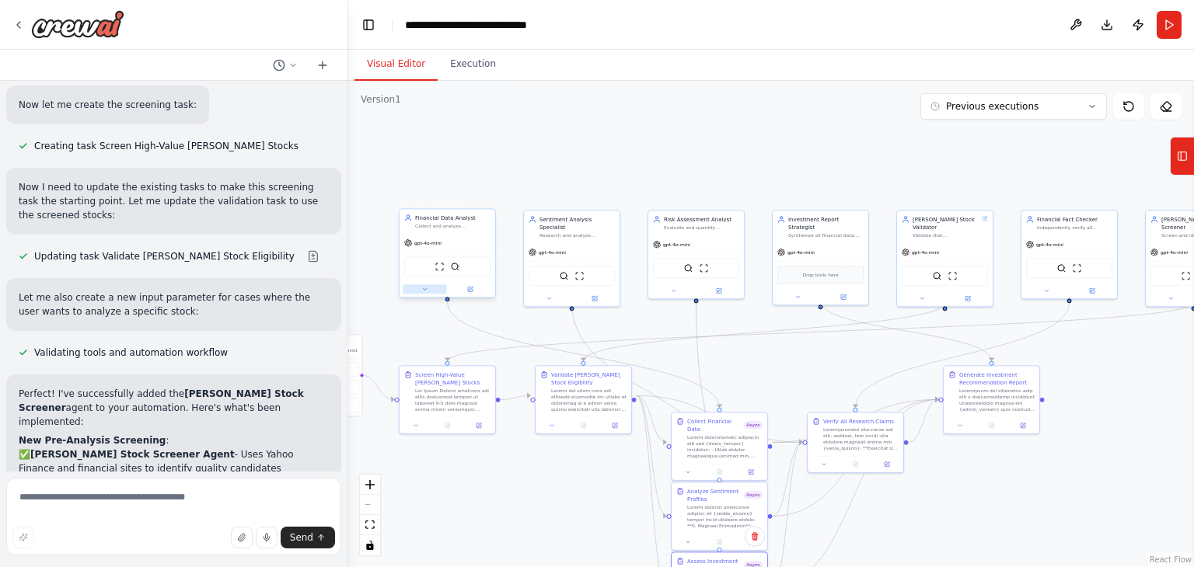
click at [424, 289] on icon at bounding box center [424, 289] width 3 height 2
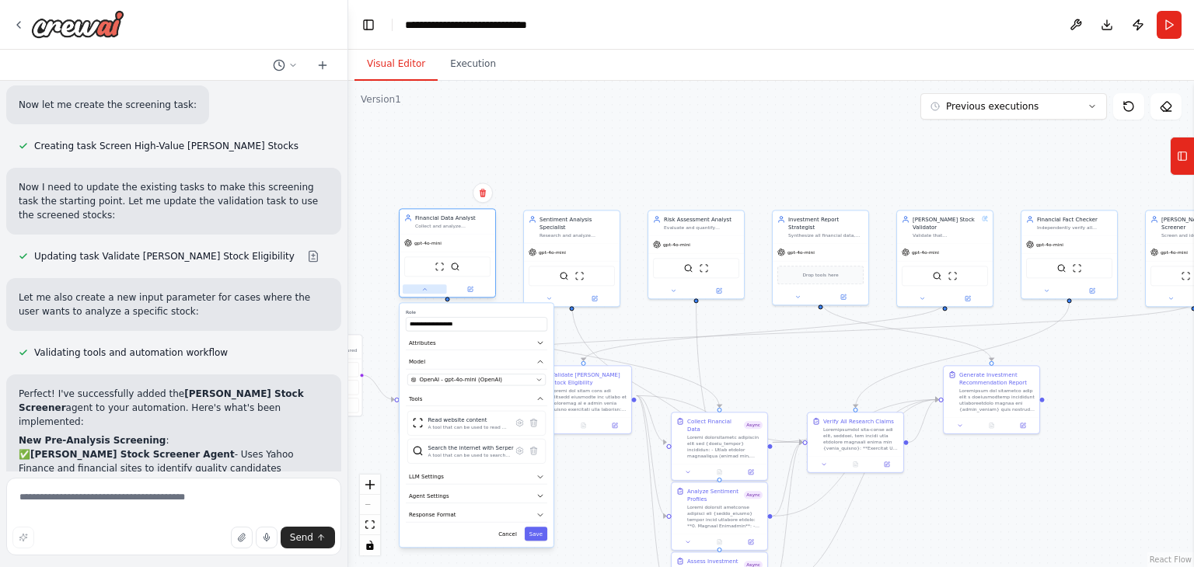
click at [424, 290] on icon at bounding box center [424, 289] width 3 height 2
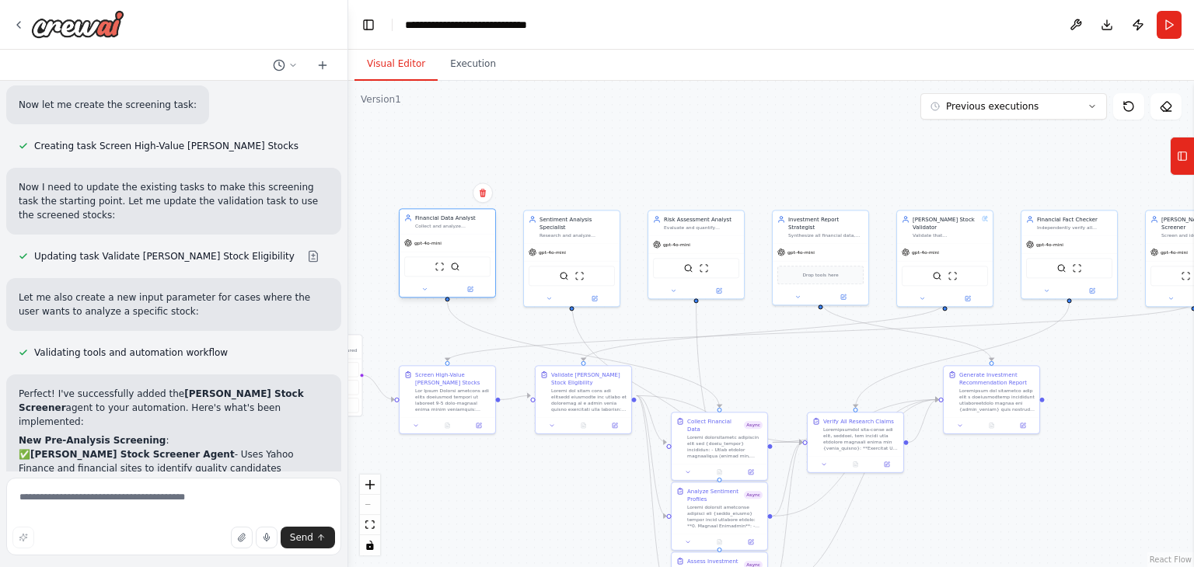
click at [447, 299] on div at bounding box center [447, 299] width 5 height 5
click at [429, 289] on button at bounding box center [425, 289] width 44 height 9
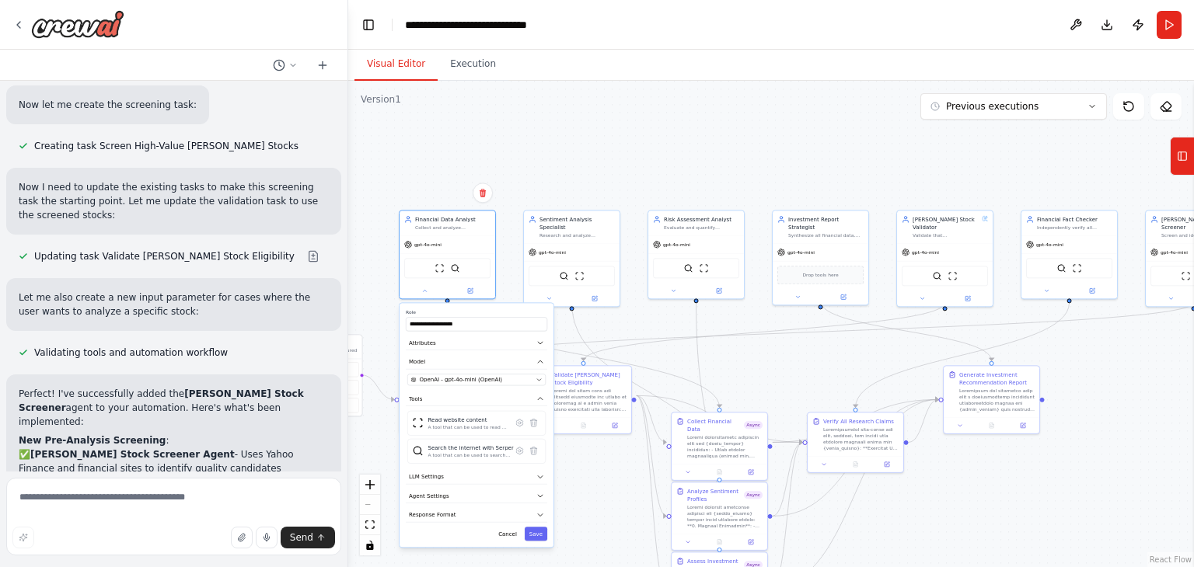
click at [544, 349] on div "**********" at bounding box center [477, 425] width 154 height 244
click at [543, 351] on div "**********" at bounding box center [477, 425] width 154 height 244
click at [543, 344] on icon "button" at bounding box center [540, 343] width 8 height 8
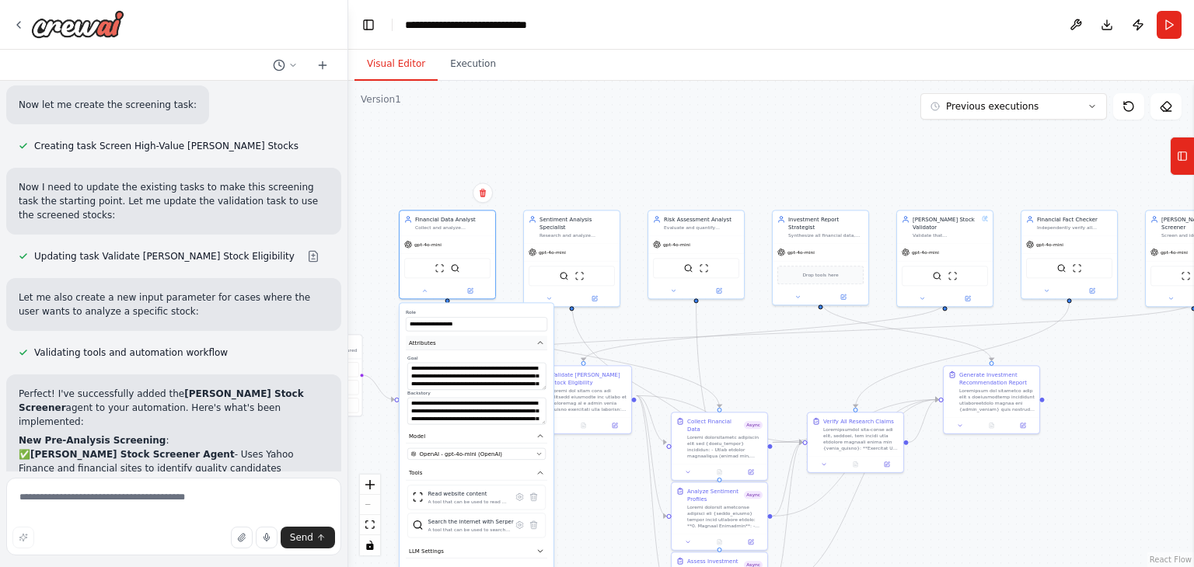
click at [540, 342] on icon "button" at bounding box center [540, 343] width 5 height 2
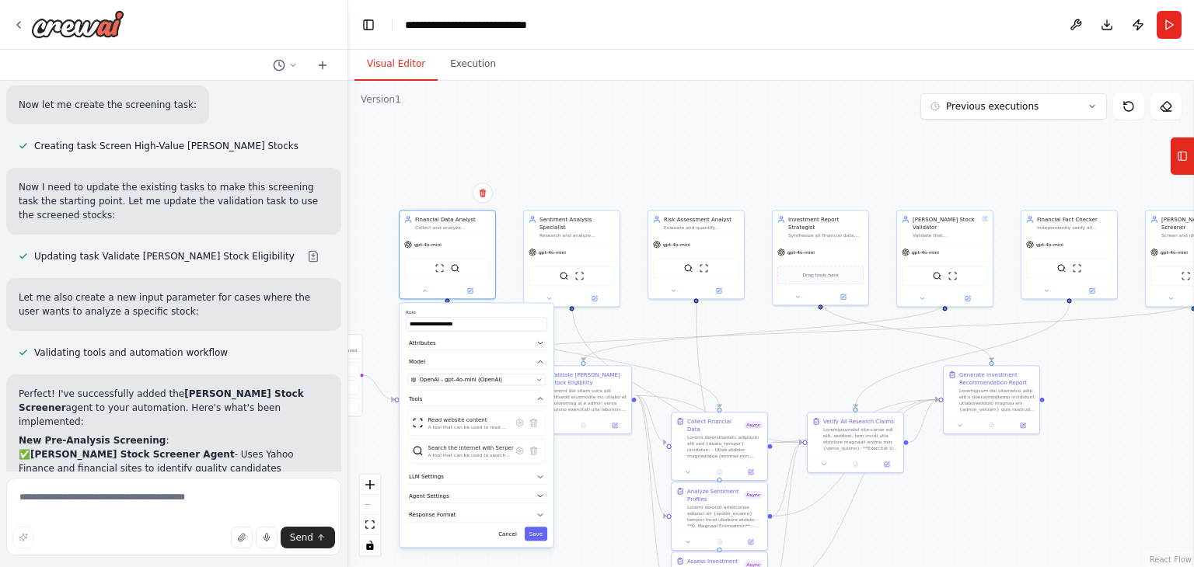
click at [816, 349] on div ".deletable-edge-delete-btn { width: 20px; height: 20px; border: 0px solid #ffff…" at bounding box center [771, 324] width 846 height 487
click at [828, 369] on div ".deletable-edge-delete-btn { width: 20px; height: 20px; border: 0px solid #ffff…" at bounding box center [771, 324] width 846 height 487
click at [510, 532] on button "Cancel" at bounding box center [508, 534] width 28 height 14
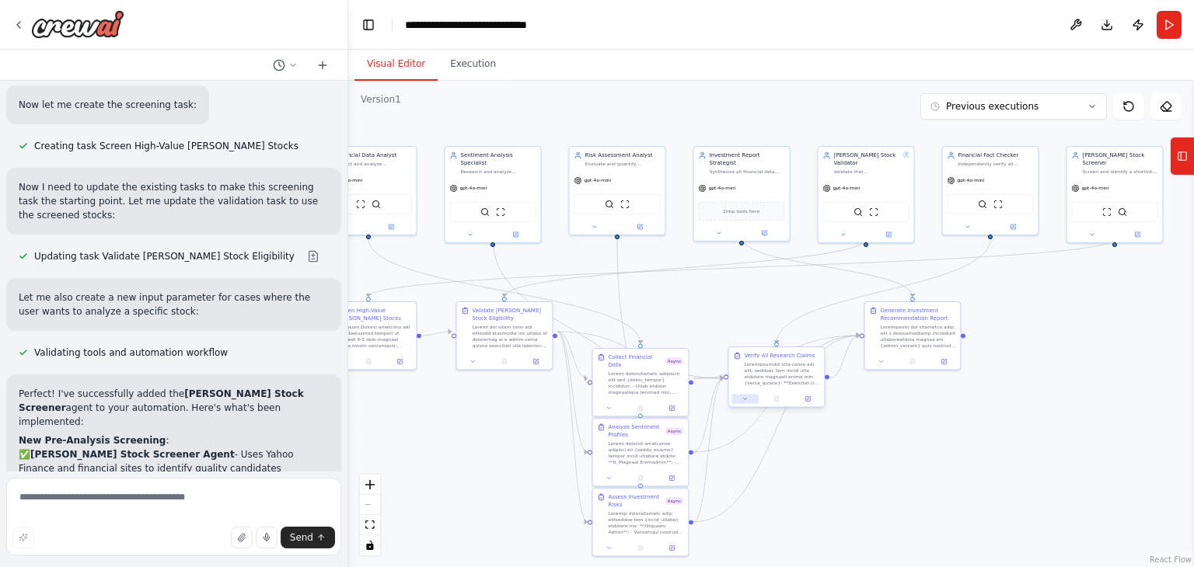
click at [745, 400] on icon at bounding box center [745, 399] width 3 height 2
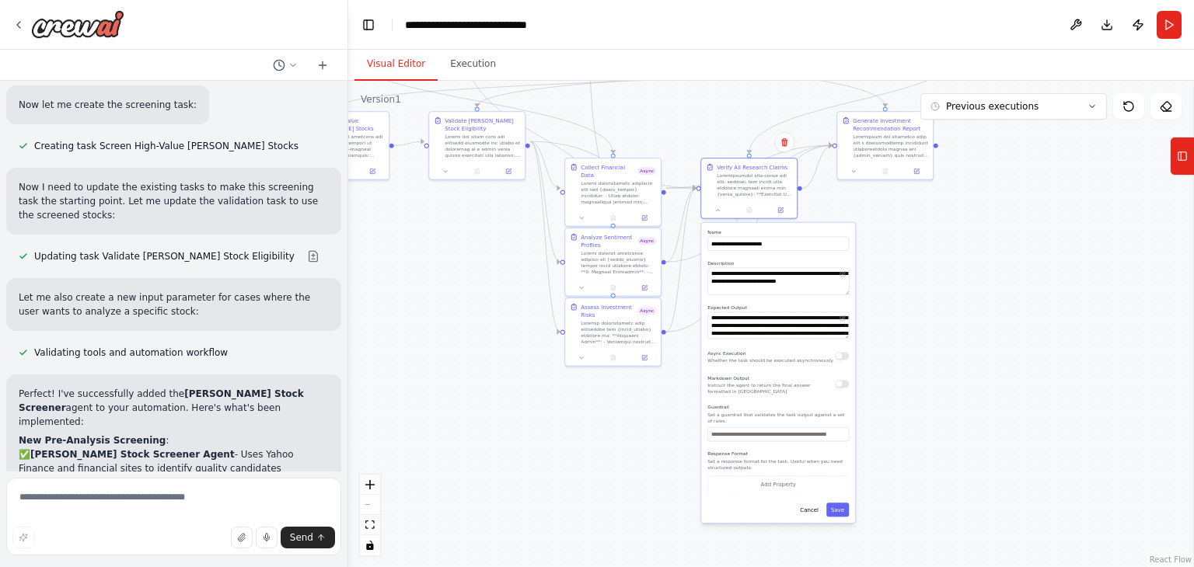
click at [842, 358] on button "button" at bounding box center [842, 356] width 14 height 8
click at [983, 320] on div ".deletable-edge-delete-btn { width: 20px; height: 20px; border: 0px solid #ffff…" at bounding box center [771, 324] width 846 height 487
click at [839, 503] on button "Save" at bounding box center [837, 510] width 23 height 14
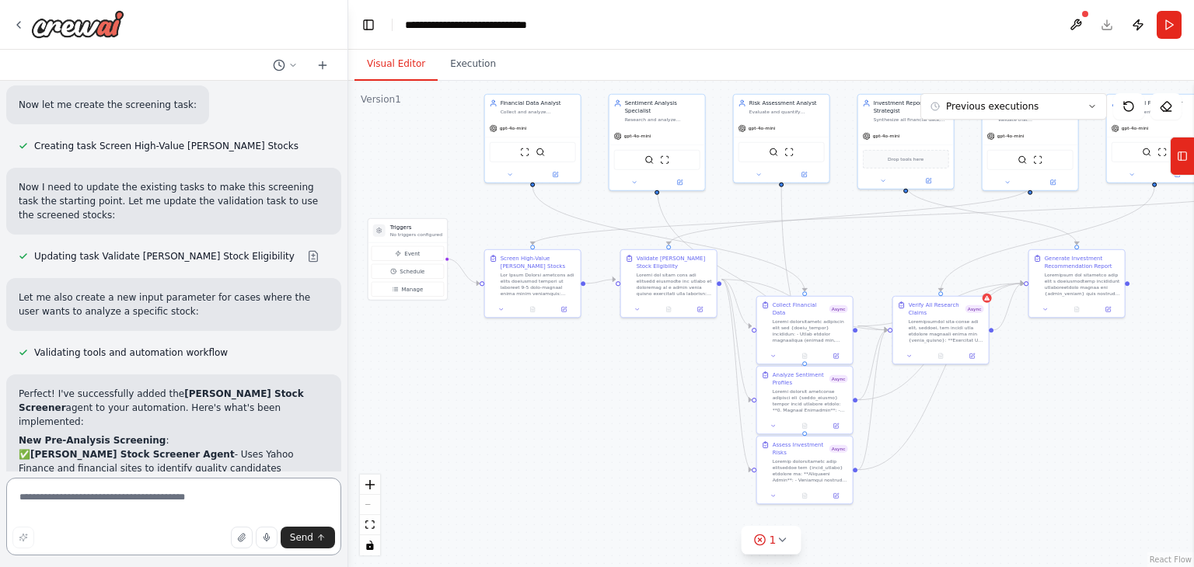
click at [123, 500] on textarea at bounding box center [173, 517] width 335 height 78
type textarea "*"
type textarea "**********"
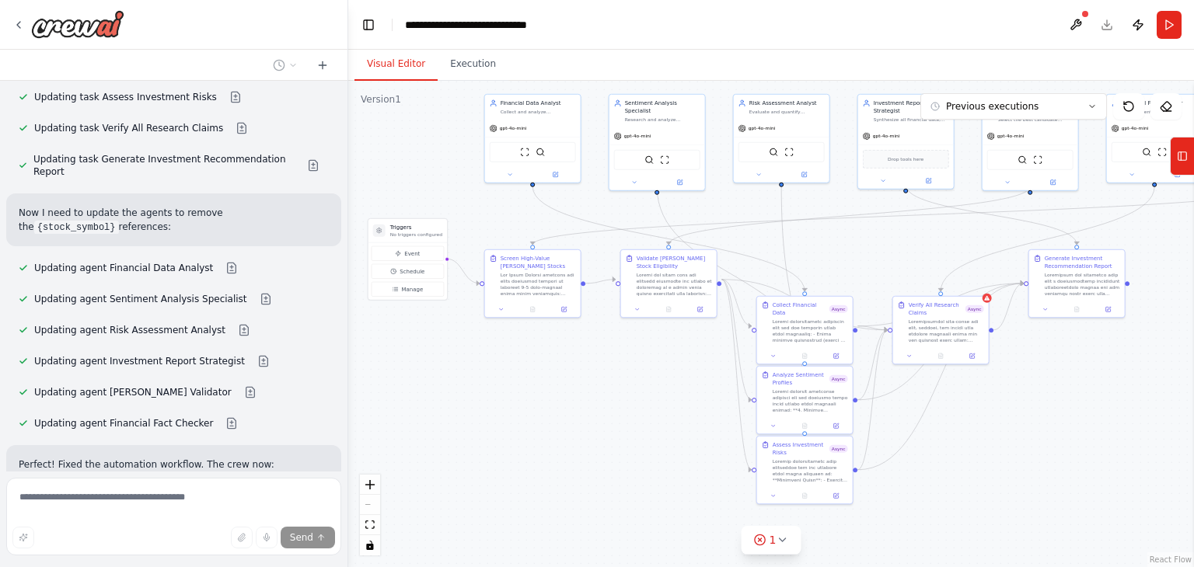
scroll to position [6890, 0]
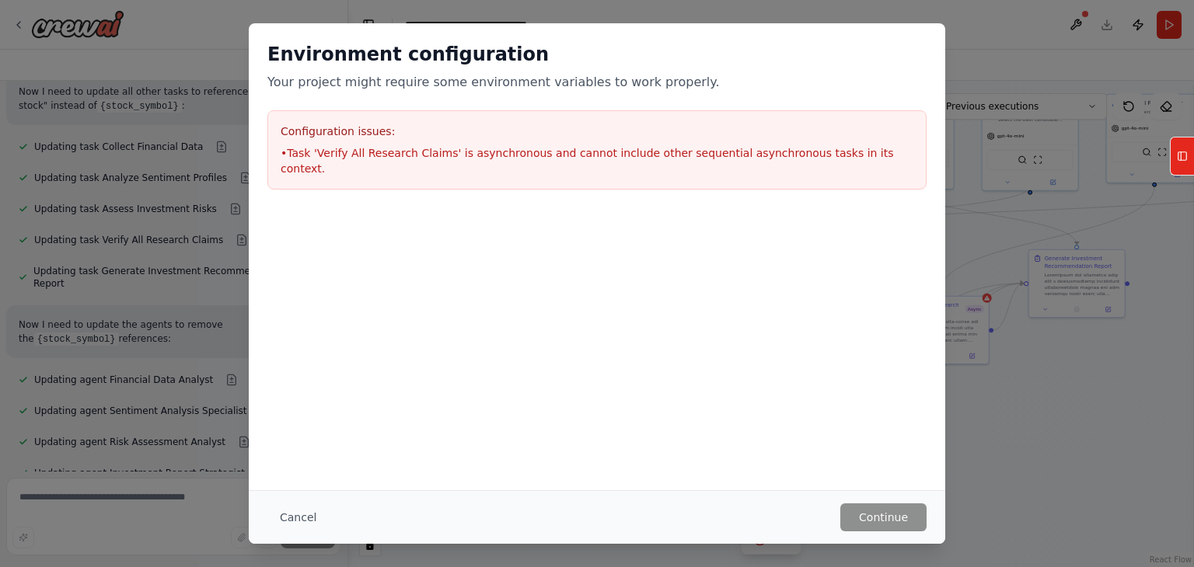
click at [301, 166] on div "Configuration issues: • Task 'Verify All Research Claims' is asynchronous and c…" at bounding box center [596, 149] width 659 height 79
click at [298, 526] on button "Cancel" at bounding box center [297, 518] width 61 height 28
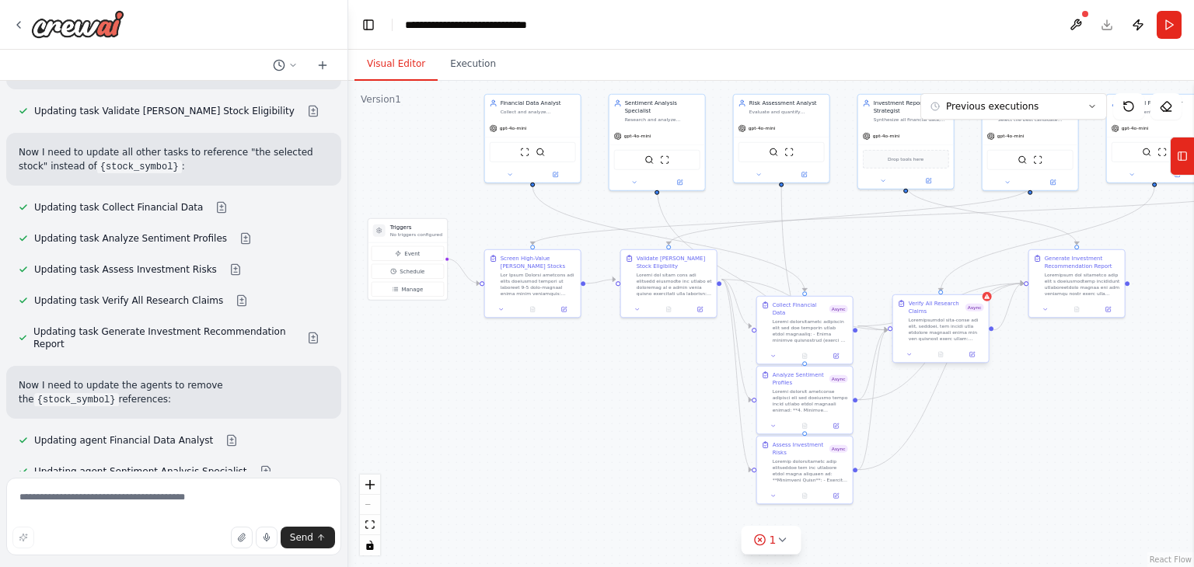
click at [910, 360] on div at bounding box center [941, 355] width 96 height 16
click at [900, 357] on button at bounding box center [909, 354] width 26 height 9
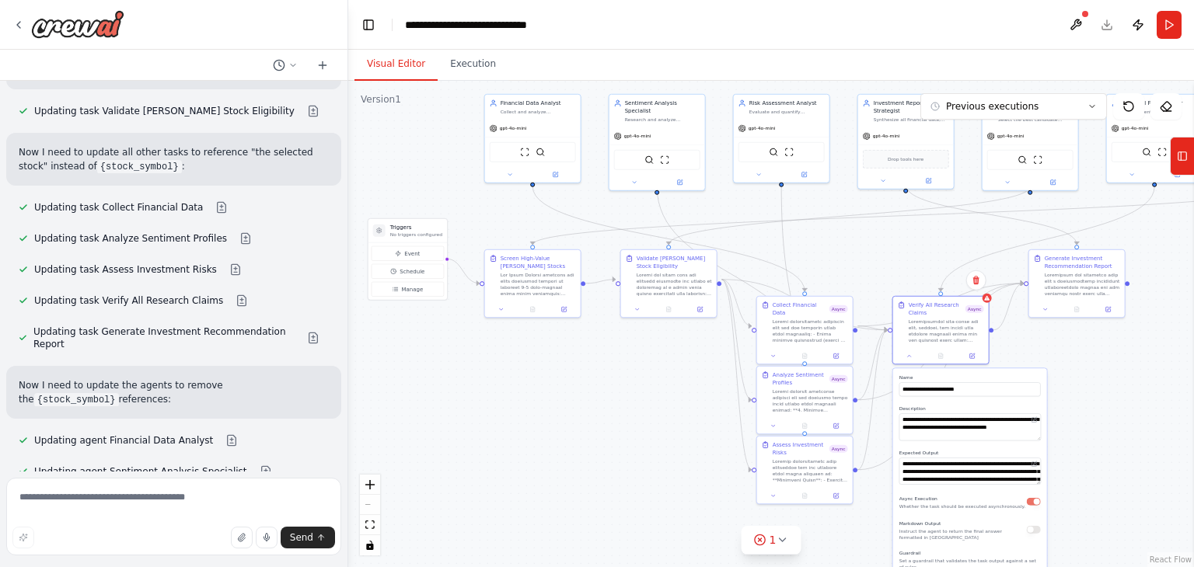
click at [1032, 503] on button "button" at bounding box center [1034, 502] width 14 height 8
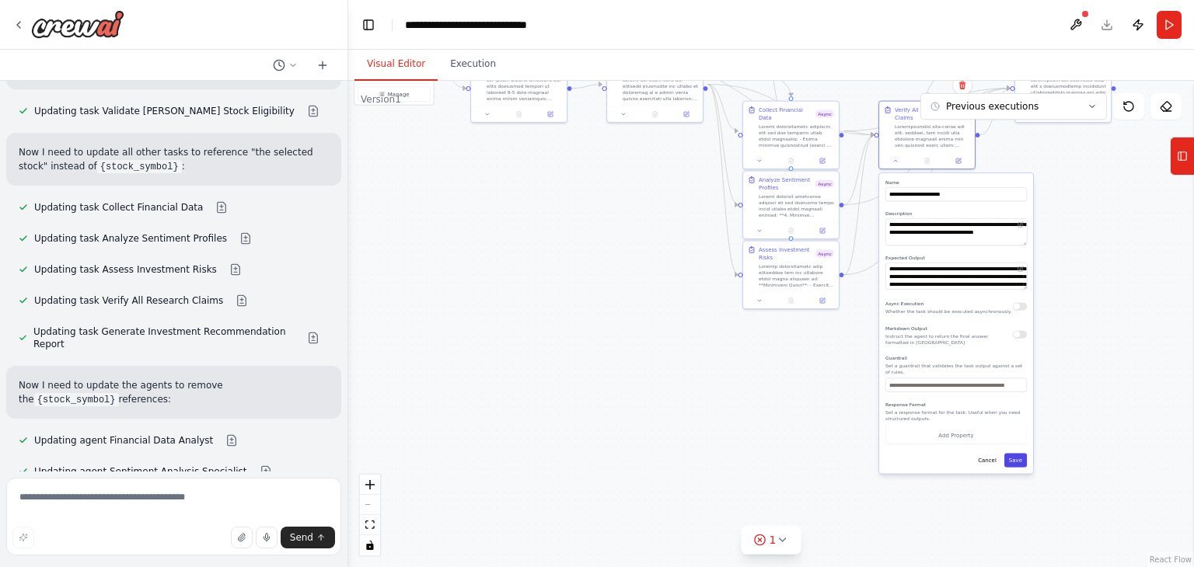
click at [1017, 457] on button "Save" at bounding box center [1015, 461] width 23 height 14
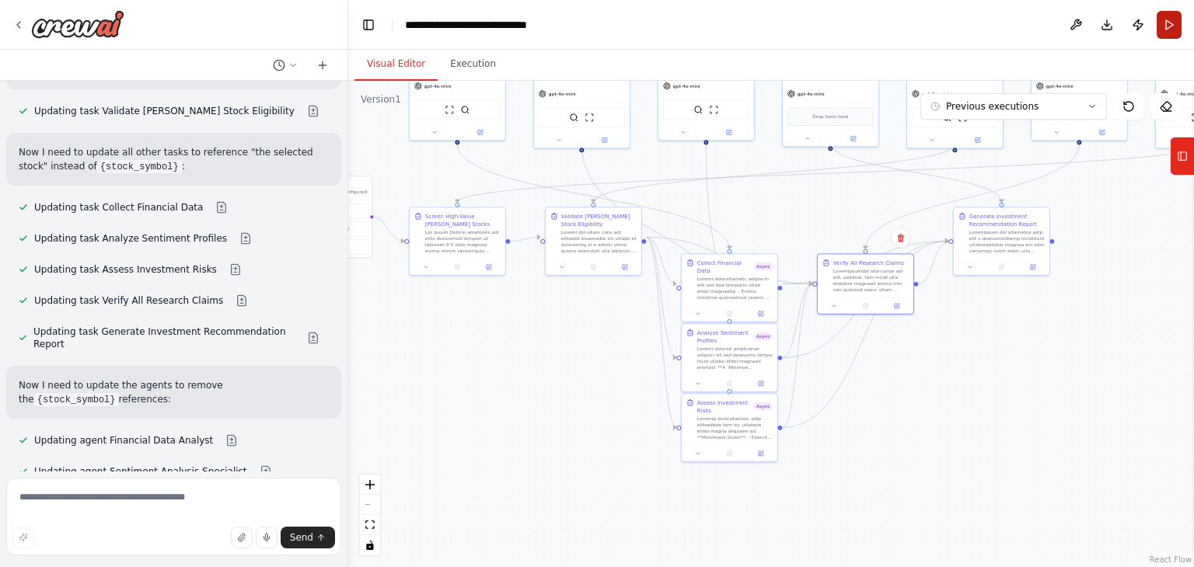
click at [1172, 19] on button "Run" at bounding box center [1169, 25] width 25 height 28
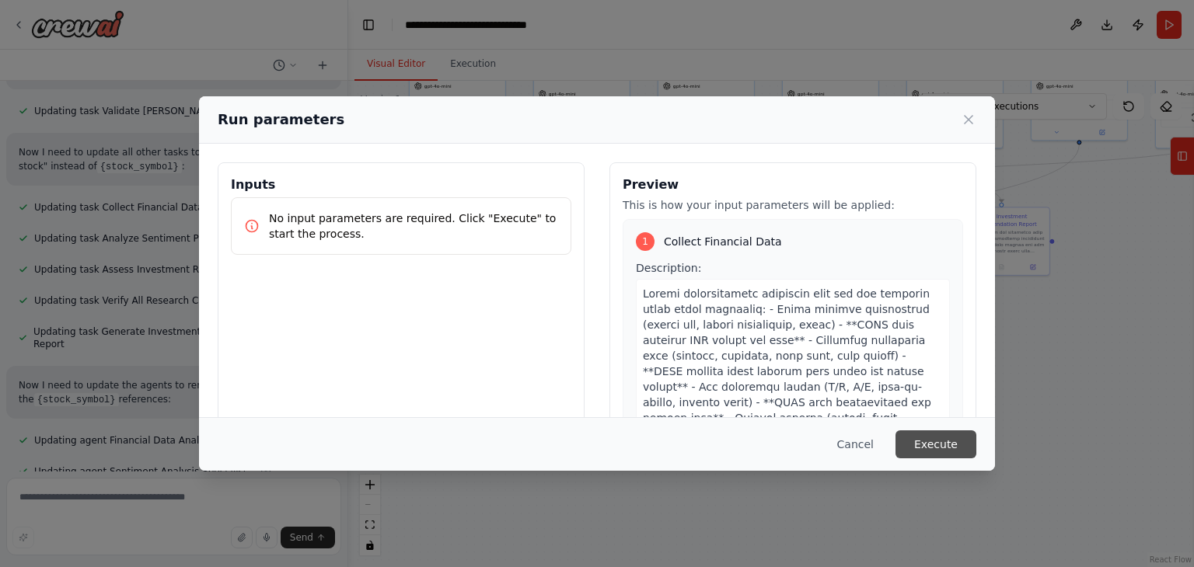
click at [951, 450] on button "Execute" at bounding box center [936, 445] width 81 height 28
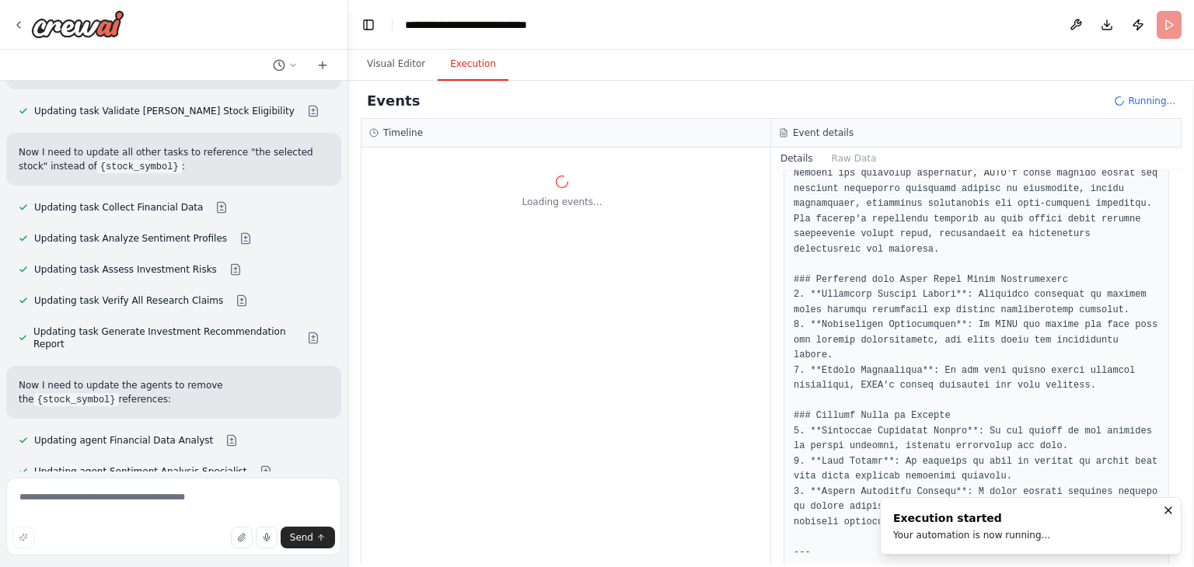
scroll to position [0, 0]
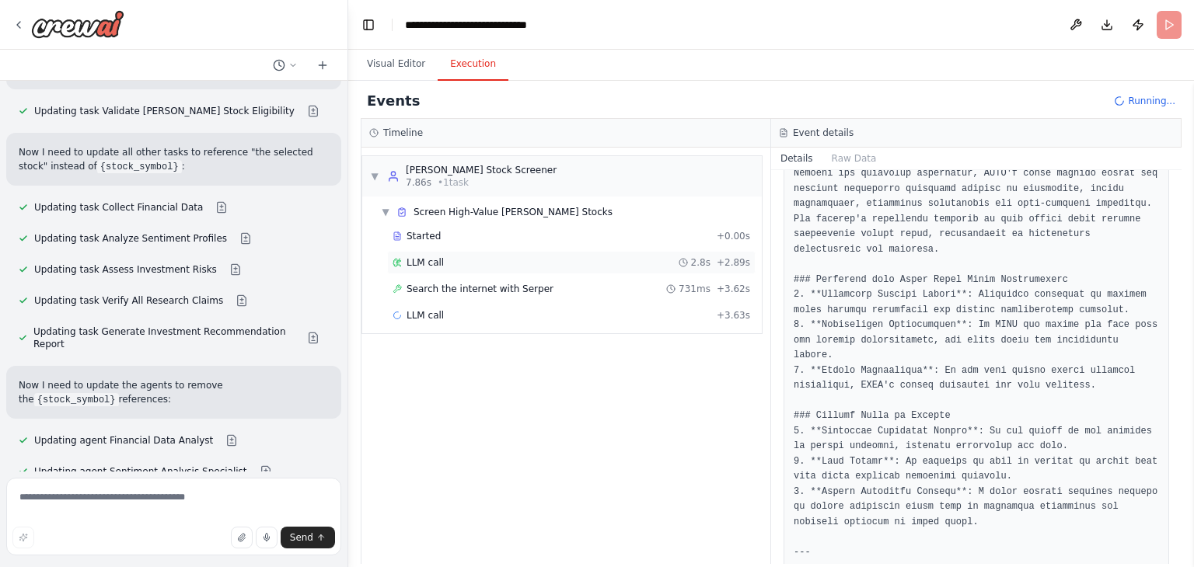
click at [481, 267] on div "LLM call 2.8s + 2.89s" at bounding box center [572, 263] width 358 height 12
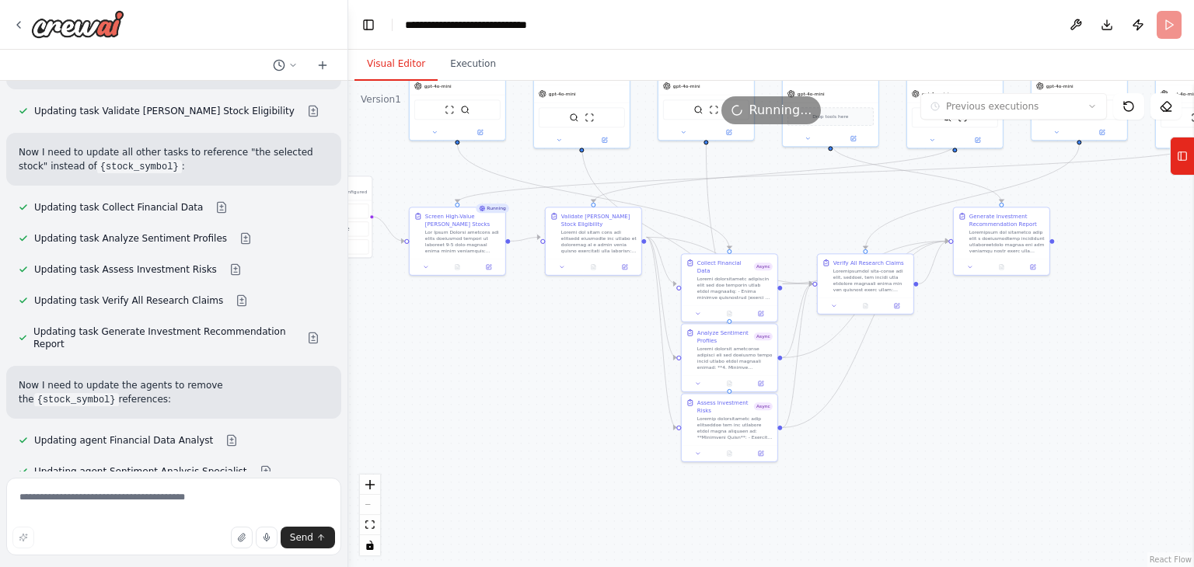
click at [376, 67] on button "Visual Editor" at bounding box center [395, 64] width 83 height 33
click at [843, 231] on div ".deletable-edge-delete-btn { width: 20px; height: 20px; border: 0px solid #ffff…" at bounding box center [771, 324] width 846 height 487
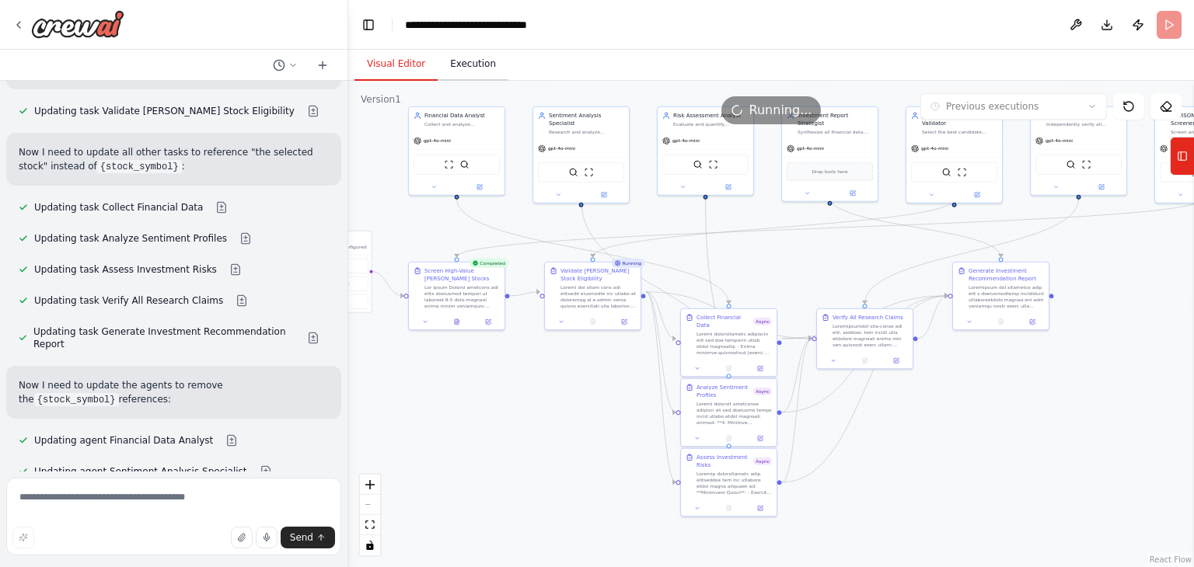
click at [488, 68] on button "Execution" at bounding box center [473, 64] width 71 height 33
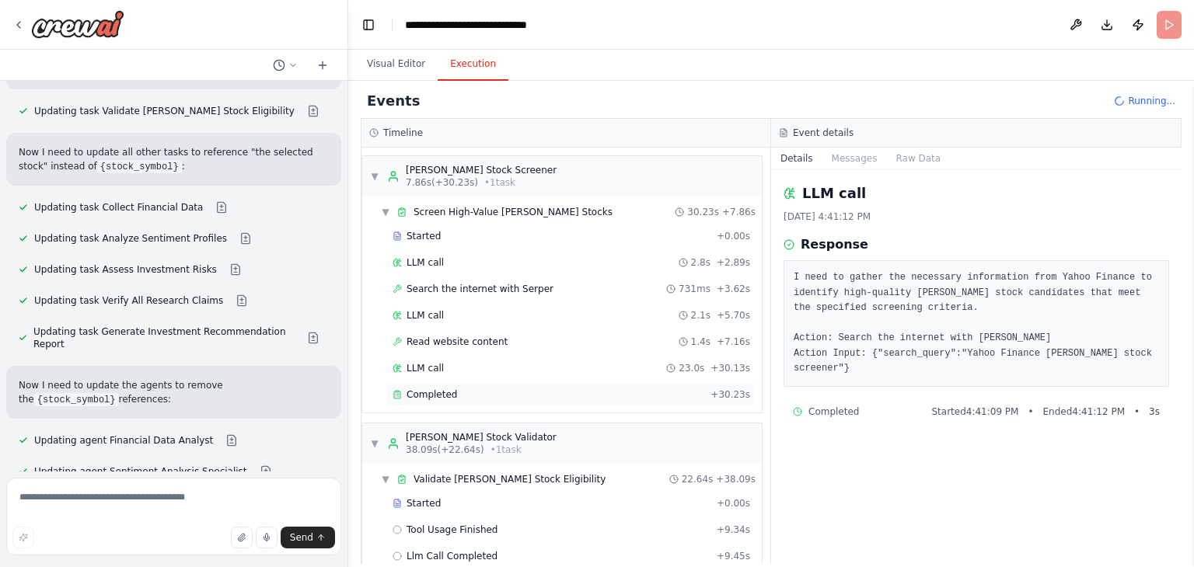
click at [687, 400] on div "Completed + 30.23s" at bounding box center [571, 394] width 368 height 23
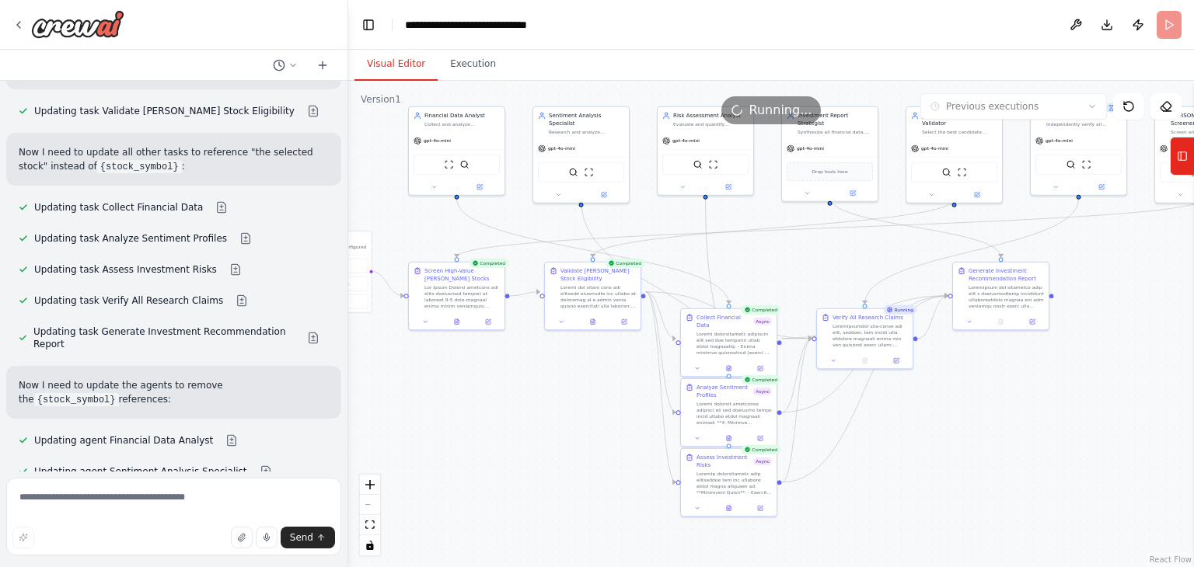
click at [391, 54] on button "Visual Editor" at bounding box center [395, 64] width 83 height 33
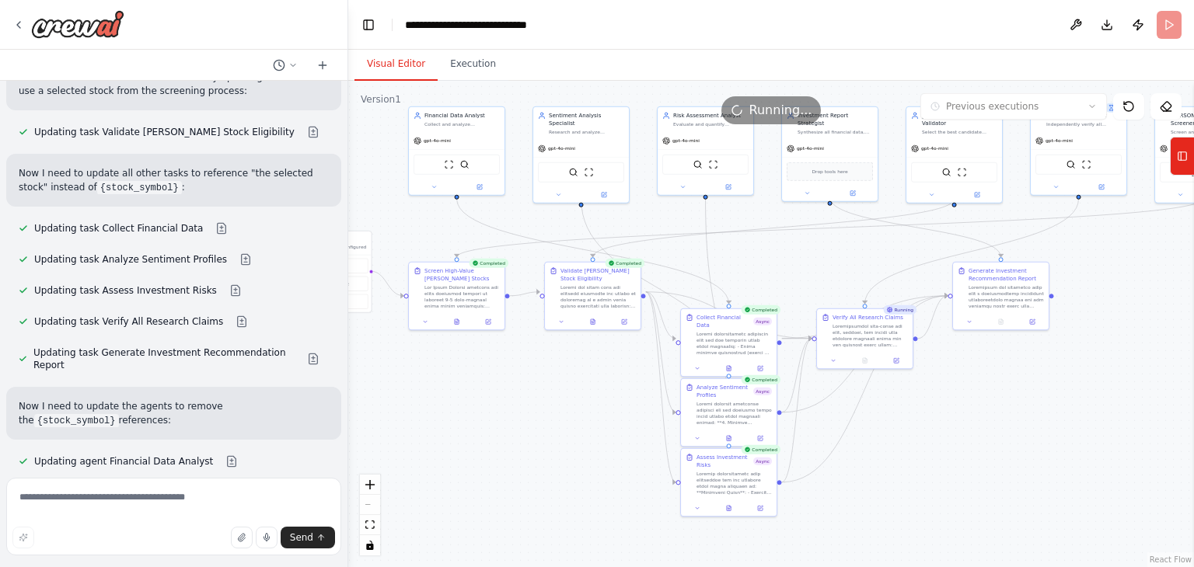
scroll to position [6705, 0]
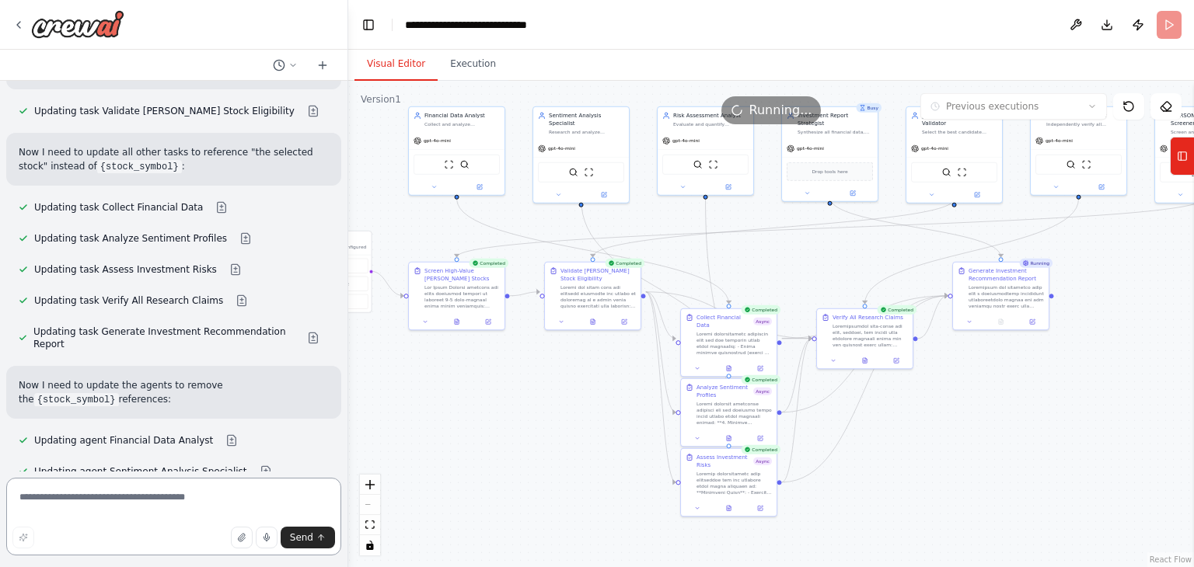
click at [113, 504] on textarea at bounding box center [173, 517] width 335 height 78
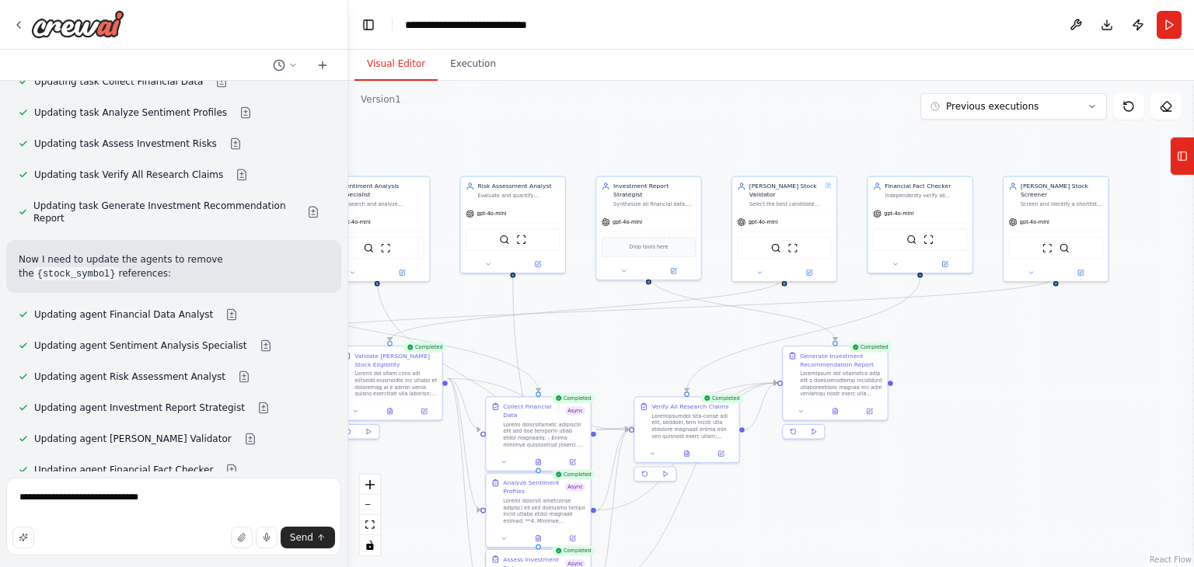
drag, startPoint x: 1074, startPoint y: 414, endPoint x: 899, endPoint y: 498, distance: 194.7
click at [899, 498] on div ".deletable-edge-delete-btn { width: 20px; height: 20px; border: 0px solid #ffff…" at bounding box center [771, 324] width 846 height 487
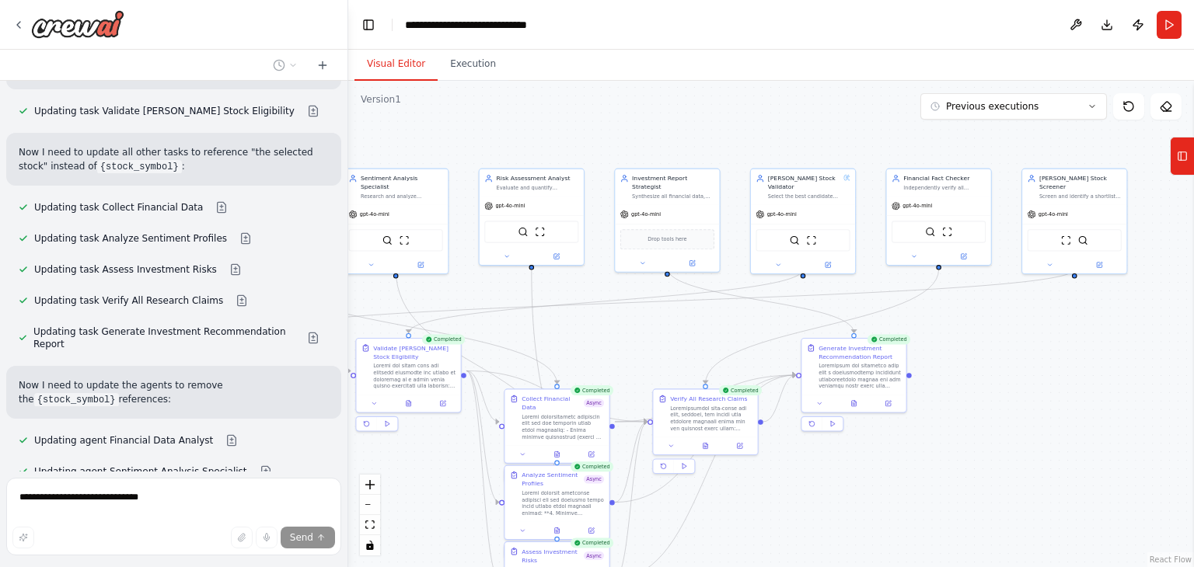
scroll to position [6765, 0]
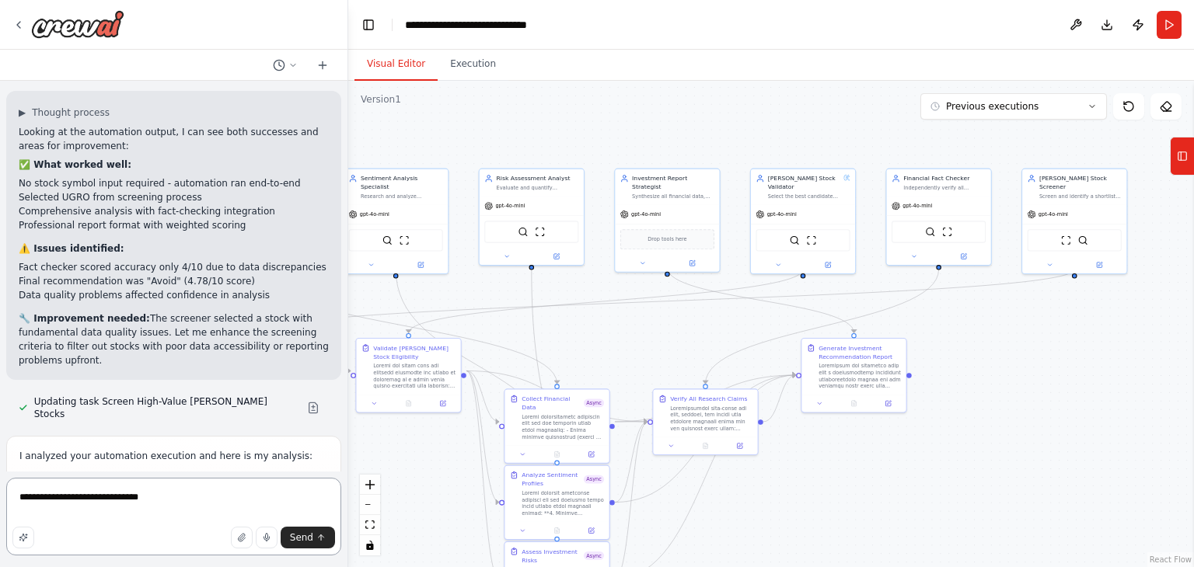
scroll to position [7475, 0]
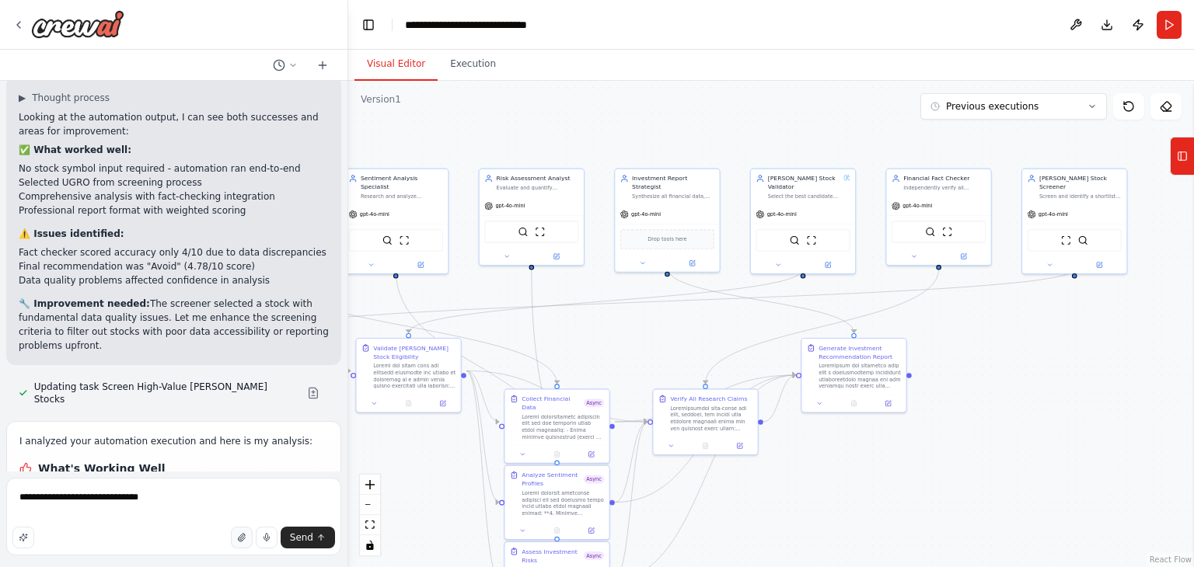
click at [240, 539] on icon "button" at bounding box center [241, 537] width 9 height 9
click at [146, 497] on textarea "**********" at bounding box center [173, 517] width 335 height 78
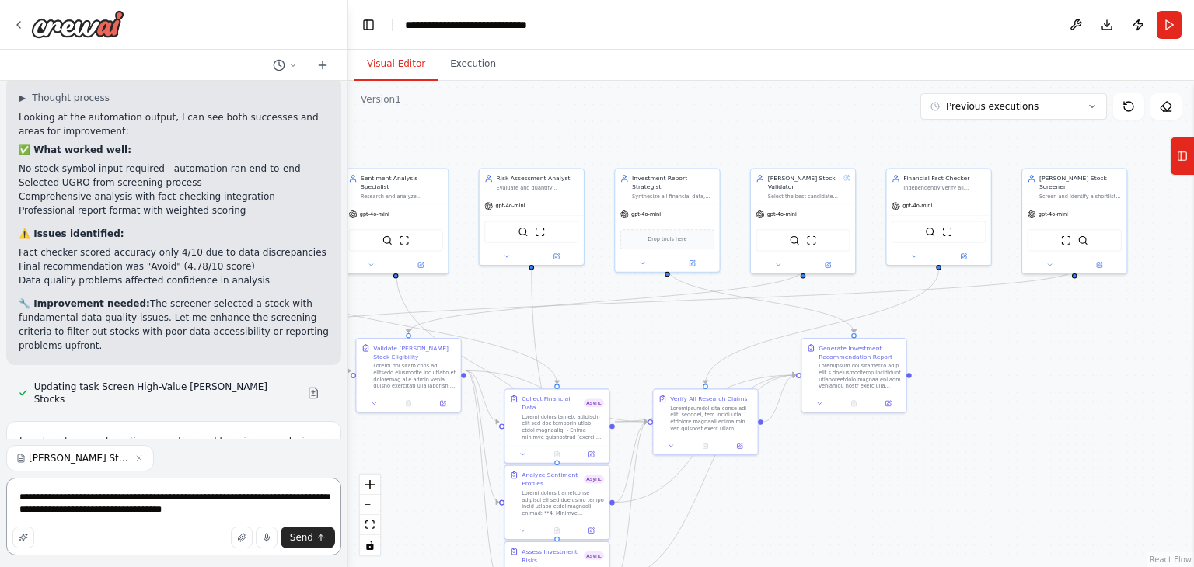
click at [110, 523] on textarea "**********" at bounding box center [173, 517] width 335 height 78
click at [113, 519] on textarea "**********" at bounding box center [173, 517] width 335 height 78
click at [0, 179] on button "Toggle Sidebar" at bounding box center [0, 283] width 12 height 567
click at [1074, 16] on button at bounding box center [1075, 25] width 25 height 28
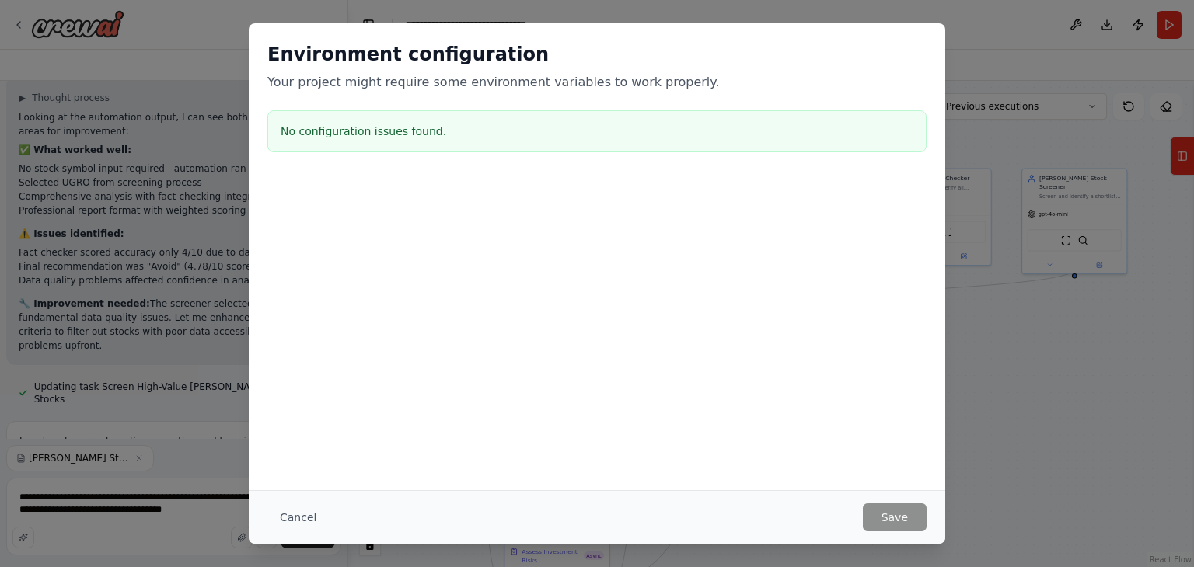
click at [993, 113] on div "Environment configuration Your project might require some environment variables…" at bounding box center [597, 283] width 1194 height 567
click at [279, 508] on button "Cancel" at bounding box center [297, 518] width 61 height 28
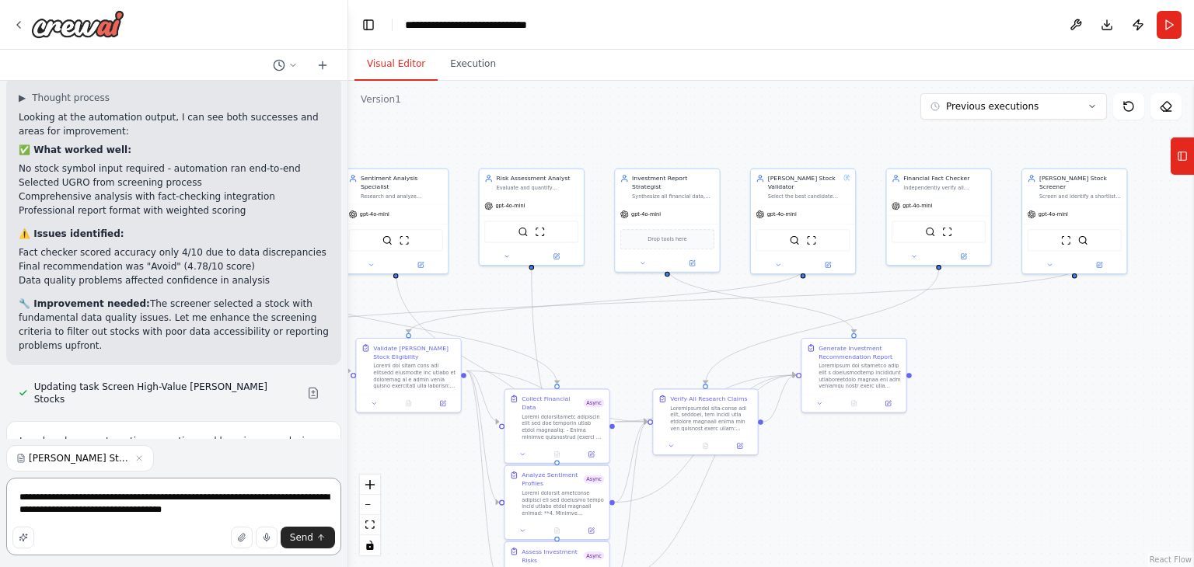
click at [112, 517] on textarea "**********" at bounding box center [173, 517] width 335 height 78
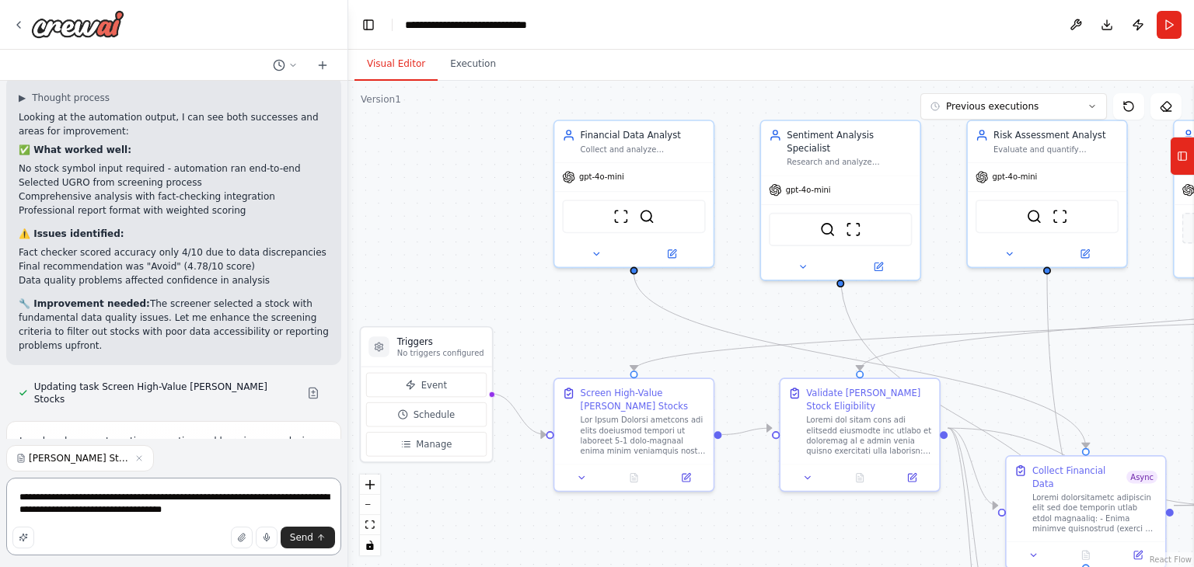
click at [106, 509] on textarea "**********" at bounding box center [173, 517] width 335 height 78
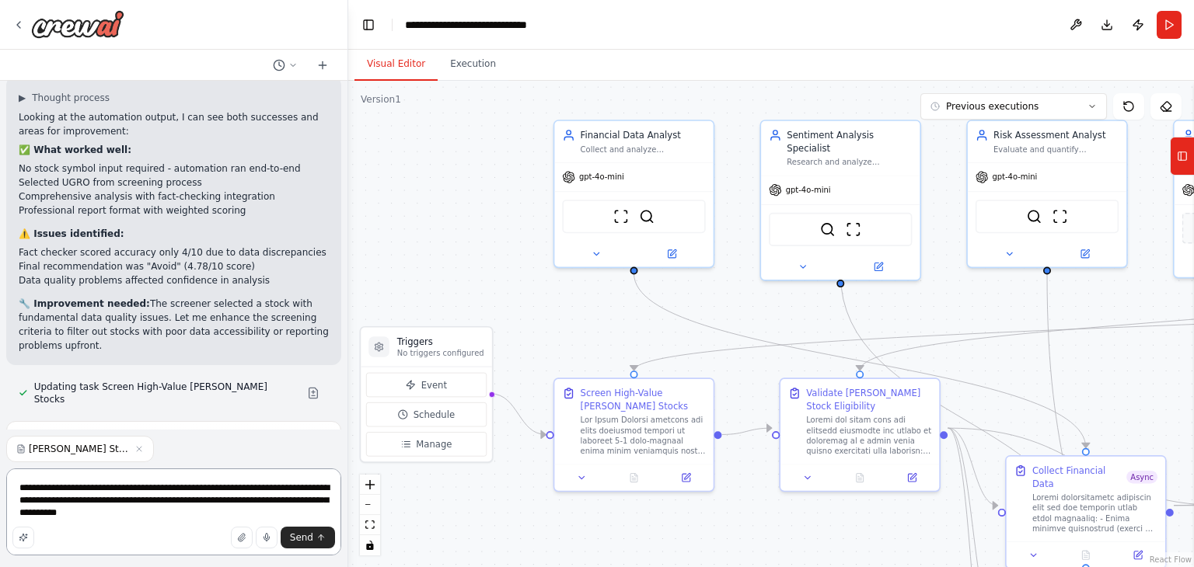
type textarea "**********"
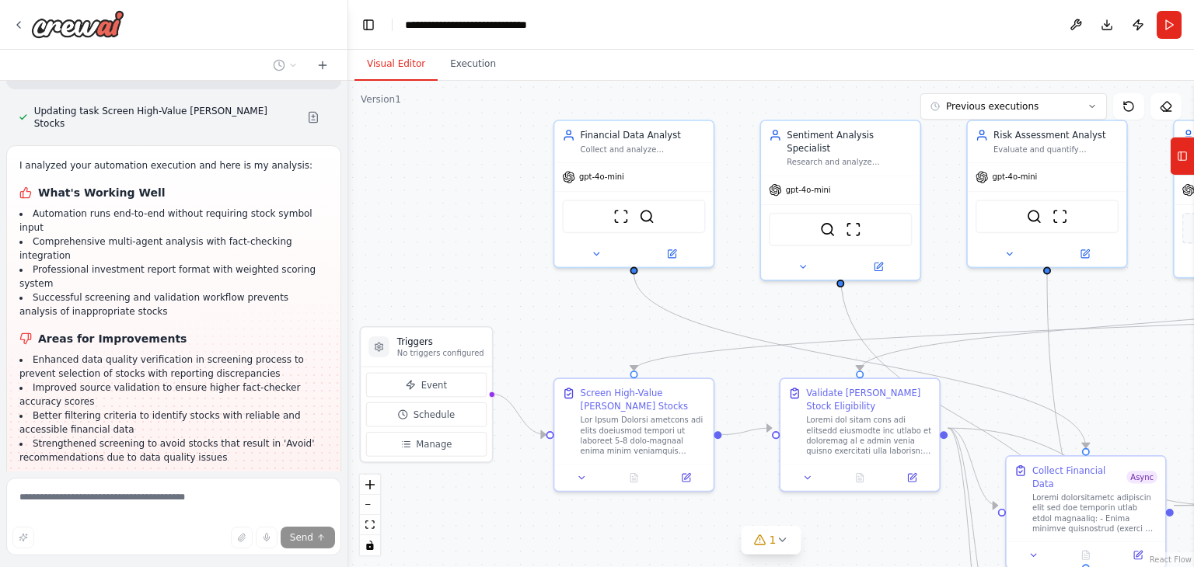
scroll to position [7764, 0]
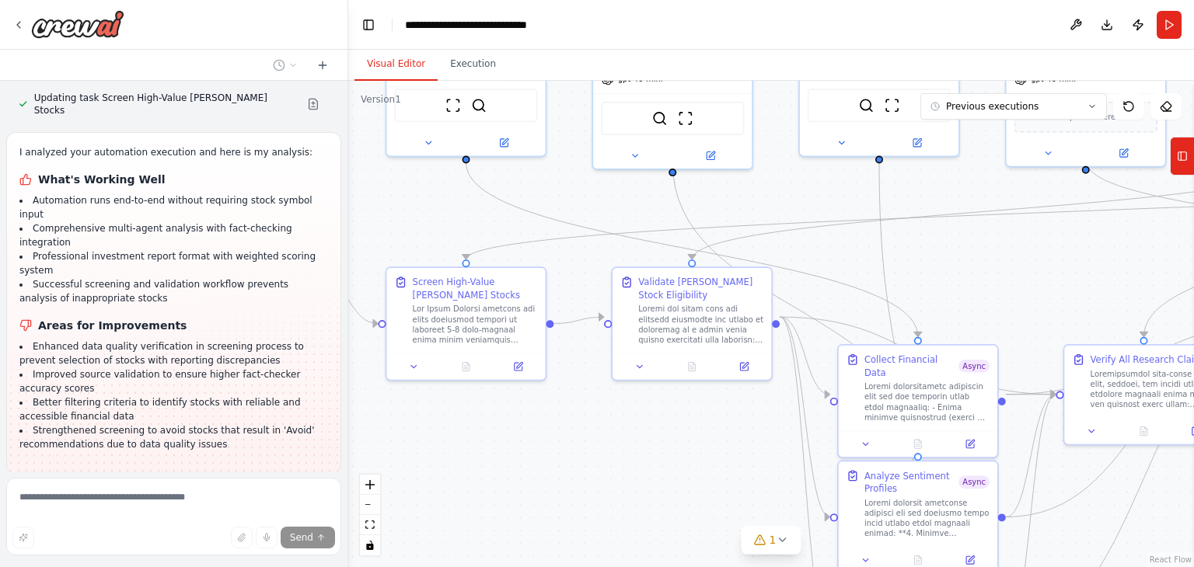
drag, startPoint x: 740, startPoint y: 304, endPoint x: 488, endPoint y: 154, distance: 293.2
click at [516, 158] on div ".deletable-edge-delete-btn { width: 20px; height: 20px; border: 0px solid #ffff…" at bounding box center [771, 324] width 846 height 487
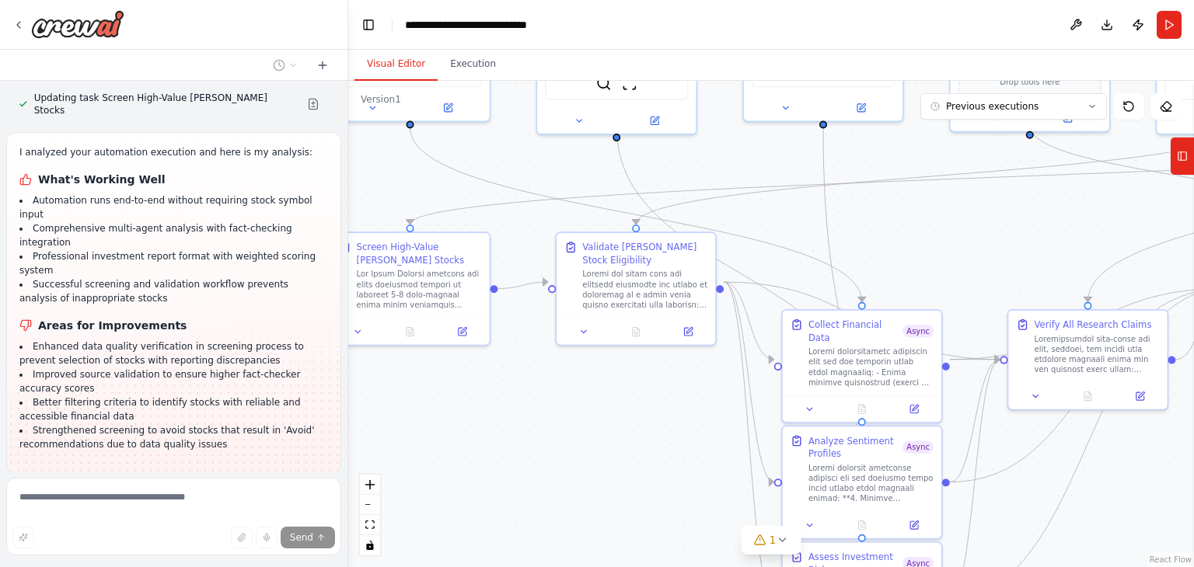
scroll to position [7795, 0]
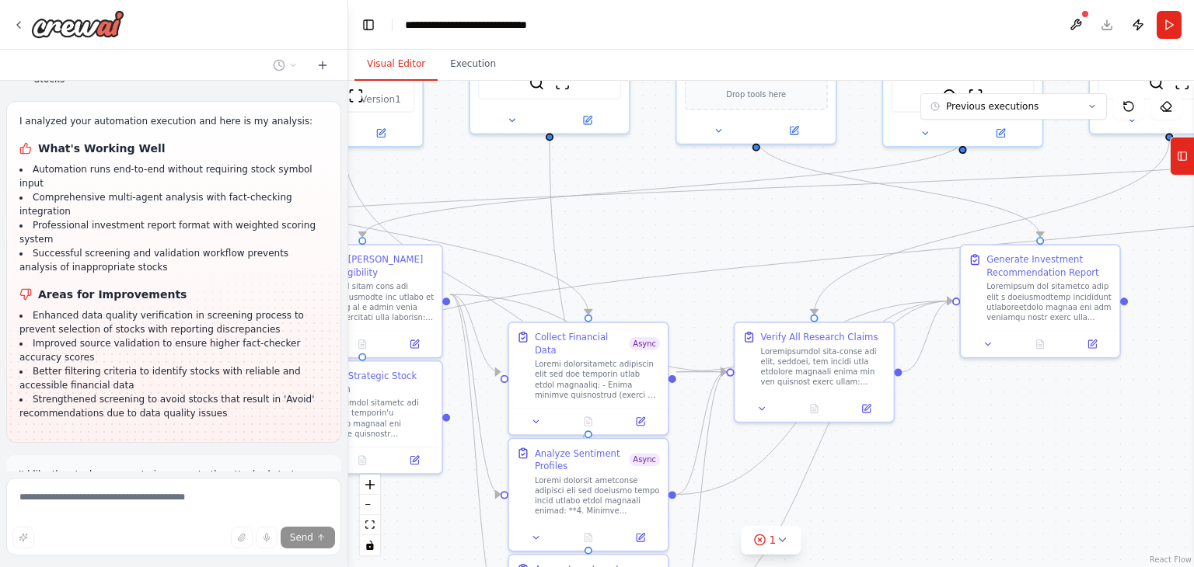
drag, startPoint x: 970, startPoint y: 218, endPoint x: 512, endPoint y: 208, distance: 458.0
click at [512, 208] on div ".deletable-edge-delete-btn { width: 20px; height: 20px; border: 0px solid #ffff…" at bounding box center [771, 324] width 846 height 487
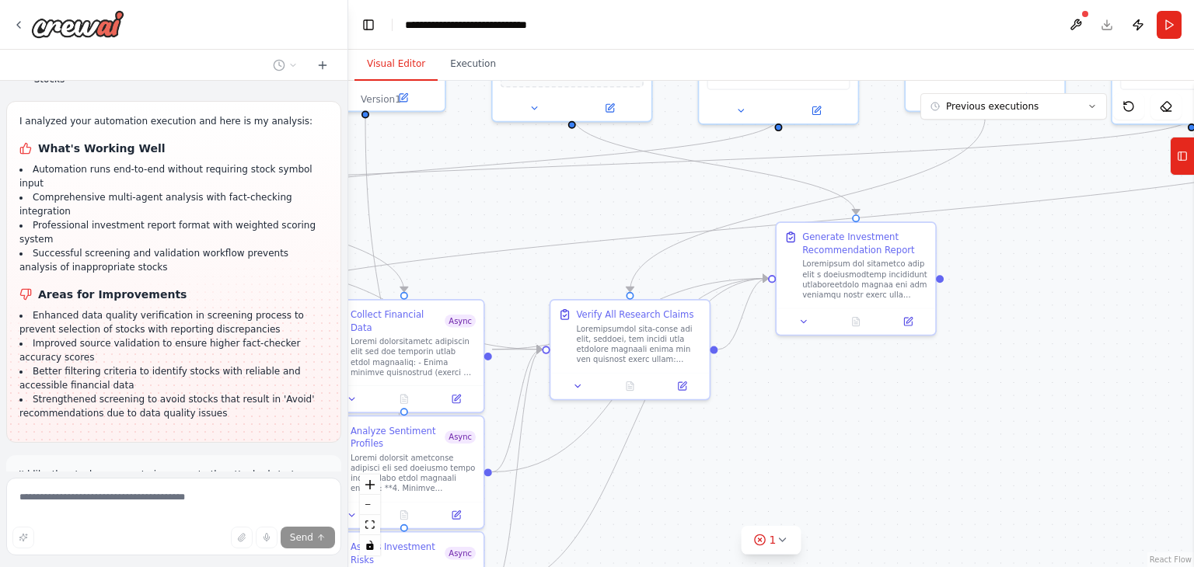
drag, startPoint x: 1112, startPoint y: 315, endPoint x: 721, endPoint y: 603, distance: 485.9
click at [721, 567] on html "Create a crew that helps identify high value, low risk stocks in the [PERSON_NA…" at bounding box center [597, 283] width 1194 height 567
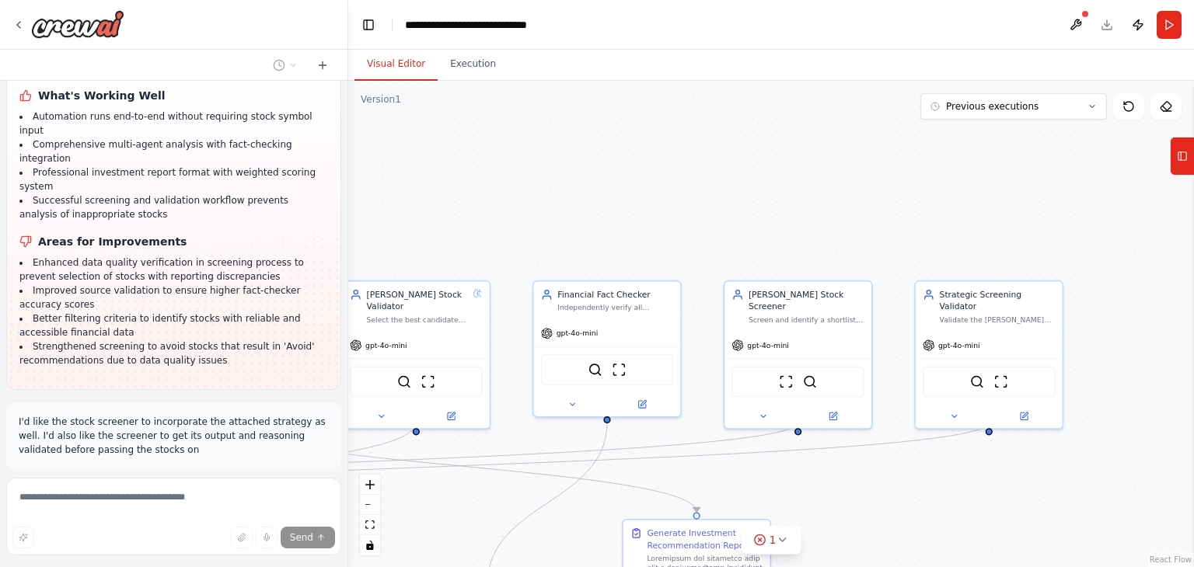
scroll to position [7878, 0]
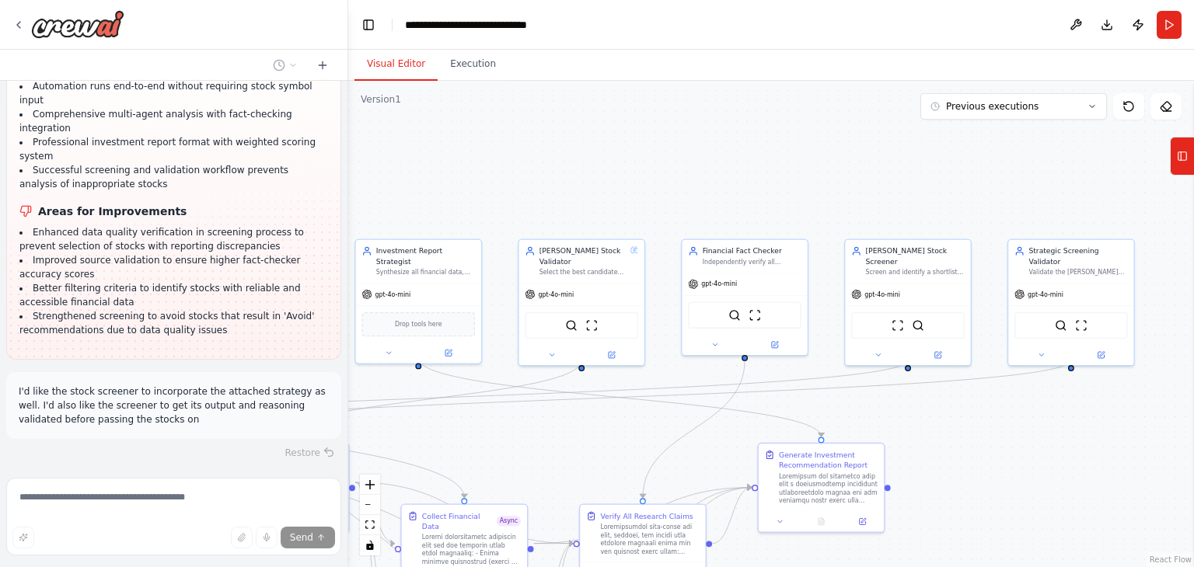
drag, startPoint x: 876, startPoint y: 490, endPoint x: 1099, endPoint y: 272, distance: 311.7
click at [1091, 307] on div ".deletable-edge-delete-btn { width: 20px; height: 20px; border: 0px solid #ffff…" at bounding box center [771, 324] width 846 height 487
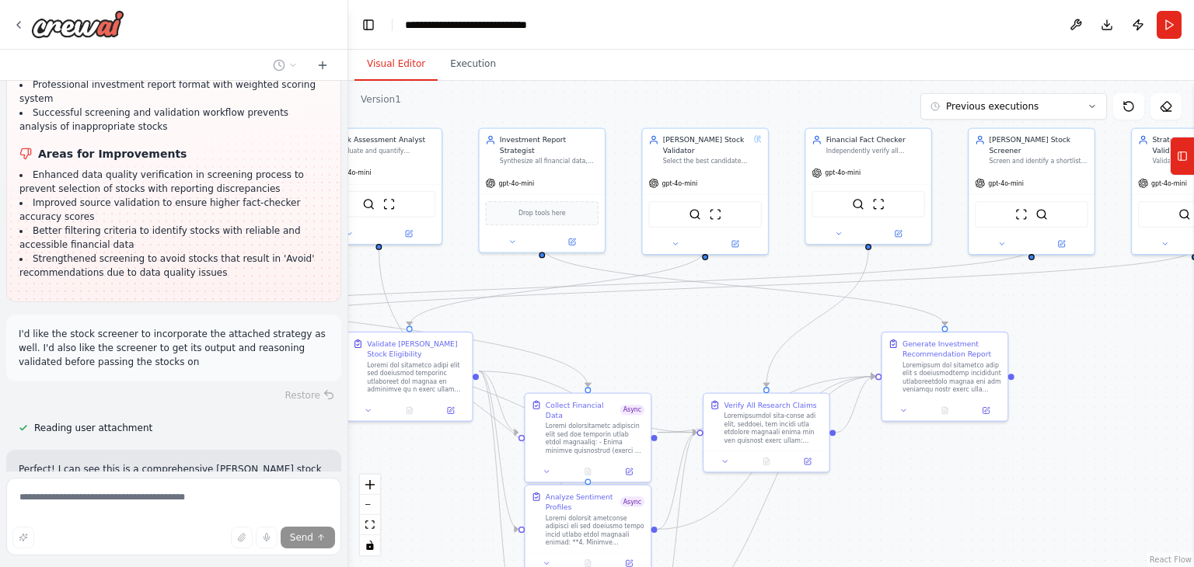
scroll to position [7960, 0]
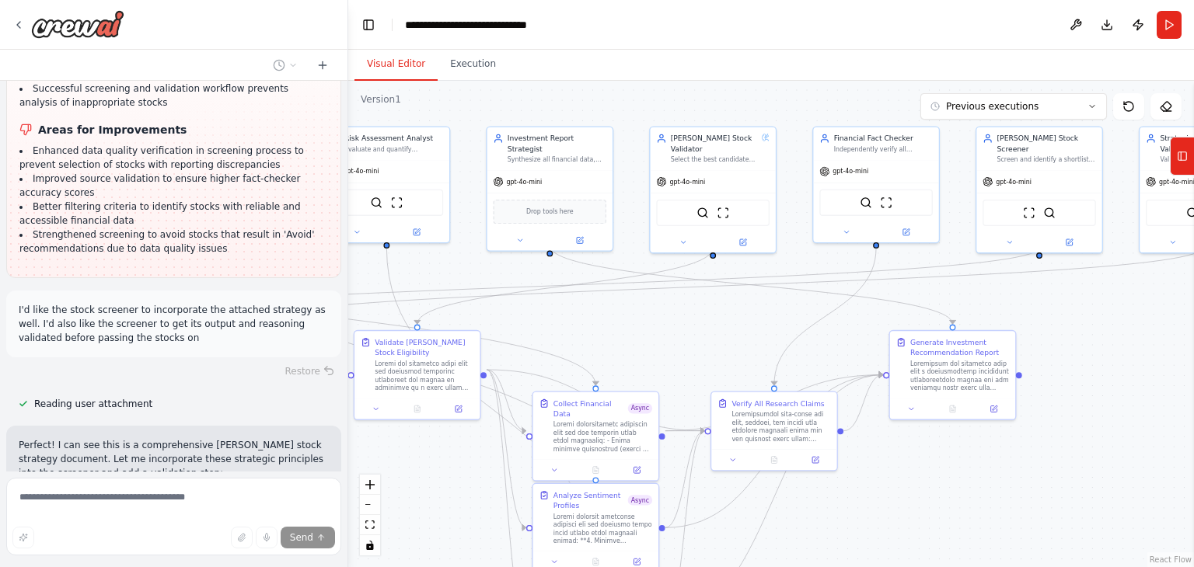
drag, startPoint x: 623, startPoint y: 332, endPoint x: 1036, endPoint y: 284, distance: 415.6
click at [1036, 284] on div ".deletable-edge-delete-btn { width: 20px; height: 20px; border: 0px solid #ffff…" at bounding box center [771, 324] width 846 height 487
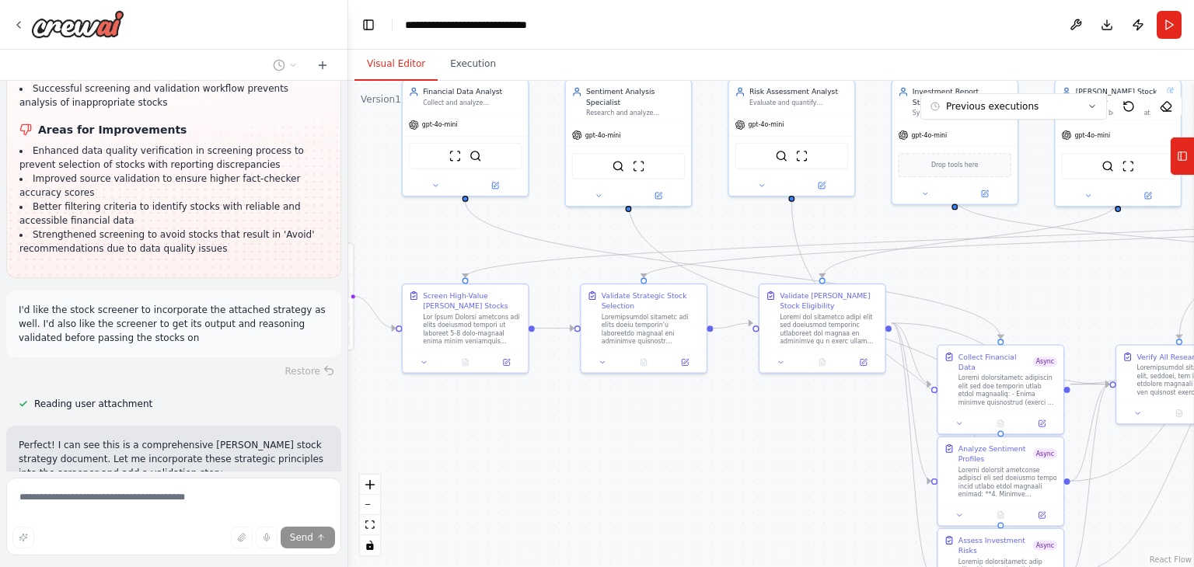
scroll to position [7975, 0]
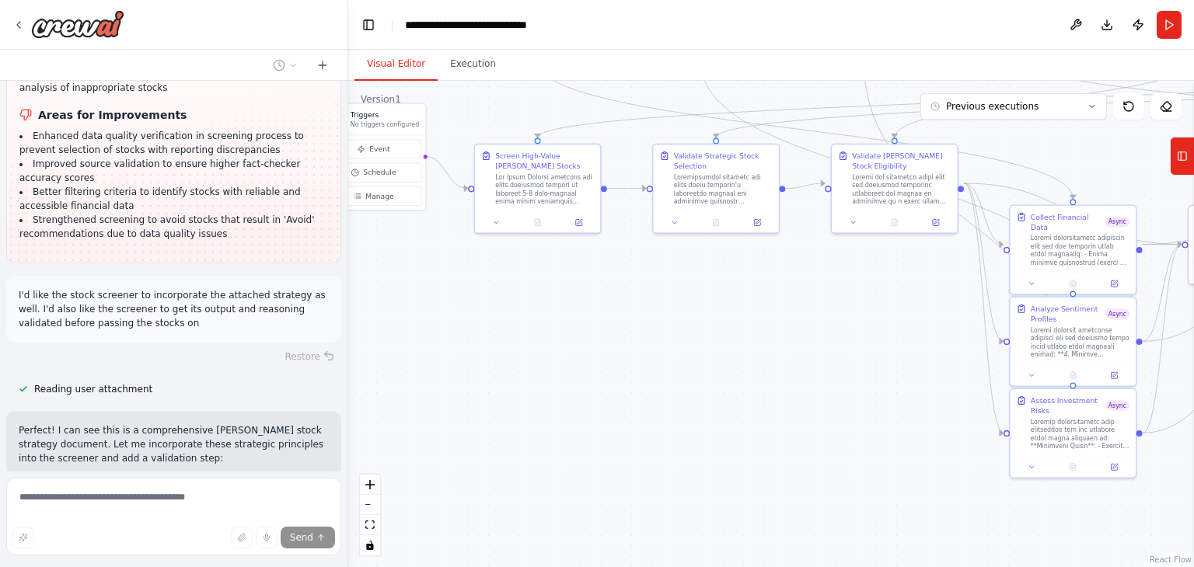
drag, startPoint x: 762, startPoint y: 449, endPoint x: 1007, endPoint y: 380, distance: 255.2
click at [1007, 380] on div ".deletable-edge-delete-btn { width: 20px; height: 20px; border: 0px solid #ffff…" at bounding box center [771, 324] width 846 height 487
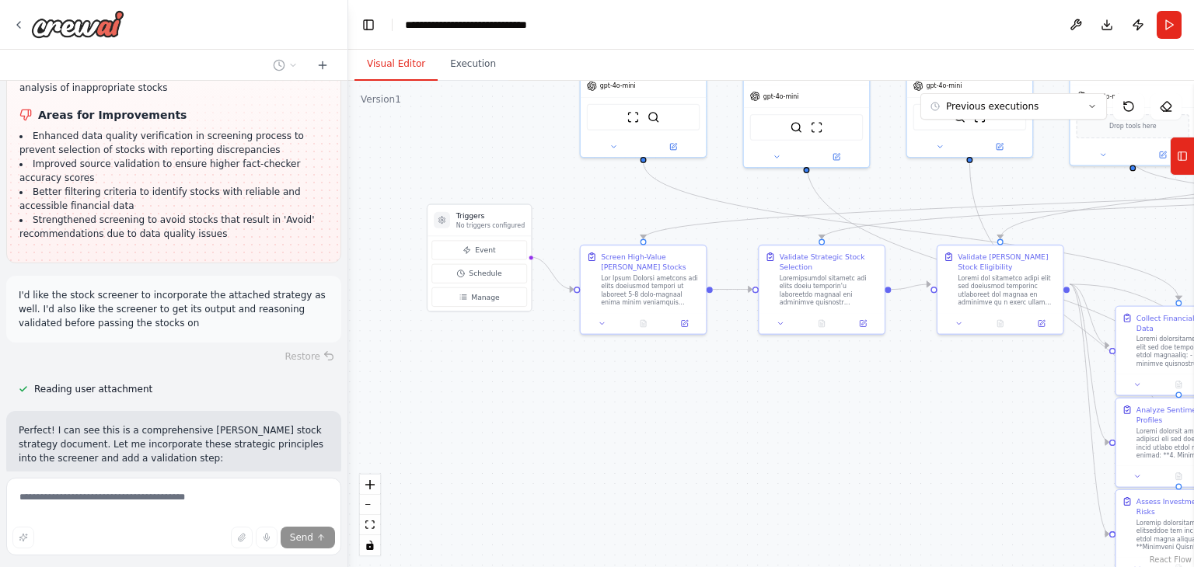
drag, startPoint x: 843, startPoint y: 411, endPoint x: 677, endPoint y: 491, distance: 183.9
click at [677, 491] on div ".deletable-edge-delete-btn { width: 20px; height: 20px; border: 0px solid #ffff…" at bounding box center [771, 324] width 846 height 487
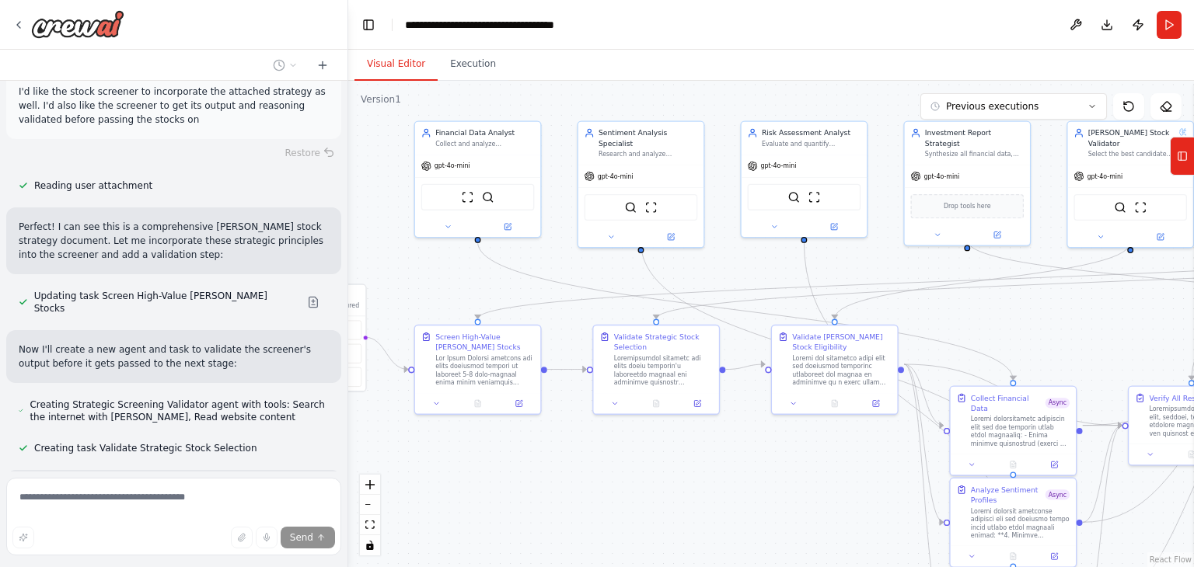
scroll to position [8196, 0]
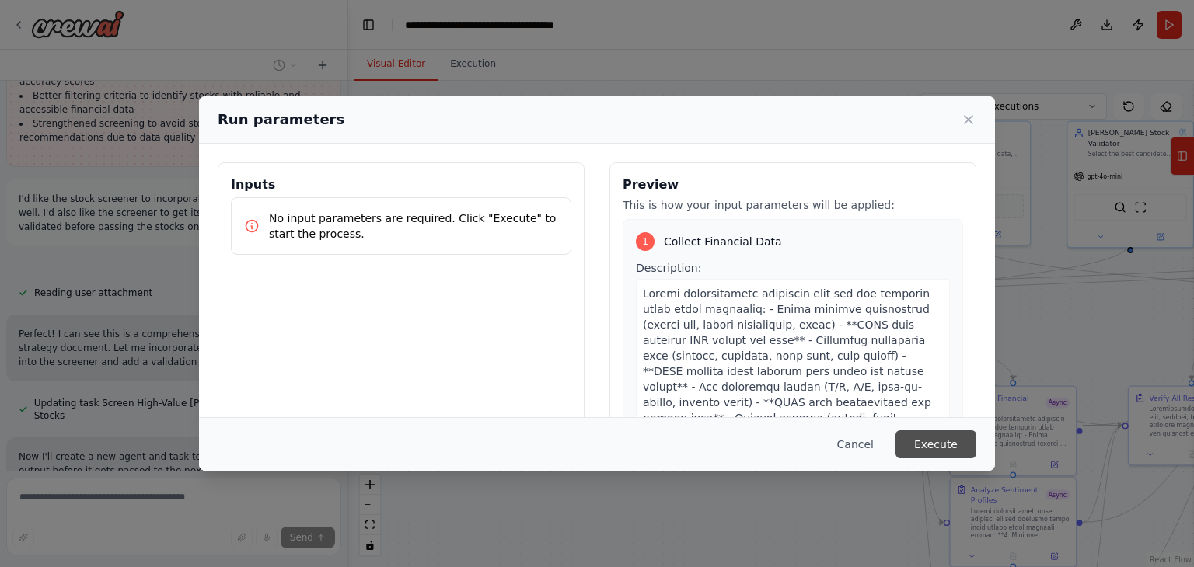
click at [934, 439] on button "Execute" at bounding box center [936, 445] width 81 height 28
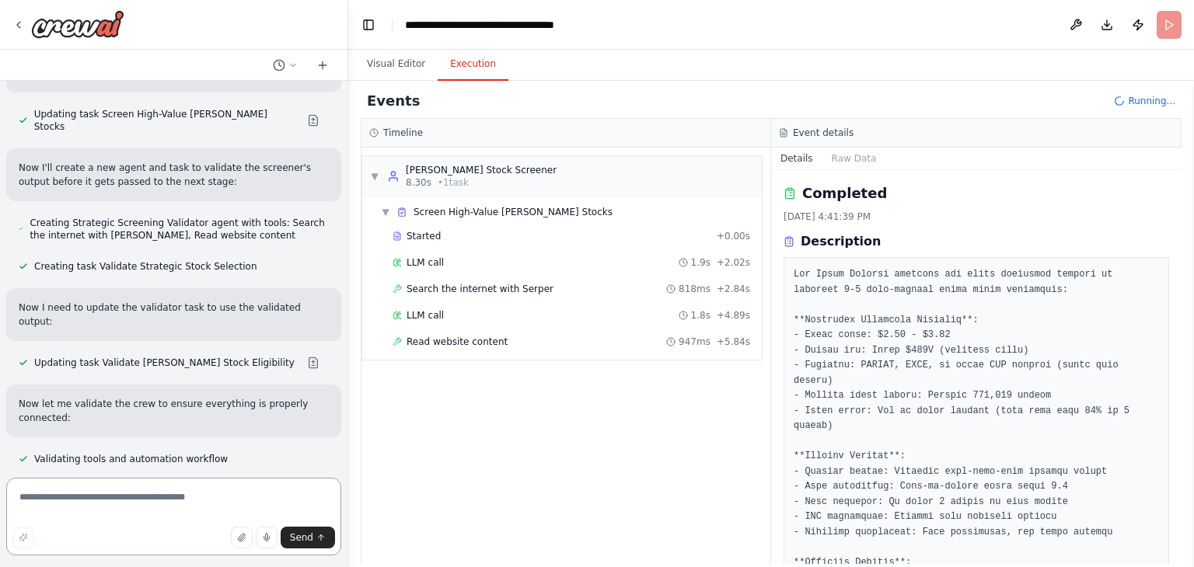
scroll to position [8384, 0]
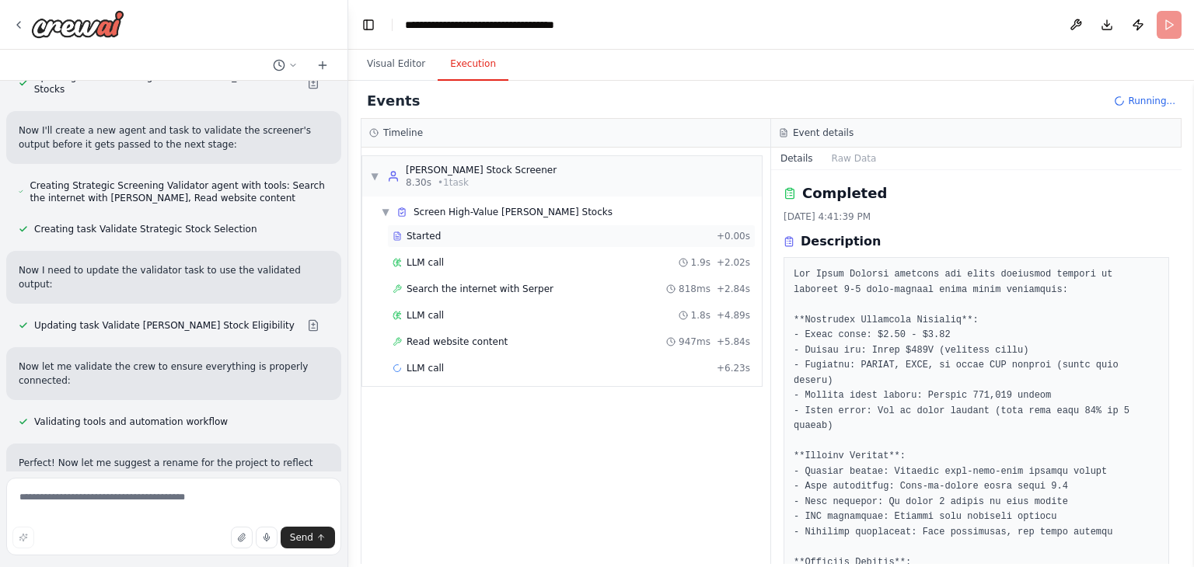
click at [448, 234] on div "Started" at bounding box center [552, 236] width 318 height 12
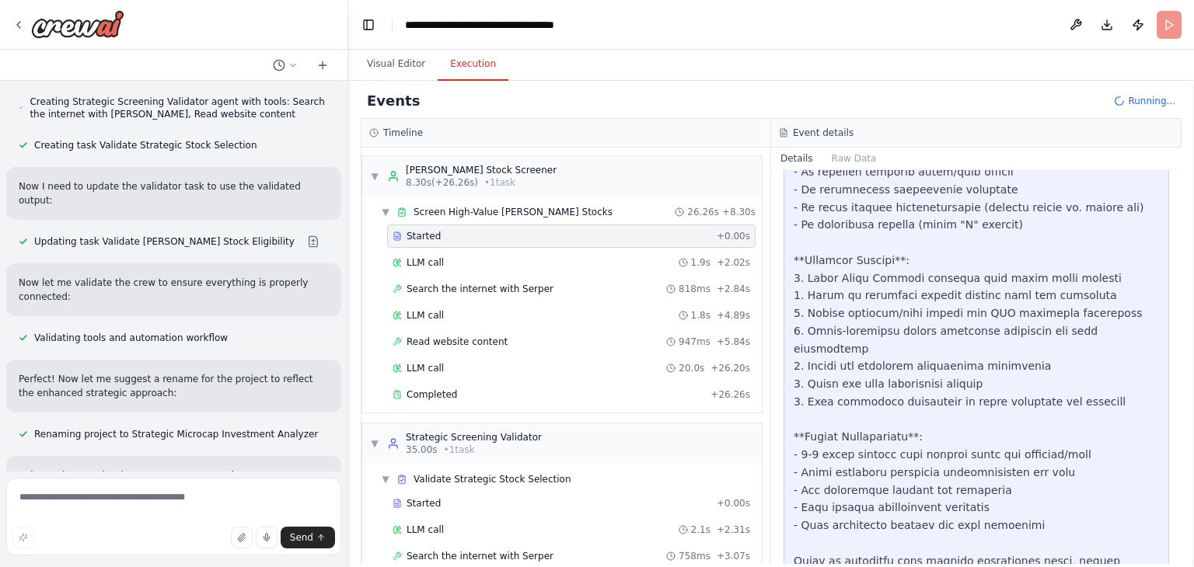
scroll to position [2018, 0]
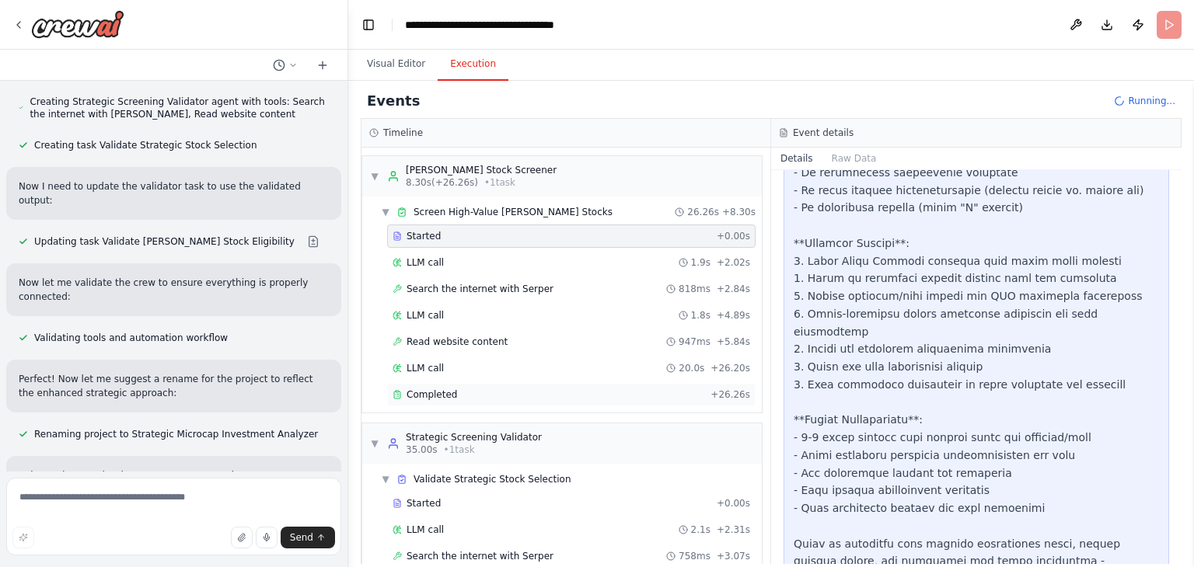
click at [423, 396] on span "Completed" at bounding box center [432, 395] width 51 height 12
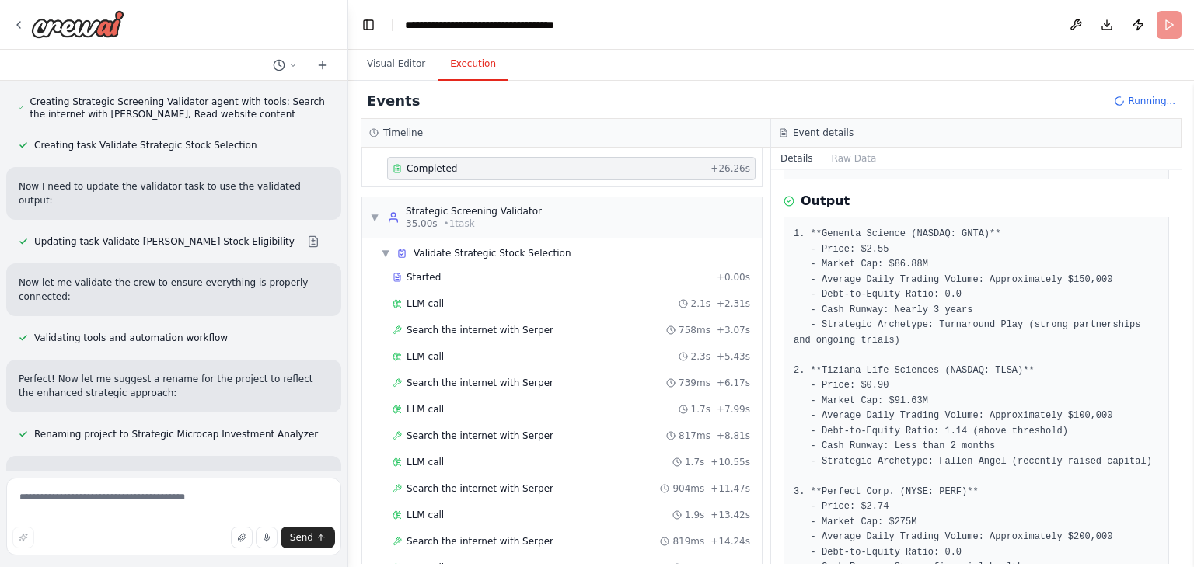
scroll to position [218, 0]
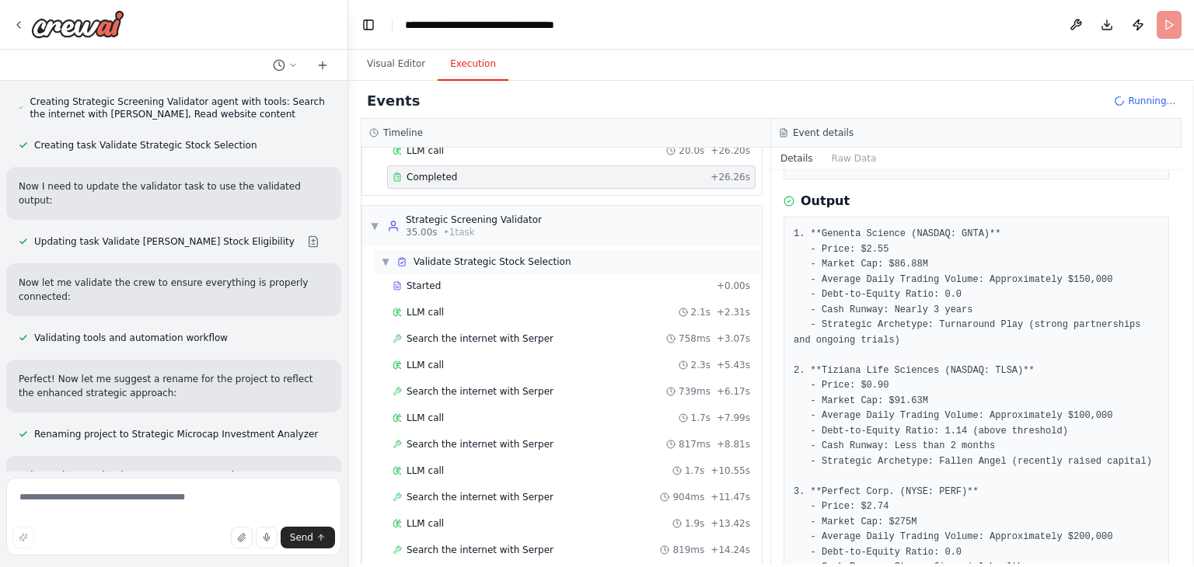
click at [463, 259] on span "Validate Strategic Stock Selection" at bounding box center [493, 262] width 158 height 12
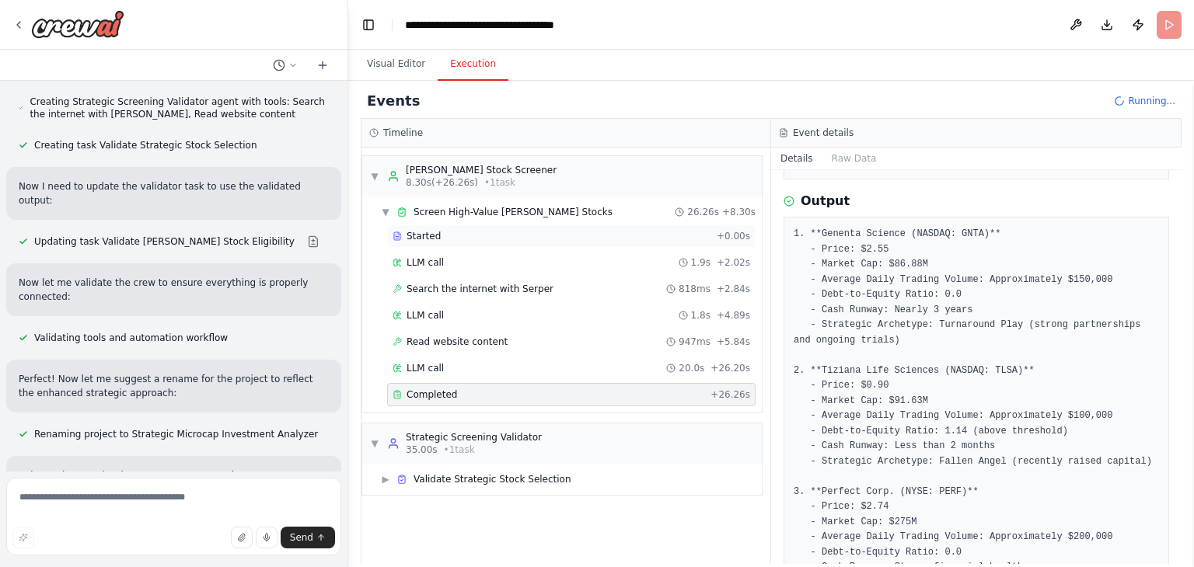
click at [424, 234] on span "Started" at bounding box center [424, 236] width 34 height 12
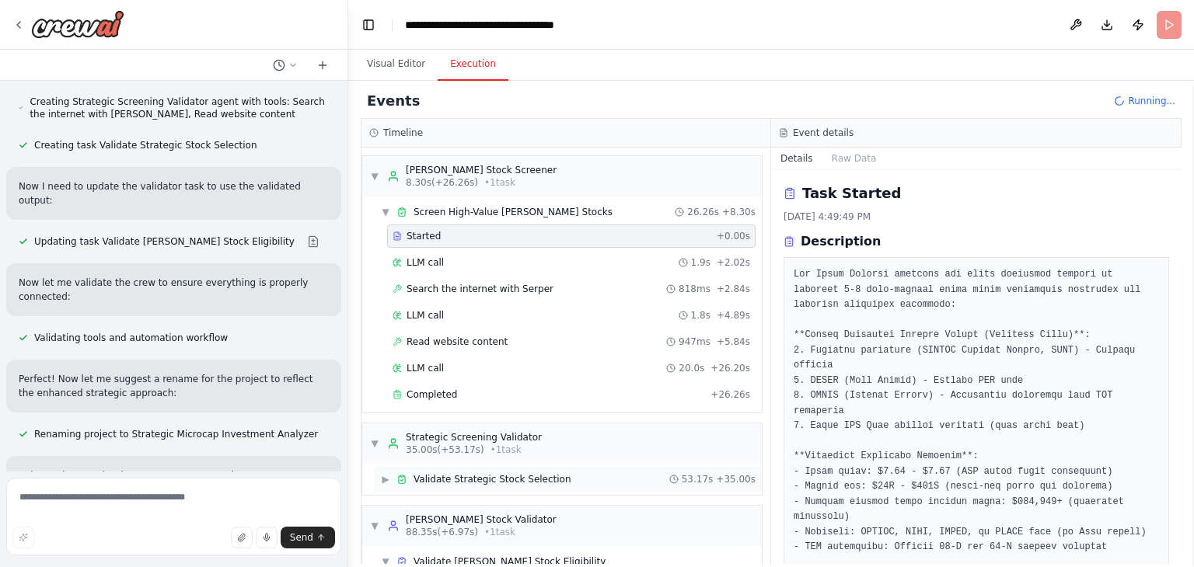
click at [435, 473] on span "Validate Strategic Stock Selection" at bounding box center [493, 479] width 158 height 12
click at [446, 503] on div "Started" at bounding box center [552, 504] width 318 height 12
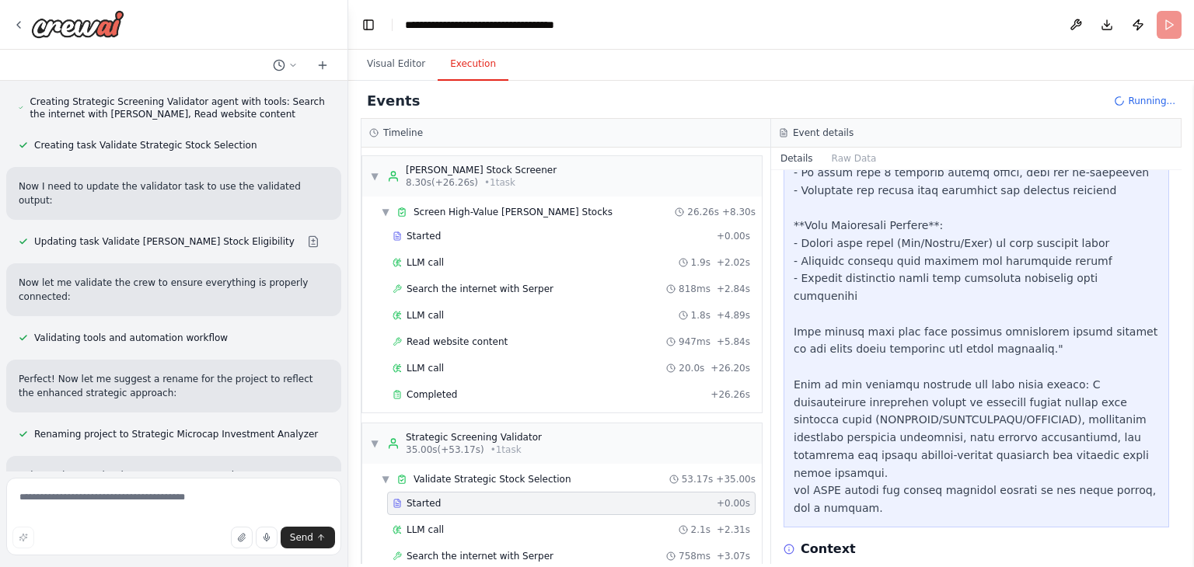
scroll to position [1807, 0]
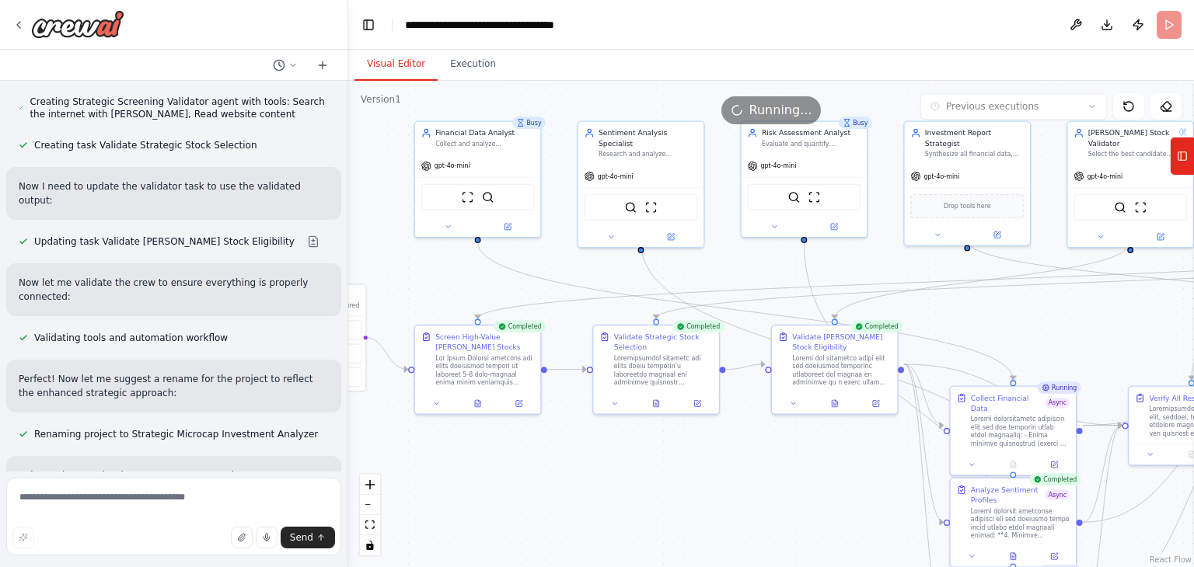
click at [398, 67] on button "Visual Editor" at bounding box center [395, 64] width 83 height 33
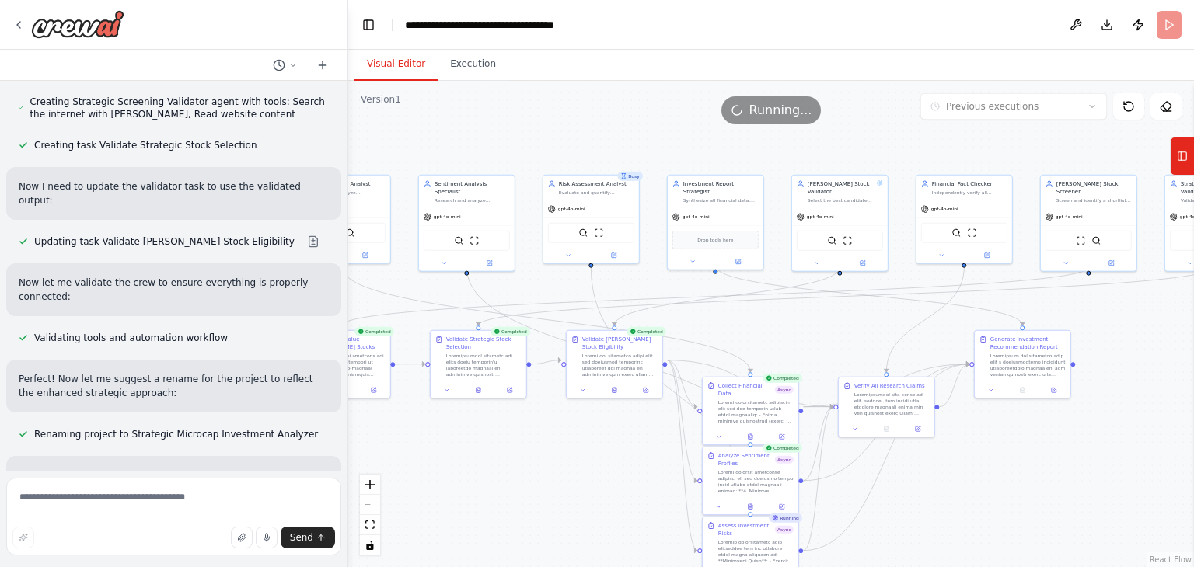
drag, startPoint x: 849, startPoint y: 517, endPoint x: 643, endPoint y: 488, distance: 208.0
click at [643, 488] on div ".deletable-edge-delete-btn { width: 20px; height: 20px; border: 0px solid #ffff…" at bounding box center [771, 324] width 846 height 487
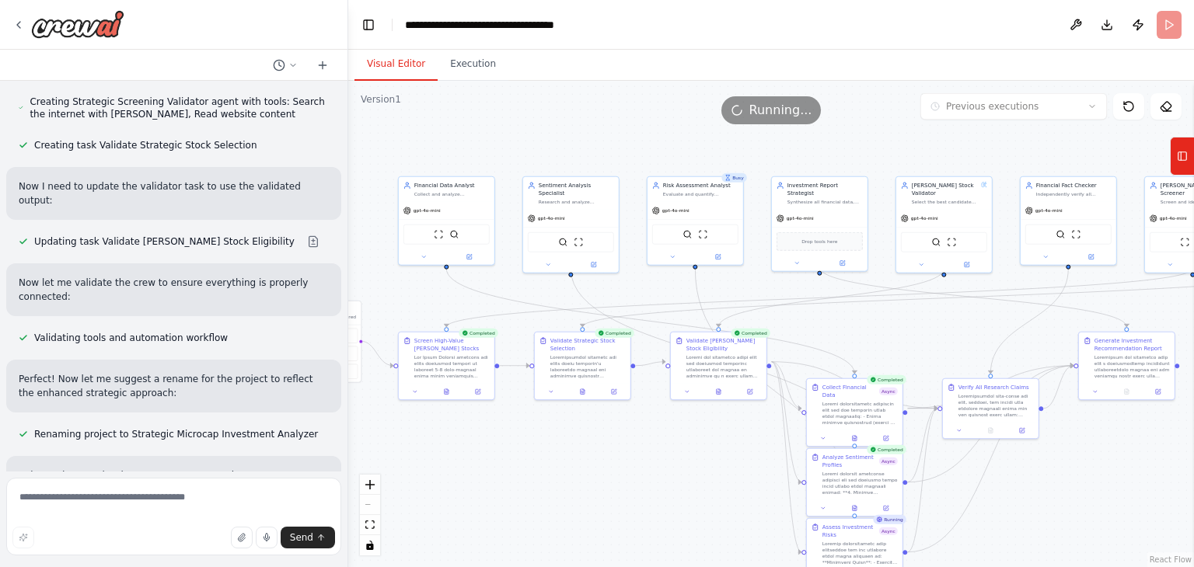
drag, startPoint x: 502, startPoint y: 458, endPoint x: 478, endPoint y: 445, distance: 27.1
click at [478, 445] on div ".deletable-edge-delete-btn { width: 20px; height: 20px; border: 0px solid #ffff…" at bounding box center [771, 324] width 846 height 487
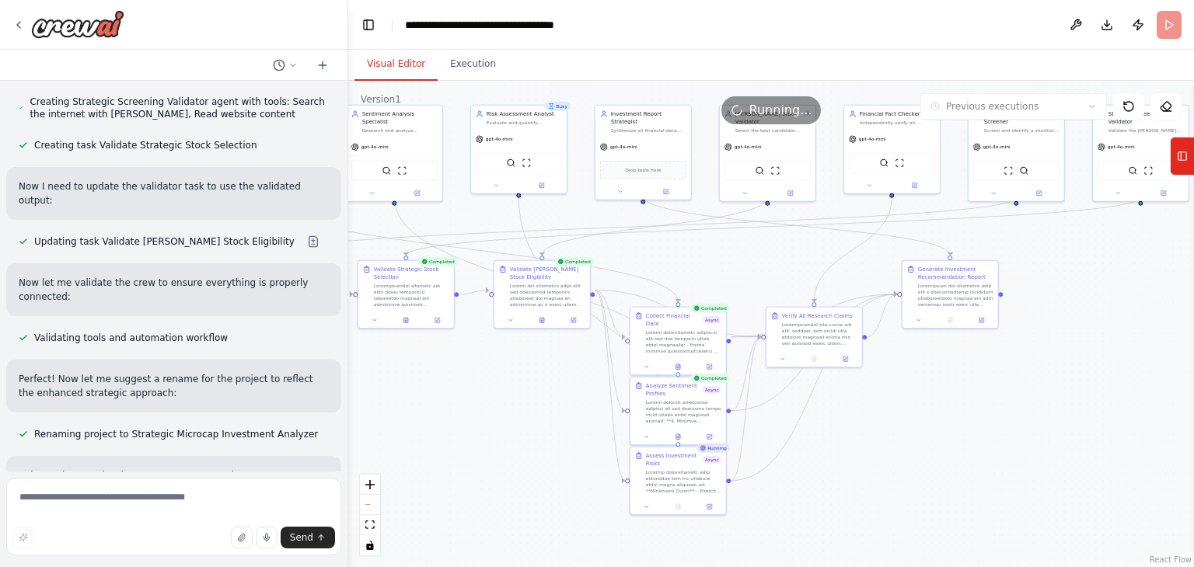
drag, startPoint x: 882, startPoint y: 511, endPoint x: 833, endPoint y: 442, distance: 84.3
click at [833, 442] on div ".deletable-edge-delete-btn { width: 20px; height: 20px; border: 0px solid #ffff…" at bounding box center [771, 324] width 846 height 487
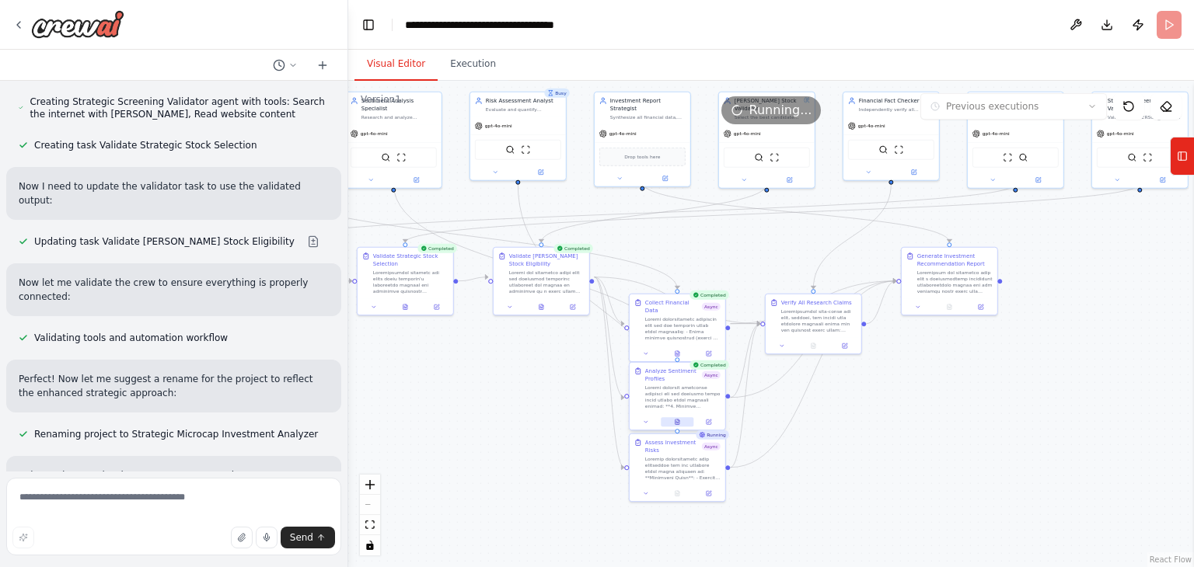
click at [672, 421] on button at bounding box center [677, 421] width 33 height 9
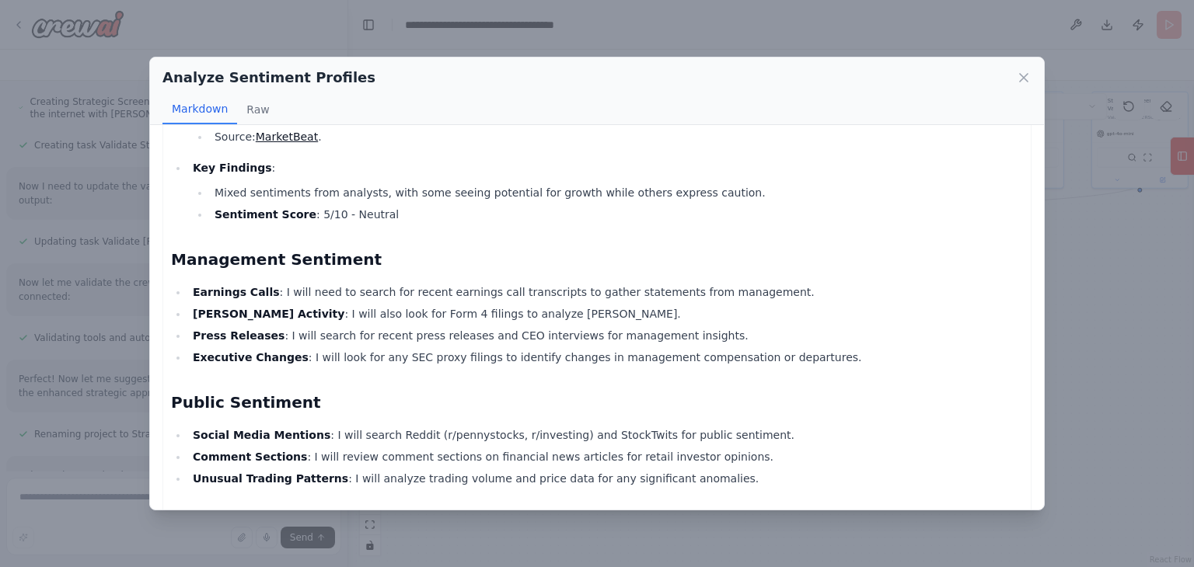
scroll to position [380, 0]
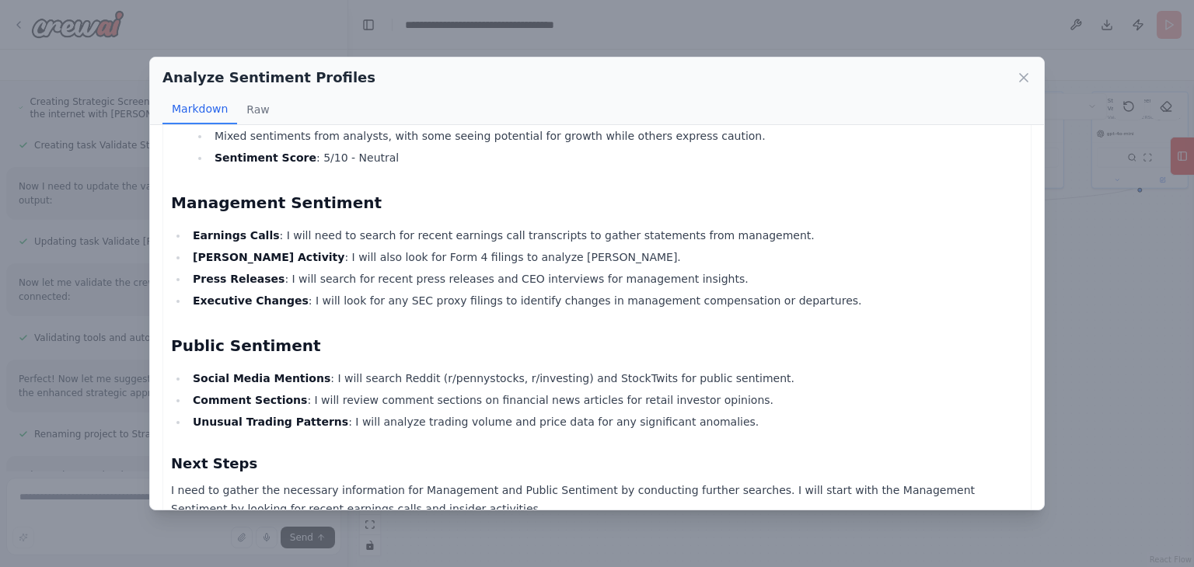
click at [1014, 75] on div "Analyze Sentiment Profiles" at bounding box center [596, 78] width 869 height 22
click at [1025, 70] on icon at bounding box center [1024, 78] width 16 height 16
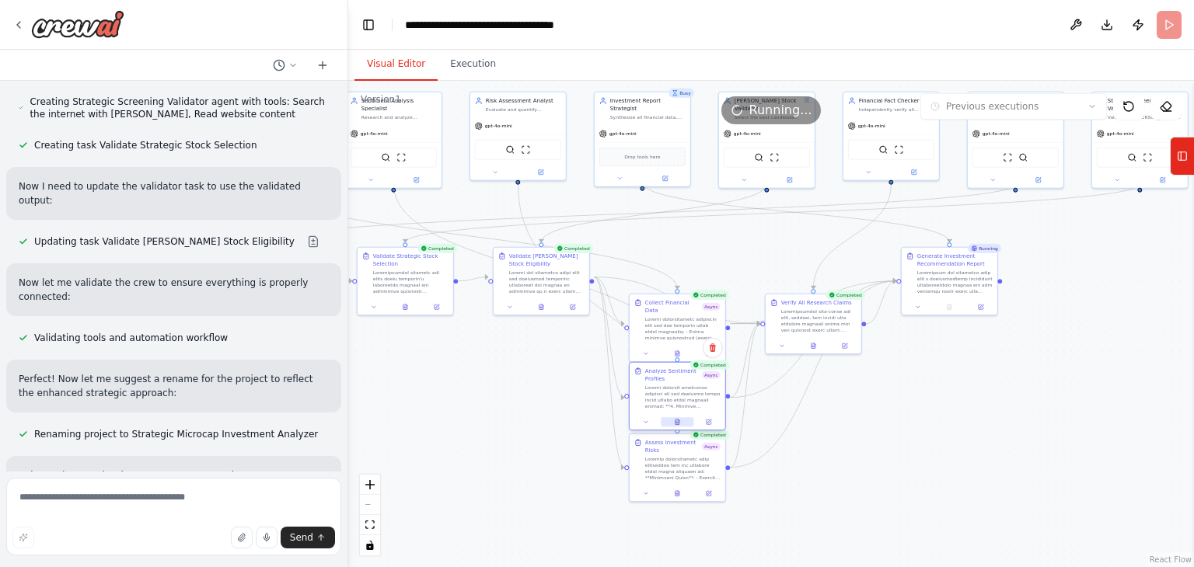
click at [674, 420] on icon at bounding box center [677, 422] width 6 height 6
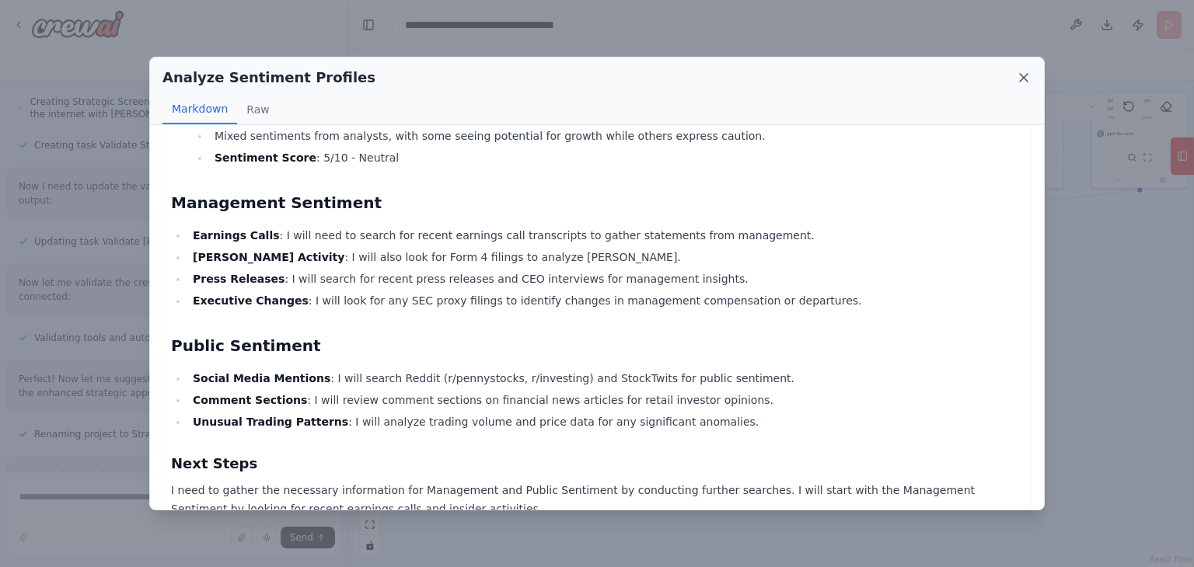
click at [1026, 77] on icon at bounding box center [1024, 78] width 16 height 16
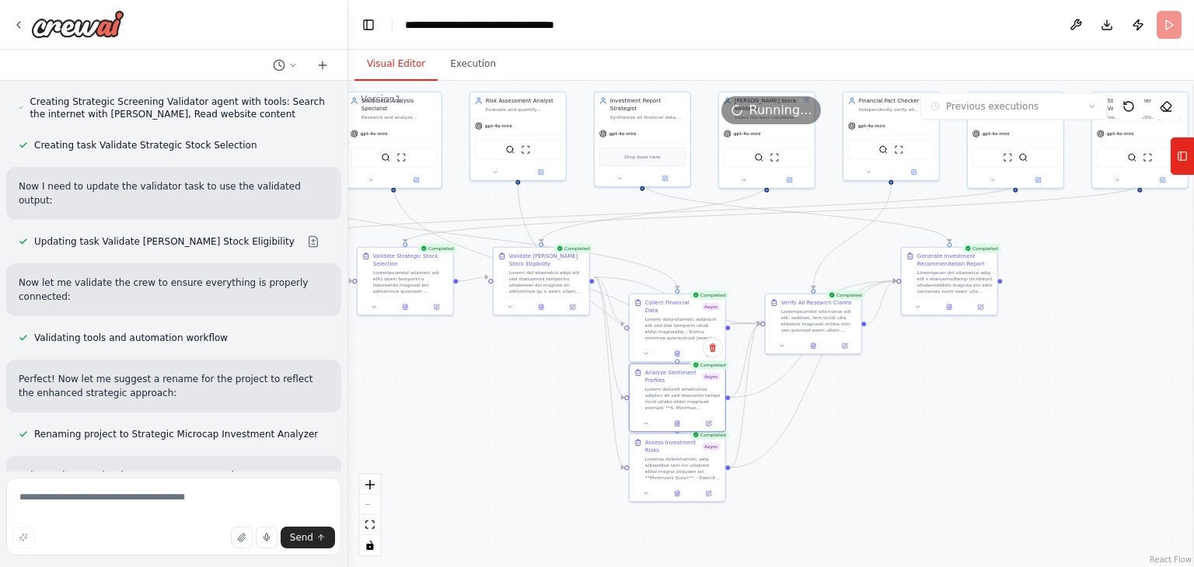
click at [908, 421] on div ".deletable-edge-delete-btn { width: 20px; height: 20px; border: 0px solid #ffff…" at bounding box center [771, 324] width 846 height 487
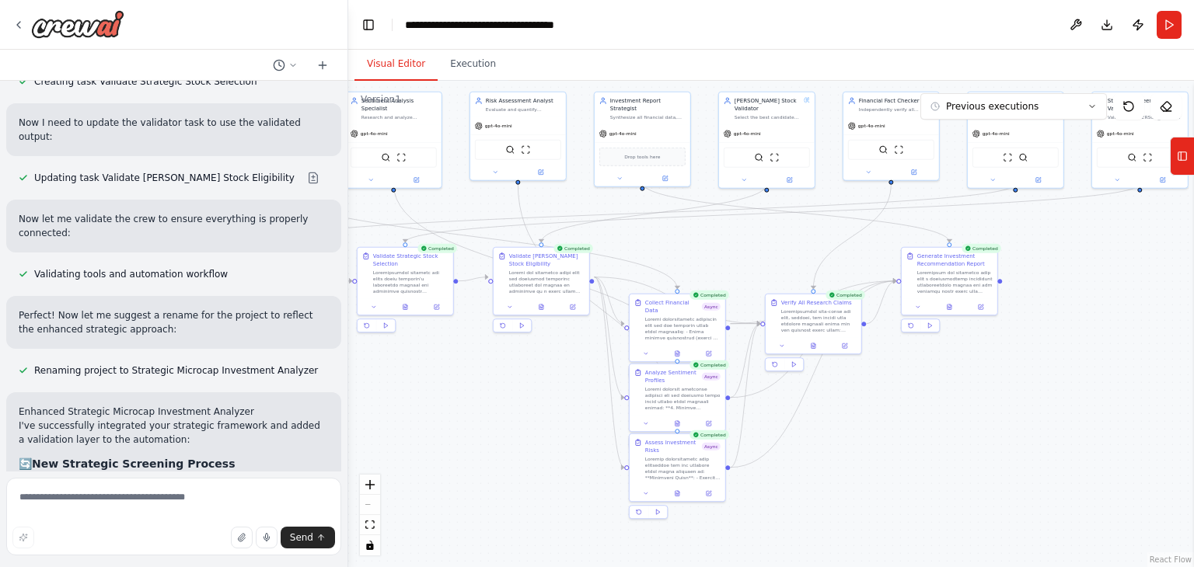
scroll to position [8607, 0]
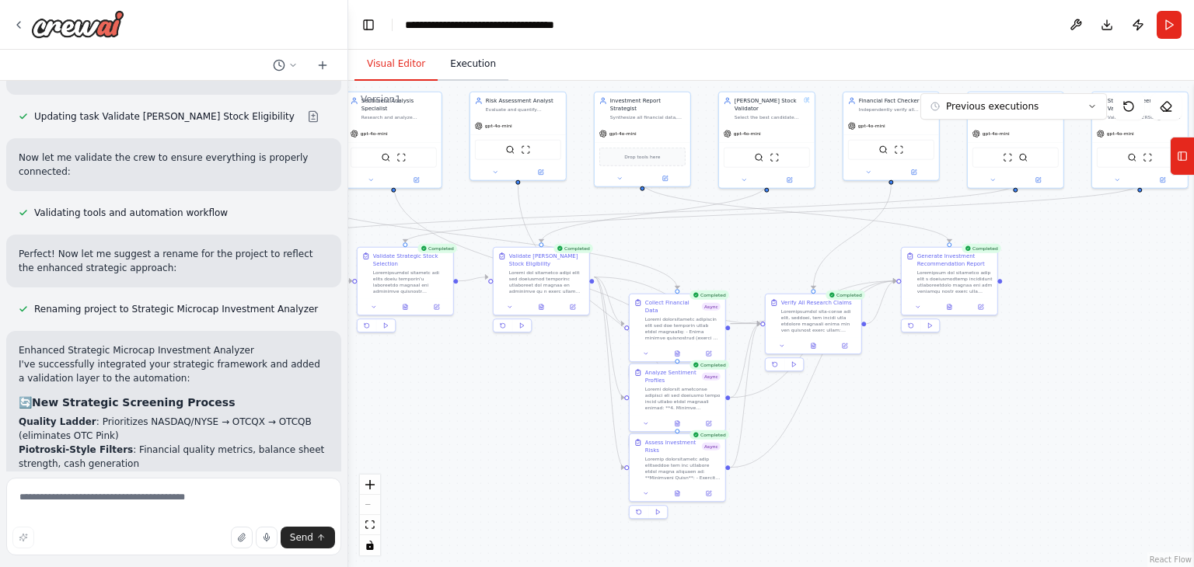
click at [466, 62] on button "Execution" at bounding box center [473, 64] width 71 height 33
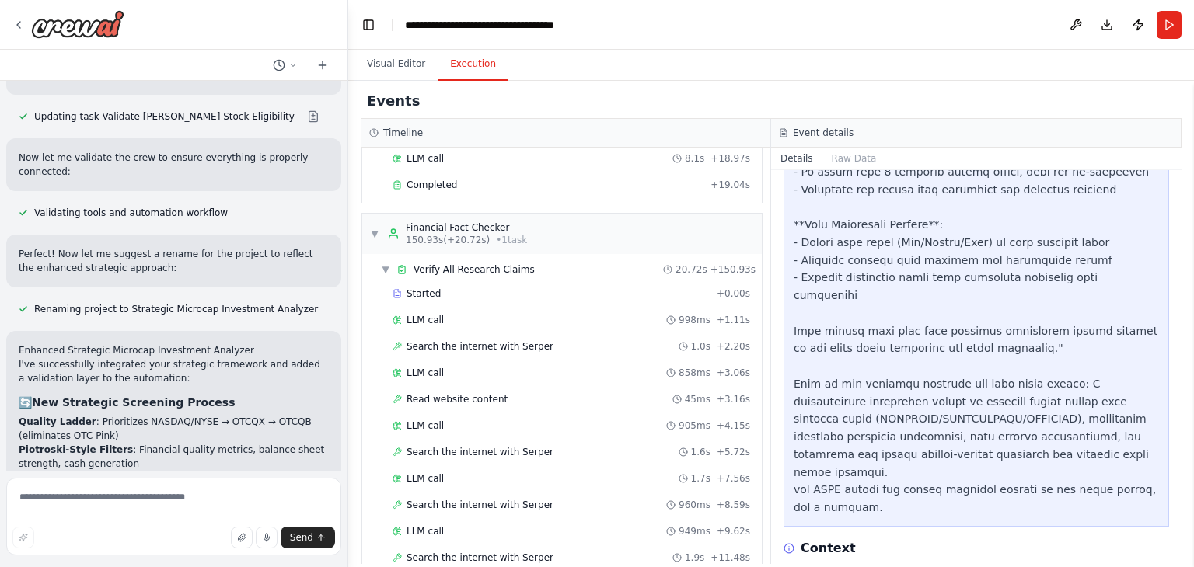
scroll to position [3024, 0]
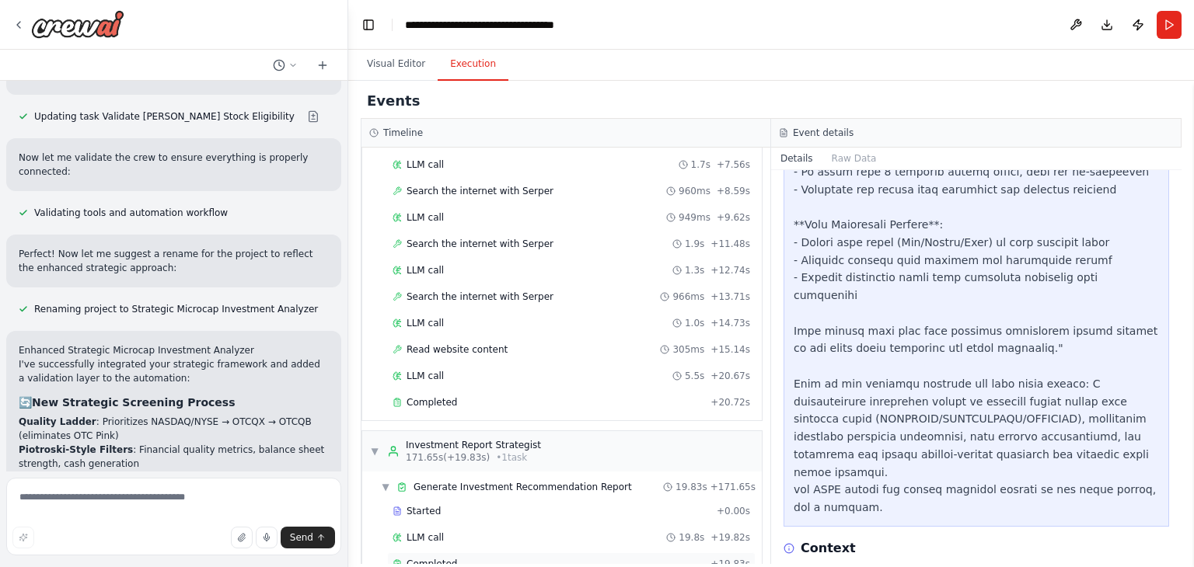
click at [443, 558] on span "Completed" at bounding box center [432, 564] width 51 height 12
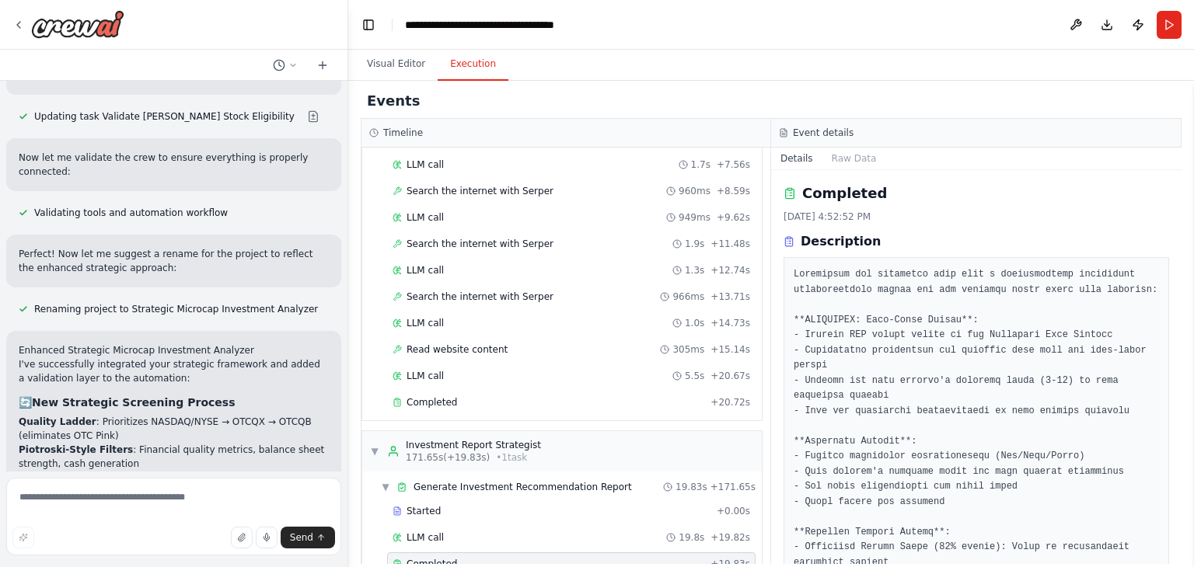
scroll to position [0, 0]
click at [435, 558] on span "Completed" at bounding box center [432, 564] width 51 height 12
click at [460, 553] on div "Completed + 19.83s" at bounding box center [571, 564] width 368 height 23
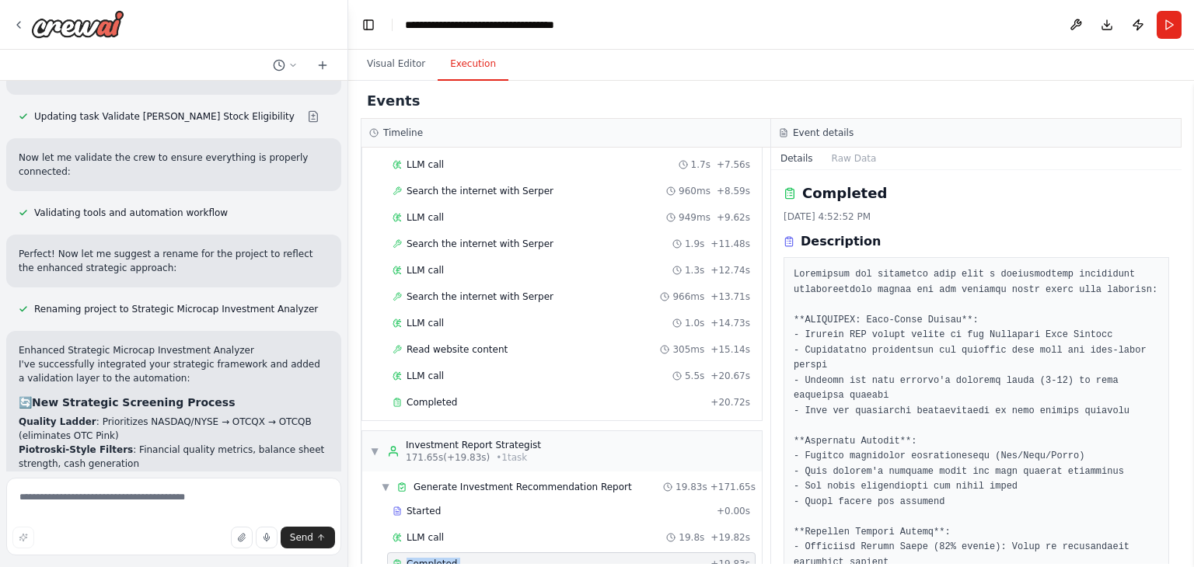
click at [460, 553] on div "Completed + 19.83s" at bounding box center [571, 564] width 368 height 23
click at [377, 68] on button "Visual Editor" at bounding box center [395, 64] width 83 height 33
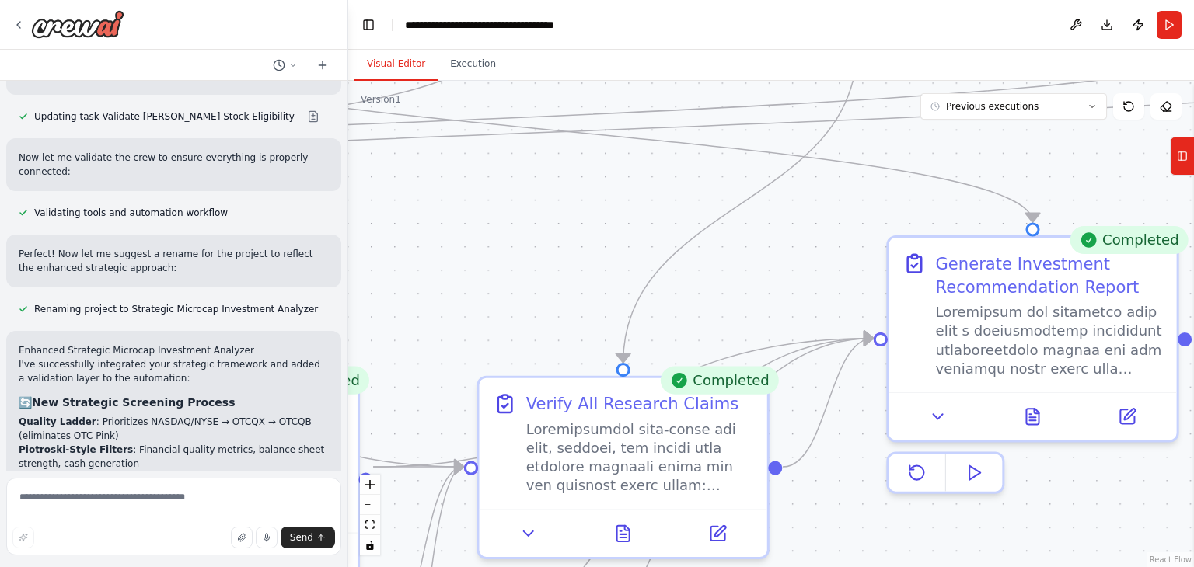
click at [927, 213] on div ".deletable-edge-delete-btn { width: 20px; height: 20px; border: 0px solid #ffff…" at bounding box center [771, 324] width 846 height 487
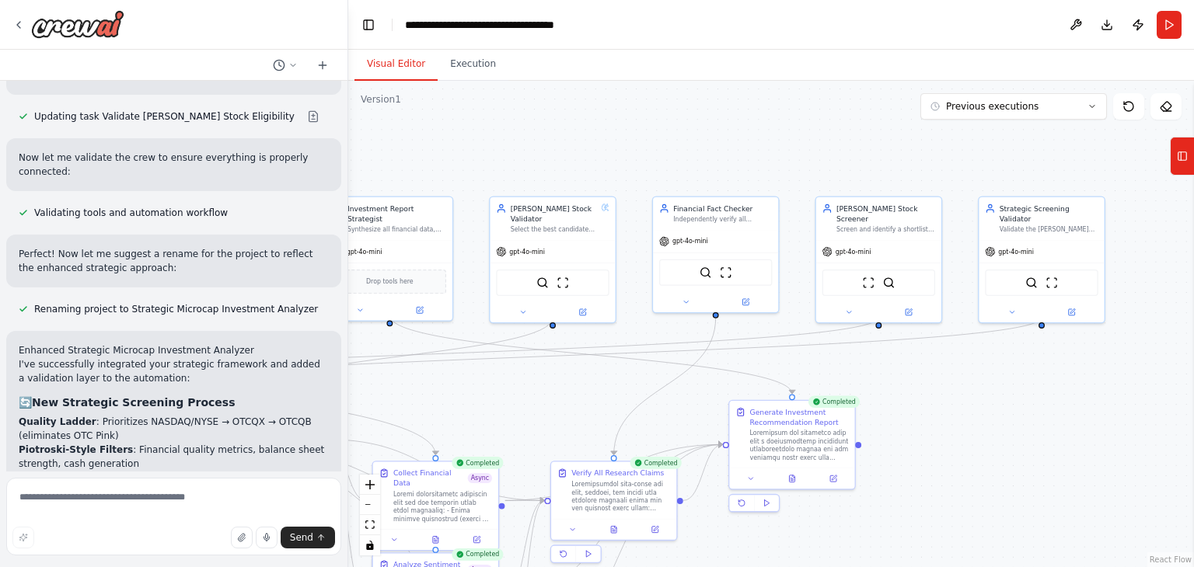
drag, startPoint x: 722, startPoint y: 317, endPoint x: 606, endPoint y: 399, distance: 141.7
click at [606, 399] on div ".deletable-edge-delete-btn { width: 20px; height: 20px; border: 0px solid #ffff…" at bounding box center [771, 324] width 846 height 487
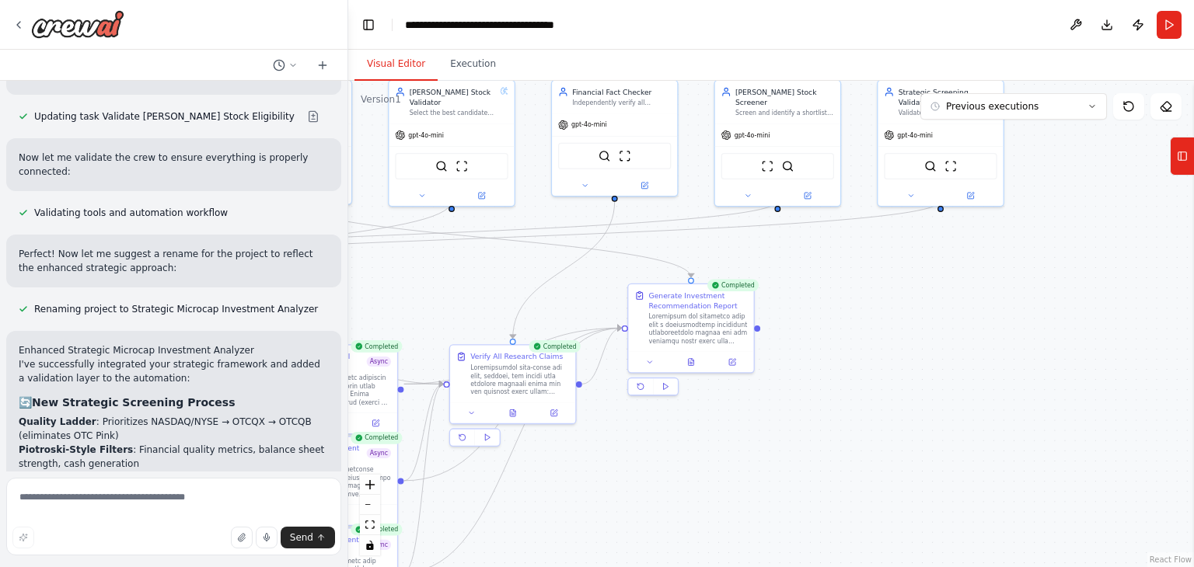
drag, startPoint x: 518, startPoint y: 389, endPoint x: 417, endPoint y: 274, distance: 153.7
click at [417, 274] on div ".deletable-edge-delete-btn { width: 20px; height: 20px; border: 0px solid #ffff…" at bounding box center [771, 324] width 846 height 487
click at [692, 366] on button at bounding box center [690, 361] width 43 height 12
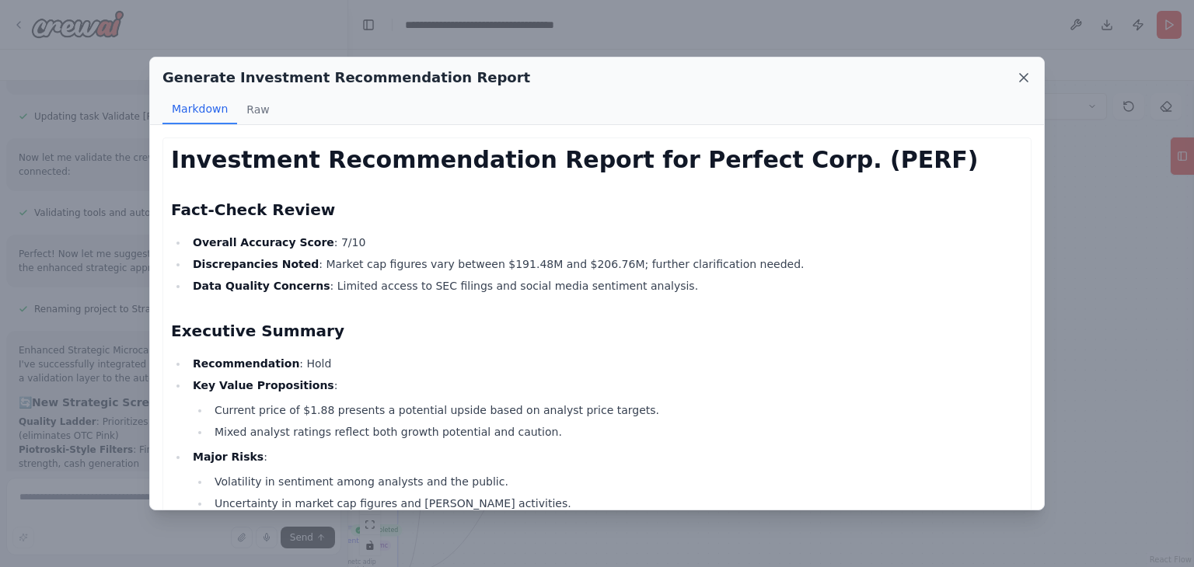
click at [1026, 75] on icon at bounding box center [1024, 78] width 8 height 8
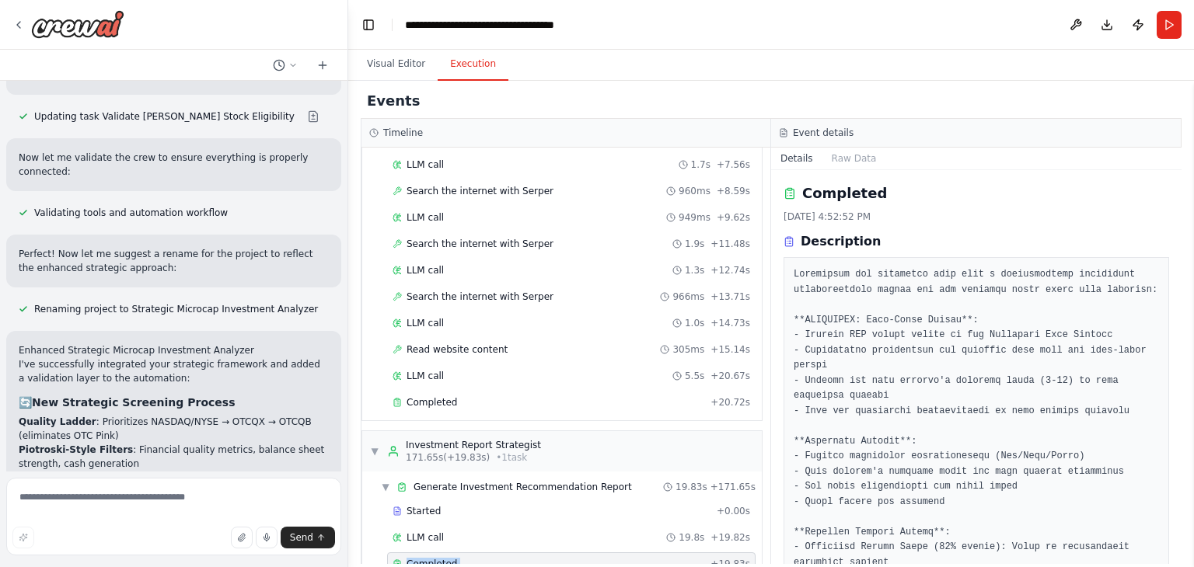
click at [469, 72] on button "Execution" at bounding box center [473, 64] width 71 height 33
click at [67, 504] on textarea at bounding box center [173, 517] width 335 height 78
type textarea "**********"
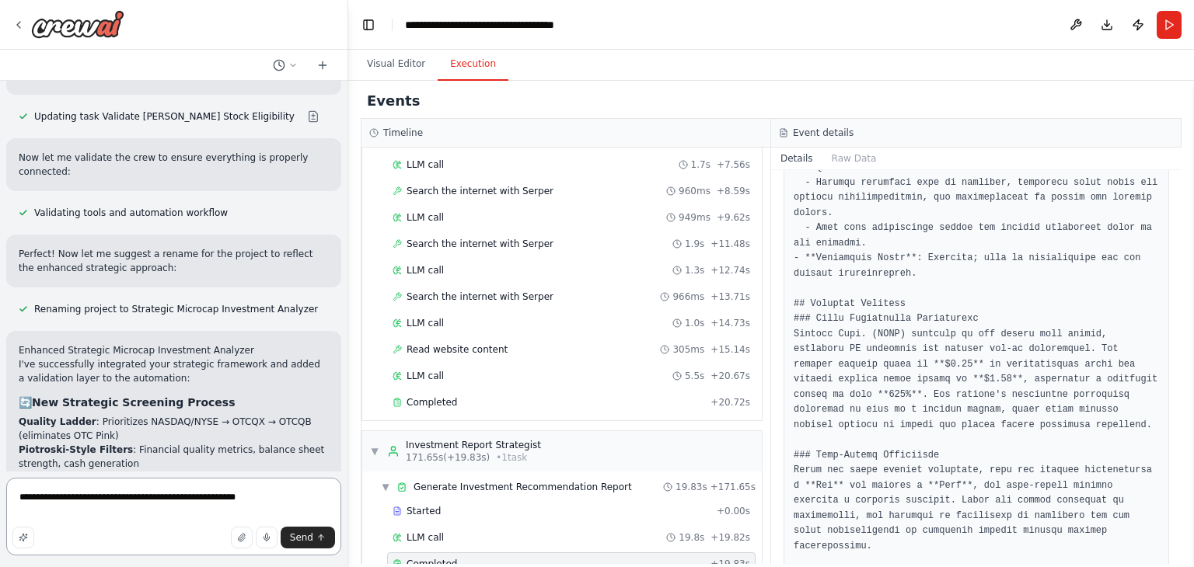
scroll to position [1500, 0]
click at [287, 504] on textarea "**********" at bounding box center [173, 517] width 335 height 78
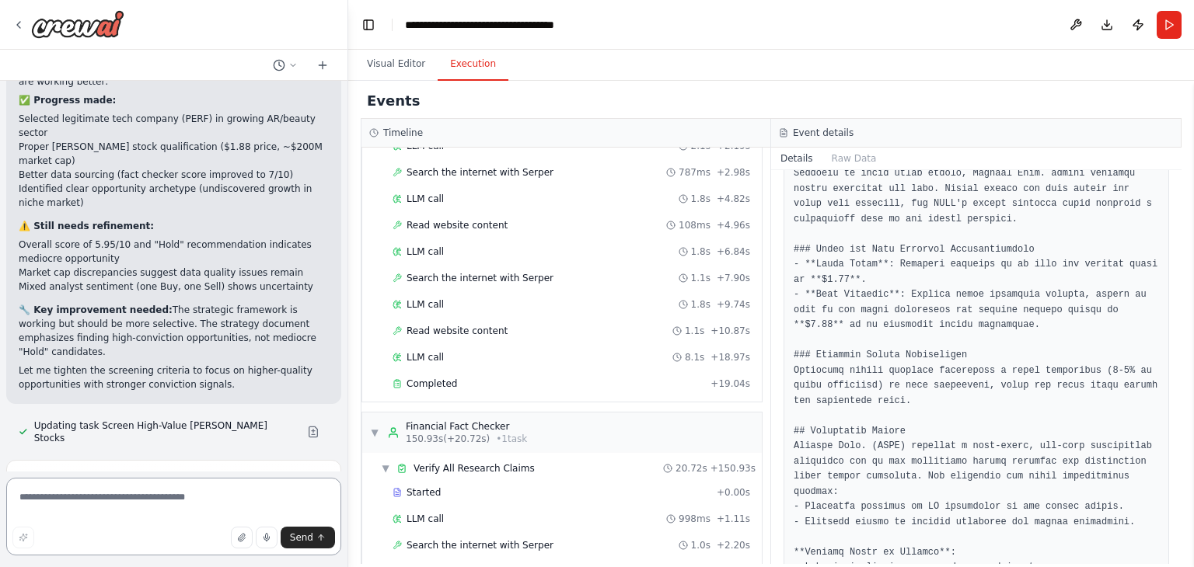
scroll to position [2505, 0]
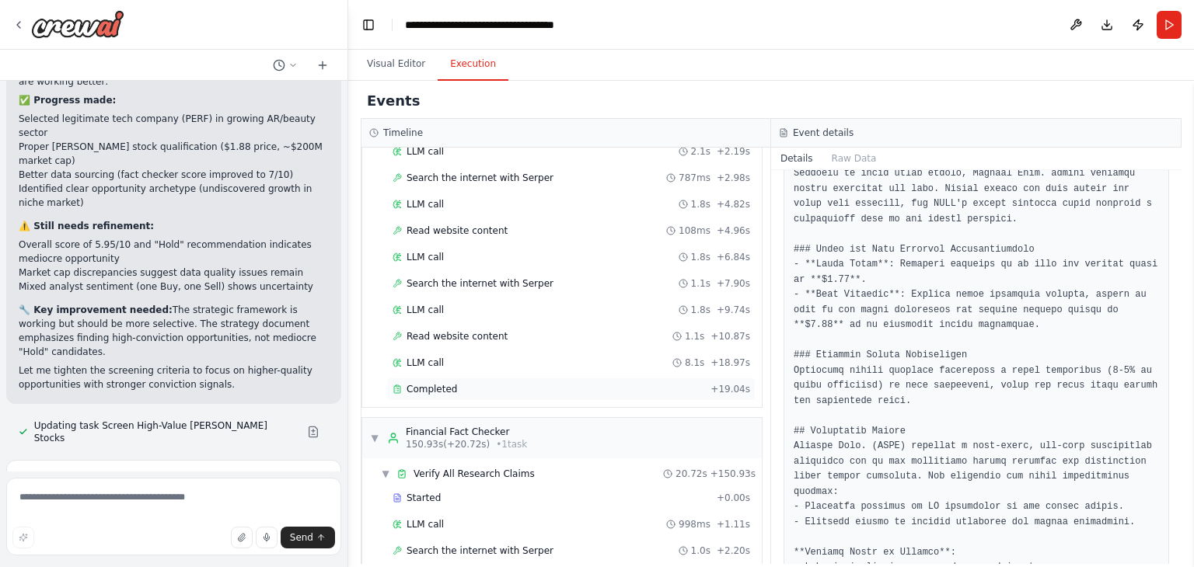
click at [441, 383] on span "Completed" at bounding box center [432, 389] width 51 height 12
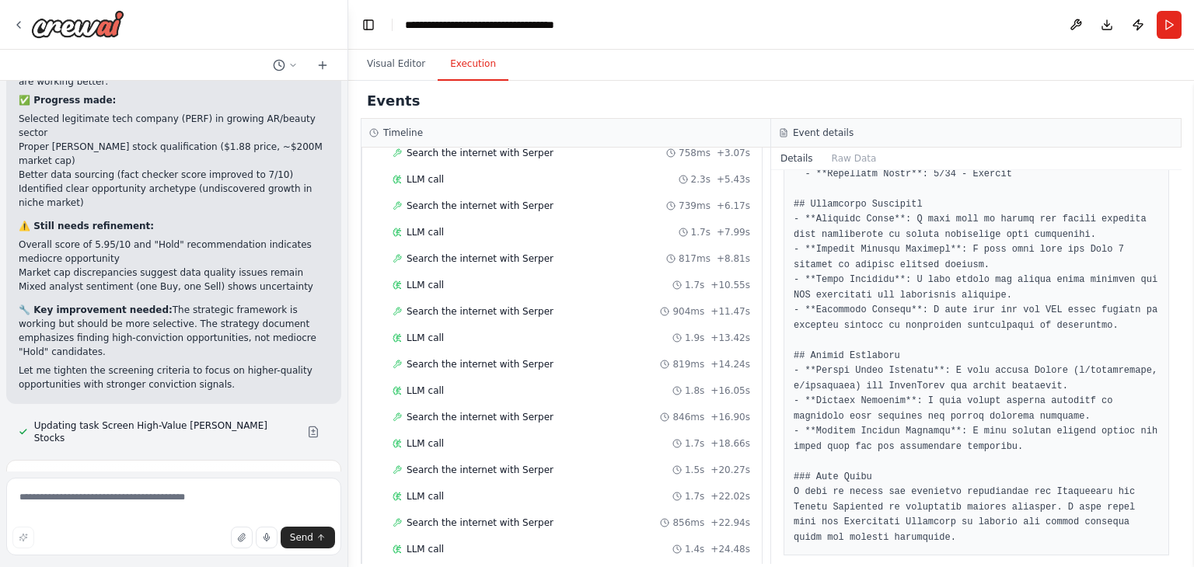
scroll to position [0, 0]
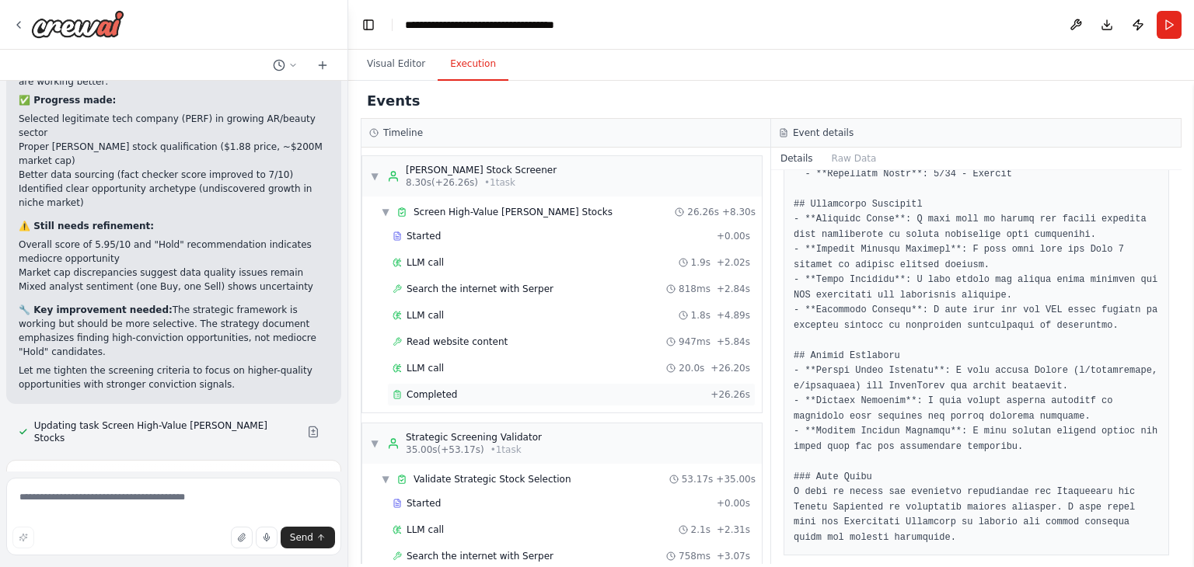
click at [425, 389] on span "Completed" at bounding box center [432, 395] width 51 height 12
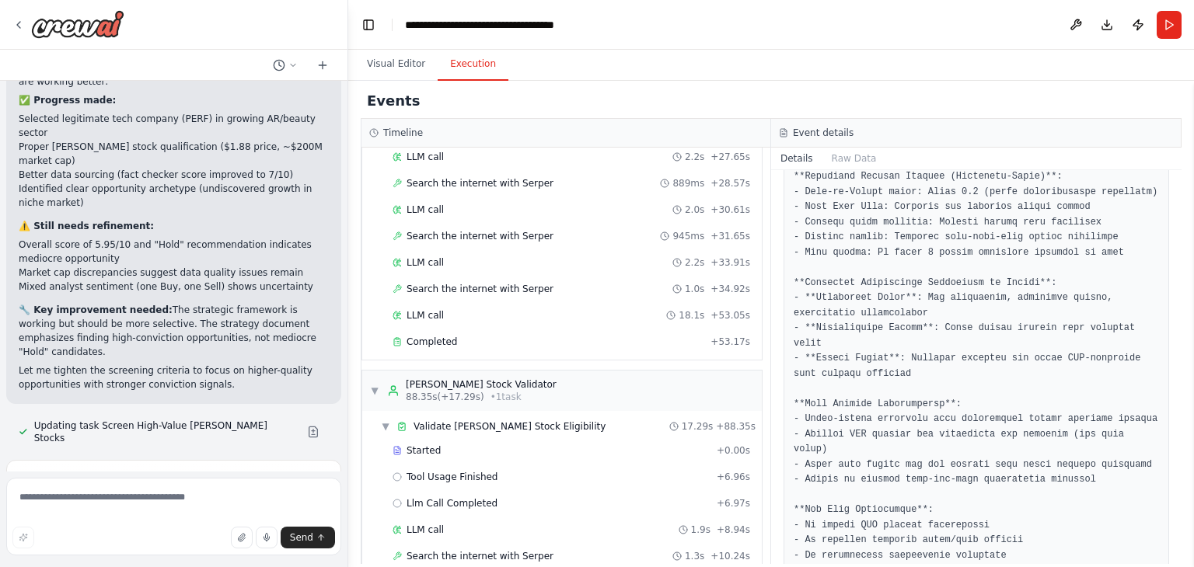
scroll to position [850, 0]
click at [427, 336] on div "Completed + 53.17s" at bounding box center [571, 340] width 368 height 23
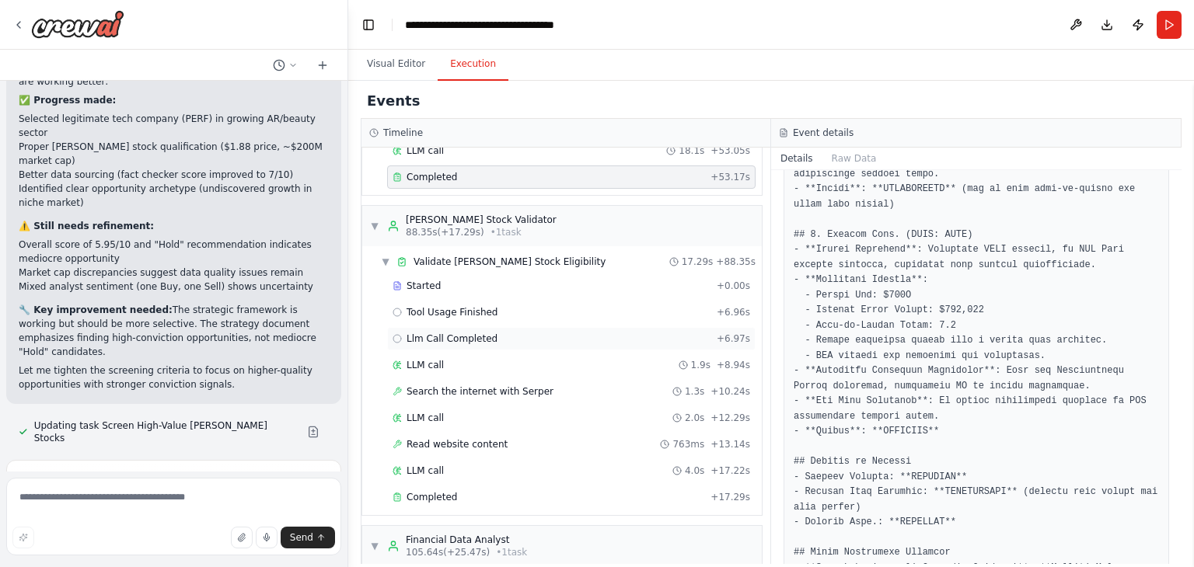
scroll to position [1015, 0]
click at [112, 503] on textarea at bounding box center [173, 517] width 335 height 78
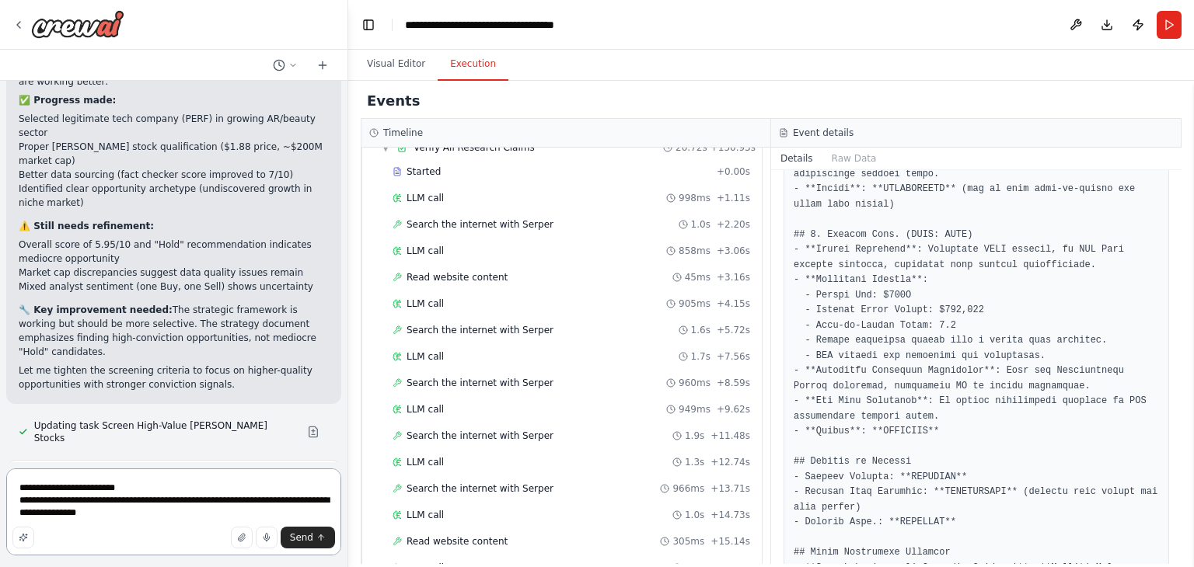
scroll to position [3024, 0]
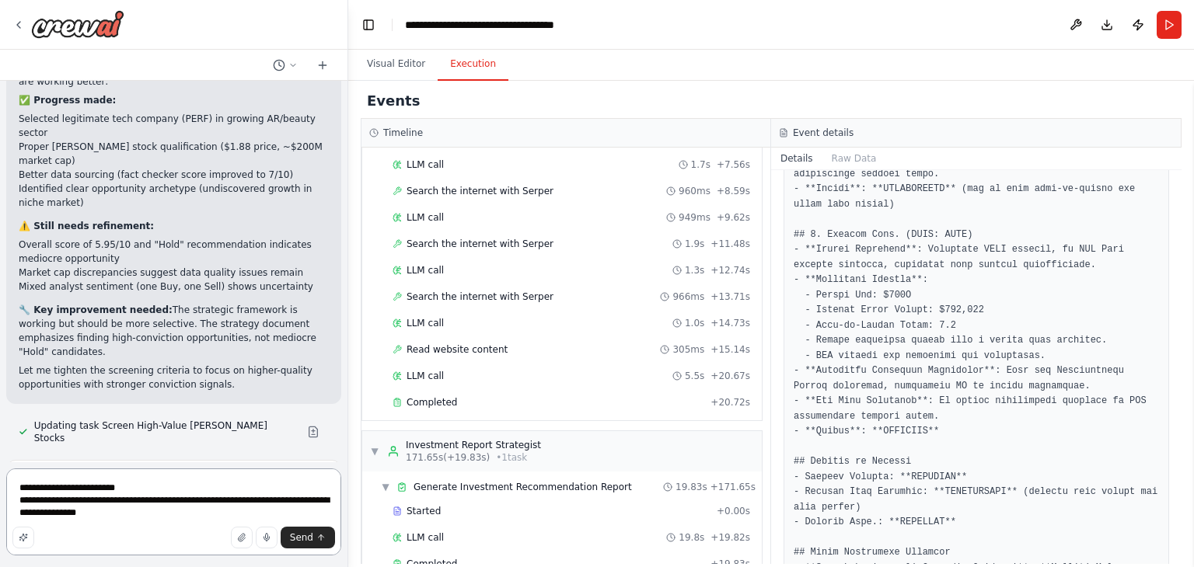
drag, startPoint x: 292, startPoint y: 500, endPoint x: 136, endPoint y: 498, distance: 156.3
click at [136, 498] on textarea "**********" at bounding box center [173, 512] width 335 height 87
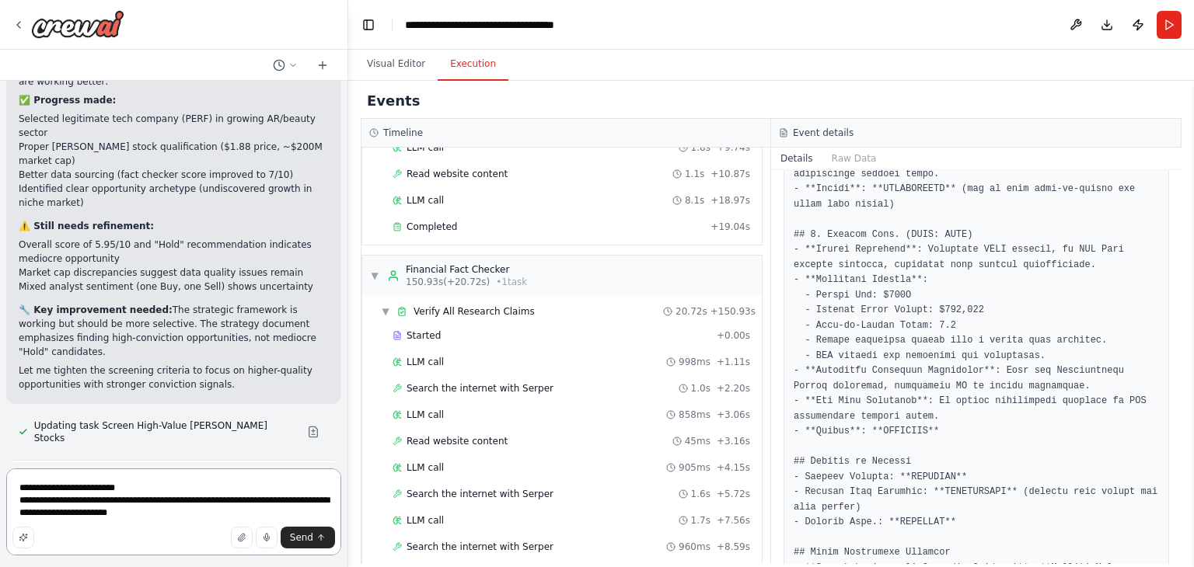
scroll to position [2666, 0]
click at [305, 495] on textarea "**********" at bounding box center [173, 512] width 335 height 87
click at [86, 501] on textarea "**********" at bounding box center [173, 506] width 335 height 100
click at [75, 518] on textarea "**********" at bounding box center [173, 506] width 335 height 100
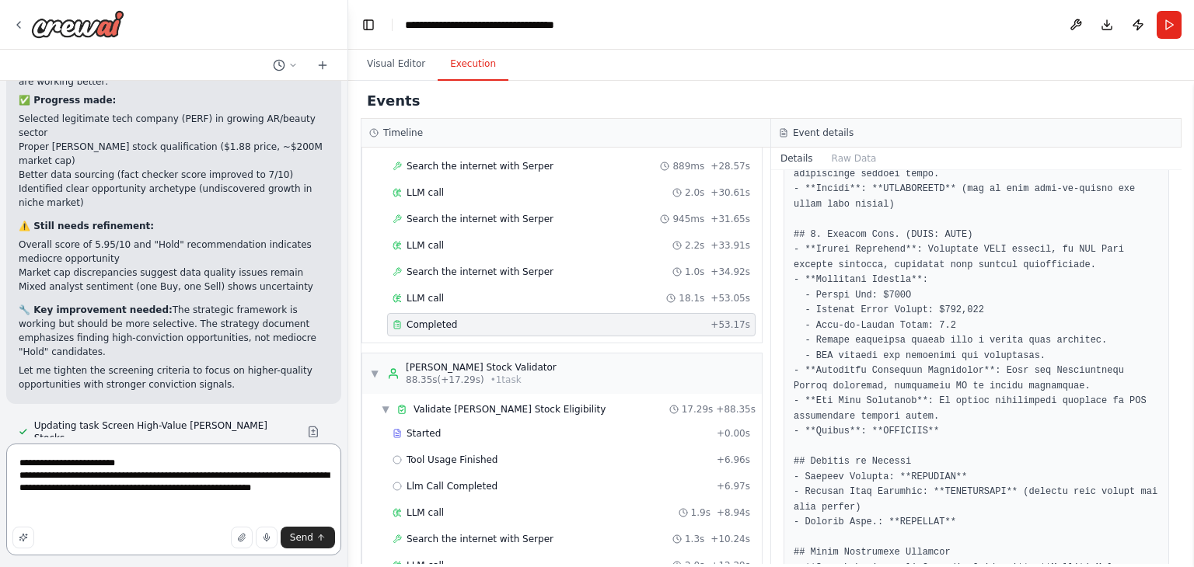
scroll to position [868, 0]
drag, startPoint x: 249, startPoint y: 497, endPoint x: 81, endPoint y: 488, distance: 168.1
click at [81, 488] on textarea "**********" at bounding box center [173, 500] width 335 height 112
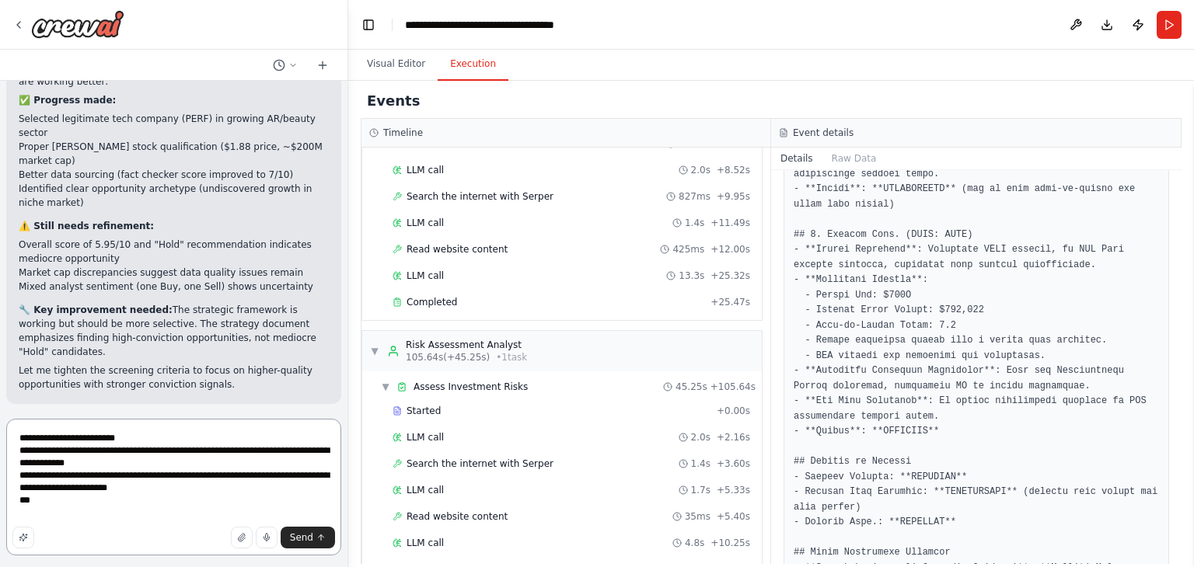
scroll to position [1618, 0]
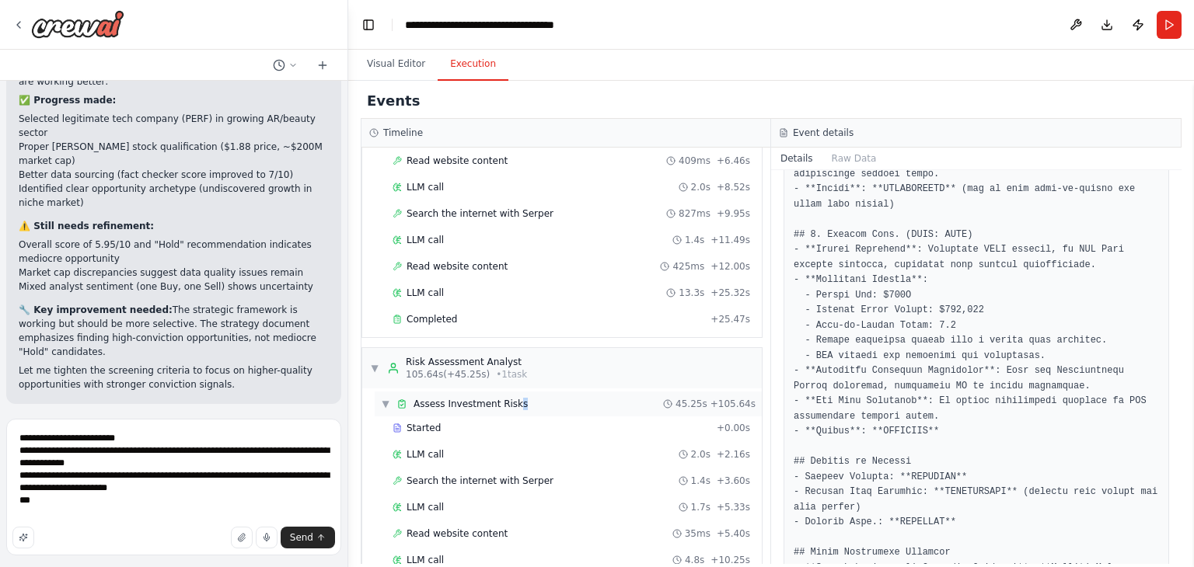
drag, startPoint x: 544, startPoint y: 347, endPoint x: 512, endPoint y: 386, distance: 49.7
click at [512, 398] on span "Assess Investment Risks" at bounding box center [471, 404] width 114 height 12
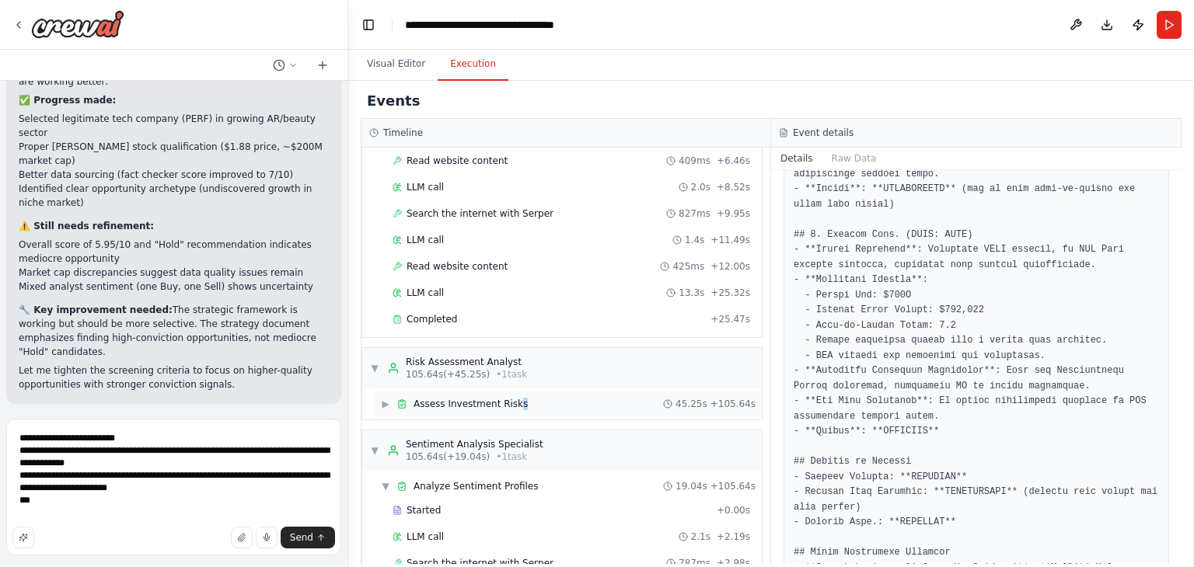
click at [512, 398] on span "Assess Investment Risks" at bounding box center [471, 404] width 114 height 12
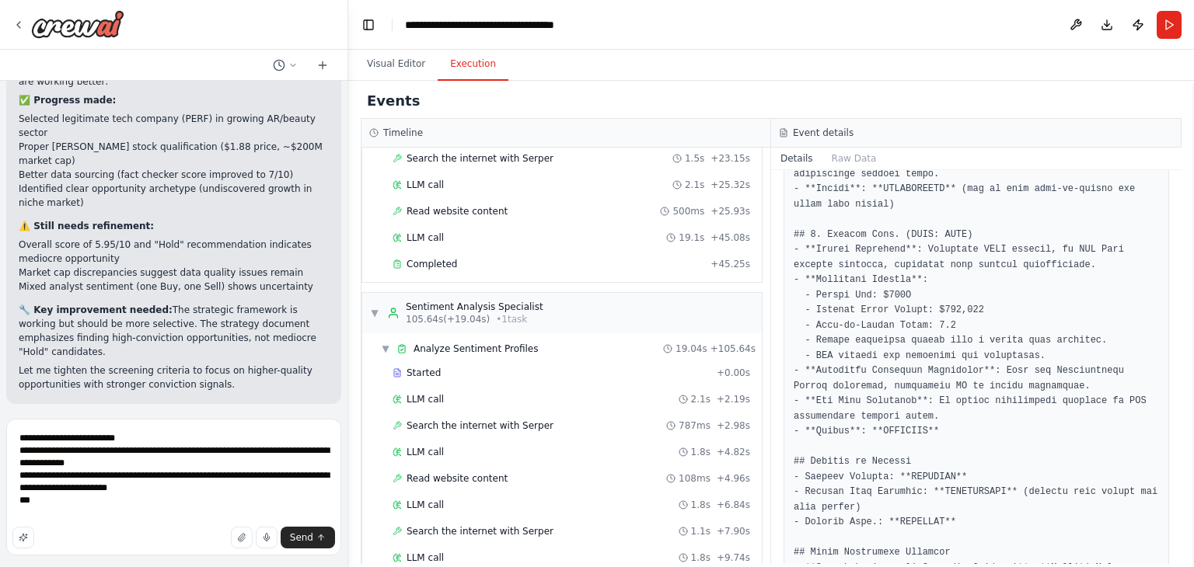
scroll to position [2155, 0]
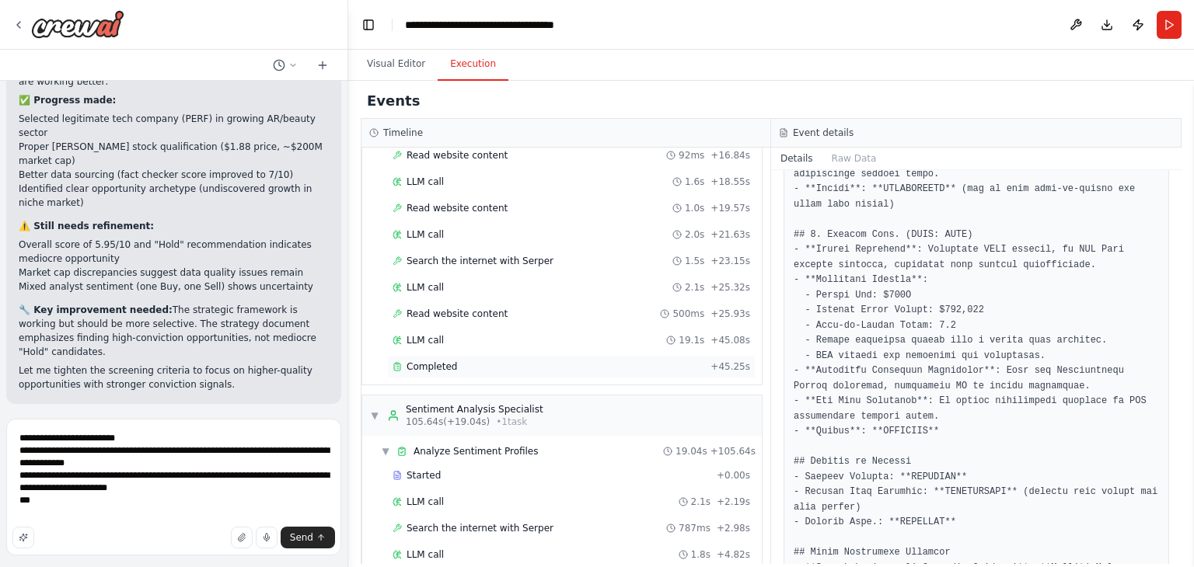
click at [434, 361] on span "Completed" at bounding box center [432, 367] width 51 height 12
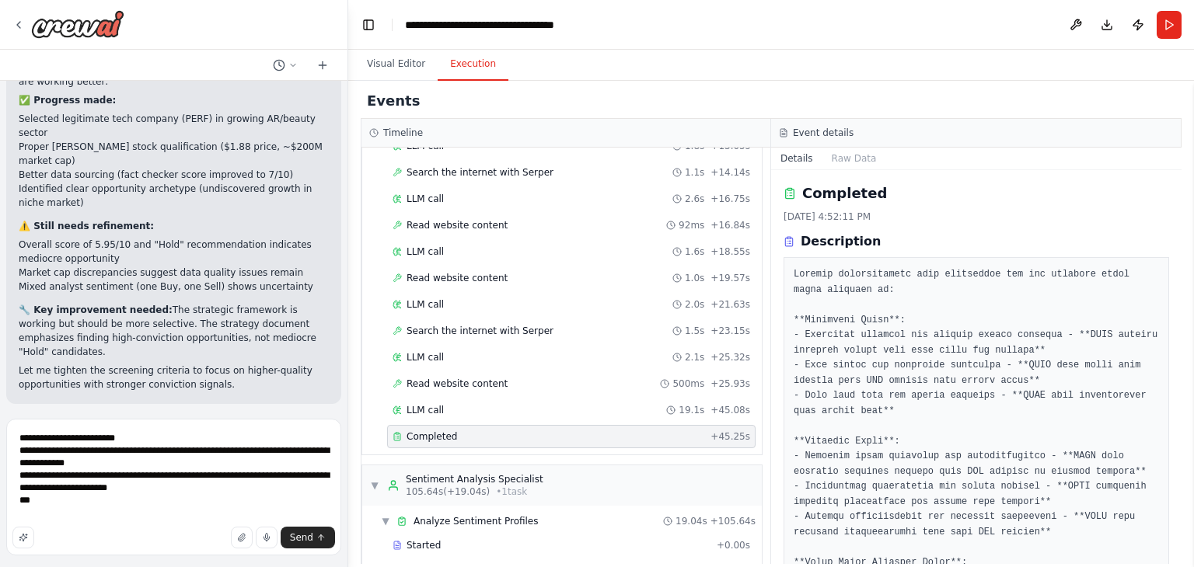
scroll to position [2079, 0]
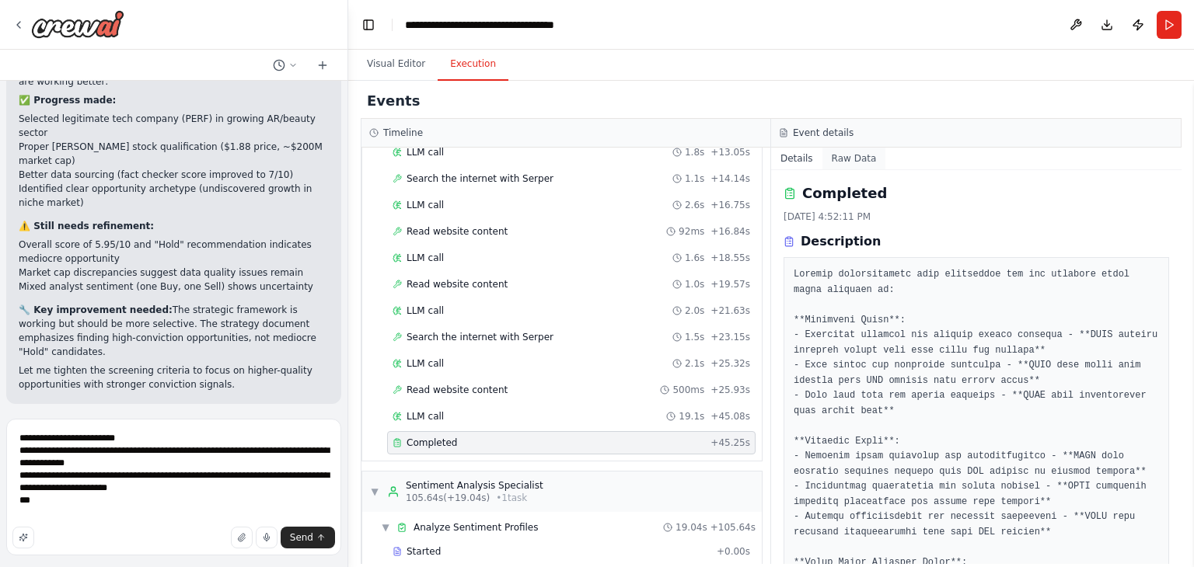
click at [841, 153] on button "Raw Data" at bounding box center [854, 159] width 64 height 22
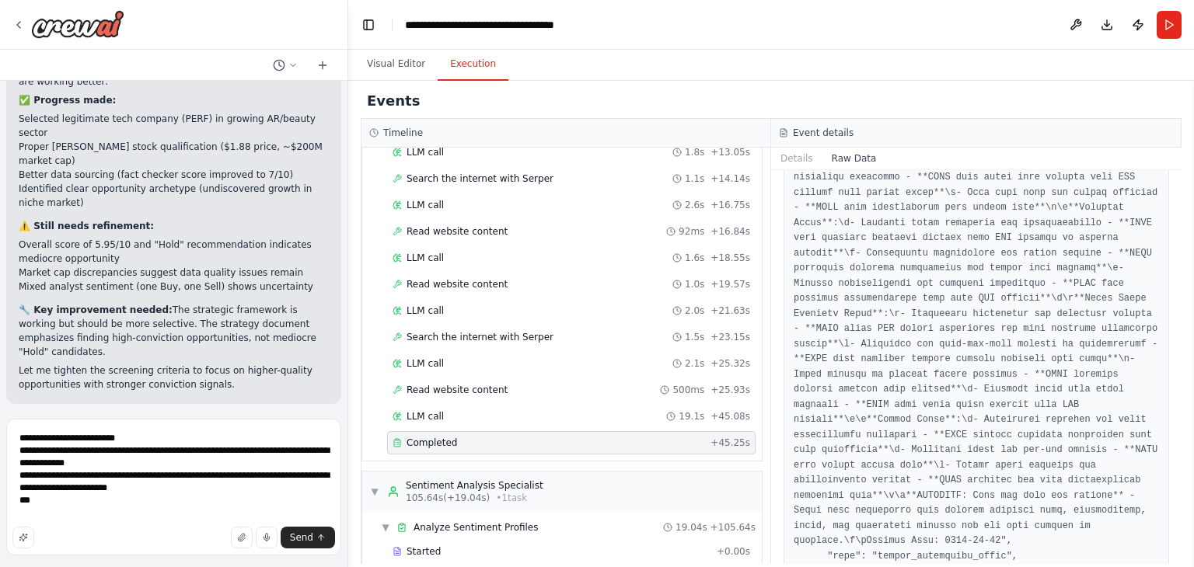
scroll to position [1469, 0]
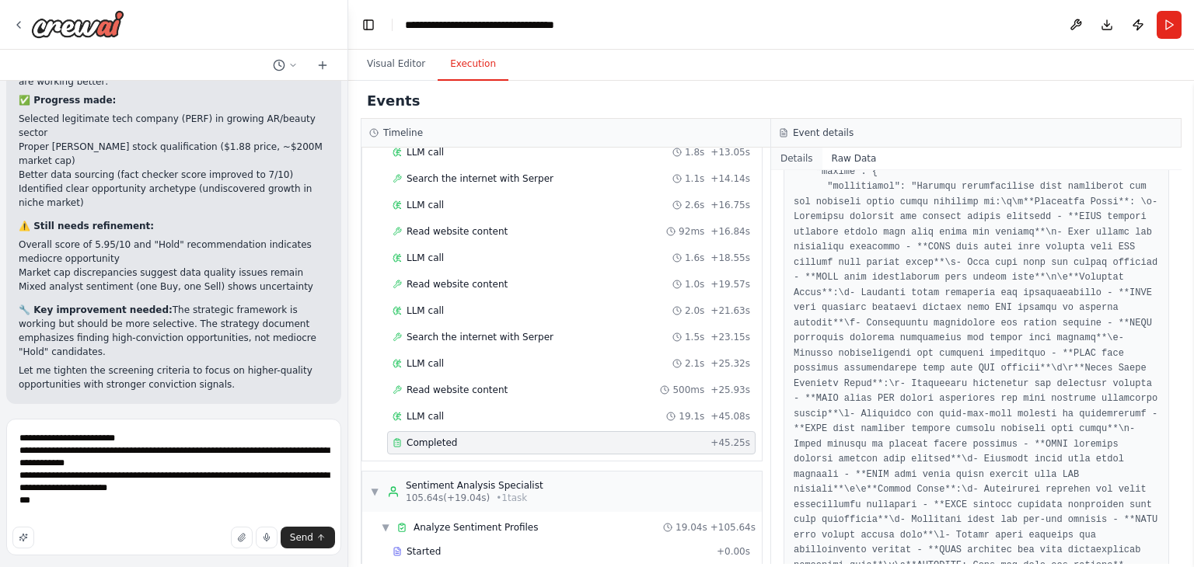
click at [788, 154] on button "Details" at bounding box center [796, 159] width 51 height 22
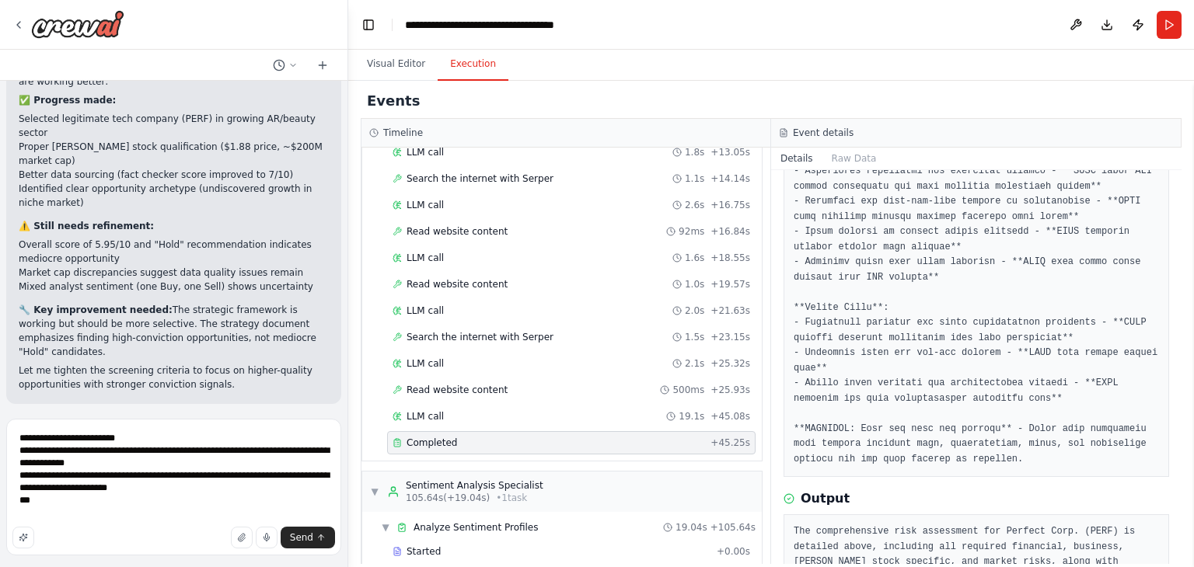
scroll to position [462, 0]
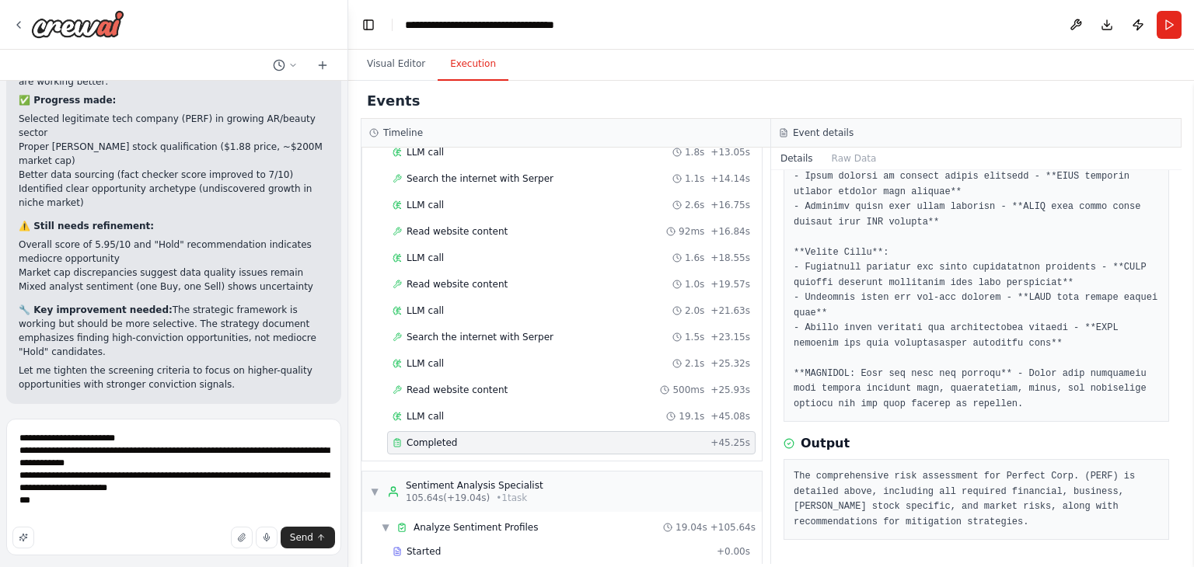
click at [167, 528] on div "Send" at bounding box center [173, 538] width 323 height 22
click at [133, 506] on textarea "**********" at bounding box center [173, 487] width 335 height 137
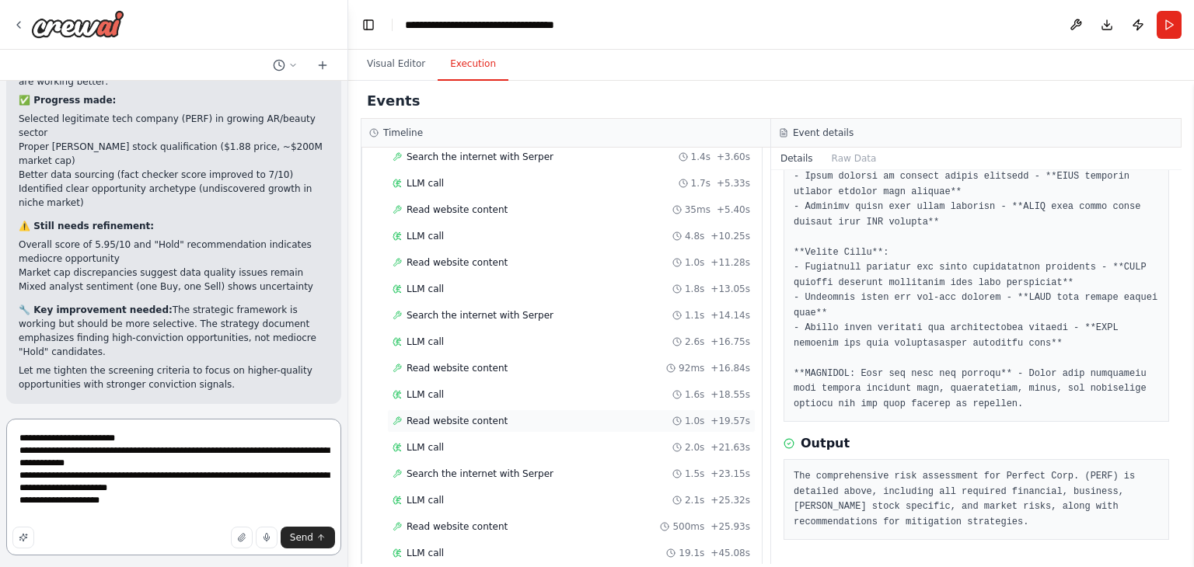
scroll to position [1943, 0]
click at [118, 438] on textarea "**********" at bounding box center [173, 487] width 335 height 137
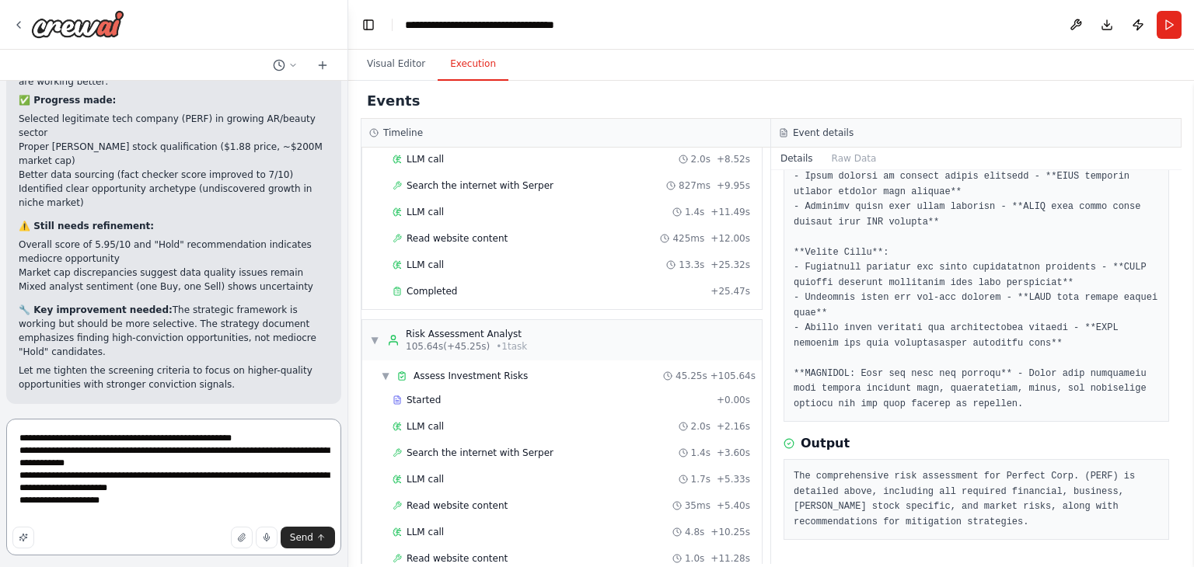
scroll to position [1658, 0]
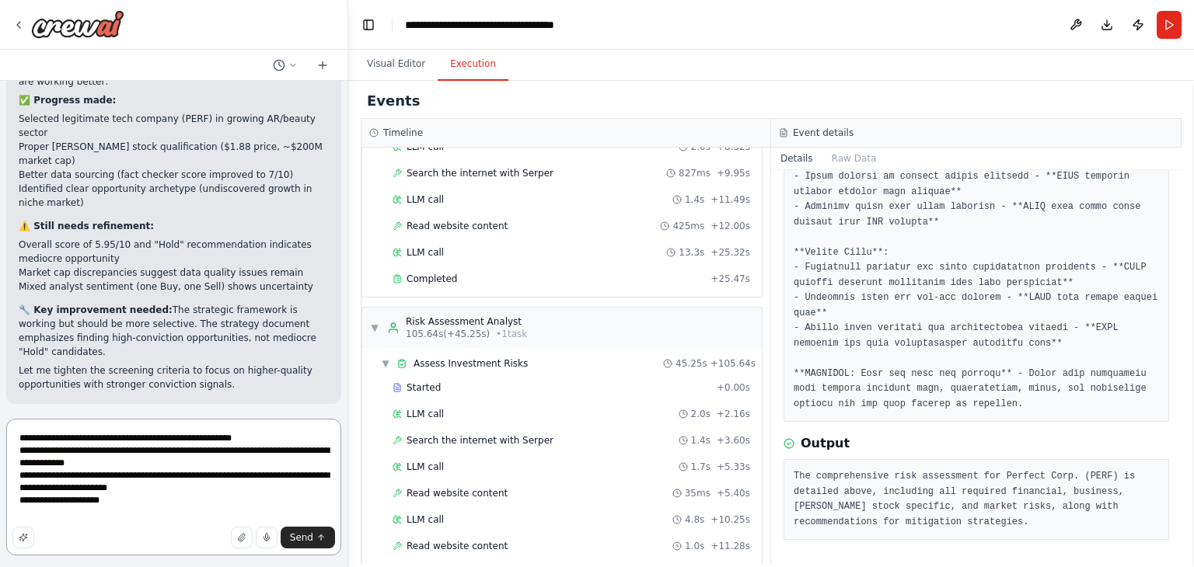
click at [124, 508] on textarea "**********" at bounding box center [173, 487] width 335 height 137
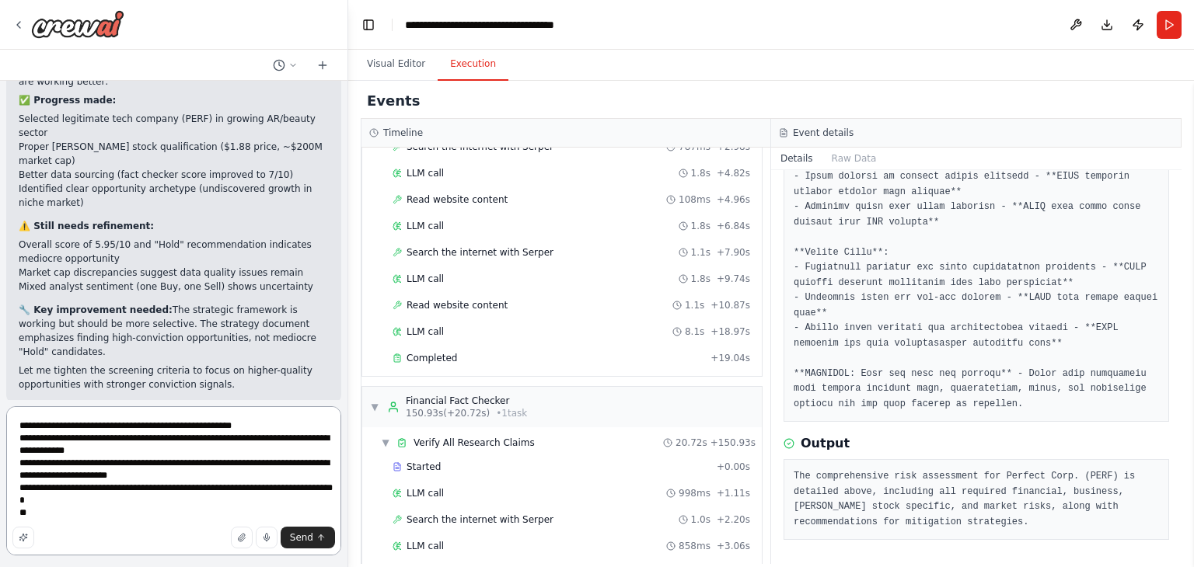
scroll to position [2547, 0]
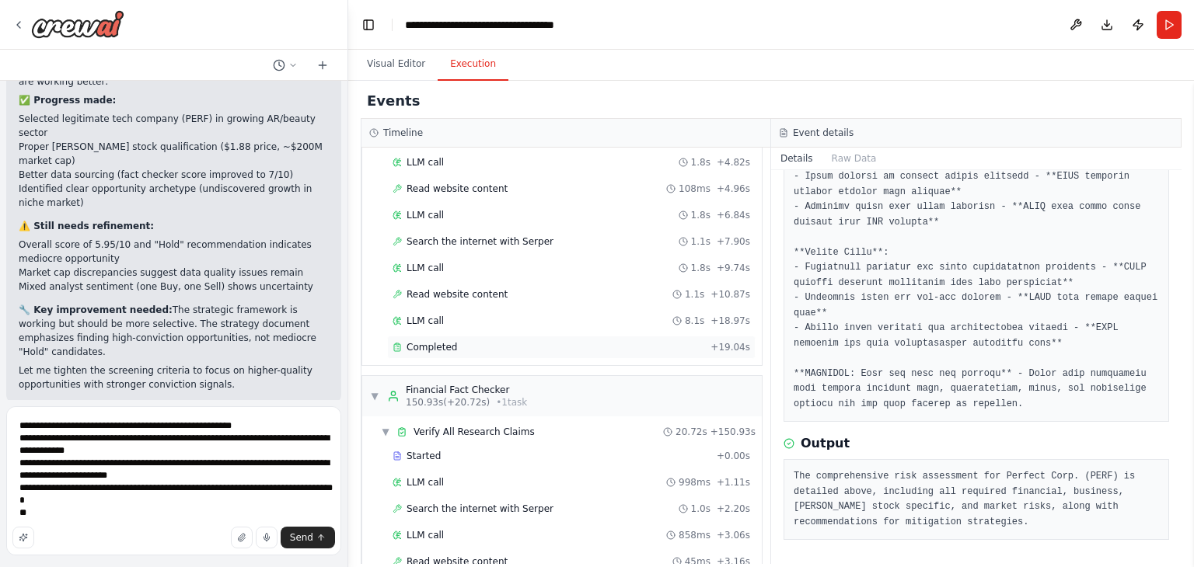
click at [460, 341] on div "Completed" at bounding box center [549, 347] width 312 height 12
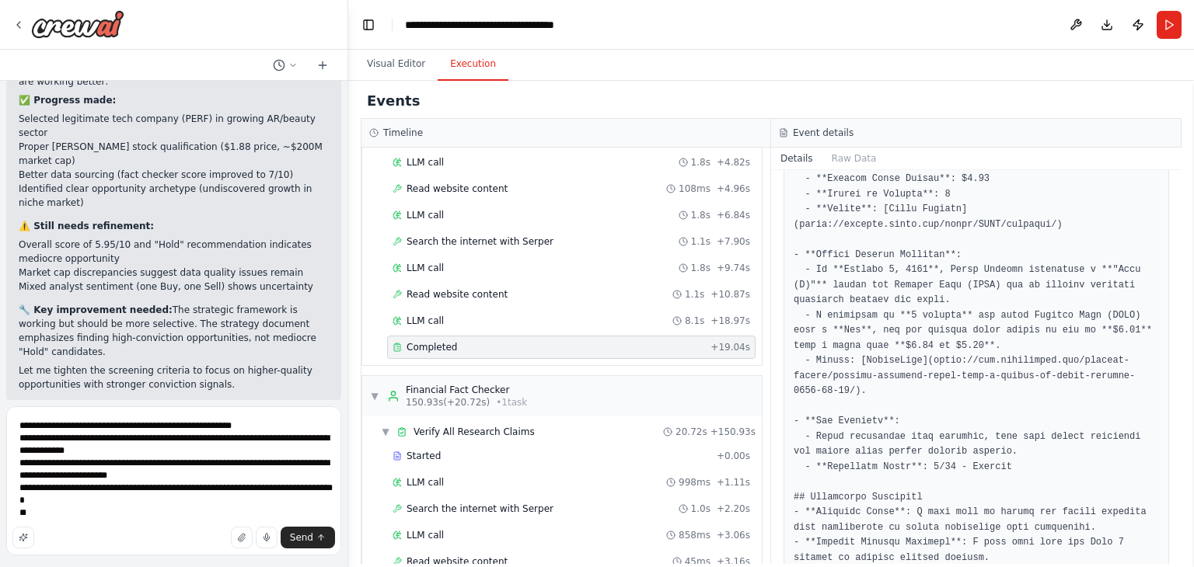
scroll to position [760, 0]
click at [281, 486] on textarea "**********" at bounding box center [173, 481] width 335 height 149
click at [107, 518] on textarea "**********" at bounding box center [173, 481] width 335 height 149
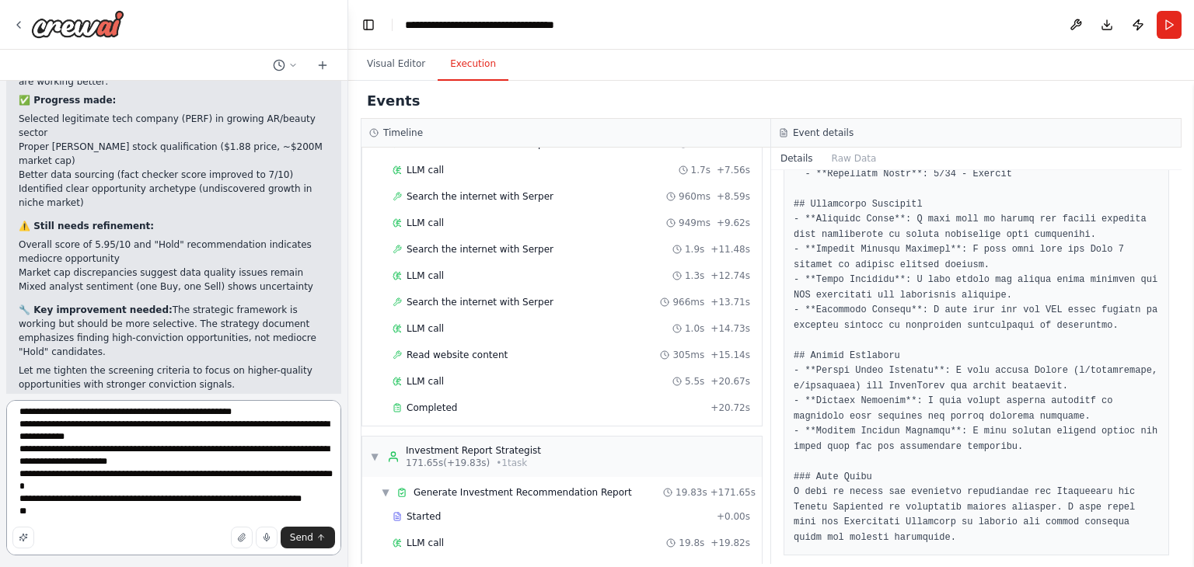
scroll to position [3019, 0]
click at [449, 401] on span "Completed" at bounding box center [432, 407] width 51 height 12
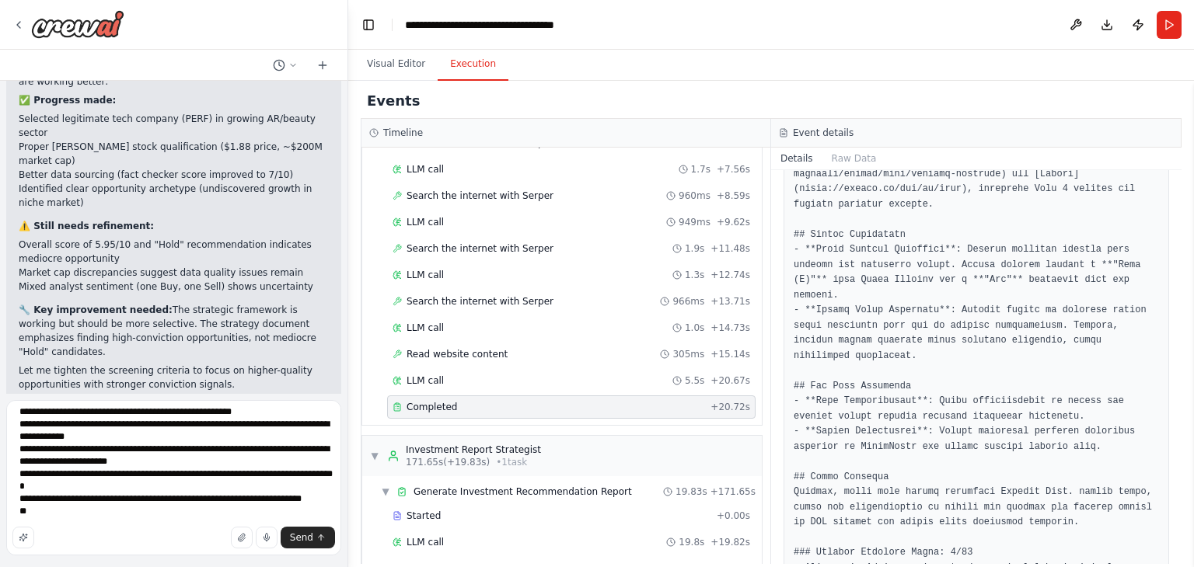
click at [428, 401] on span "Completed" at bounding box center [432, 407] width 51 height 12
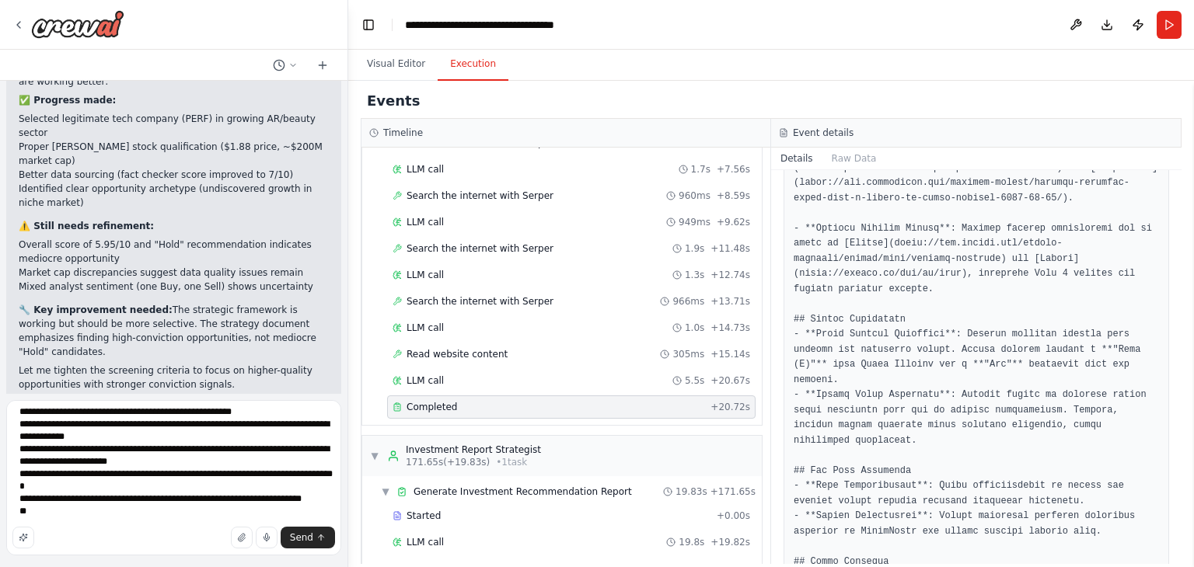
scroll to position [938, 0]
click at [63, 438] on textarea "**********" at bounding box center [173, 477] width 335 height 155
click at [169, 514] on textarea "**********" at bounding box center [173, 477] width 335 height 155
click at [159, 497] on textarea "**********" at bounding box center [173, 477] width 335 height 155
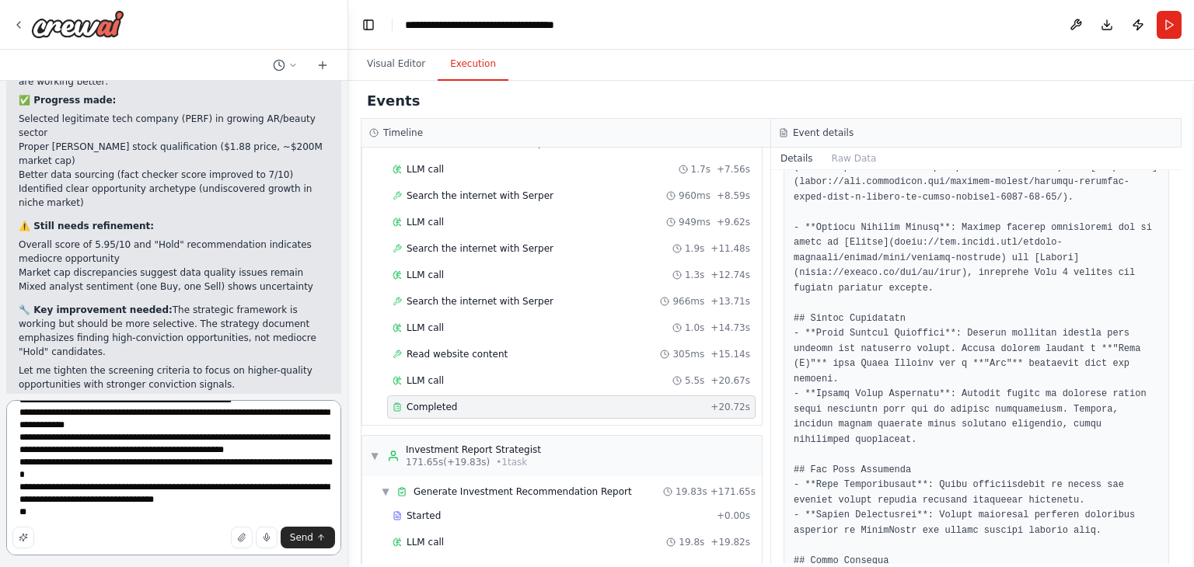
click at [91, 520] on textarea "**********" at bounding box center [173, 477] width 335 height 155
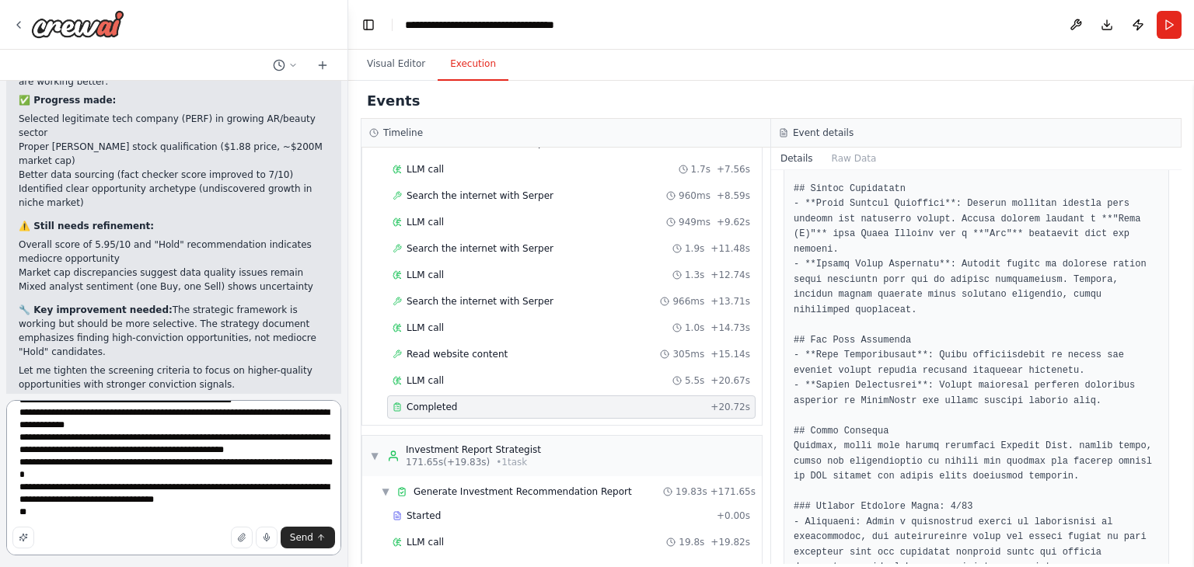
scroll to position [3024, 0]
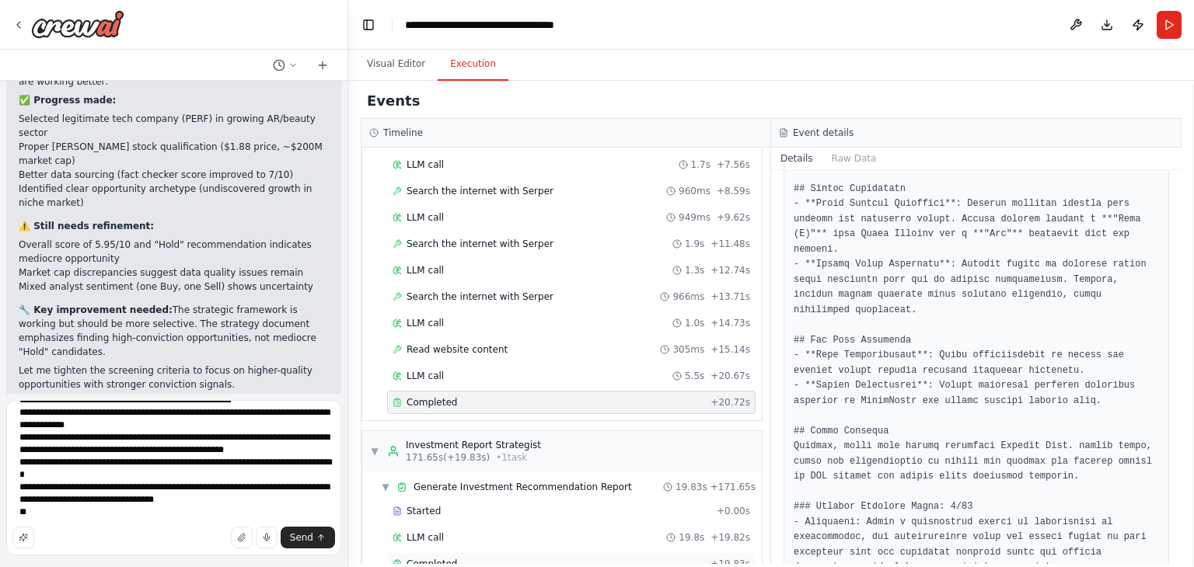
click at [452, 558] on div "Completed" at bounding box center [549, 564] width 312 height 12
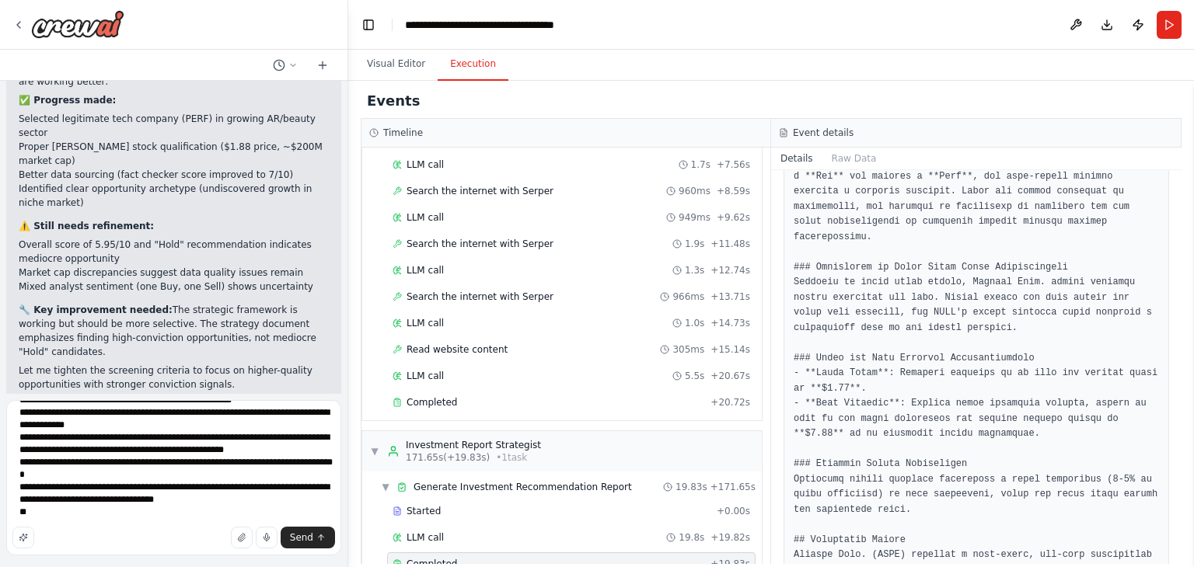
scroll to position [1917, 0]
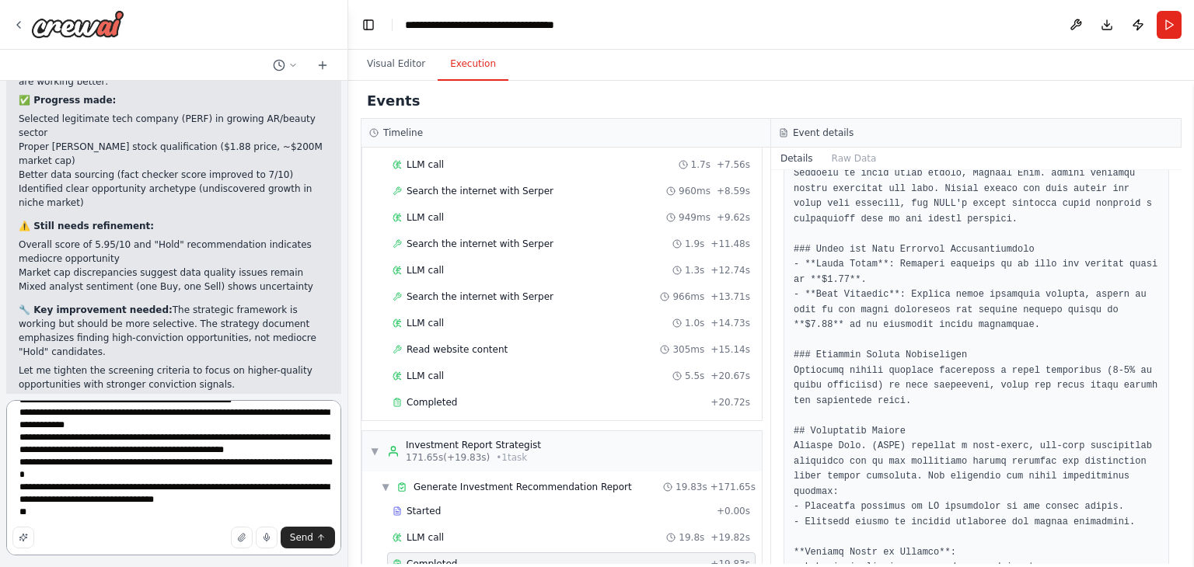
click at [92, 516] on textarea "**********" at bounding box center [173, 477] width 335 height 155
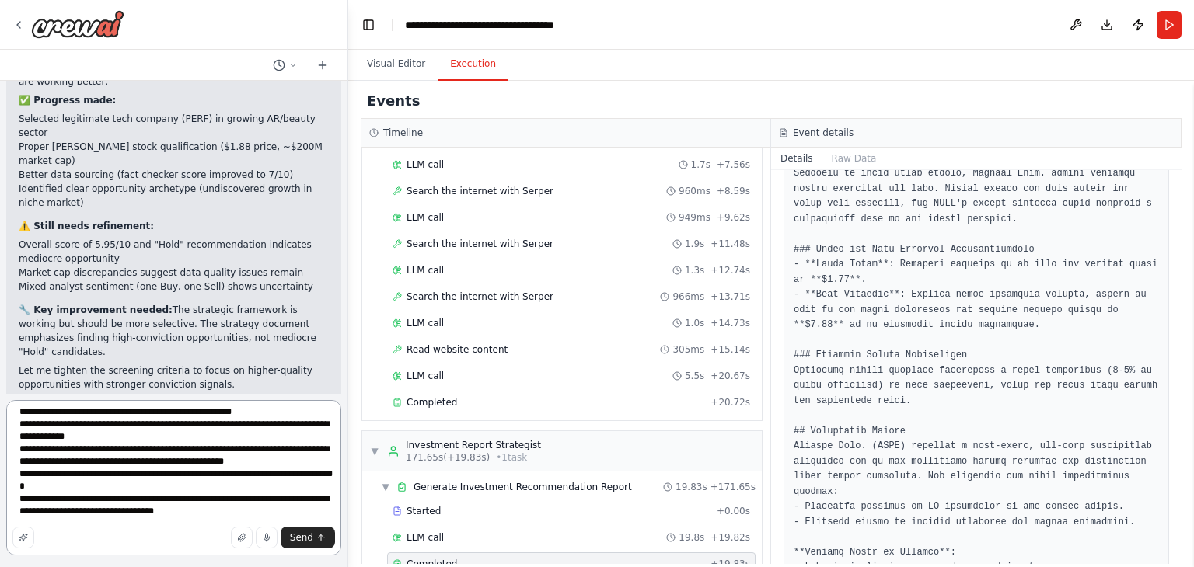
scroll to position [7, 0]
type textarea "**********"
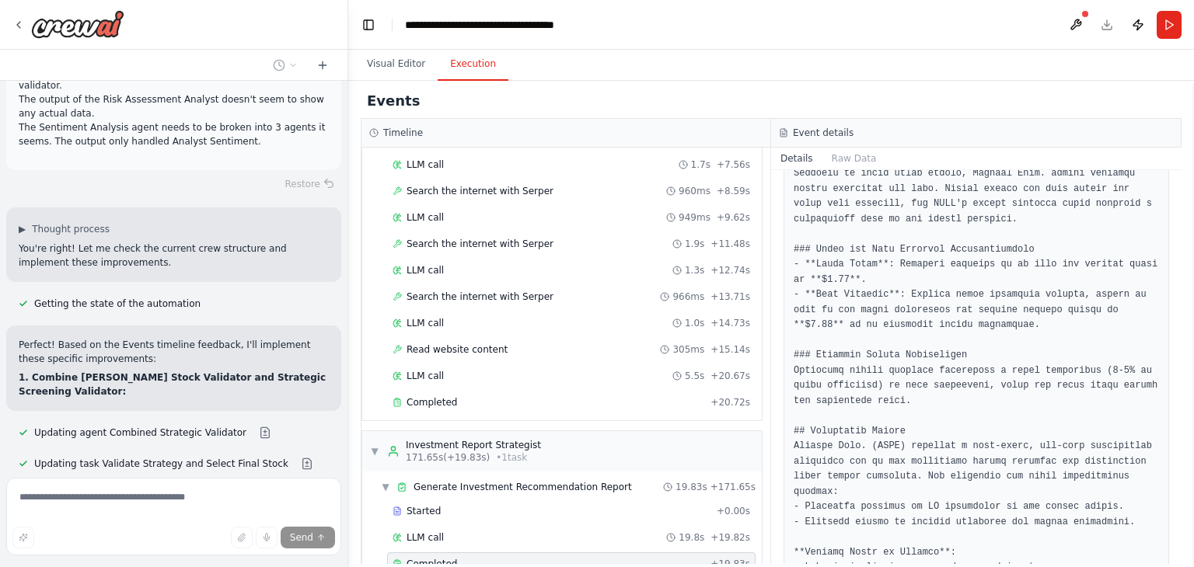
scroll to position [10346, 0]
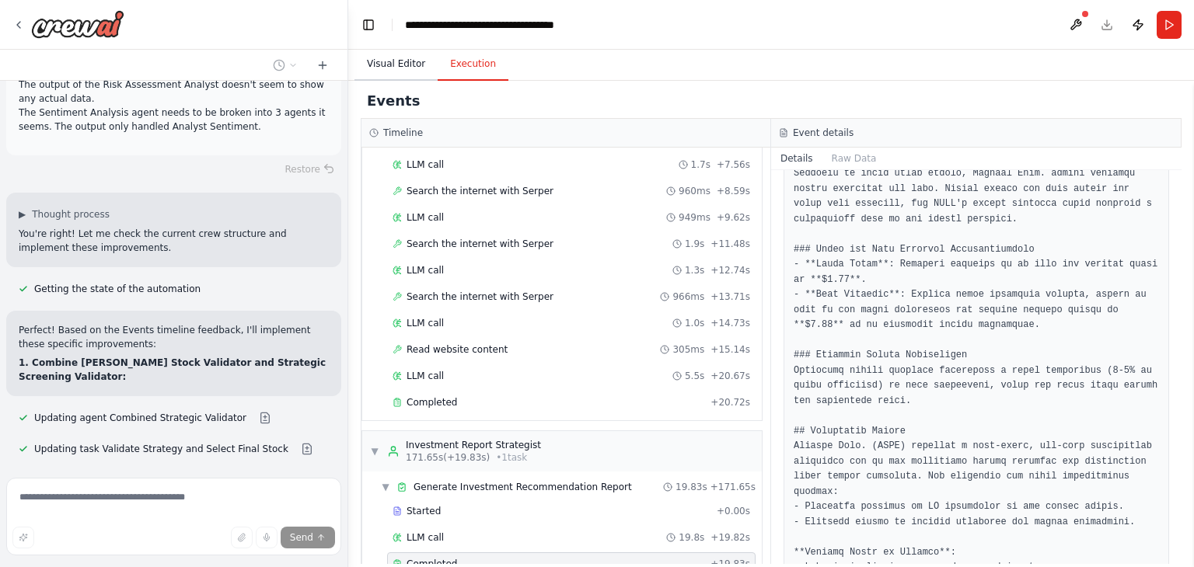
click at [391, 65] on button "Visual Editor" at bounding box center [395, 64] width 83 height 33
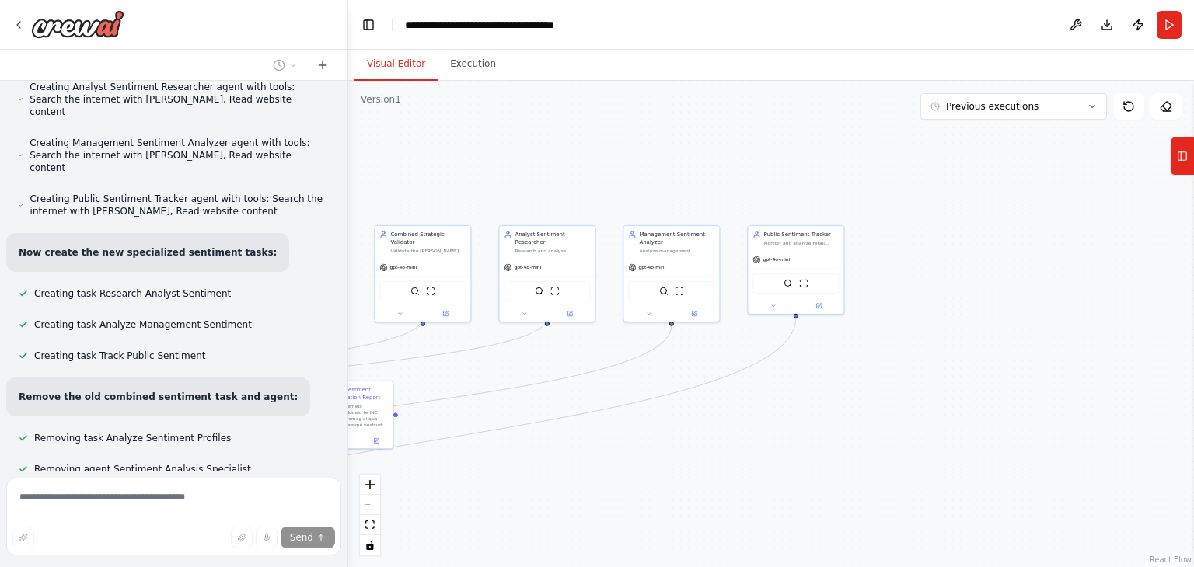
scroll to position [11076, 0]
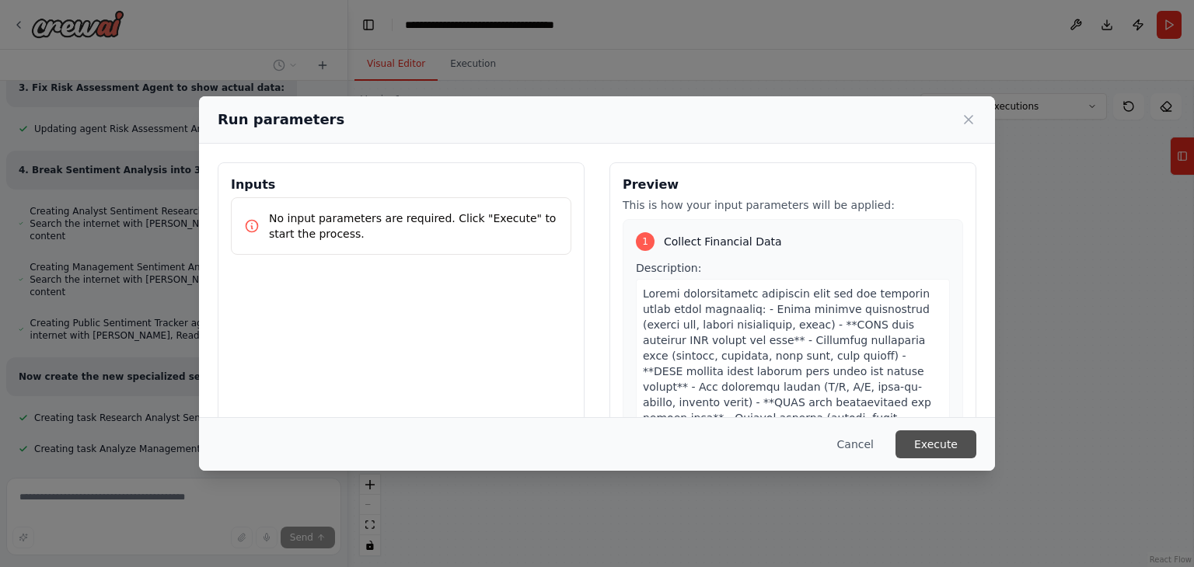
click at [936, 447] on button "Execute" at bounding box center [936, 445] width 81 height 28
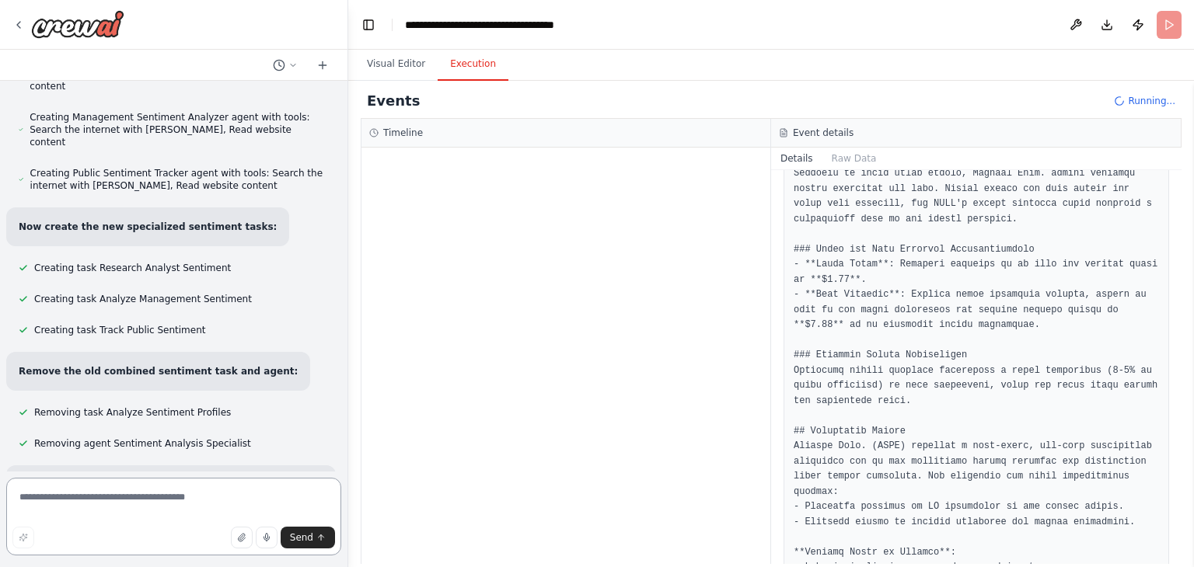
scroll to position [11128, 0]
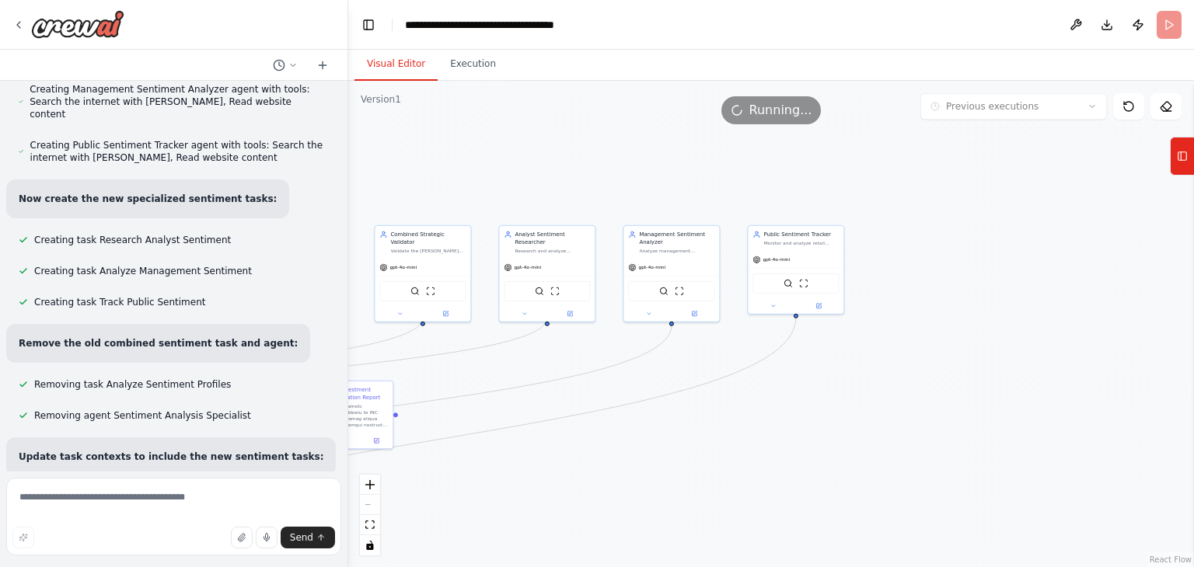
click at [391, 60] on button "Visual Editor" at bounding box center [395, 64] width 83 height 33
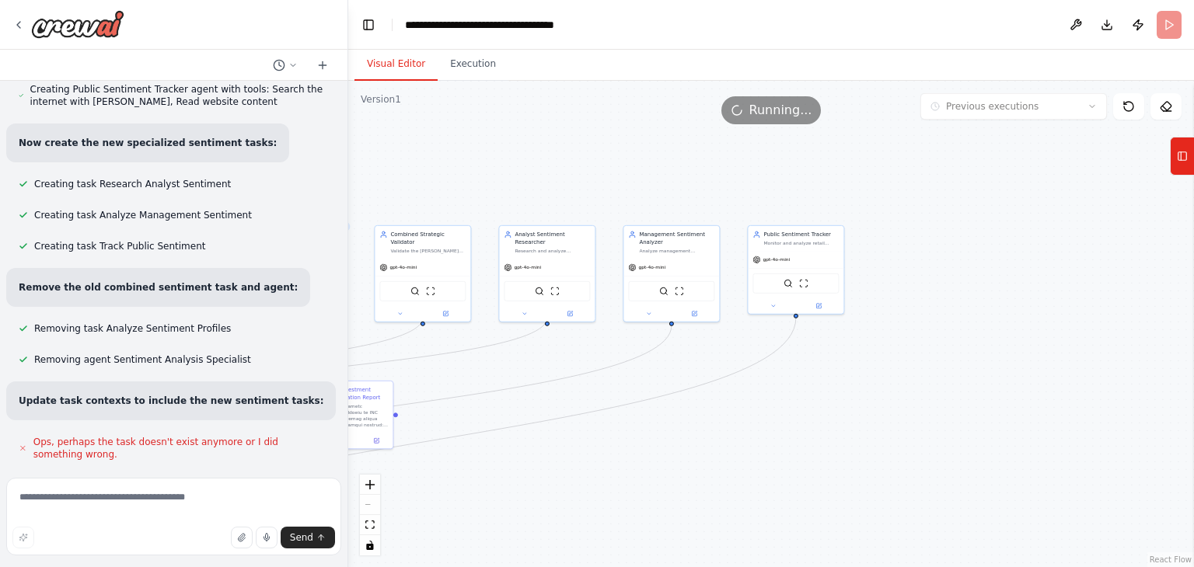
scroll to position [11197, 0]
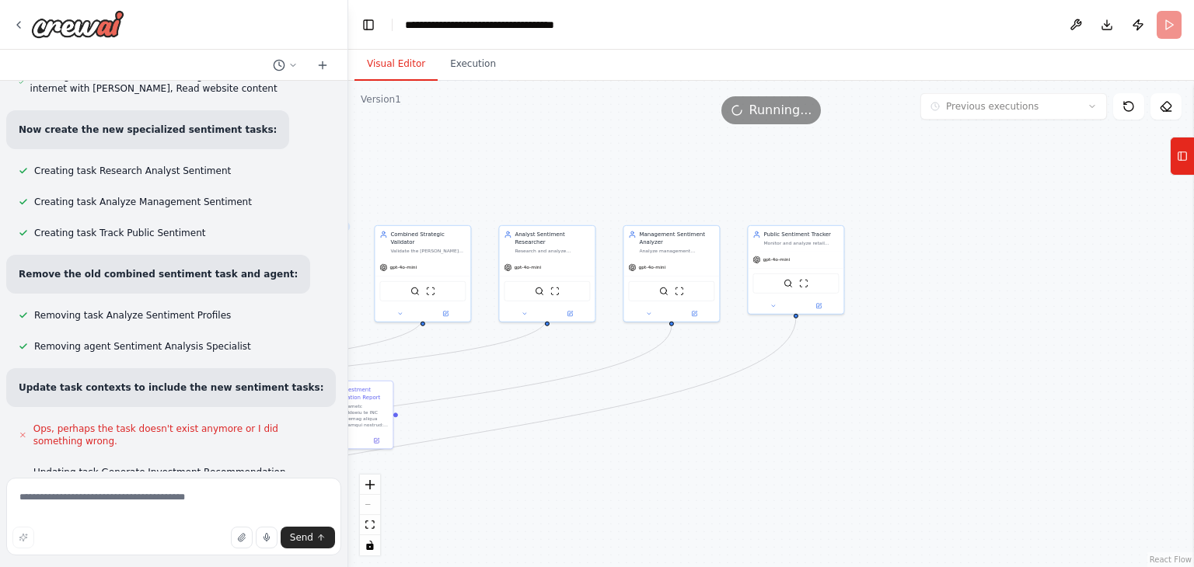
drag, startPoint x: 647, startPoint y: 464, endPoint x: 1035, endPoint y: 371, distance: 399.0
click at [1035, 371] on div ".deletable-edge-delete-btn { width: 20px; height: 20px; border: 0px solid #ffff…" at bounding box center [771, 324] width 846 height 487
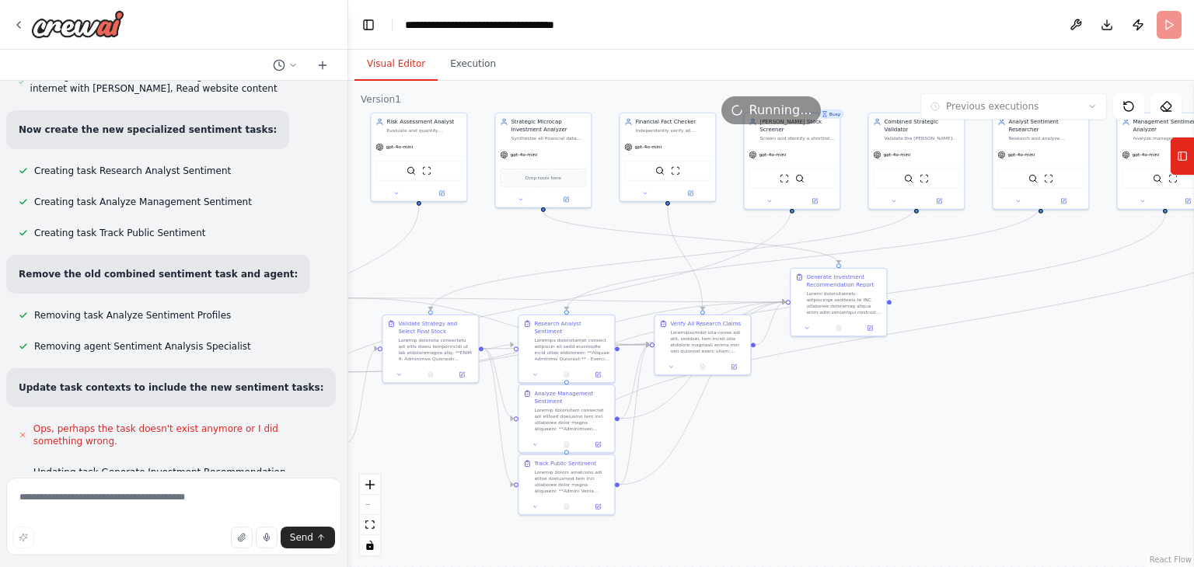
drag, startPoint x: 693, startPoint y: 457, endPoint x: 1175, endPoint y: 393, distance: 486.2
click at [1175, 393] on div ".deletable-edge-delete-btn { width: 20px; height: 20px; border: 0px solid #ffff…" at bounding box center [771, 324] width 846 height 487
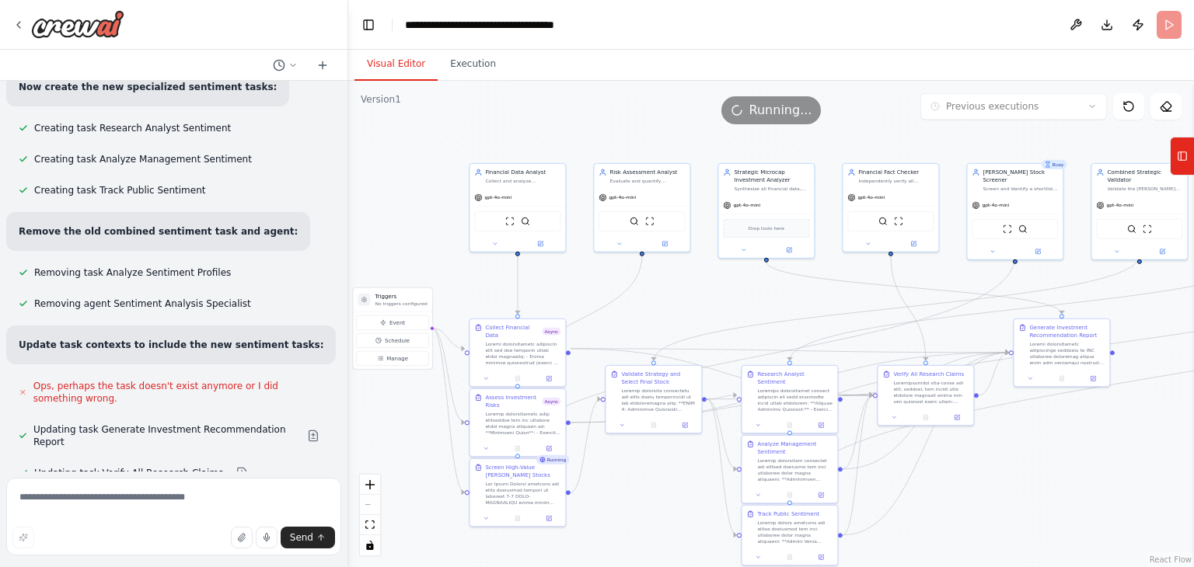
scroll to position [11253, 0]
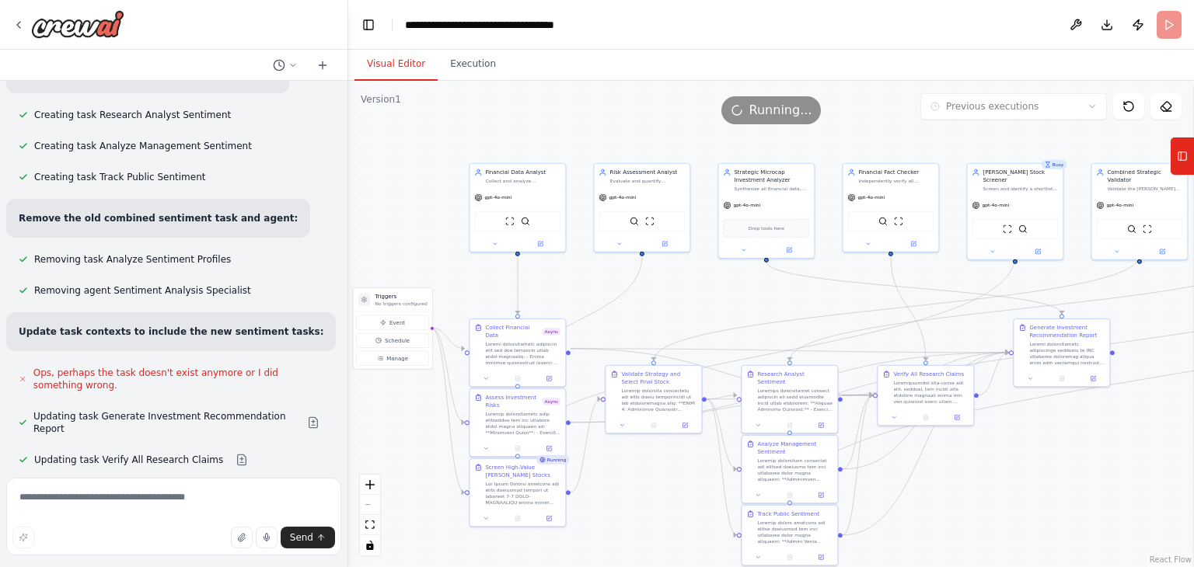
drag, startPoint x: 777, startPoint y: 455, endPoint x: 623, endPoint y: 550, distance: 180.1
click at [623, 550] on div ".deletable-edge-delete-btn { width: 20px; height: 20px; border: 0px solid #ffff…" at bounding box center [771, 324] width 846 height 487
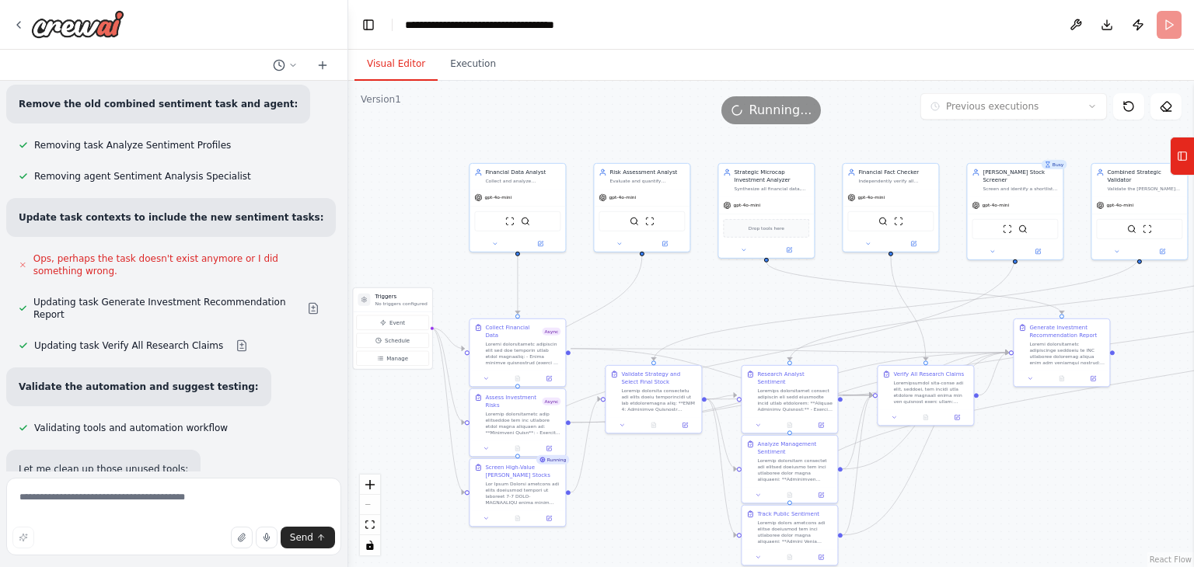
scroll to position [11408, 0]
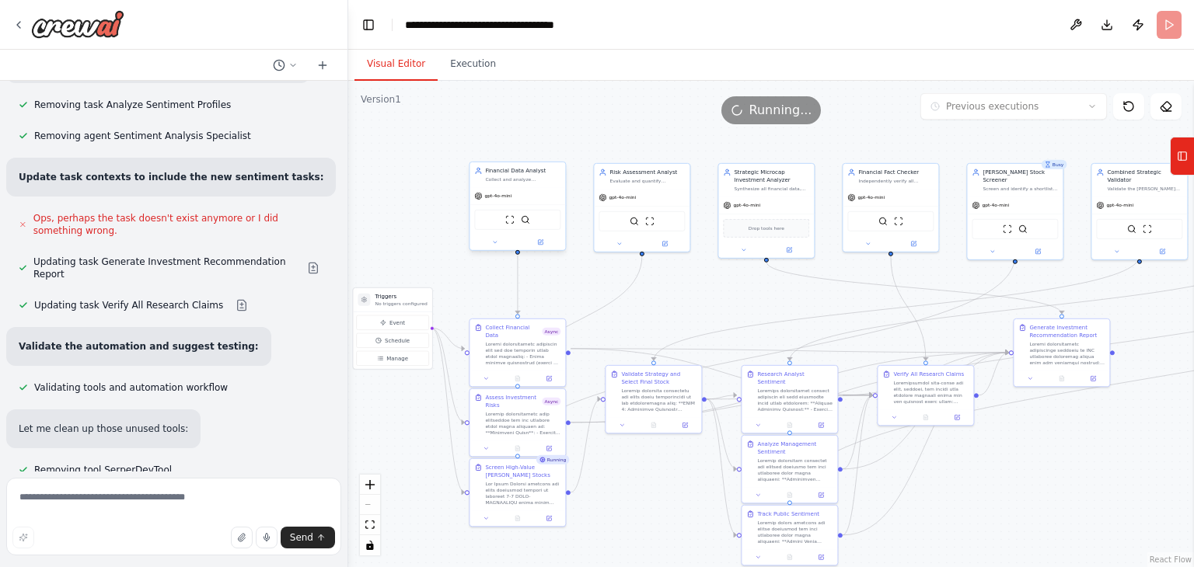
click at [495, 249] on div at bounding box center [518, 243] width 96 height 16
click at [492, 243] on icon at bounding box center [495, 242] width 6 height 6
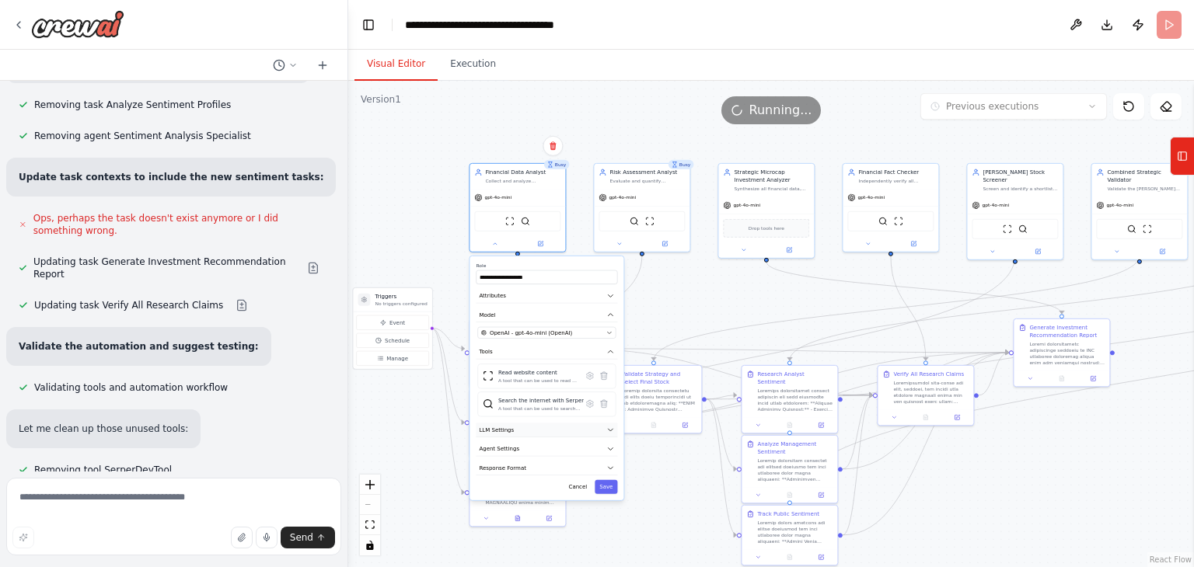
click at [609, 429] on icon "button" at bounding box center [610, 430] width 8 height 8
click at [499, 459] on div "Temperature Lower (0.1 to 0.3) for factual responses. Higher (0.7 to 0.9) for c…" at bounding box center [546, 475] width 138 height 33
click at [504, 455] on span at bounding box center [507, 452] width 6 height 6
click at [613, 502] on icon "button" at bounding box center [610, 503] width 8 height 8
click at [615, 520] on button "button" at bounding box center [609, 523] width 14 height 8
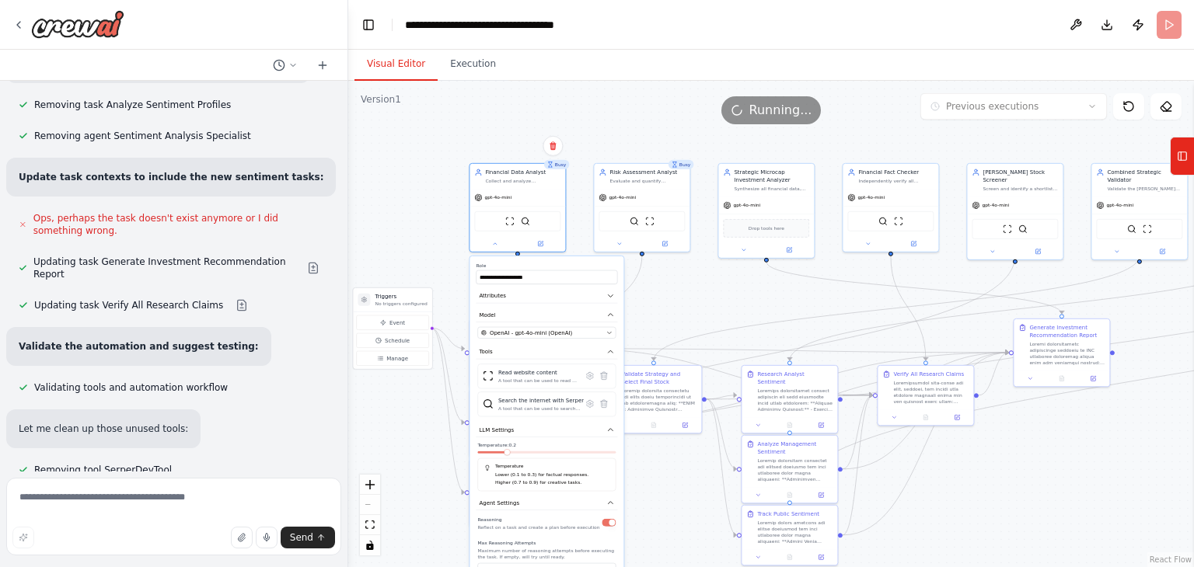
click at [676, 307] on div ".deletable-edge-delete-btn { width: 20px; height: 20px; border: 0px solid #ffff…" at bounding box center [771, 324] width 846 height 487
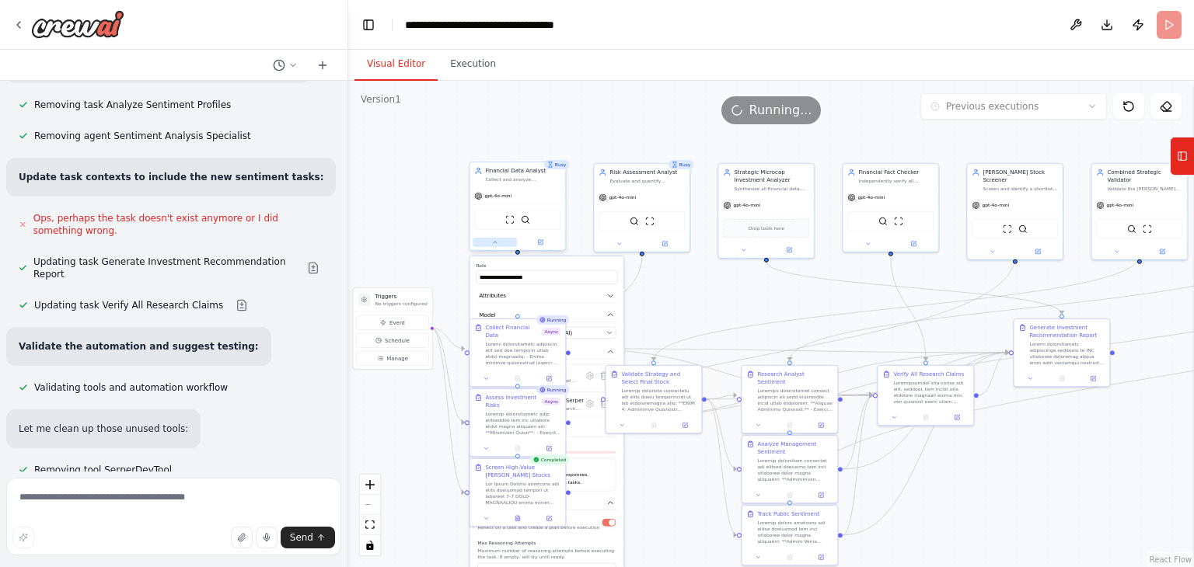
click at [491, 242] on button at bounding box center [495, 242] width 44 height 9
click at [613, 243] on button at bounding box center [619, 242] width 44 height 9
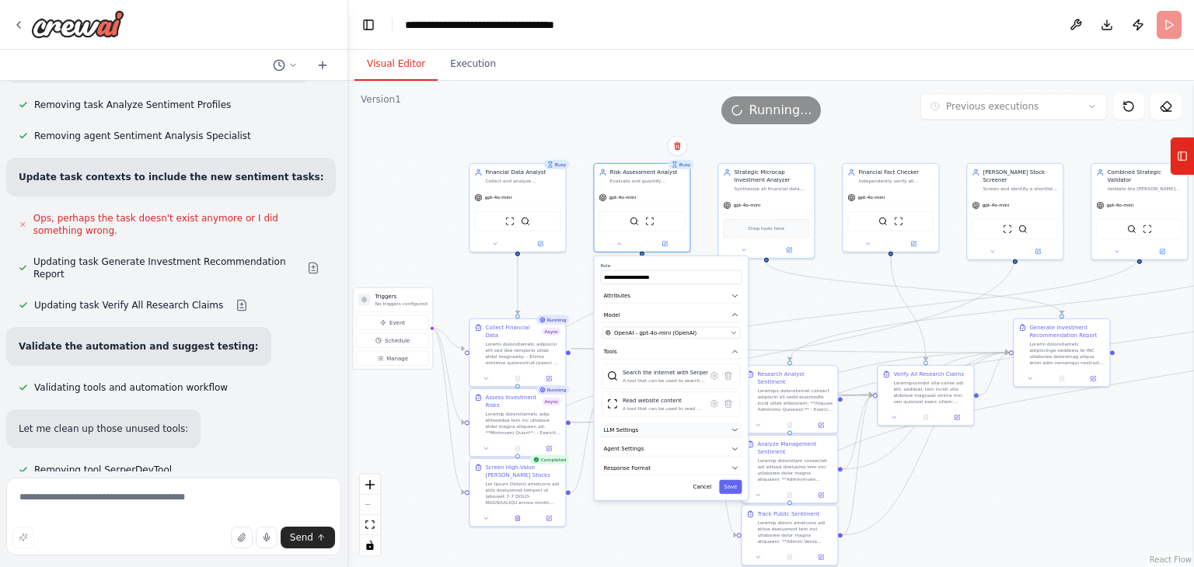
click at [630, 426] on span "LLM Settings" at bounding box center [620, 430] width 35 height 8
click at [639, 446] on label "Temperature: 0.7" at bounding box center [671, 445] width 138 height 6
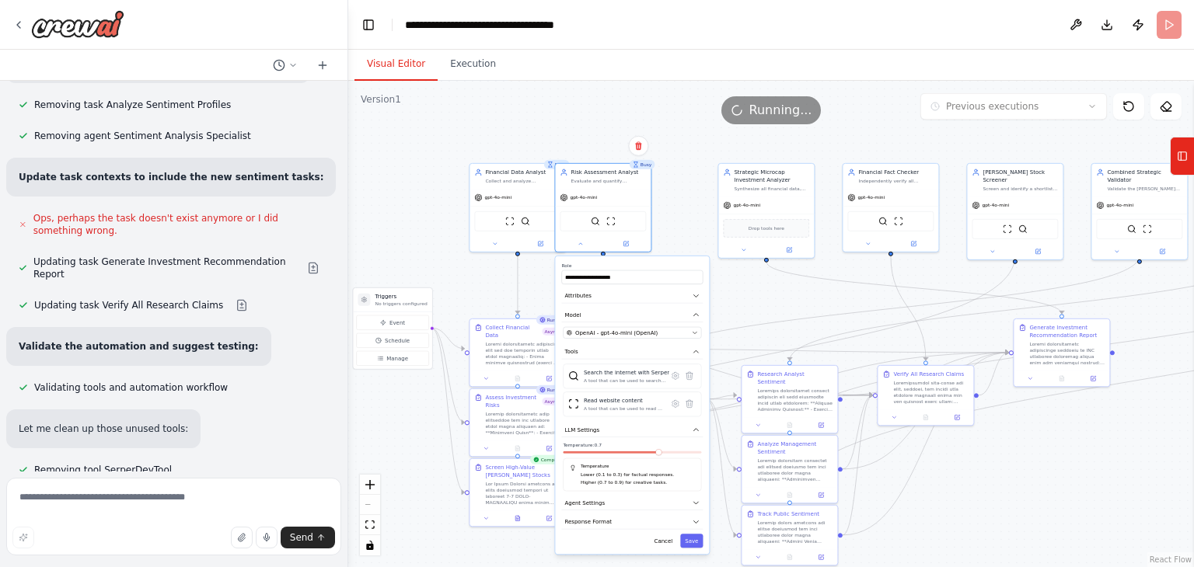
drag, startPoint x: 700, startPoint y: 455, endPoint x: 656, endPoint y: 452, distance: 43.6
click at [656, 452] on div "Temperature: 0.7 Temperature Lower (0.1 to 0.3) for factual responses. Higher (…" at bounding box center [632, 467] width 138 height 50
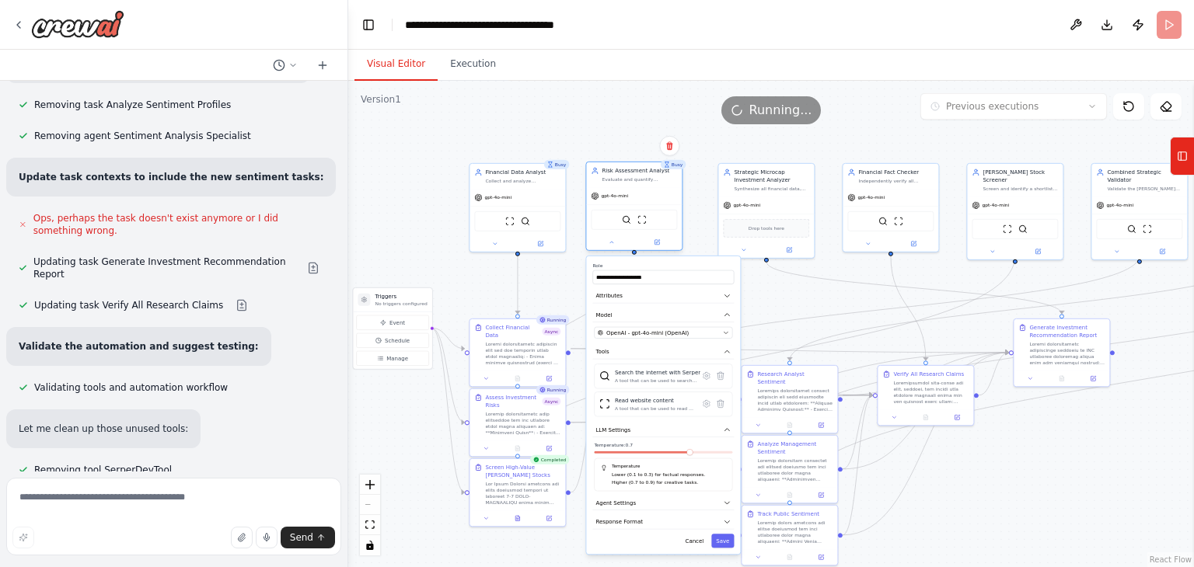
drag, startPoint x: 606, startPoint y: 169, endPoint x: 642, endPoint y: 169, distance: 35.8
click at [642, 169] on div "Risk Assessment Analyst" at bounding box center [639, 171] width 75 height 8
click at [647, 453] on span at bounding box center [650, 452] width 6 height 6
click at [669, 500] on button "Agent Settings" at bounding box center [662, 503] width 141 height 15
drag, startPoint x: 938, startPoint y: 530, endPoint x: 1020, endPoint y: 554, distance: 85.1
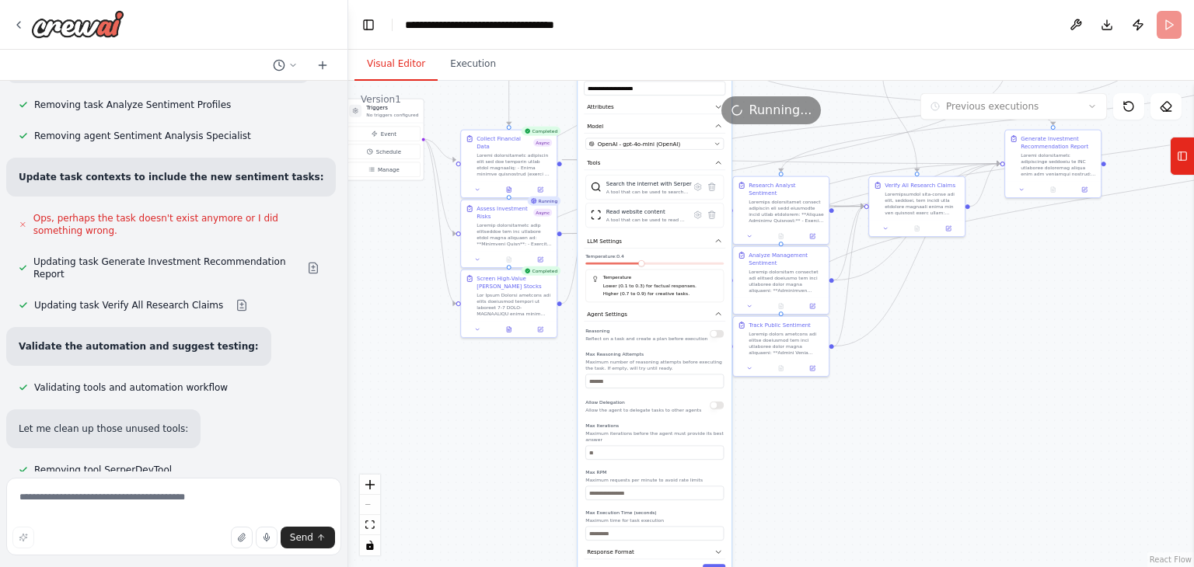
click at [719, 334] on button "button" at bounding box center [717, 334] width 14 height 8
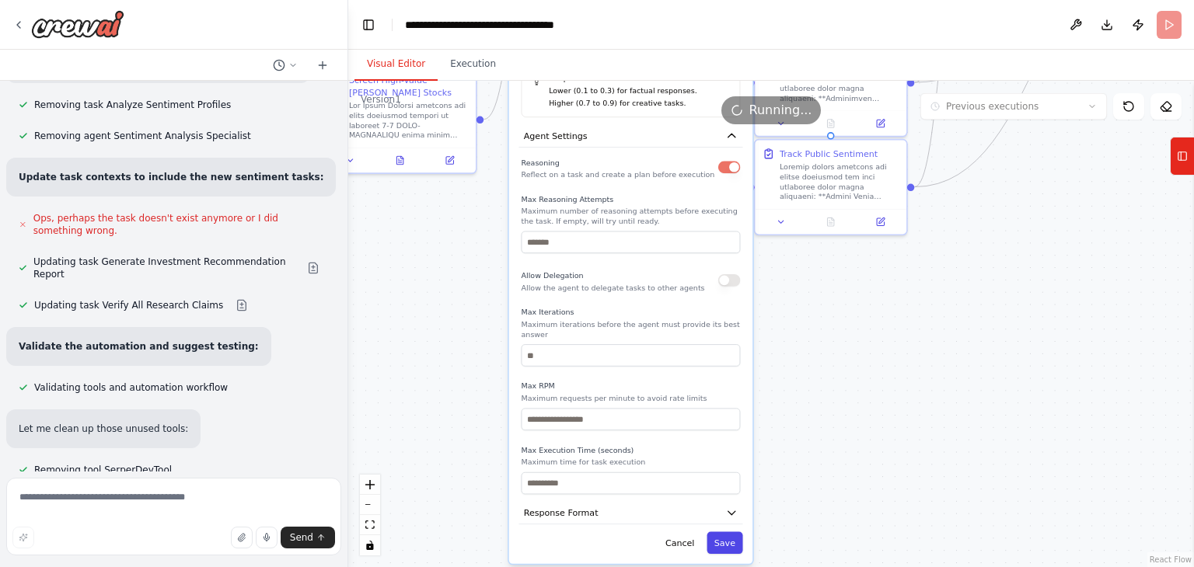
click at [726, 532] on button "Save" at bounding box center [725, 543] width 36 height 22
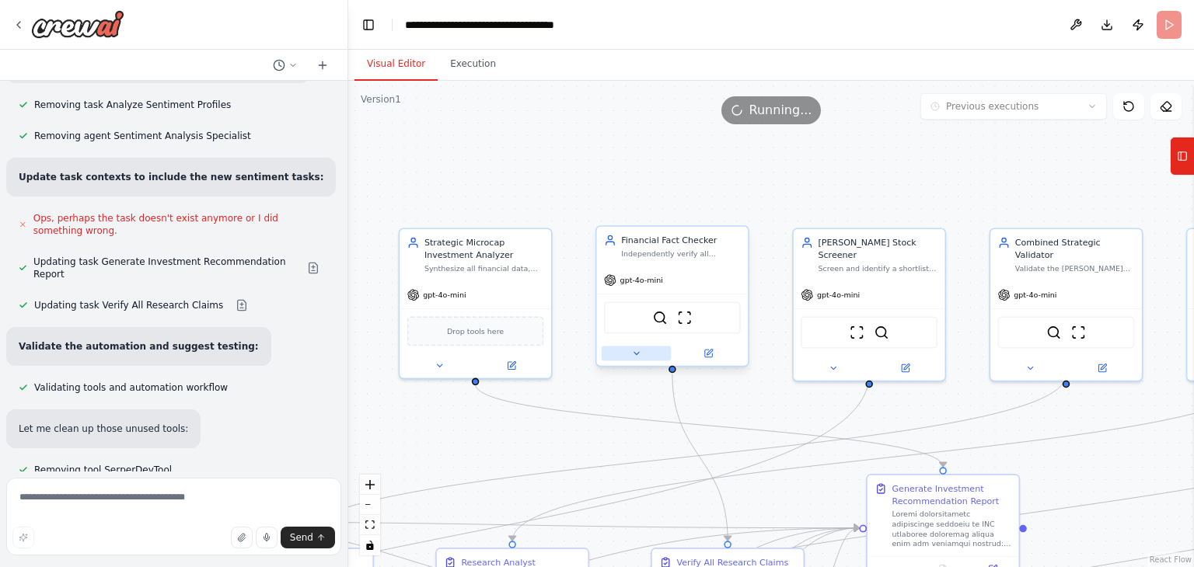
click at [621, 354] on button at bounding box center [636, 353] width 69 height 15
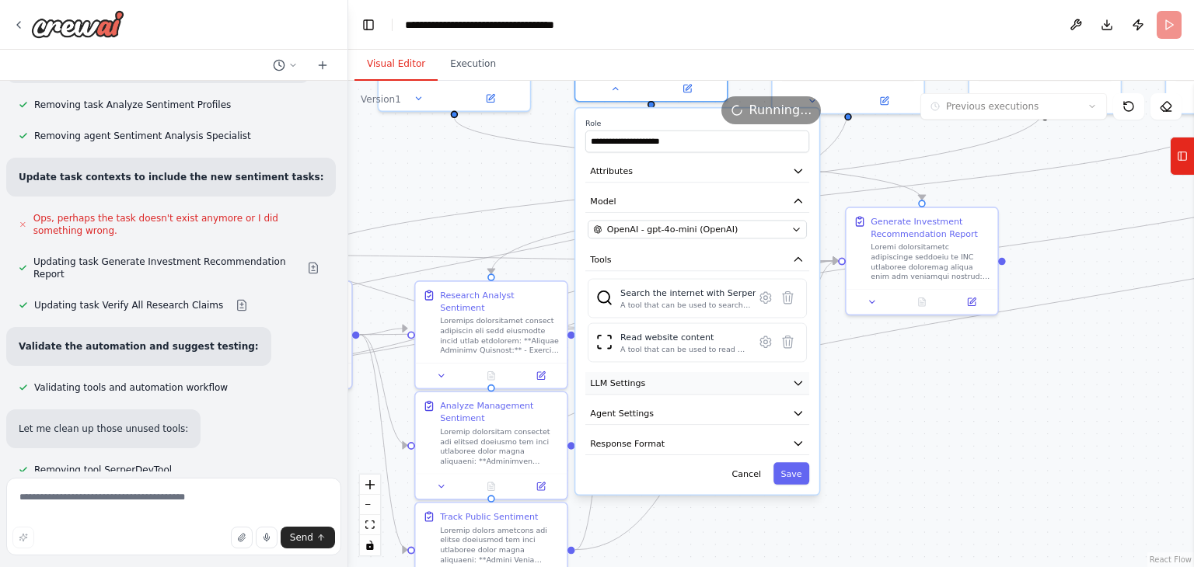
click at [798, 382] on icon "button" at bounding box center [797, 384] width 7 height 4
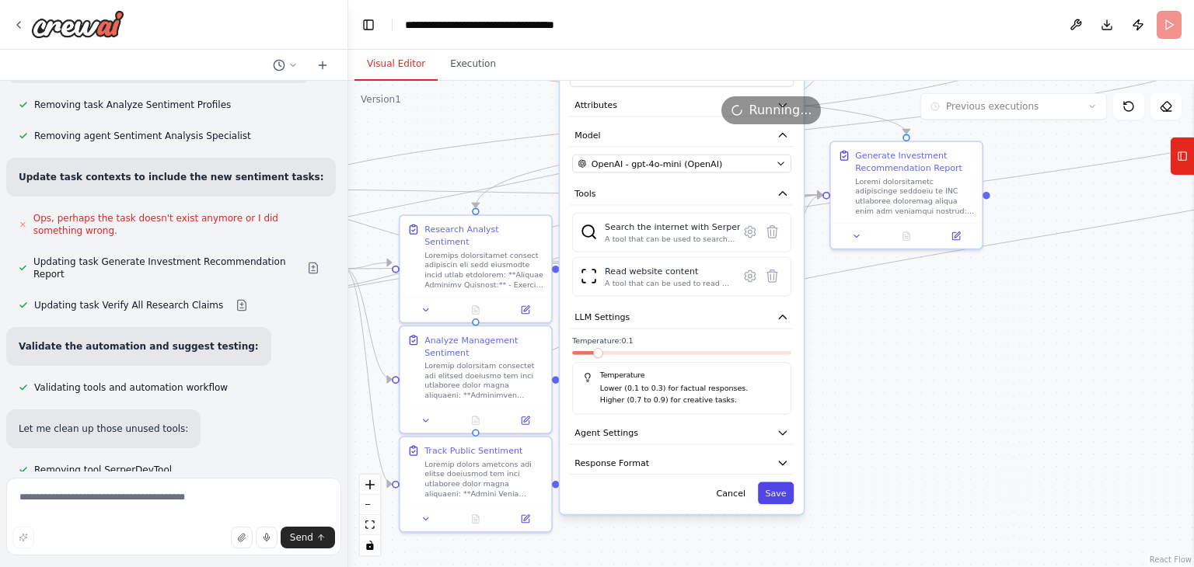
click at [784, 491] on button "Save" at bounding box center [776, 494] width 36 height 22
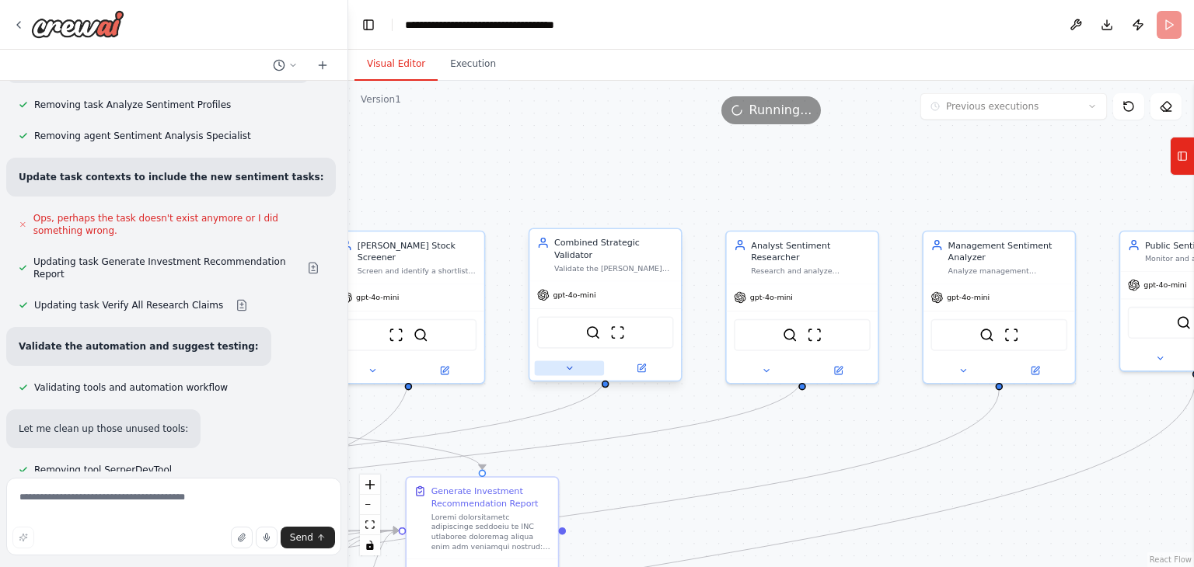
click at [569, 367] on icon at bounding box center [569, 368] width 5 height 2
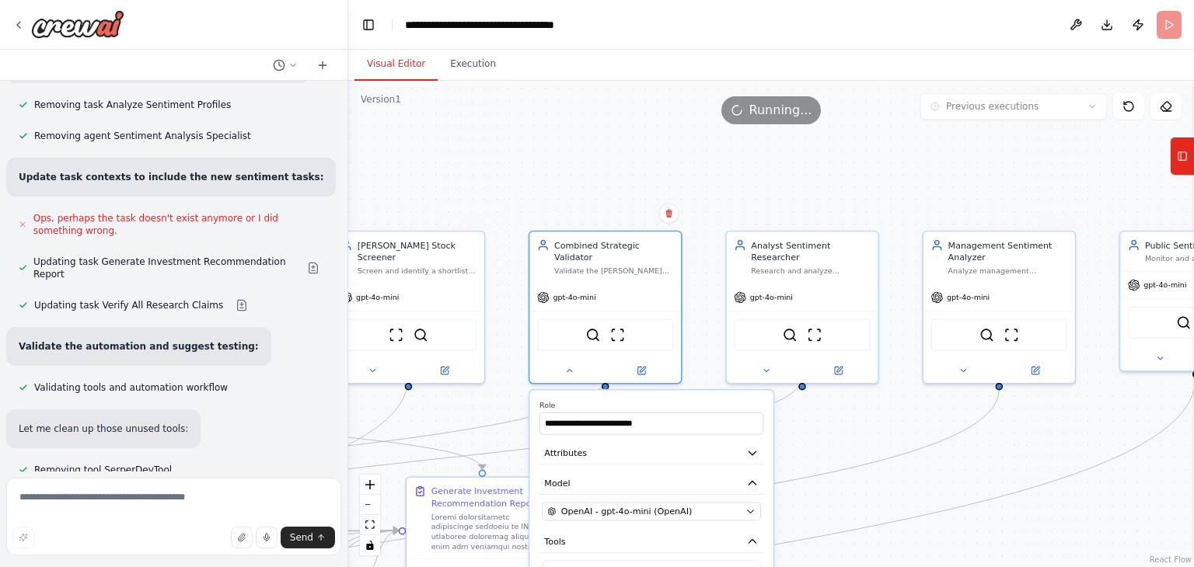
click at [868, 404] on div ".deletable-edge-delete-btn { width: 20px; height: 20px; border: 0px solid #ffff…" at bounding box center [771, 324] width 846 height 487
click at [766, 367] on icon at bounding box center [766, 368] width 5 height 2
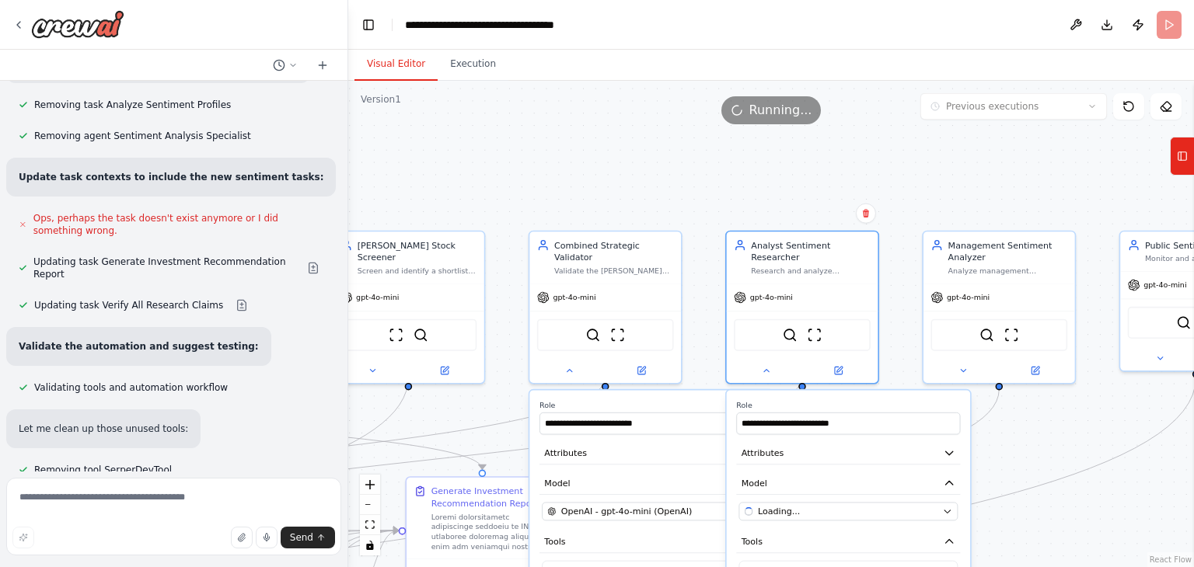
click at [1062, 410] on div ".deletable-edge-delete-btn { width: 20px; height: 20px; border: 0px solid #ffff…" at bounding box center [771, 324] width 846 height 487
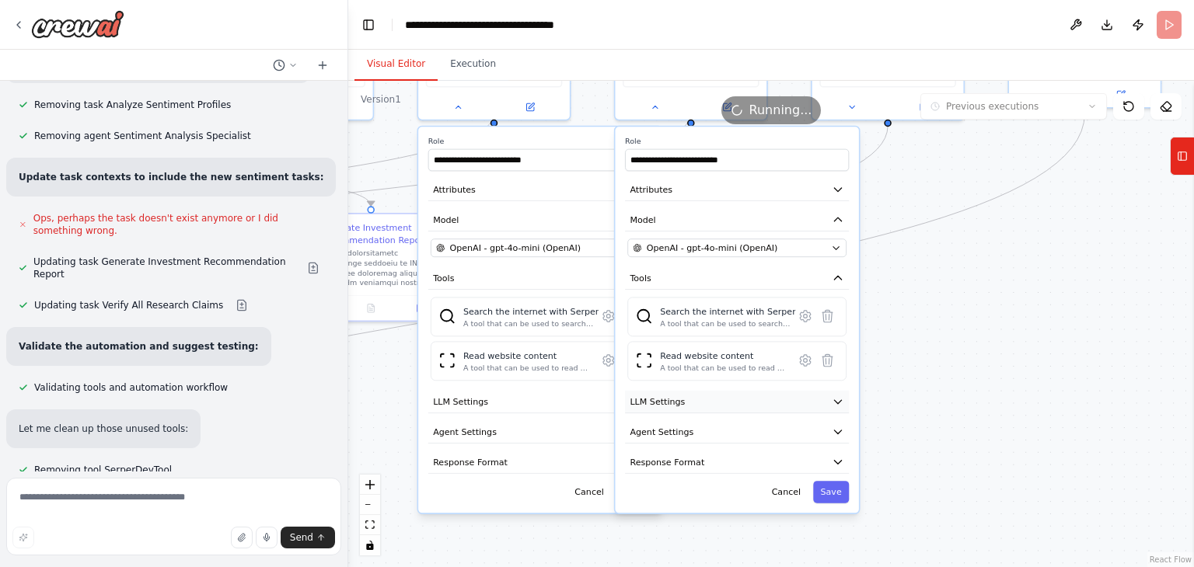
click at [837, 396] on icon "button" at bounding box center [838, 402] width 12 height 12
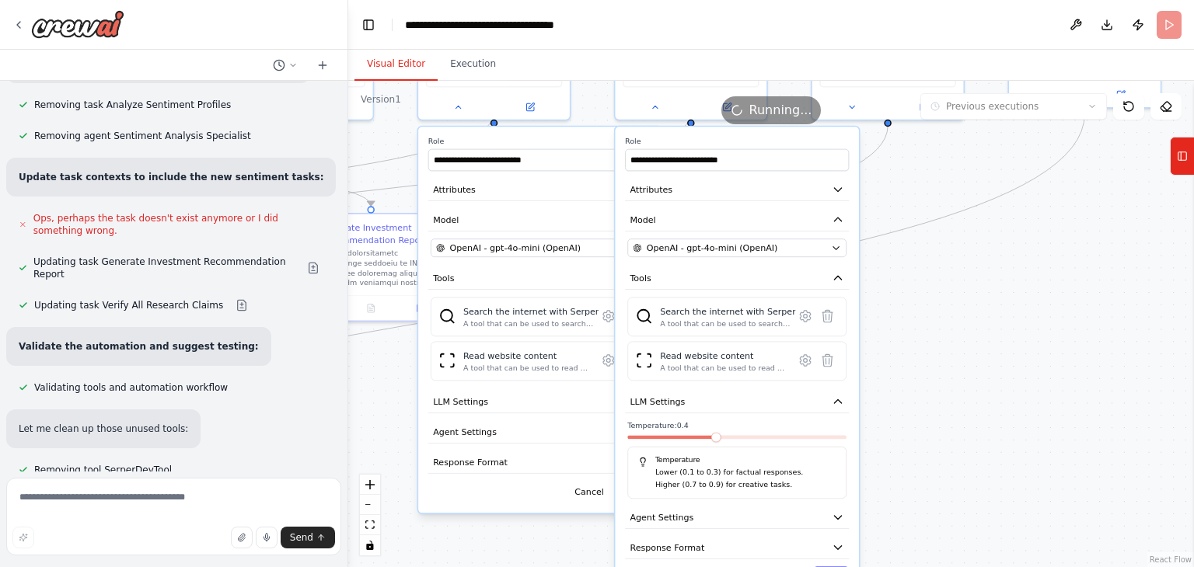
click at [977, 317] on div ".deletable-edge-delete-btn { width: 20px; height: 20px; border: 0px solid #ffff…" at bounding box center [771, 324] width 846 height 487
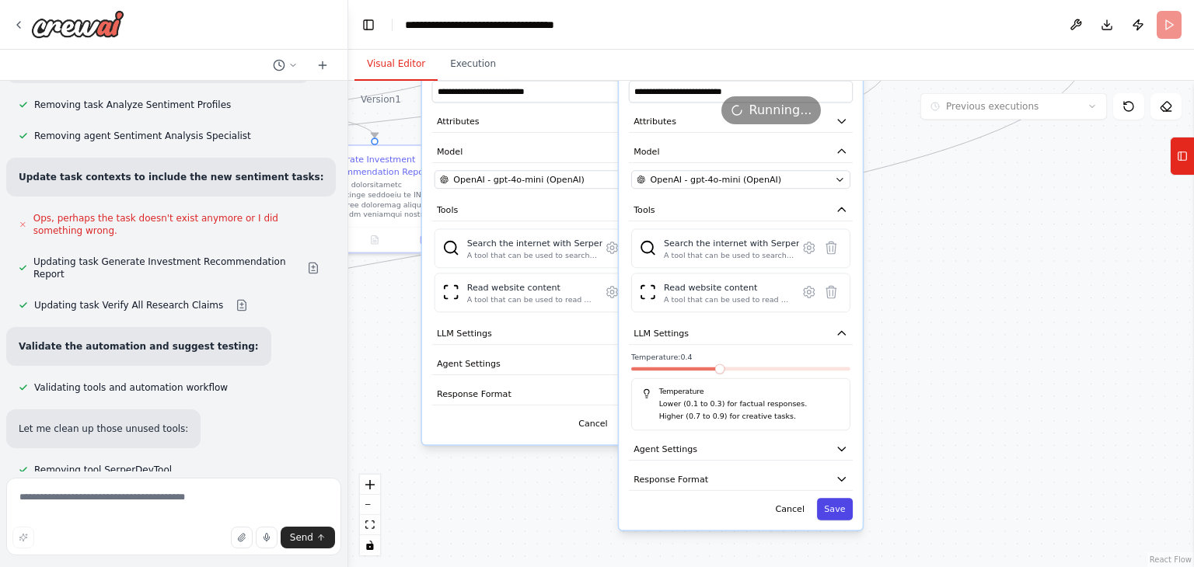
click at [830, 498] on button "Save" at bounding box center [835, 509] width 36 height 22
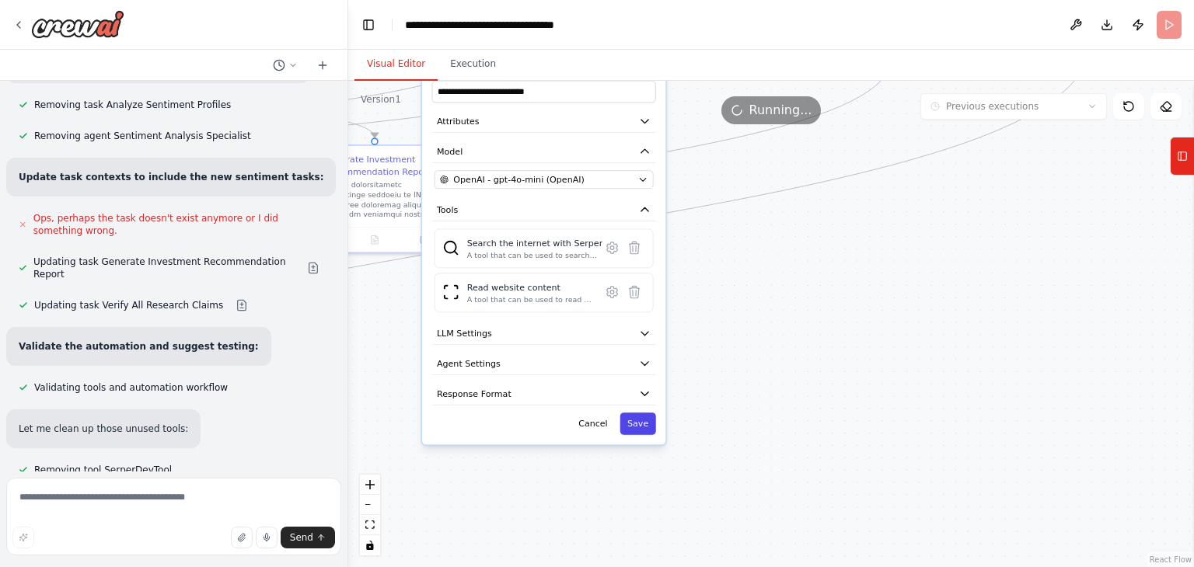
click at [654, 418] on button "Save" at bounding box center [638, 424] width 36 height 22
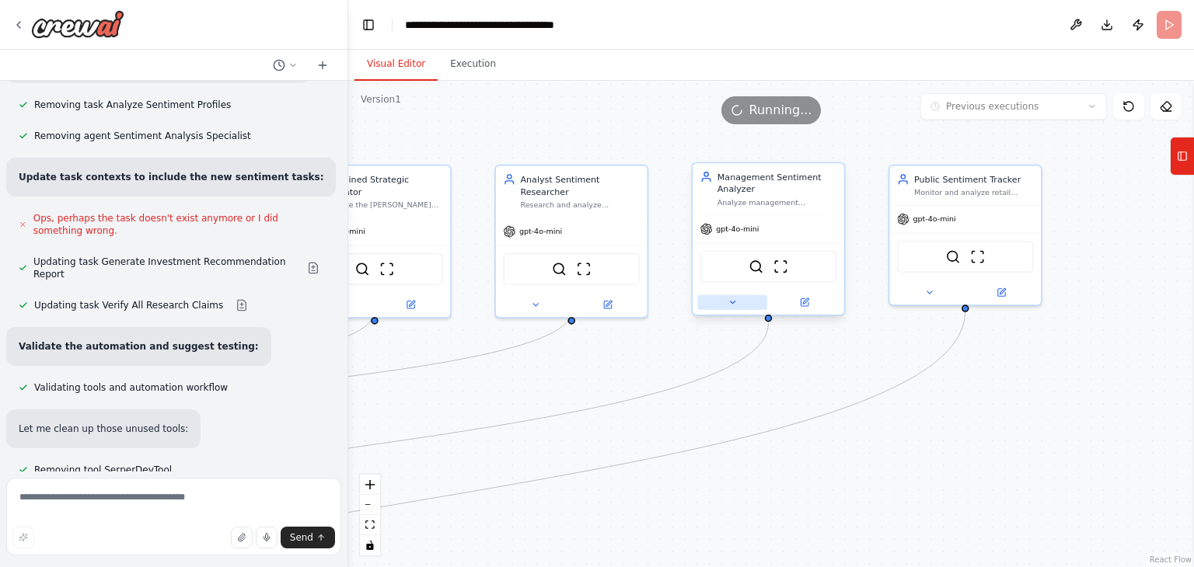
click at [731, 303] on icon at bounding box center [732, 303] width 5 height 2
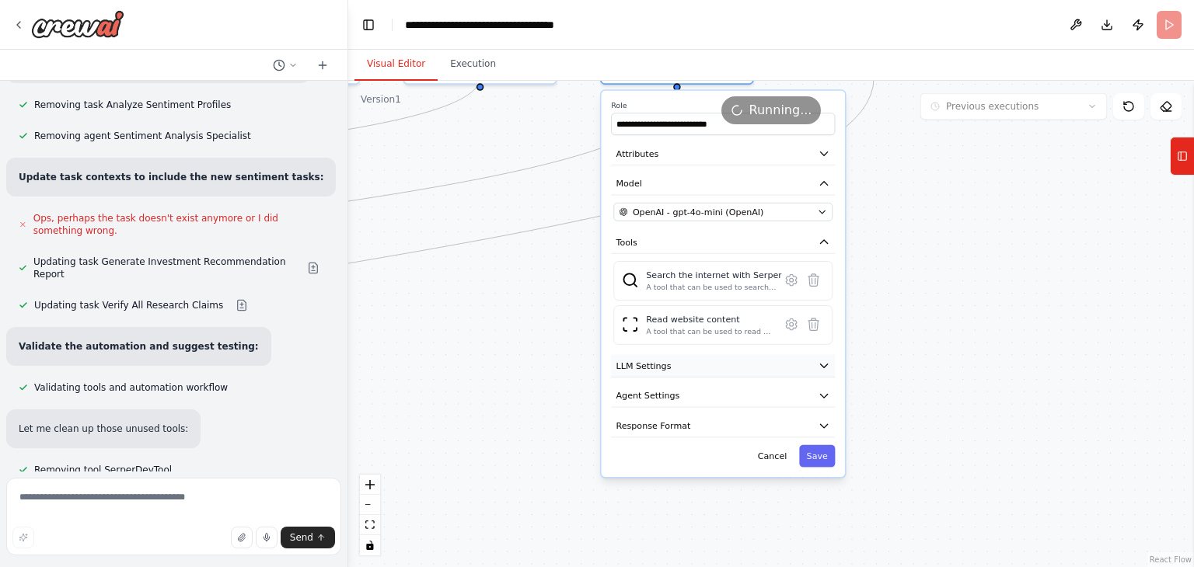
click at [824, 365] on icon "button" at bounding box center [823, 367] width 7 height 4
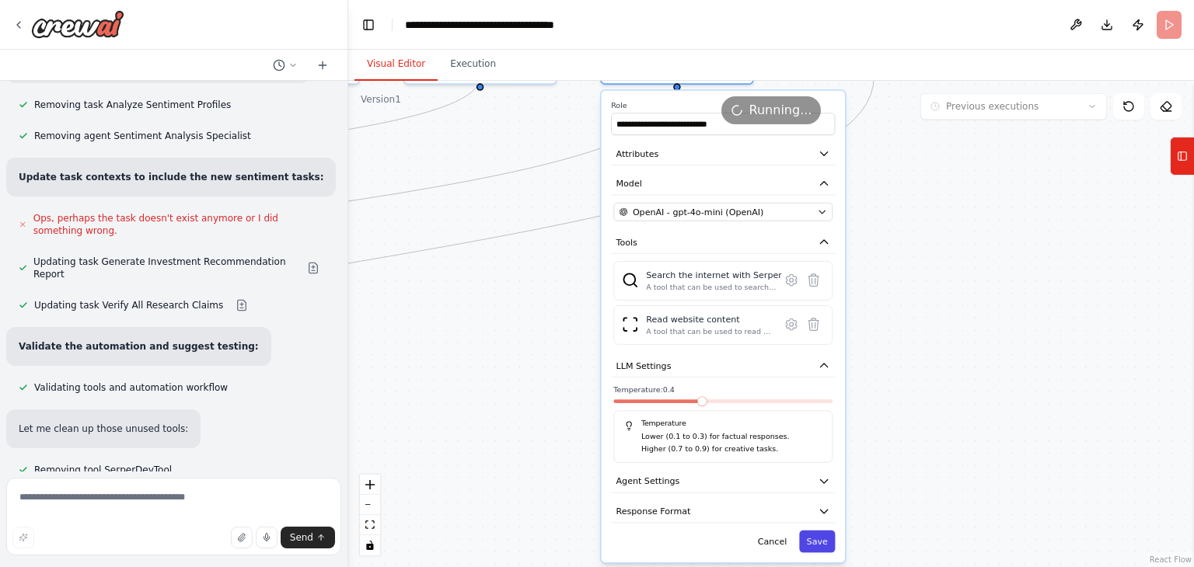
click at [828, 541] on button "Save" at bounding box center [817, 542] width 36 height 22
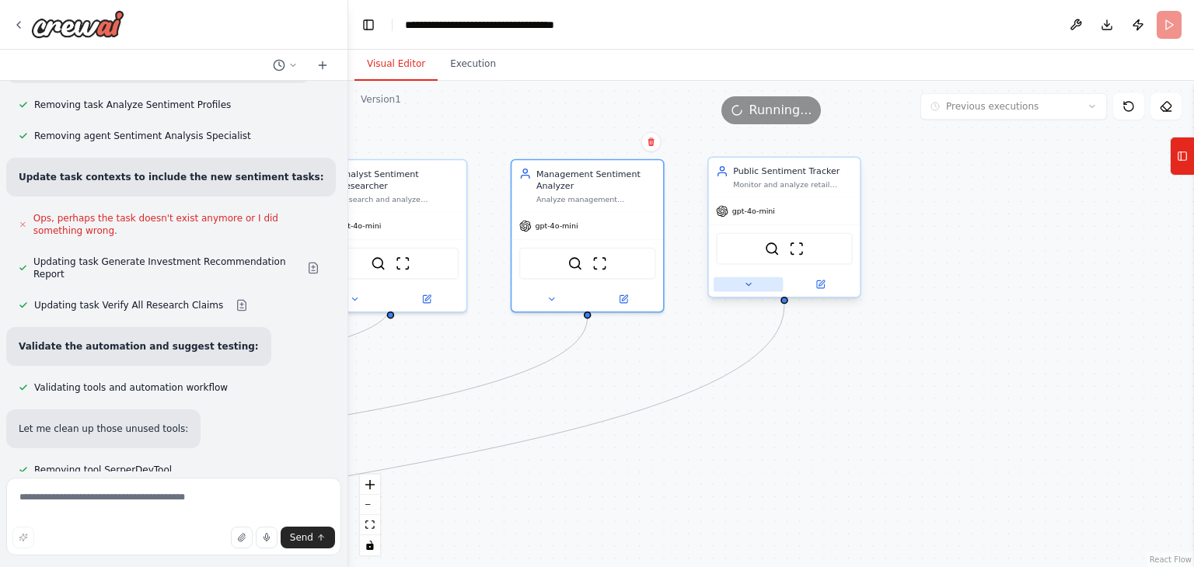
click at [748, 286] on icon at bounding box center [748, 285] width 5 height 2
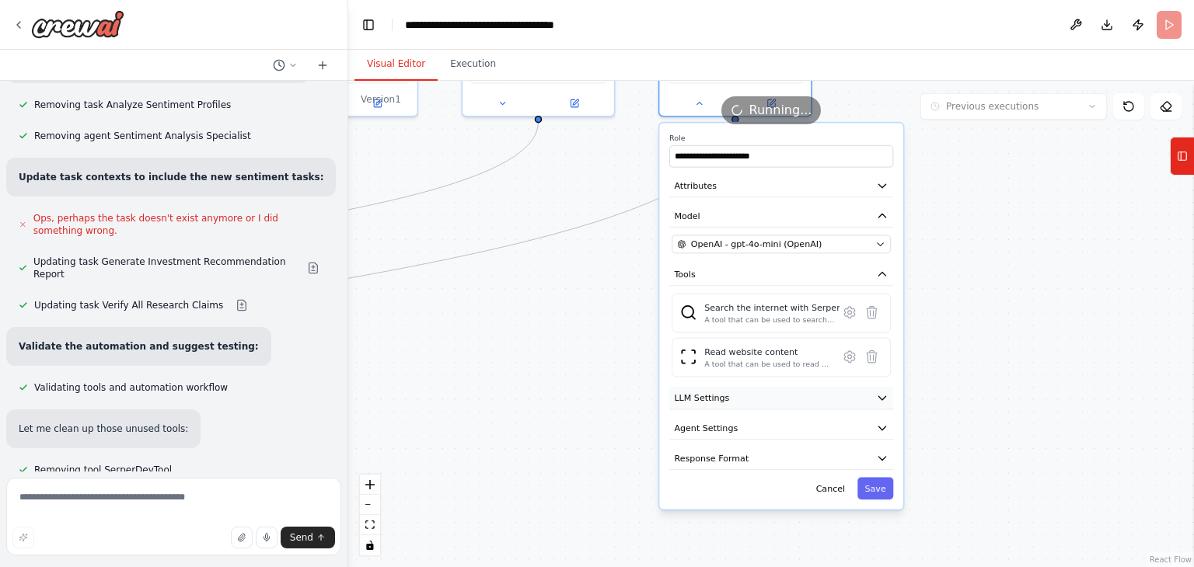
click at [882, 396] on icon "button" at bounding box center [881, 398] width 7 height 4
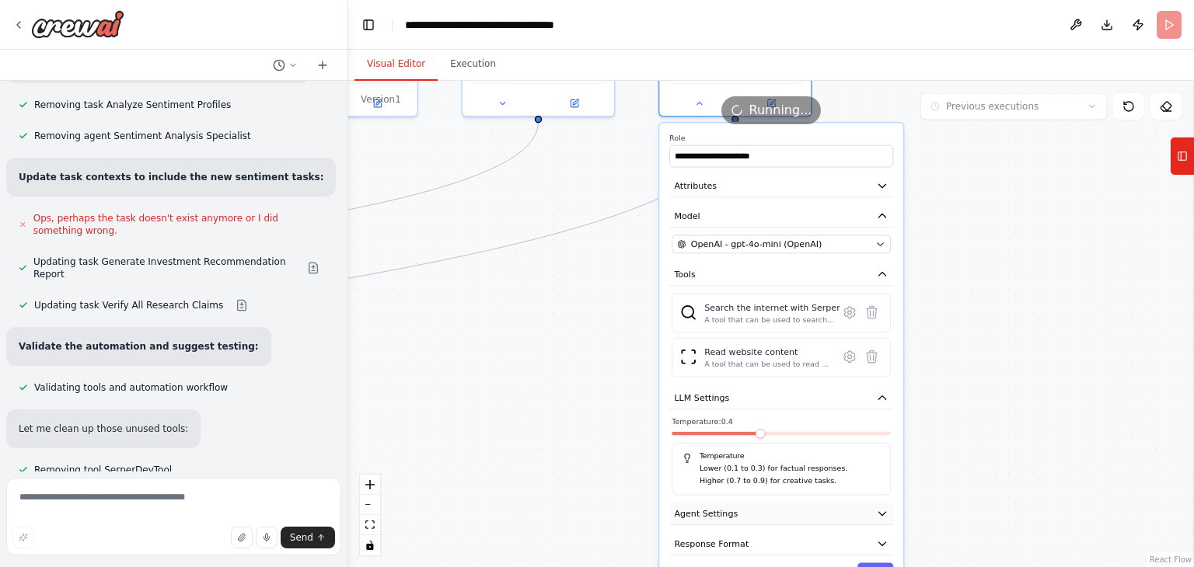
click at [882, 512] on icon "button" at bounding box center [881, 514] width 7 height 4
click at [875, 539] on button "button" at bounding box center [880, 545] width 22 height 12
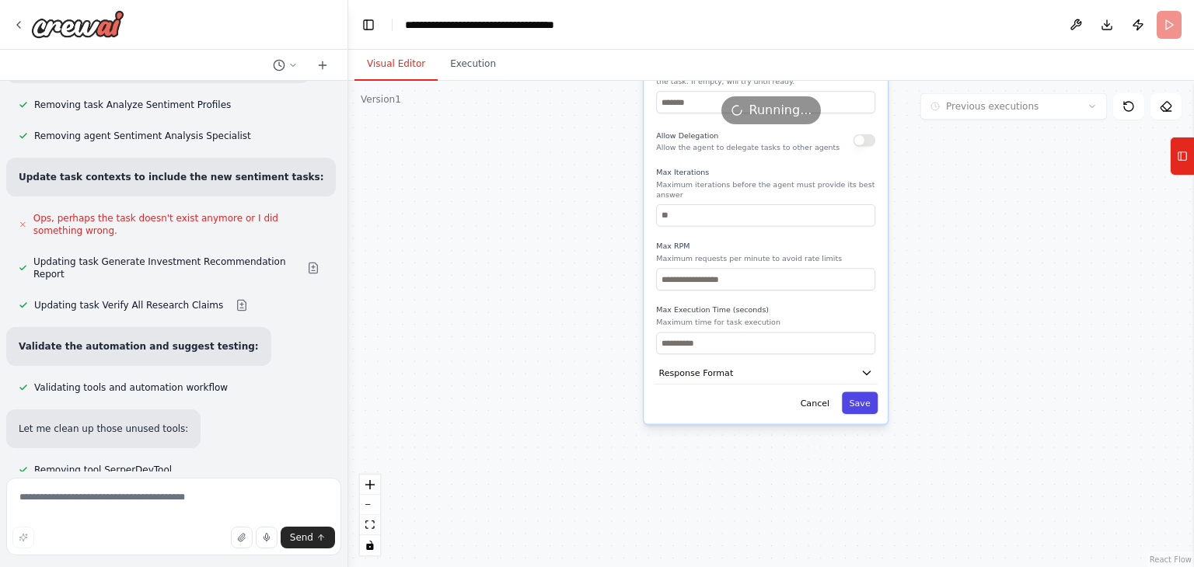
click at [861, 392] on button "Save" at bounding box center [860, 403] width 36 height 22
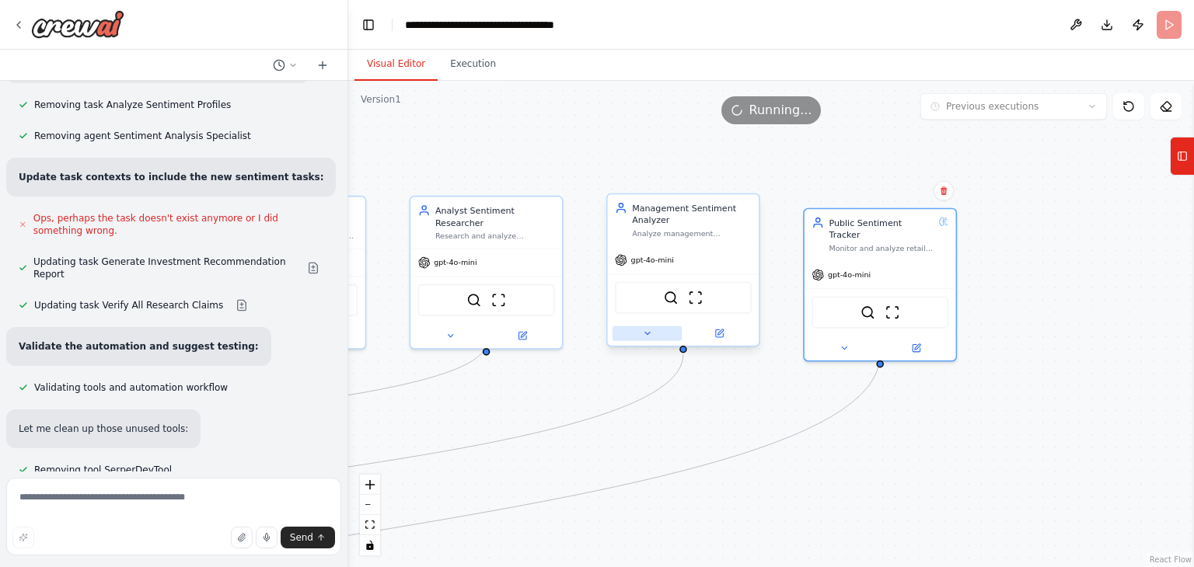
click at [637, 336] on button at bounding box center [647, 333] width 69 height 15
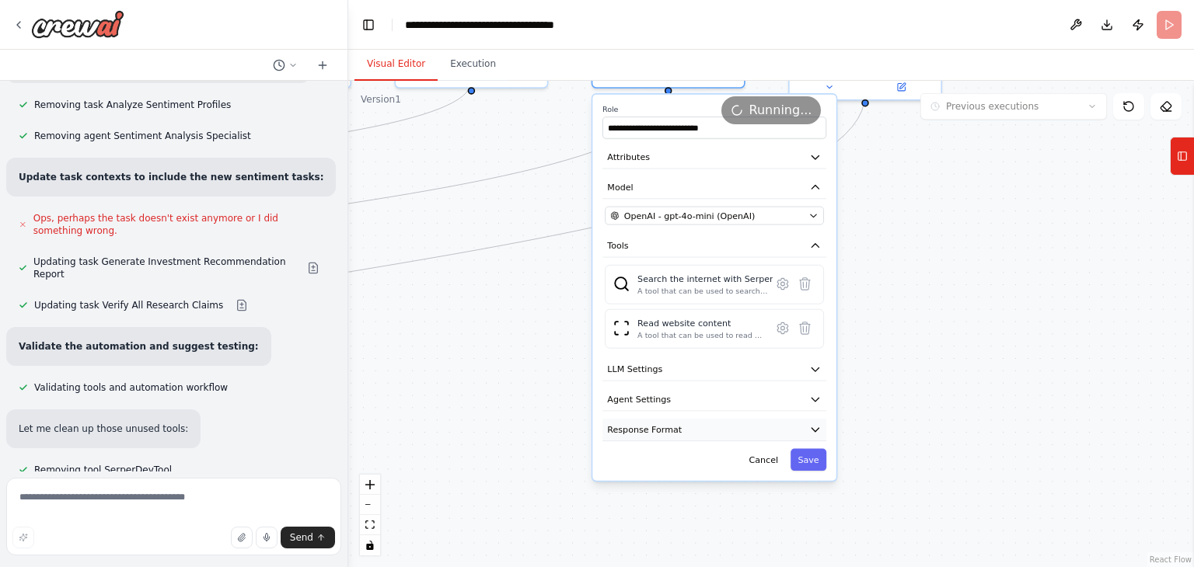
click at [815, 424] on icon "button" at bounding box center [815, 430] width 12 height 12
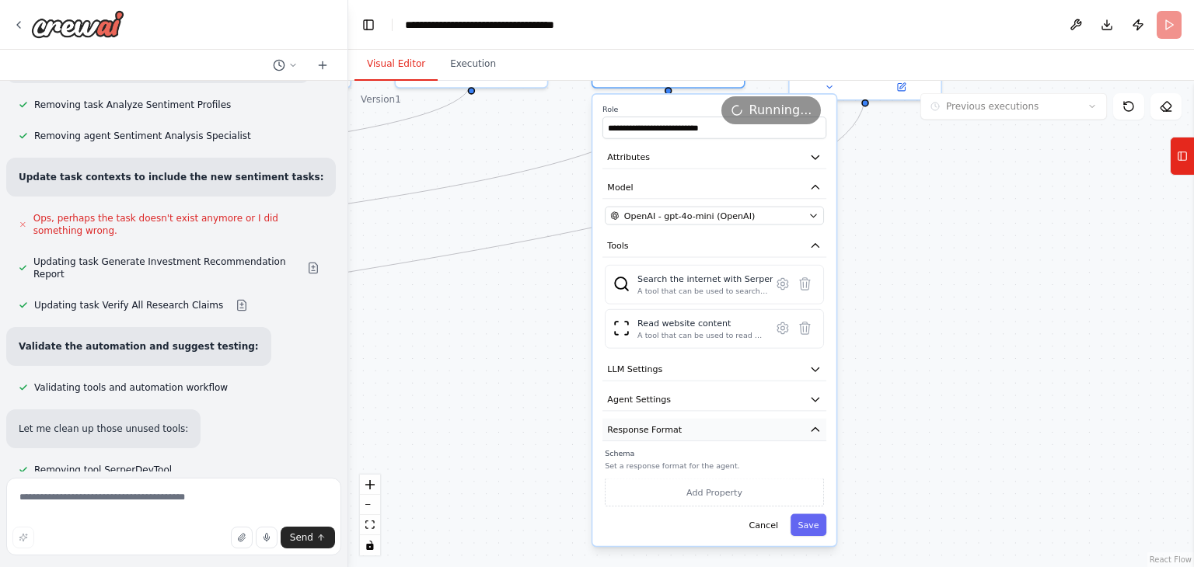
click at [815, 424] on icon "button" at bounding box center [815, 430] width 12 height 12
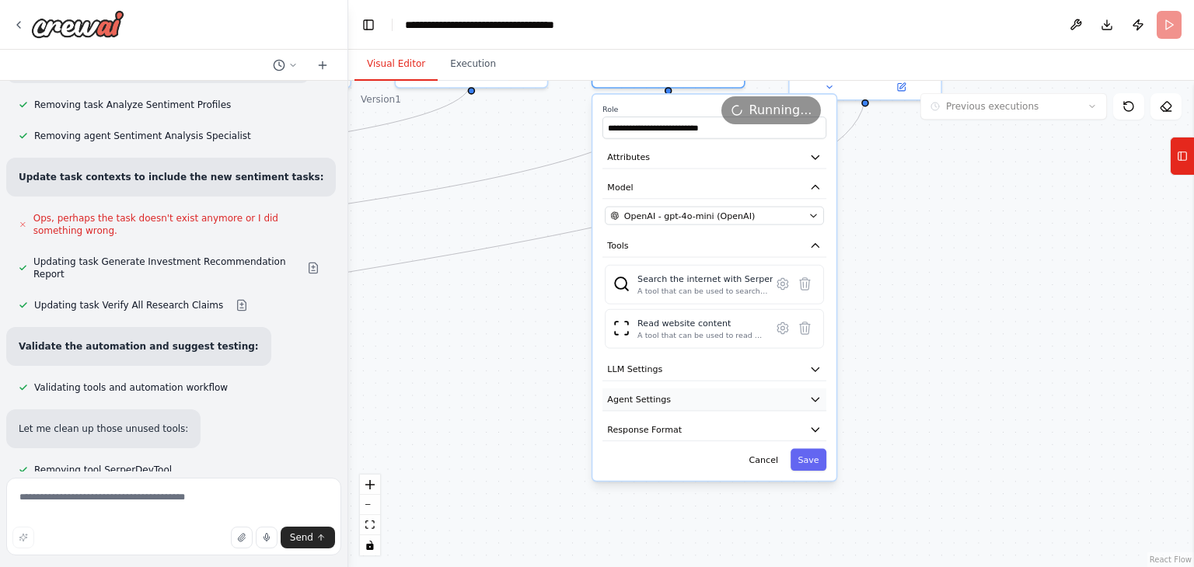
click at [815, 398] on icon "button" at bounding box center [815, 400] width 7 height 4
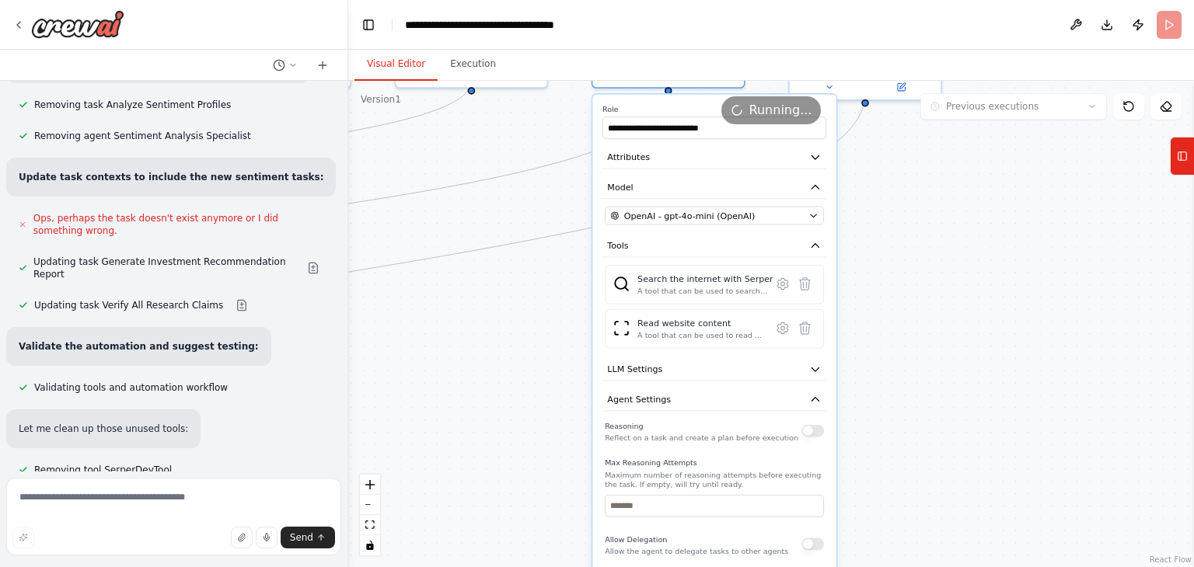
click at [808, 434] on button "button" at bounding box center [812, 431] width 22 height 12
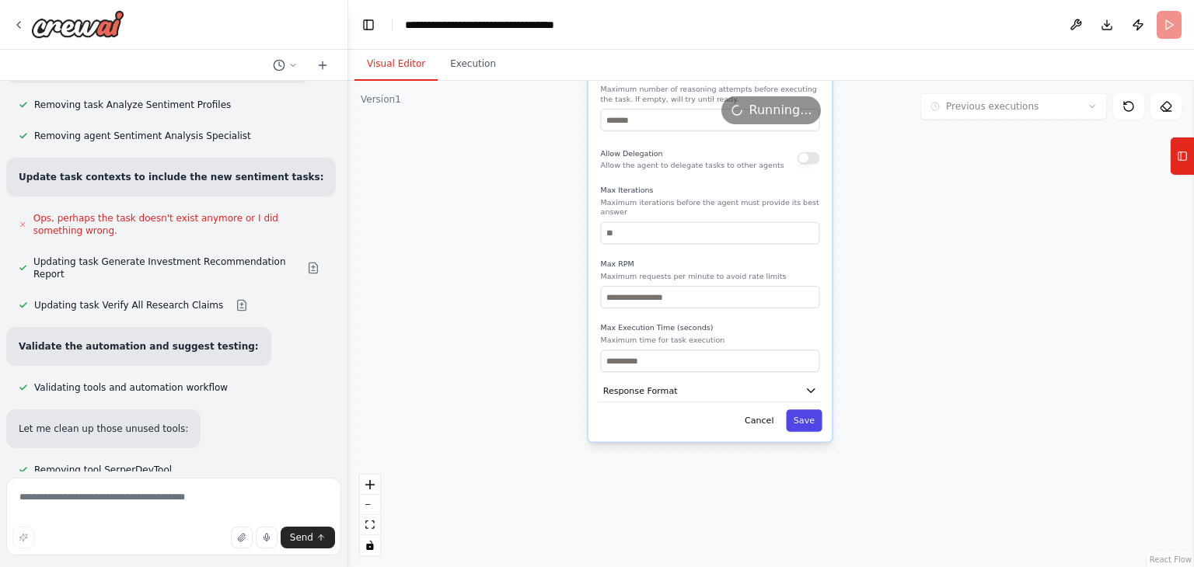
click at [805, 410] on button "Save" at bounding box center [804, 421] width 36 height 22
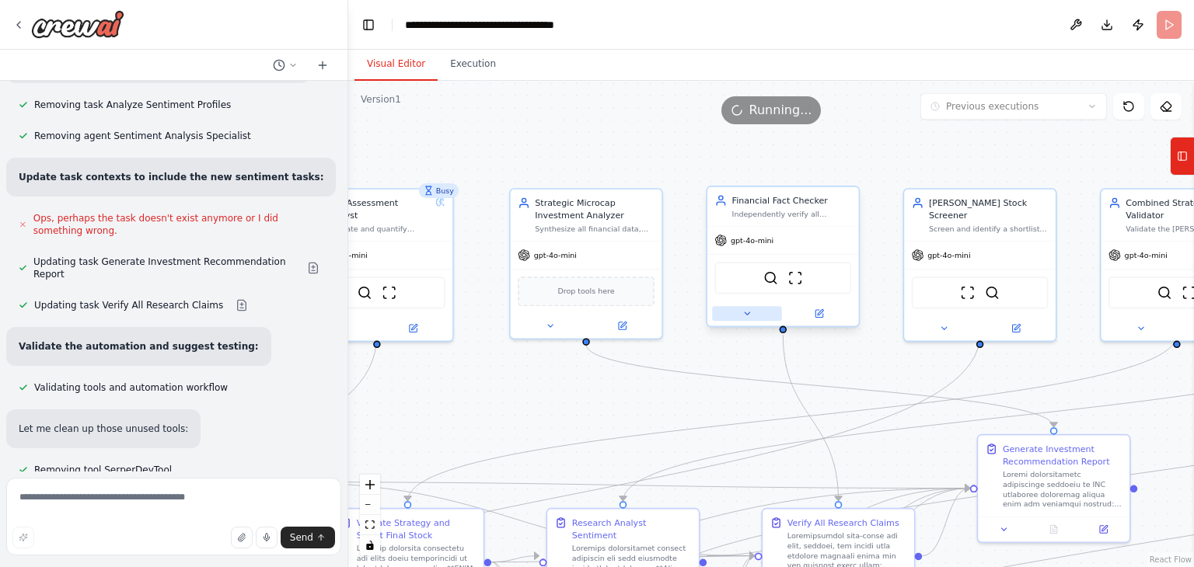
click at [746, 315] on icon at bounding box center [747, 313] width 5 height 2
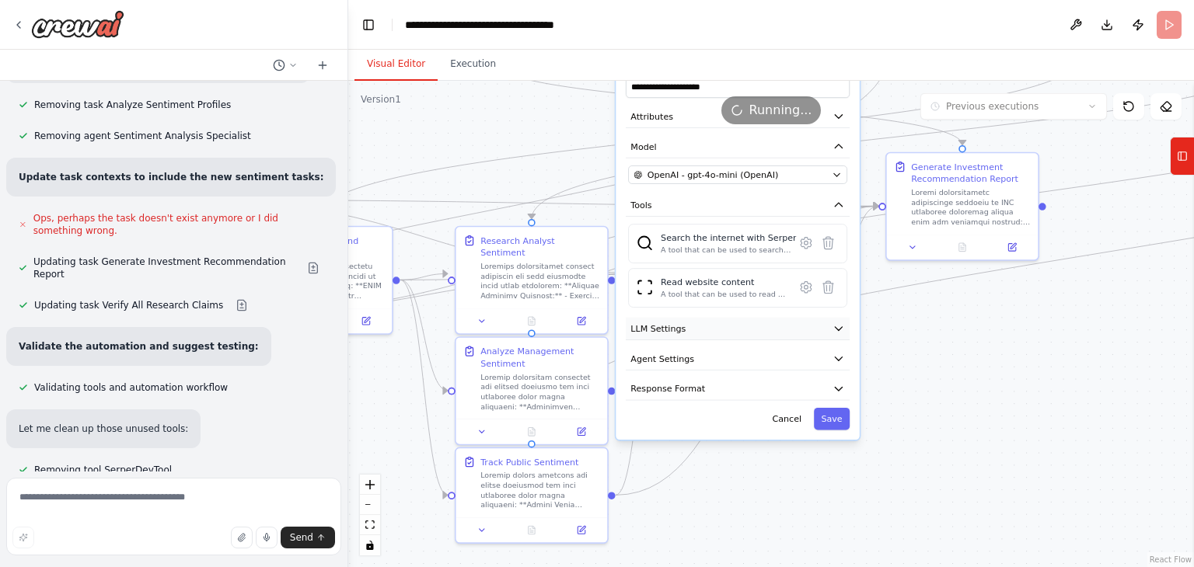
click at [839, 327] on icon "button" at bounding box center [838, 329] width 7 height 4
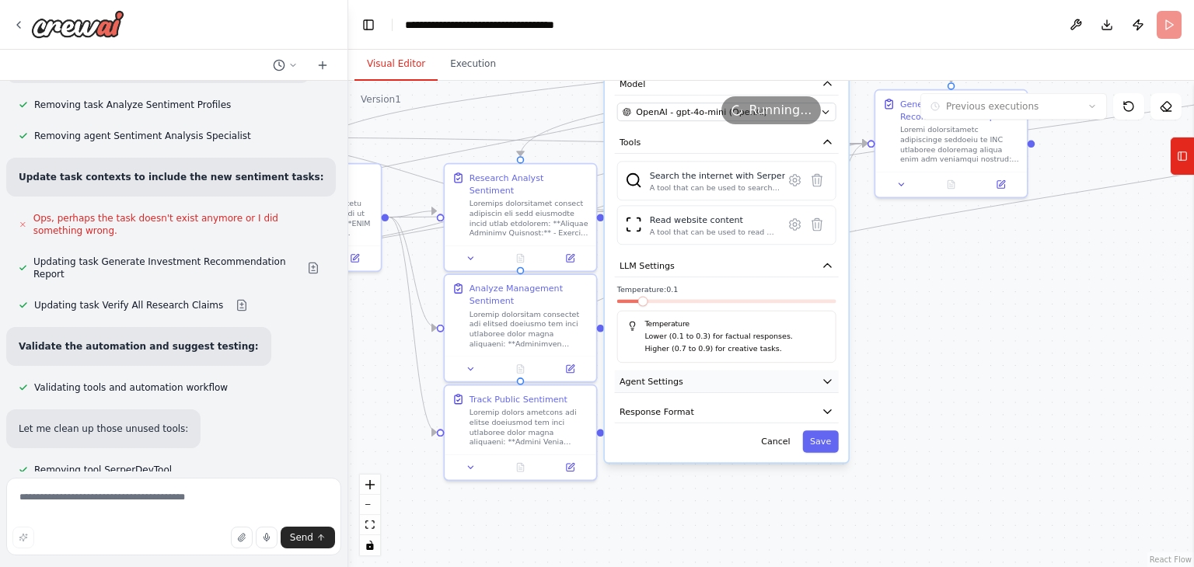
click at [826, 382] on icon "button" at bounding box center [828, 381] width 12 height 12
click at [818, 411] on button "button" at bounding box center [825, 413] width 22 height 12
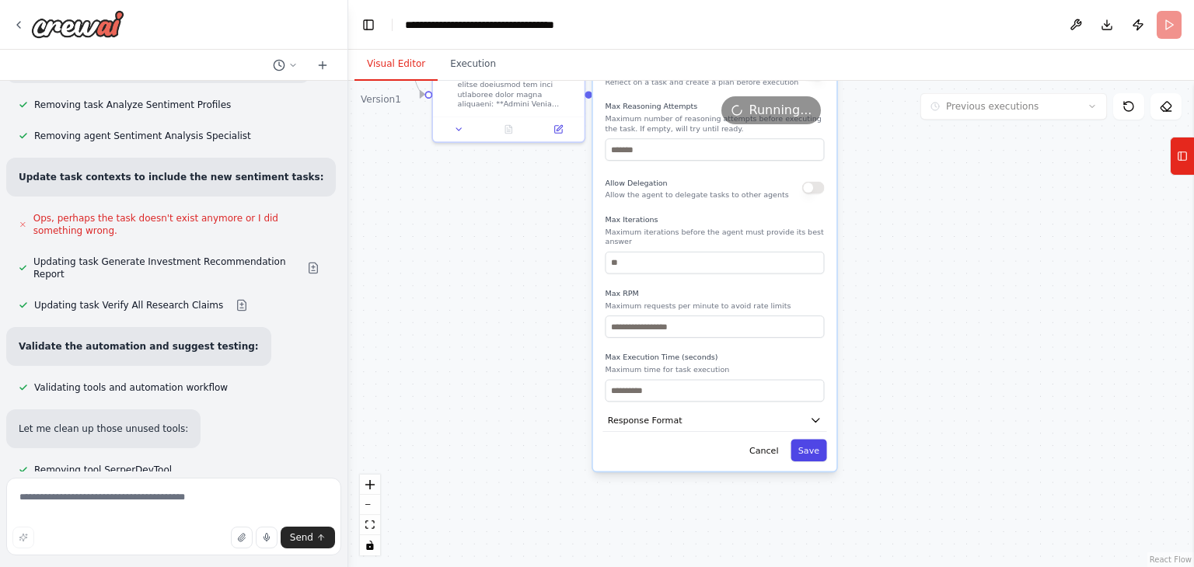
click at [818, 439] on button "Save" at bounding box center [809, 450] width 36 height 22
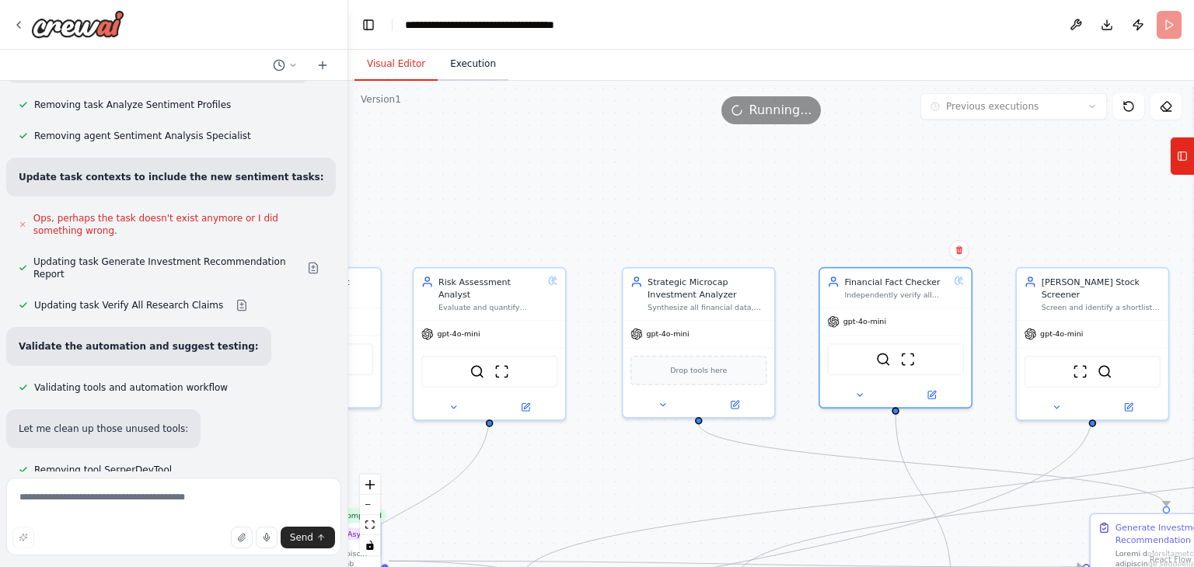
click at [468, 48] on button "Execution" at bounding box center [473, 64] width 71 height 33
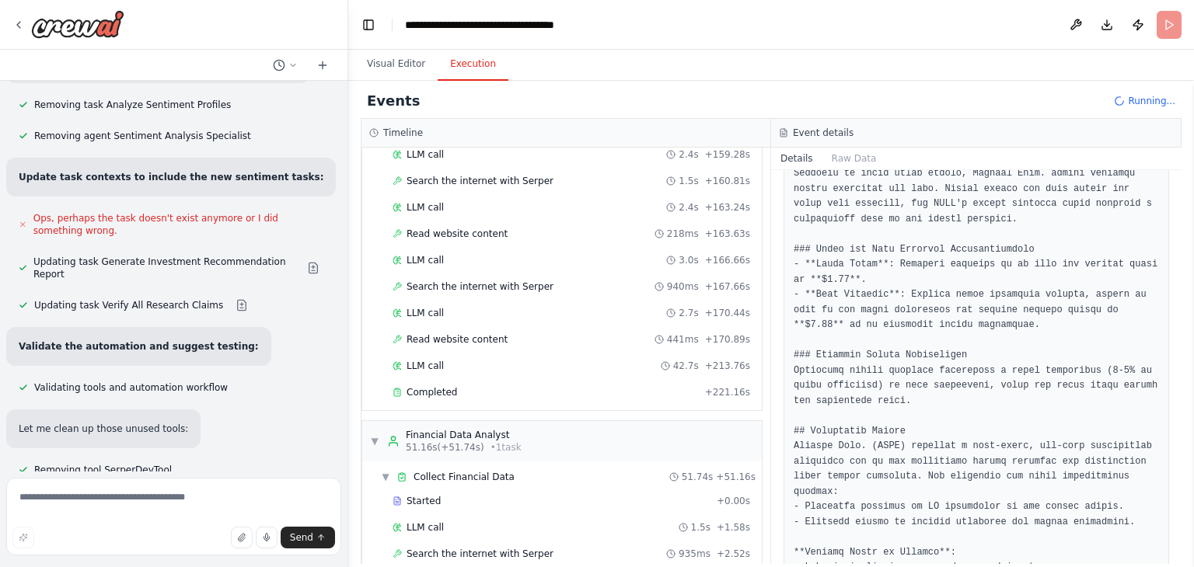
scroll to position [1381, 0]
click at [470, 386] on div "Completed" at bounding box center [546, 392] width 306 height 12
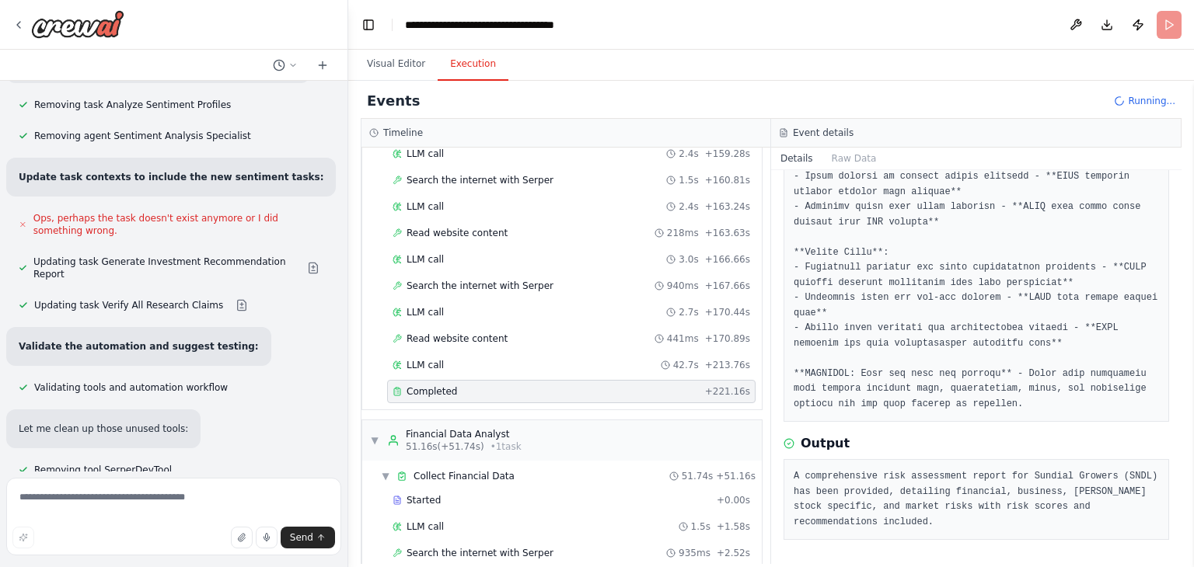
scroll to position [0, 0]
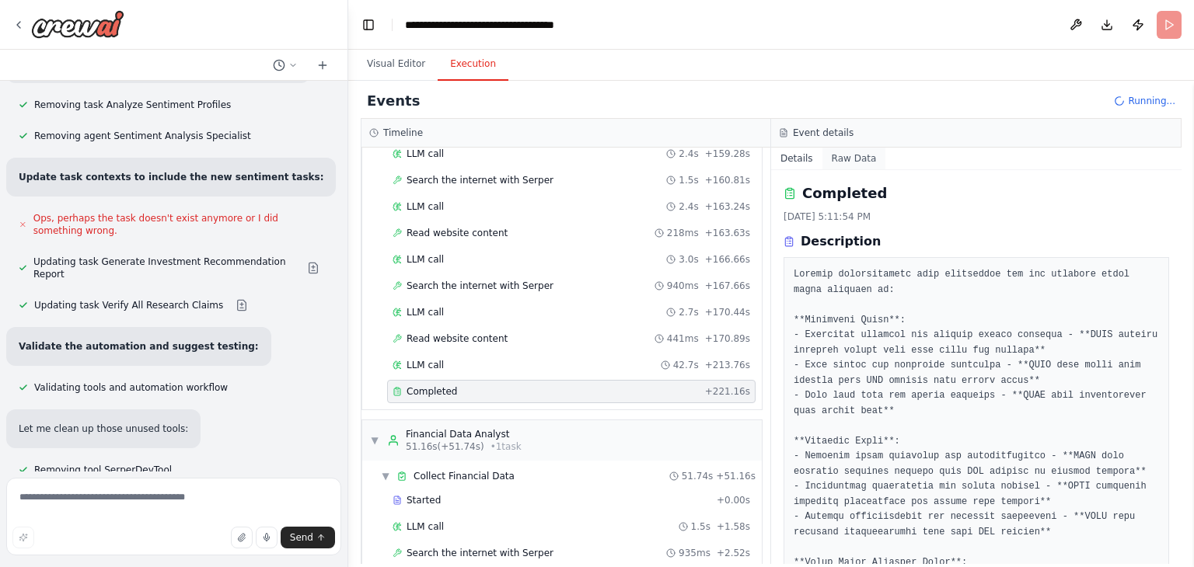
click at [853, 160] on button "Raw Data" at bounding box center [854, 159] width 64 height 22
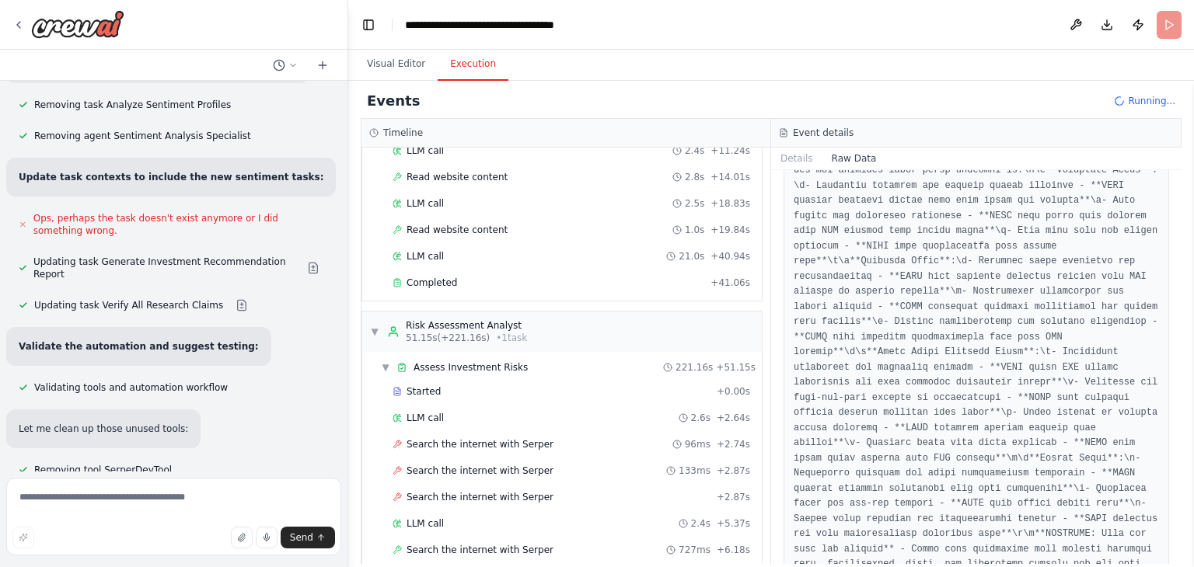
scroll to position [217, 0]
click at [805, 152] on button "Details" at bounding box center [796, 159] width 51 height 22
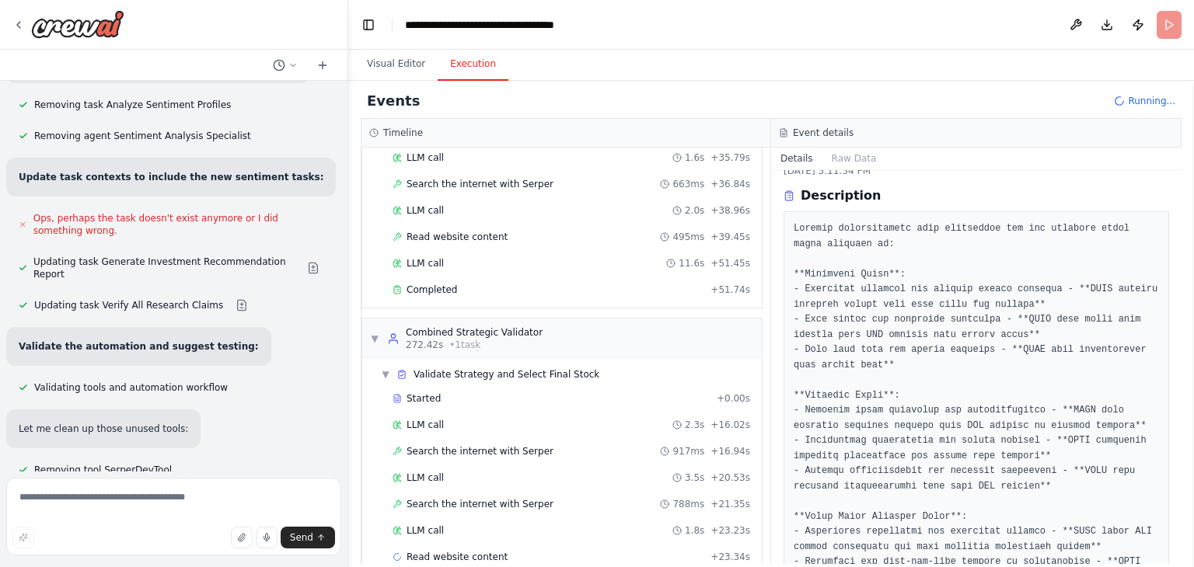
scroll to position [2074, 0]
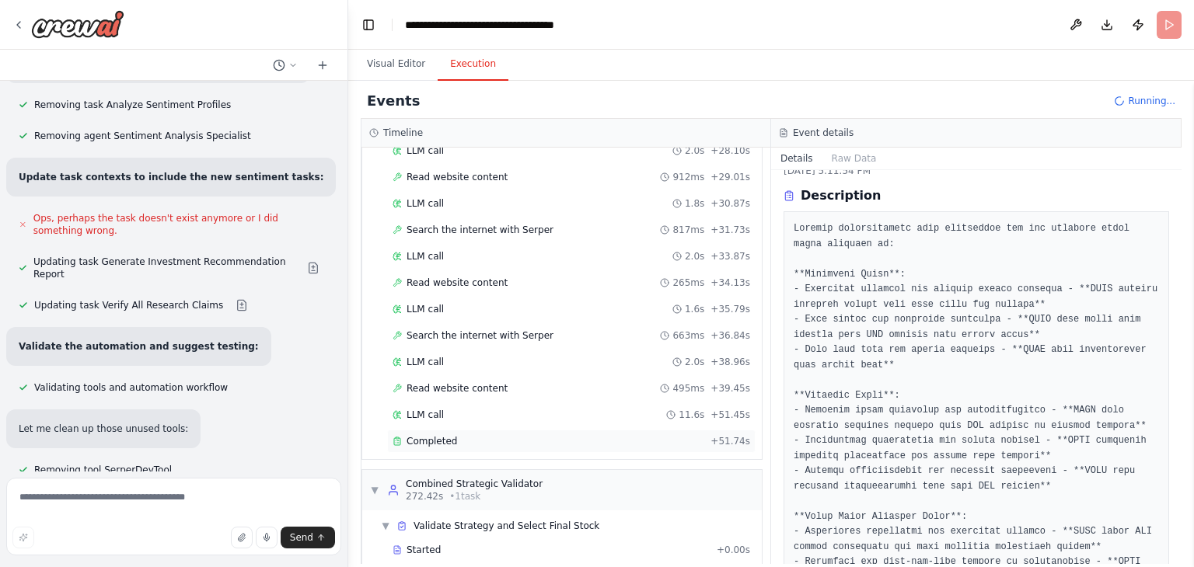
click at [487, 435] on div "Completed" at bounding box center [549, 441] width 312 height 12
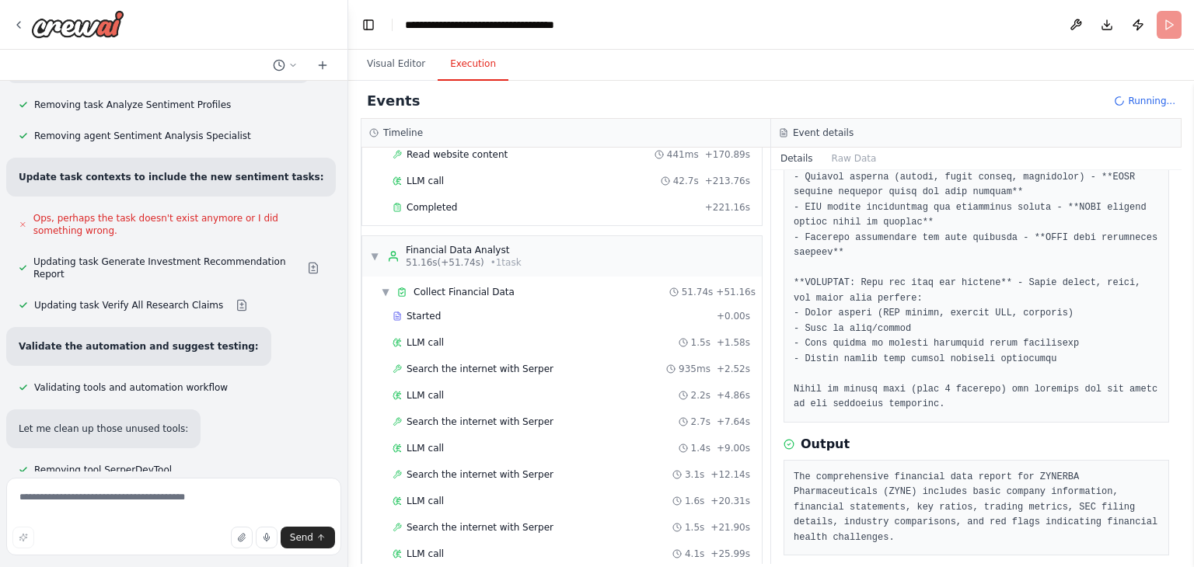
scroll to position [1553, 0]
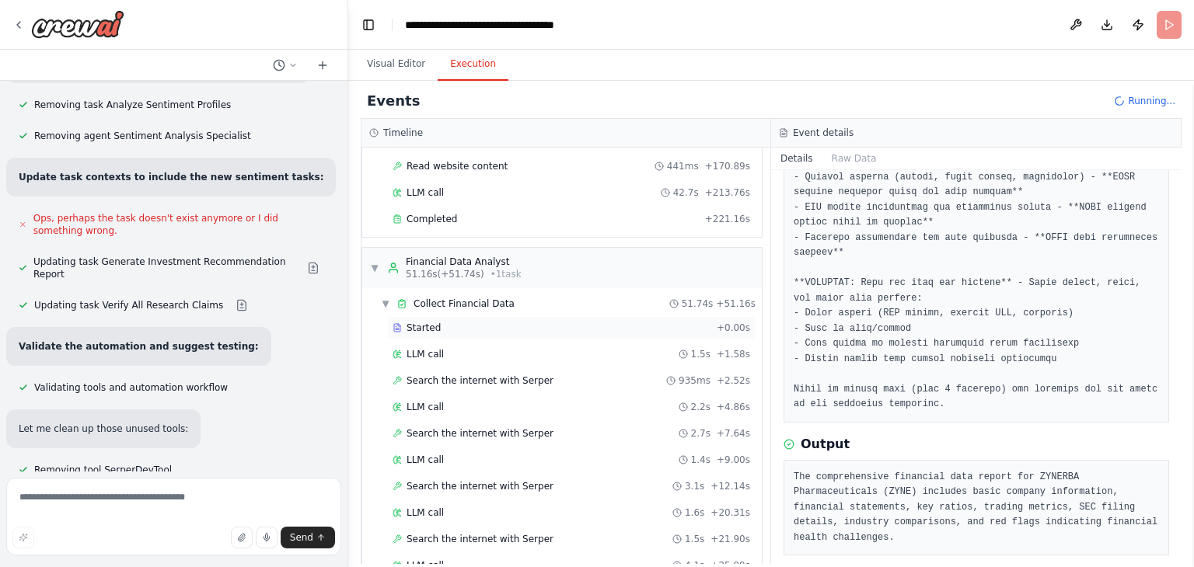
click at [439, 316] on div "Started + 0.00s" at bounding box center [571, 327] width 368 height 23
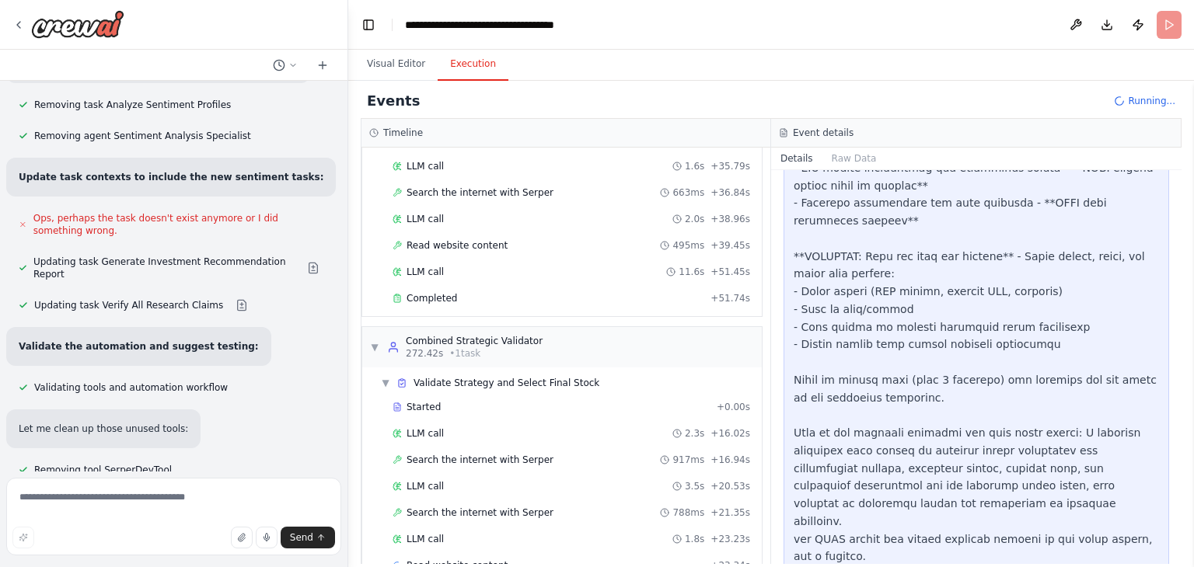
scroll to position [2226, 0]
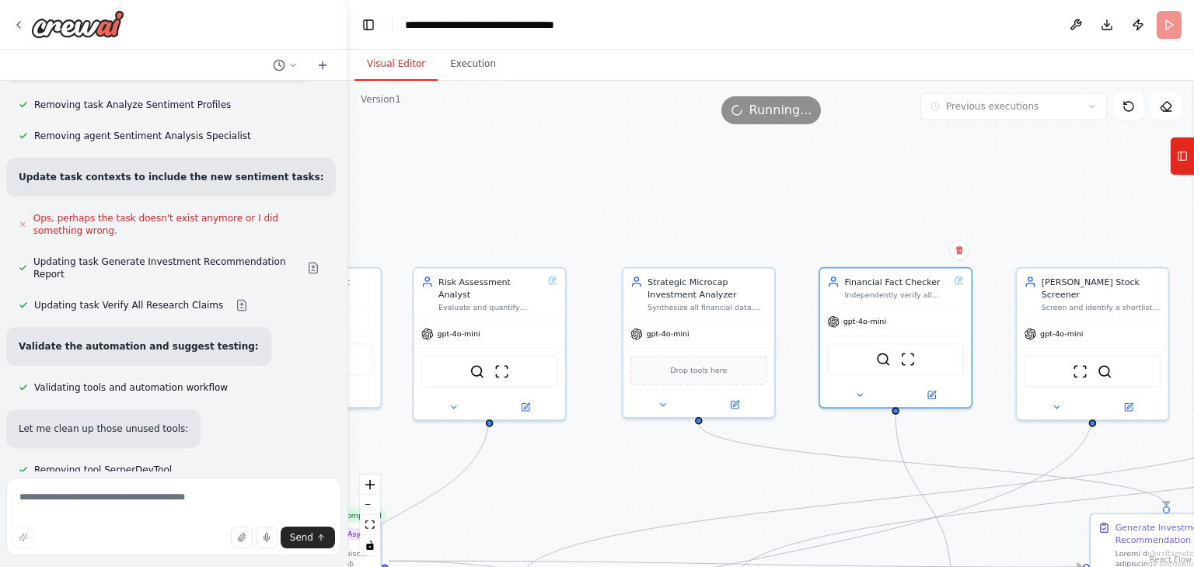
click at [392, 58] on button "Visual Editor" at bounding box center [395, 64] width 83 height 33
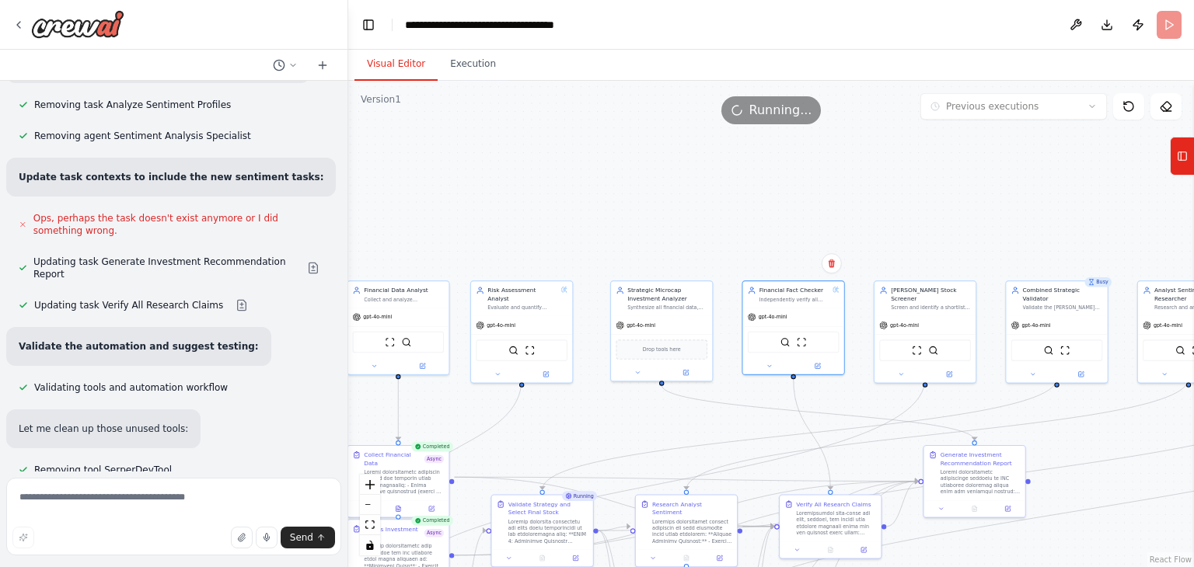
click at [1182, 108] on div "Running..." at bounding box center [771, 110] width 846 height 28
click at [1167, 106] on icon at bounding box center [1166, 106] width 12 height 12
click at [1169, 113] on button at bounding box center [1165, 106] width 31 height 26
click at [1122, 107] on icon at bounding box center [1128, 106] width 12 height 12
click at [1135, 23] on button "Publish" at bounding box center [1138, 25] width 25 height 28
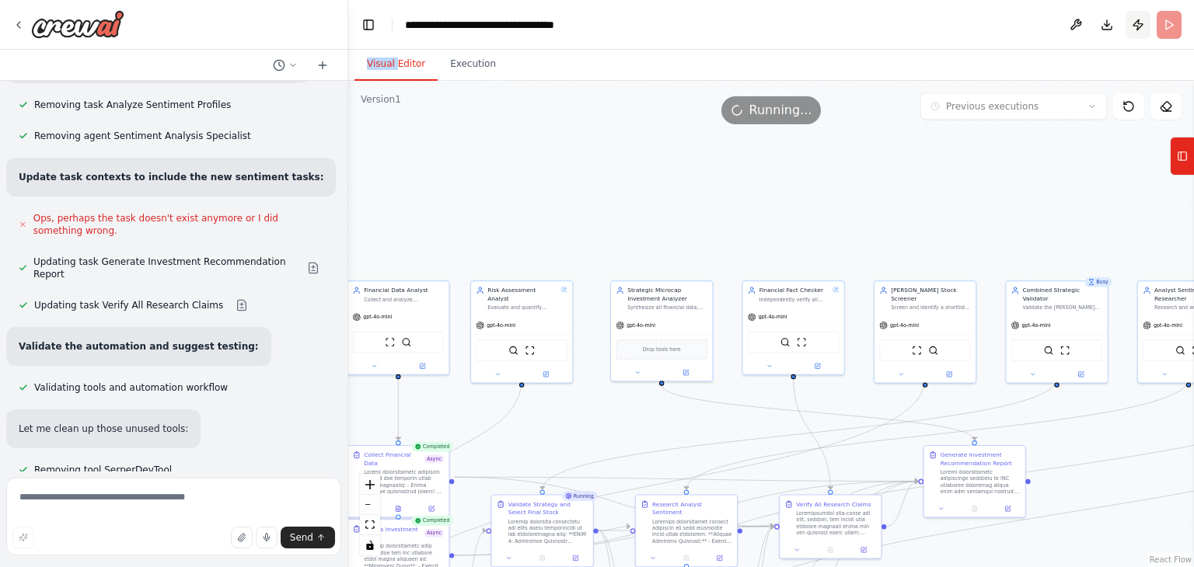
click at [1135, 23] on header "**********" at bounding box center [771, 25] width 846 height 50
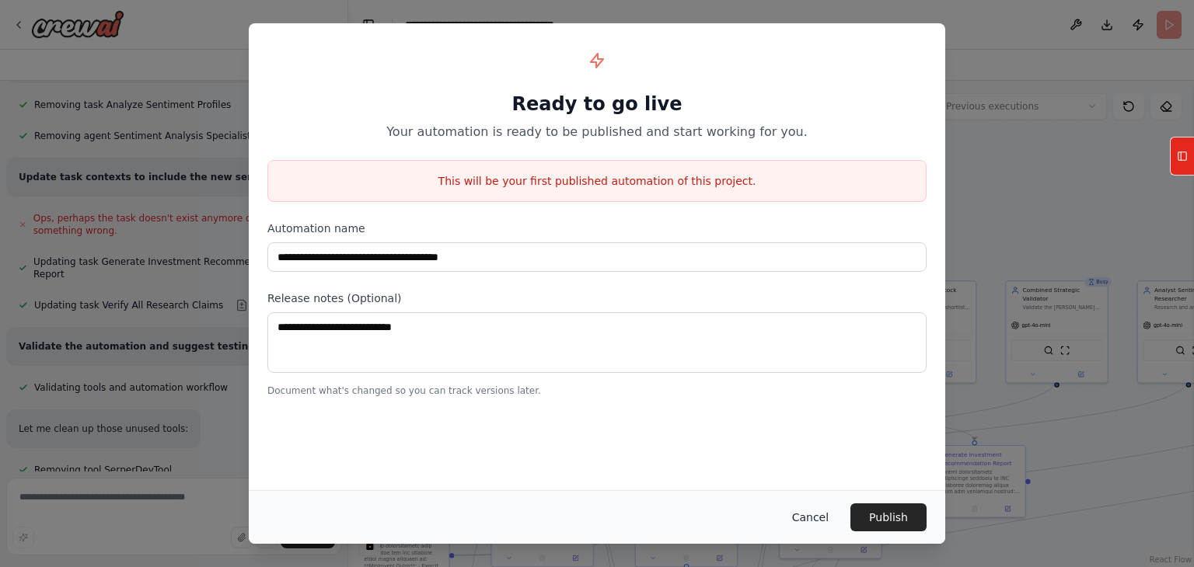
click at [821, 529] on button "Cancel" at bounding box center [810, 518] width 61 height 28
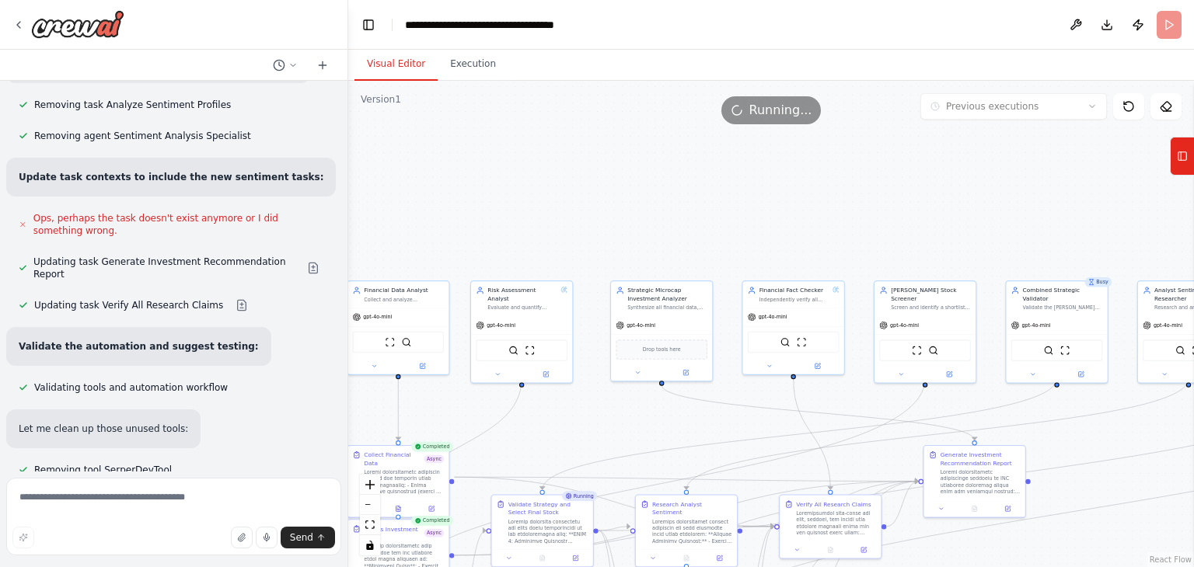
click at [1164, 26] on header "**********" at bounding box center [771, 25] width 846 height 50
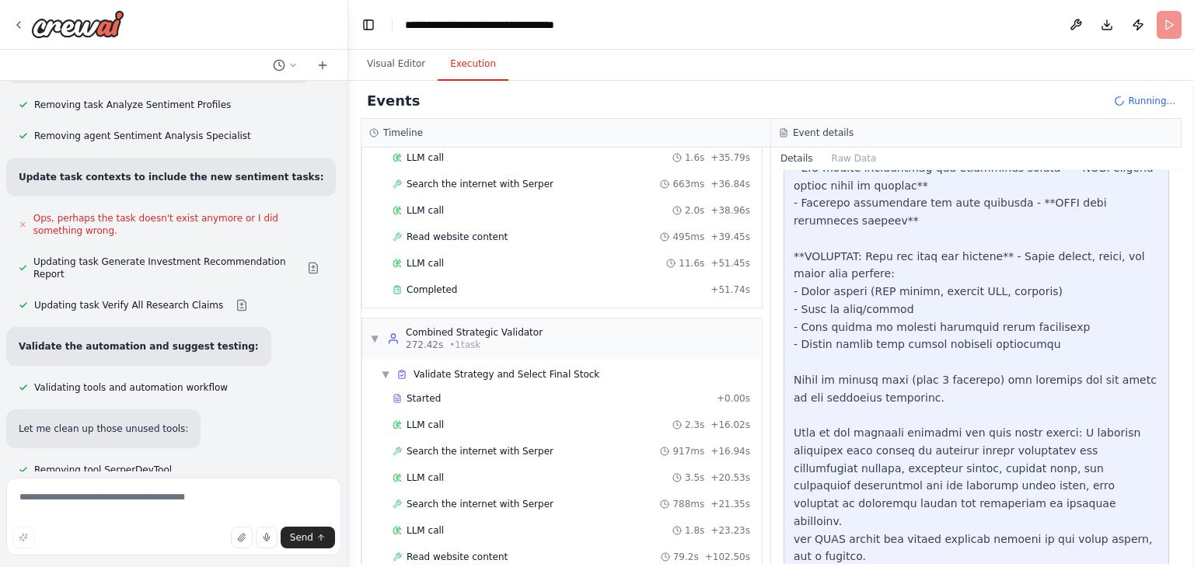
click at [473, 66] on button "Execution" at bounding box center [473, 64] width 71 height 33
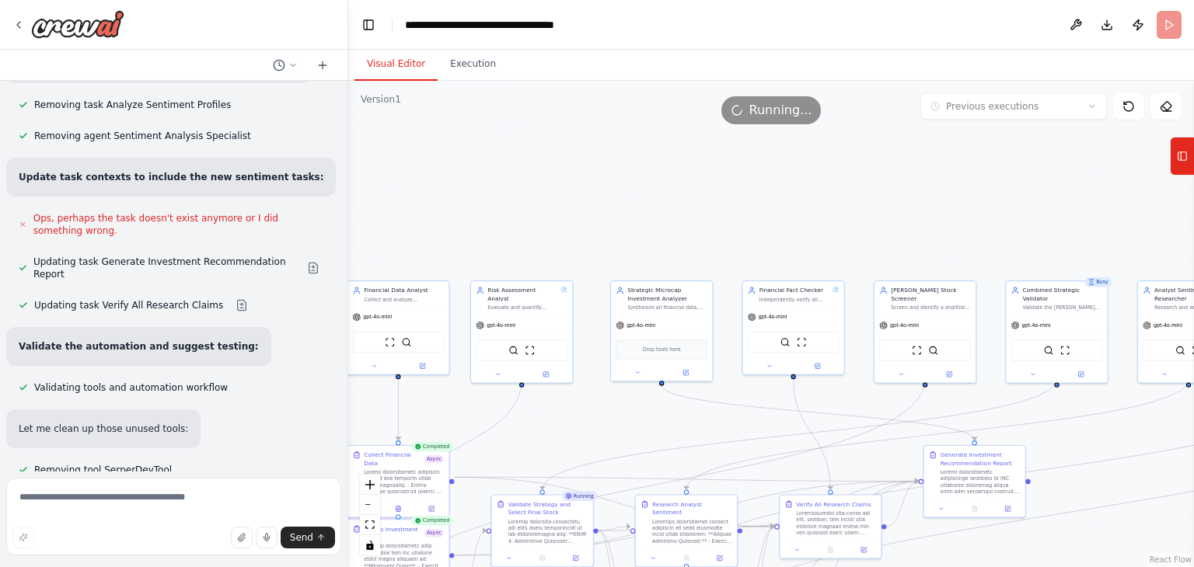
click at [386, 65] on button "Visual Editor" at bounding box center [395, 64] width 83 height 33
click at [441, 61] on button "Execution" at bounding box center [473, 64] width 71 height 33
click at [407, 61] on button "Visual Editor" at bounding box center [395, 64] width 83 height 33
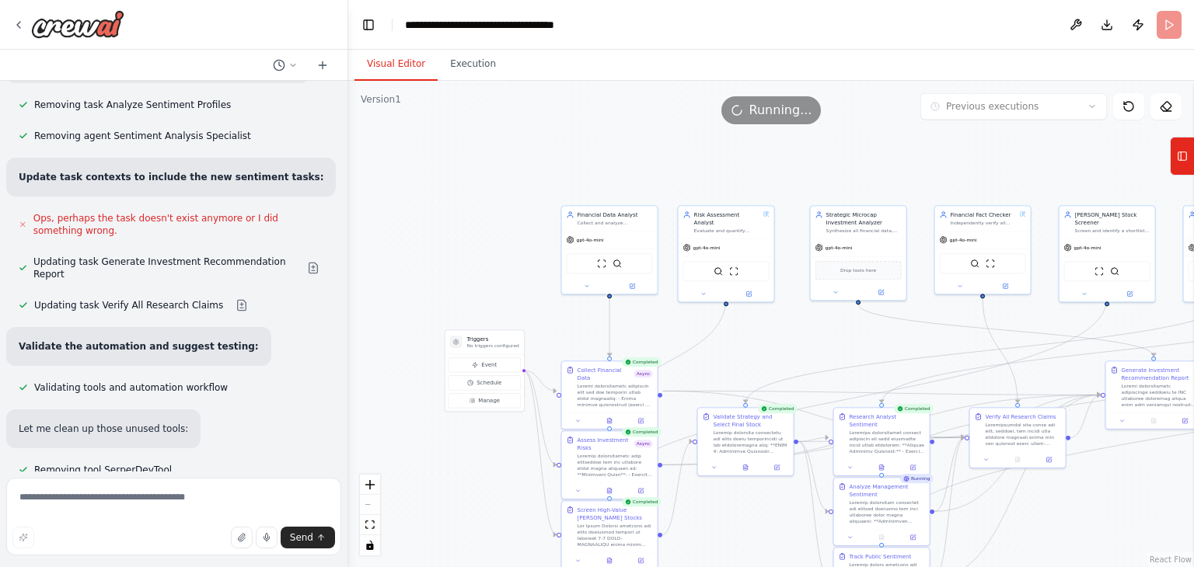
drag, startPoint x: 648, startPoint y: 417, endPoint x: 845, endPoint y: 343, distance: 211.1
click at [845, 343] on div ".deletable-edge-delete-btn { width: 20px; height: 20px; border: 0px solid #ffff…" at bounding box center [771, 324] width 846 height 487
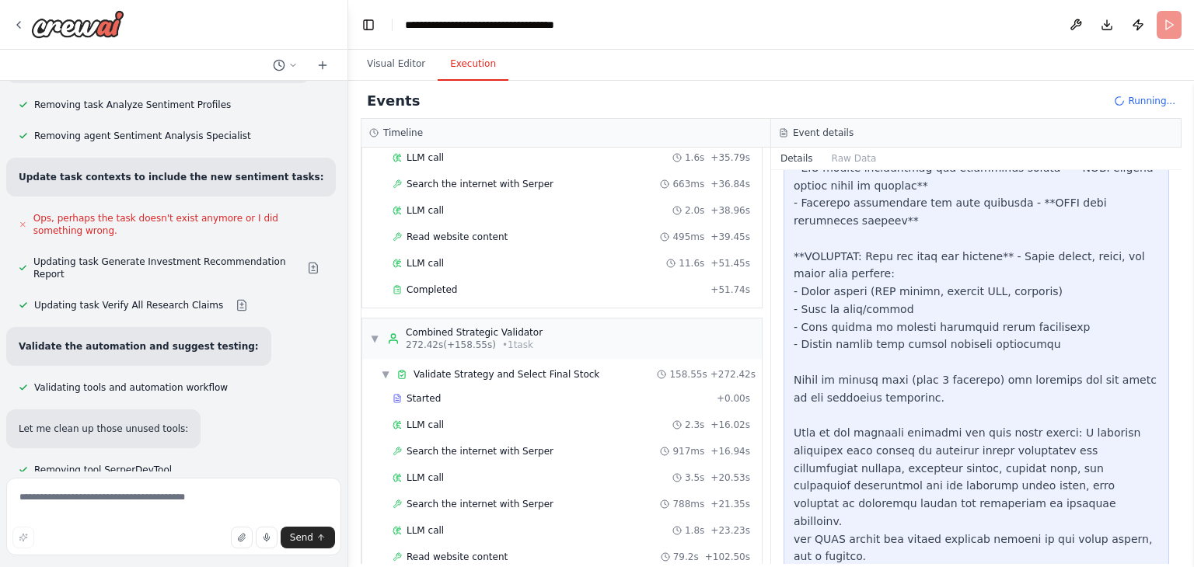
click at [453, 79] on button "Execution" at bounding box center [473, 64] width 71 height 33
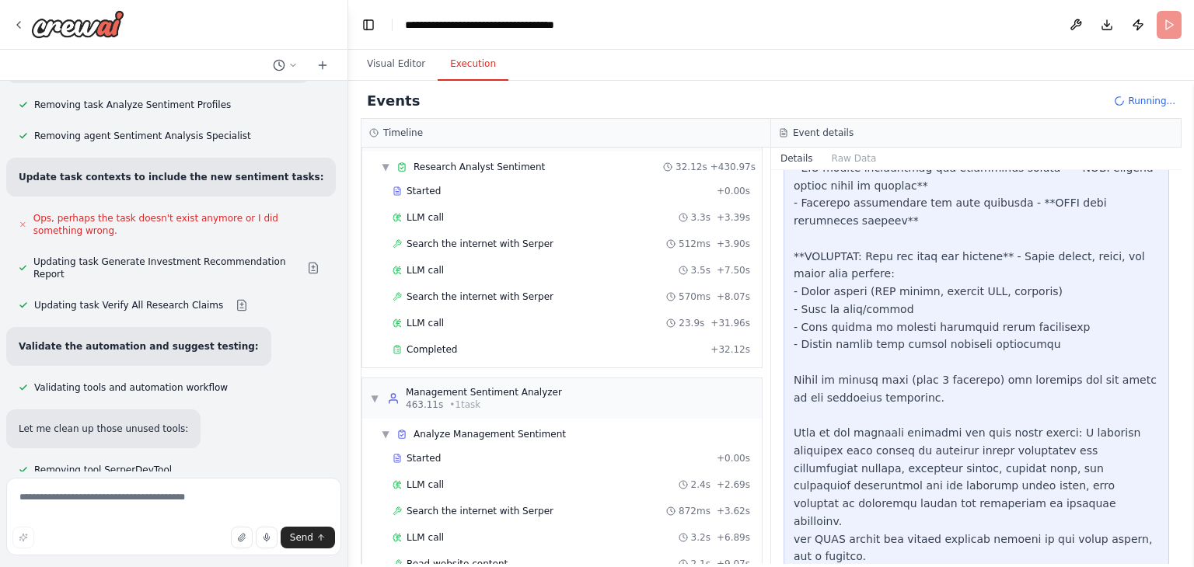
scroll to position [2987, 0]
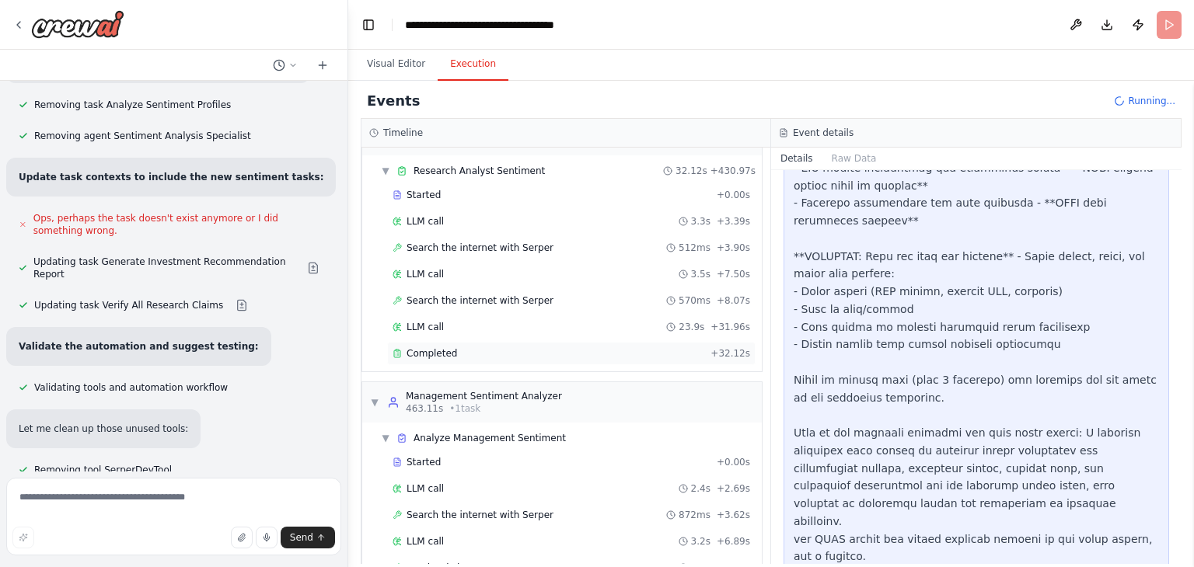
click at [615, 347] on div "Completed" at bounding box center [549, 353] width 312 height 12
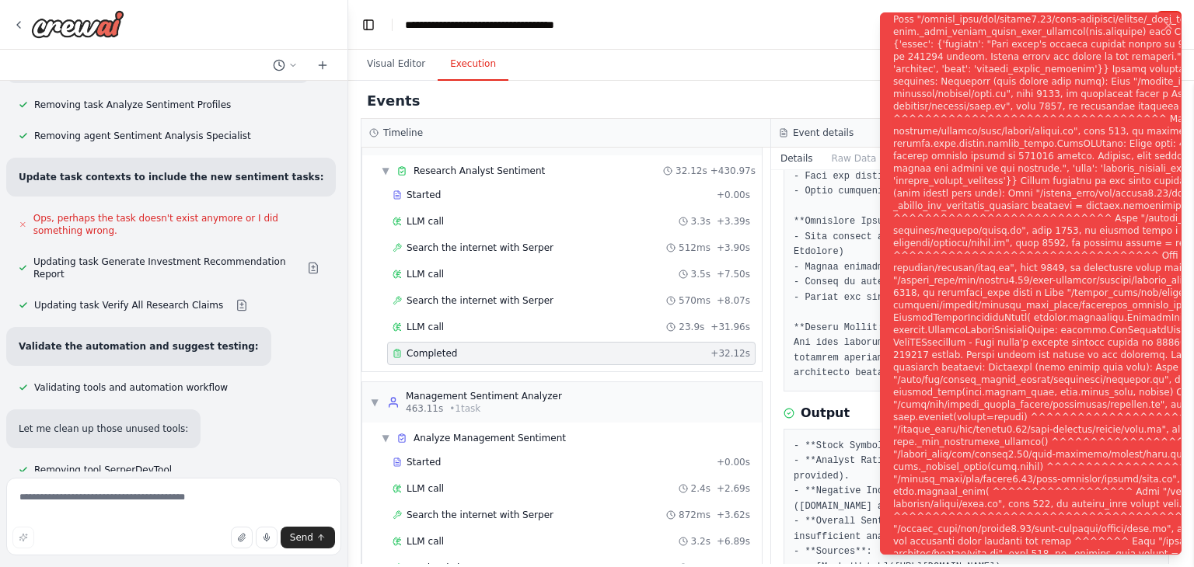
scroll to position [491, 0]
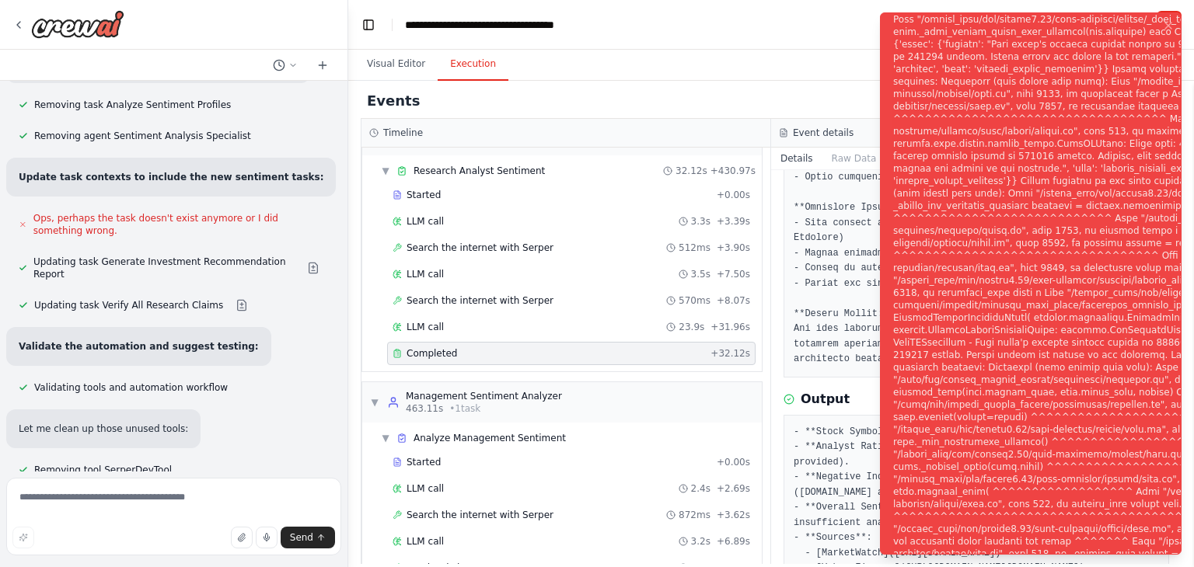
click at [676, 60] on div "Visual Editor Execution" at bounding box center [771, 65] width 846 height 31
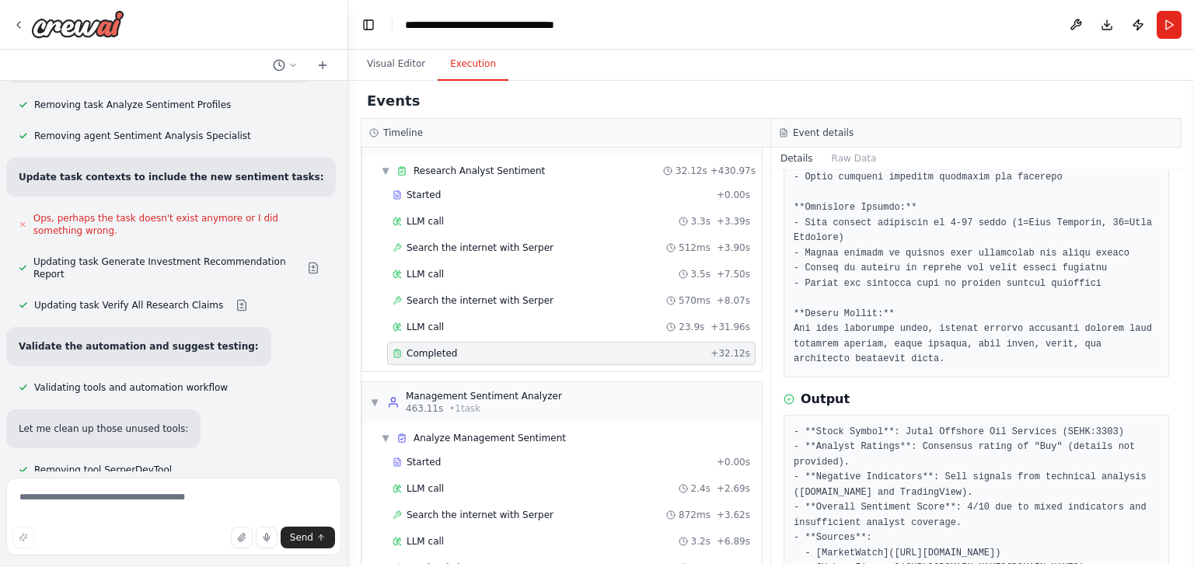
scroll to position [11533, 0]
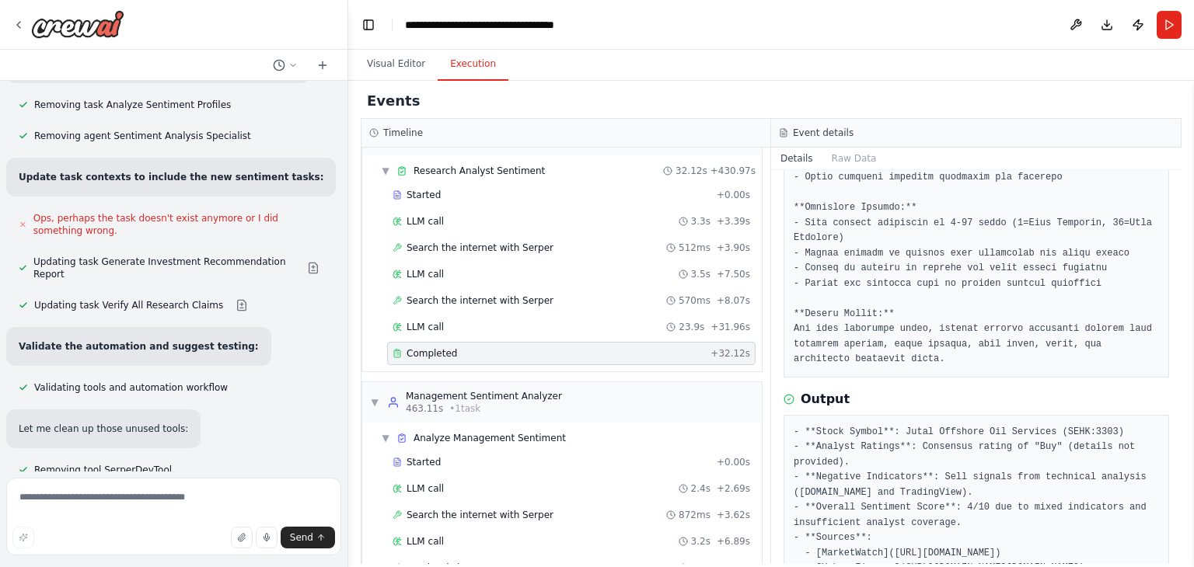
scroll to position [11467, 0]
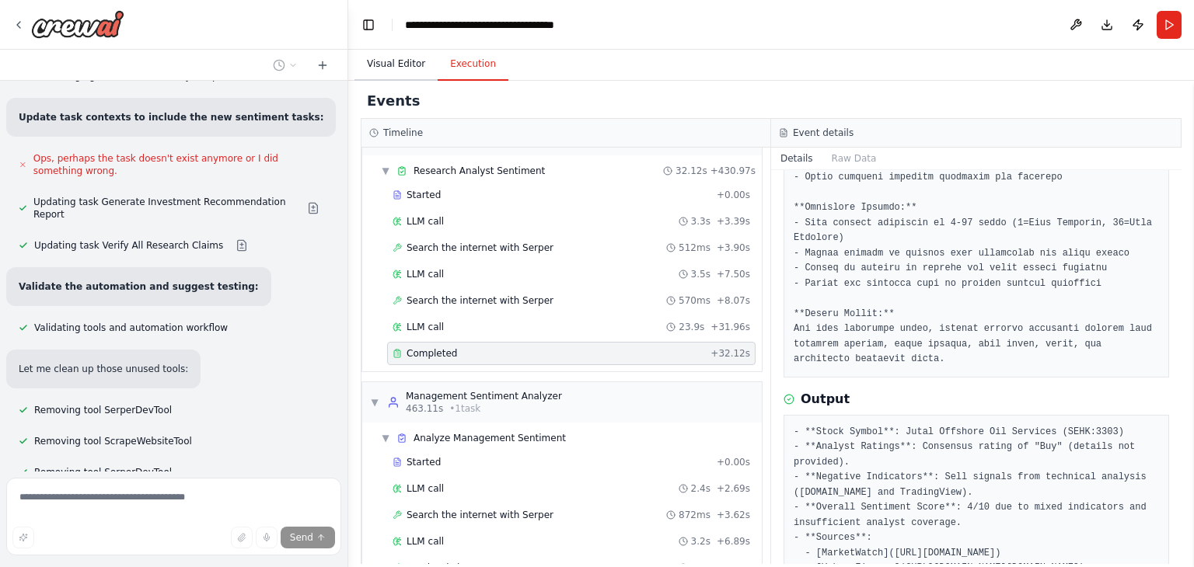
click at [400, 74] on button "Visual Editor" at bounding box center [395, 64] width 83 height 33
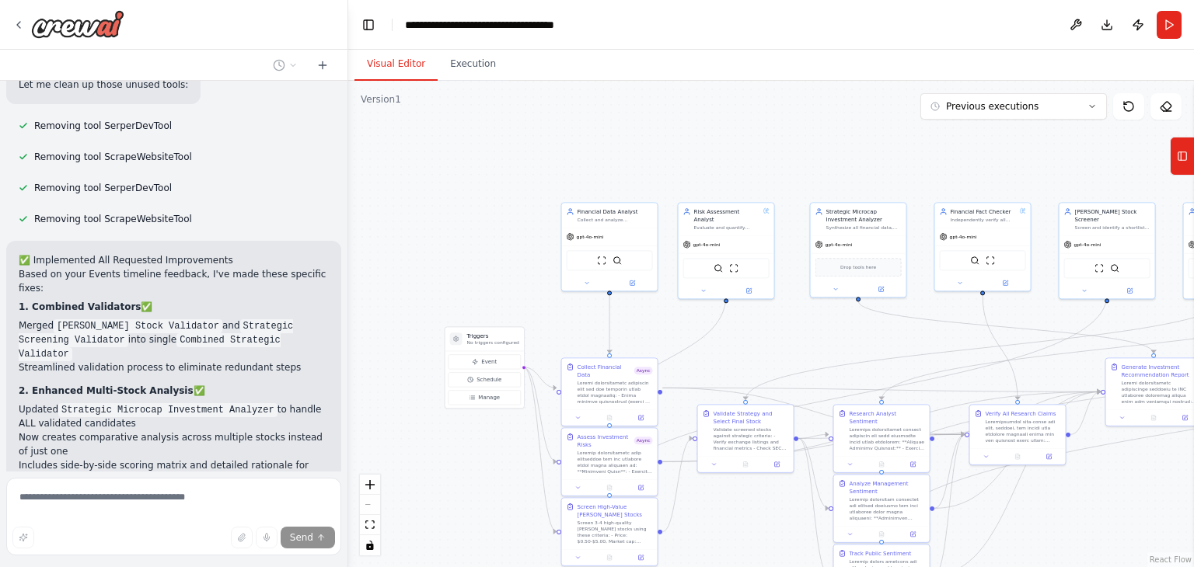
scroll to position [11789, 0]
